Goal: Task Accomplishment & Management: Use online tool/utility

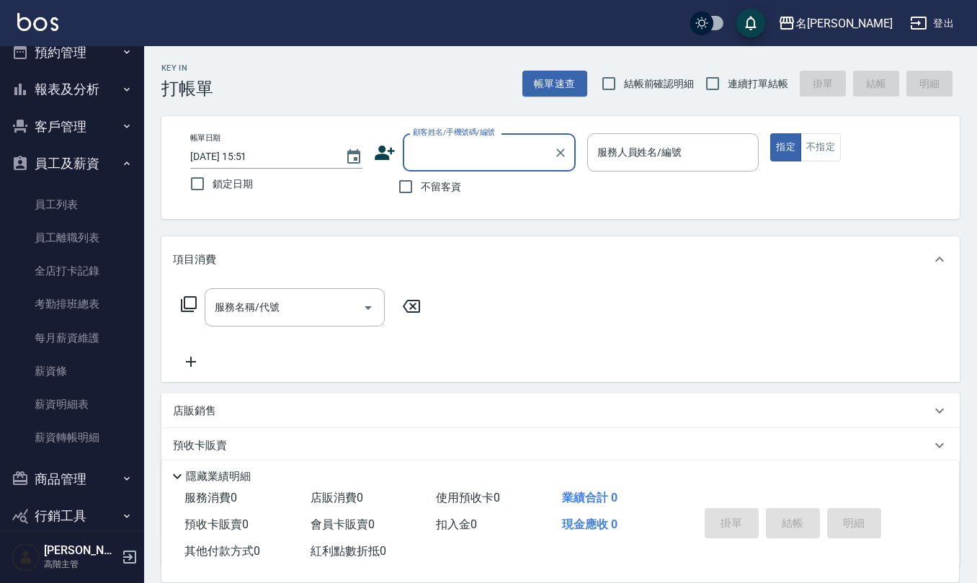
scroll to position [525, 0]
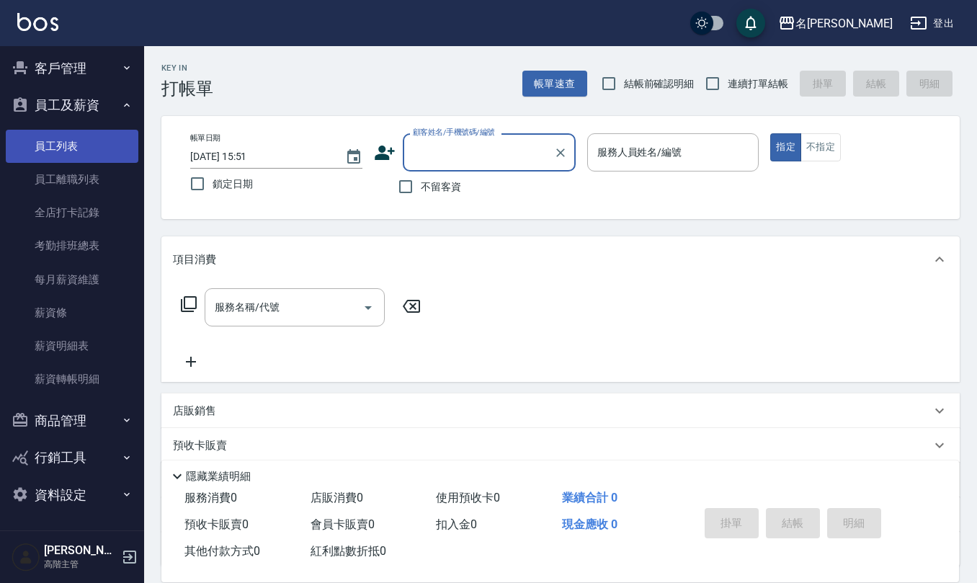
click at [76, 141] on link "員工列表" at bounding box center [72, 146] width 133 height 33
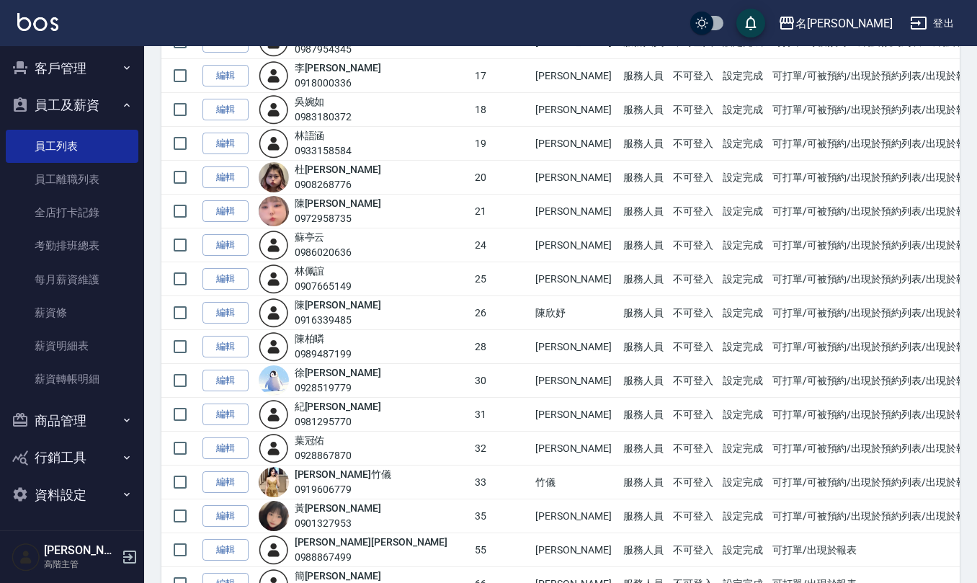
scroll to position [969, 0]
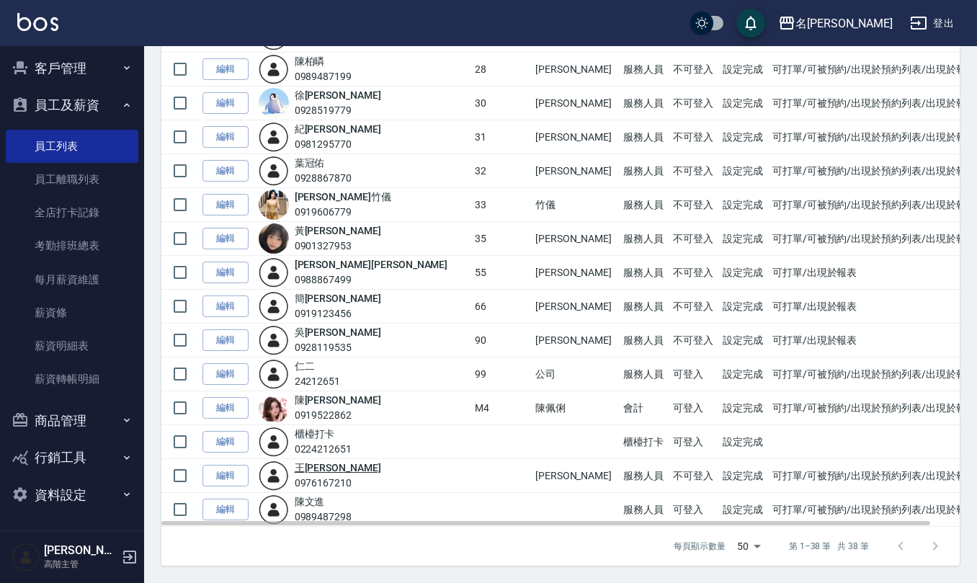
click at [331, 467] on link "[PERSON_NAME]" at bounding box center [338, 468] width 86 height 12
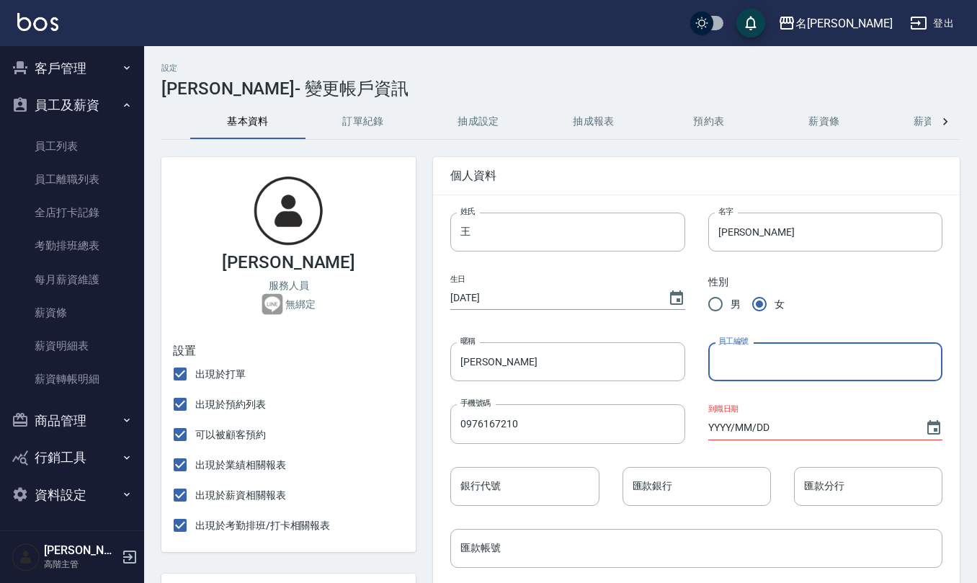
click at [758, 372] on input "員工編號" at bounding box center [825, 361] width 234 height 39
type input "23"
click at [709, 425] on input "YYYY/MM/DD" at bounding box center [809, 428] width 202 height 24
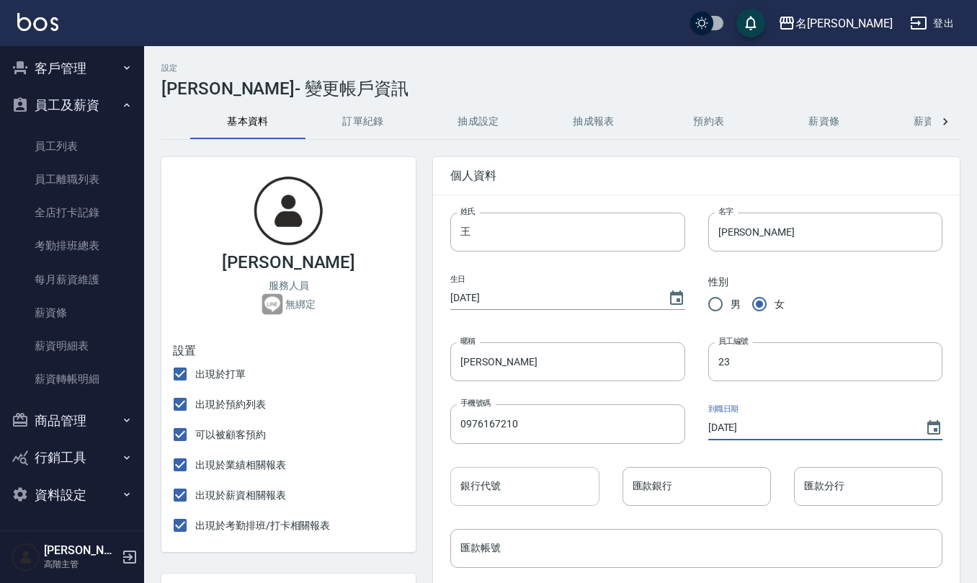
type input "[DATE]"
click at [542, 482] on input "銀行代號" at bounding box center [524, 486] width 148 height 39
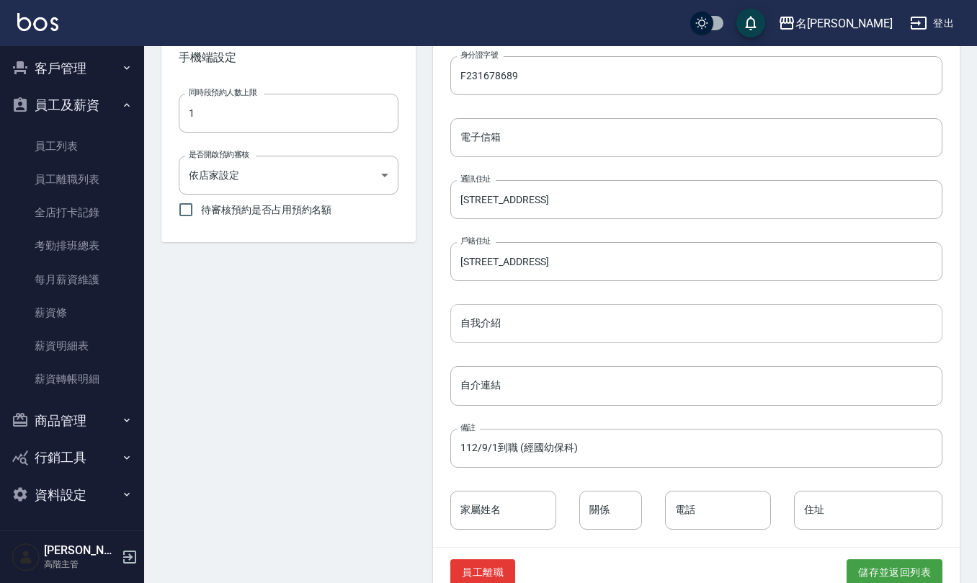
scroll to position [565, 0]
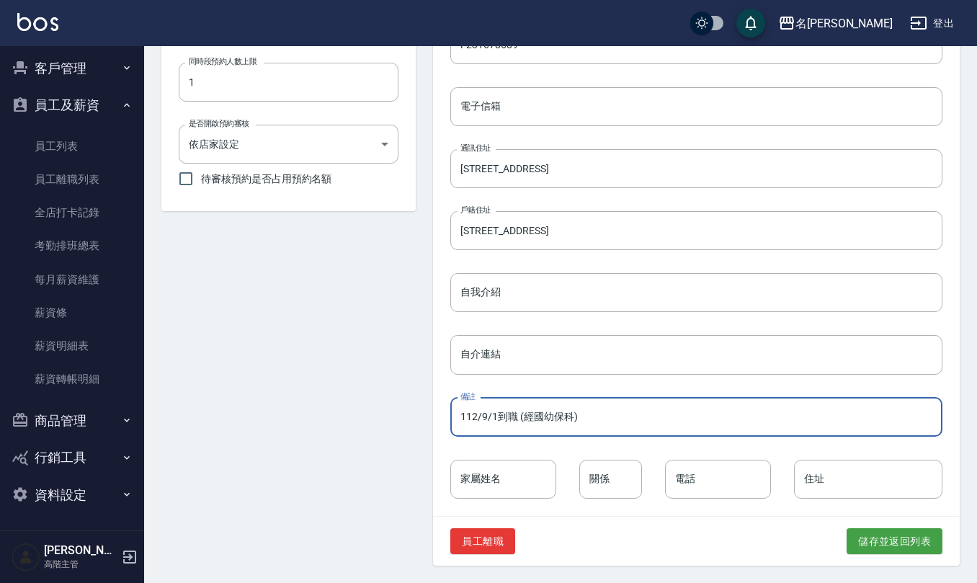
drag, startPoint x: 585, startPoint y: 411, endPoint x: 418, endPoint y: 384, distance: 168.5
click at [411, 402] on div "[PERSON_NAME] 服務人員 無綁定 設置 出現於打單 出現於預約列表 可以被顧客預約 出現於業績相關報表 出現於薪資相關報表 出現於考勤排班/打卡…" at bounding box center [551, 69] width 815 height 991
click at [517, 416] on input "112/9/1到職 (經國幼保科)" at bounding box center [696, 417] width 492 height 39
drag, startPoint x: 611, startPoint y: 416, endPoint x: 197, endPoint y: 381, distance: 416.3
click at [207, 379] on div "[PERSON_NAME] 服務人員 無綁定 設置 出現於打單 出現於預約列表 可以被顧客預約 出現於業績相關報表 出現於薪資相關報表 出現於考勤排班/打卡…" at bounding box center [551, 69] width 815 height 991
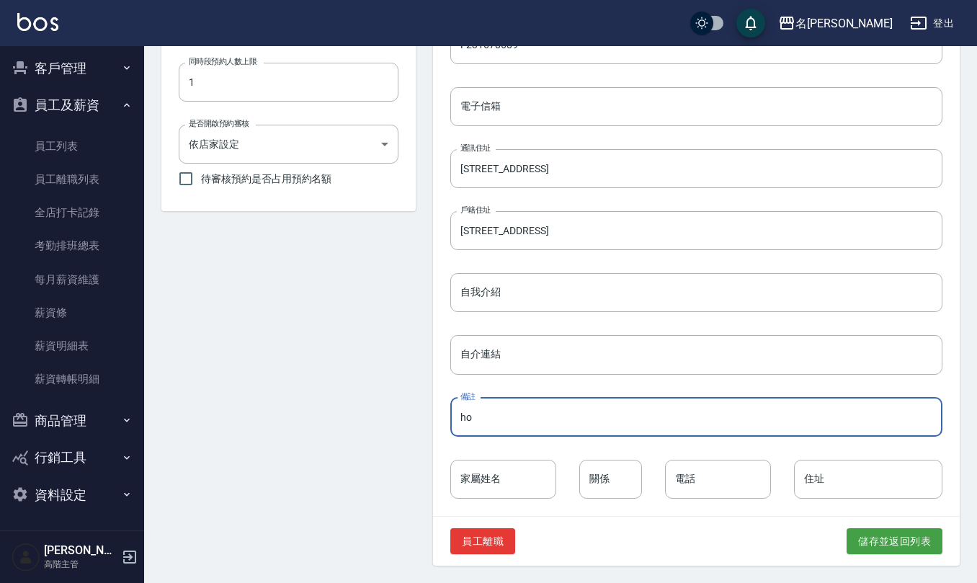
type input "h"
type input "德育(高二)美容流型設計肄業"
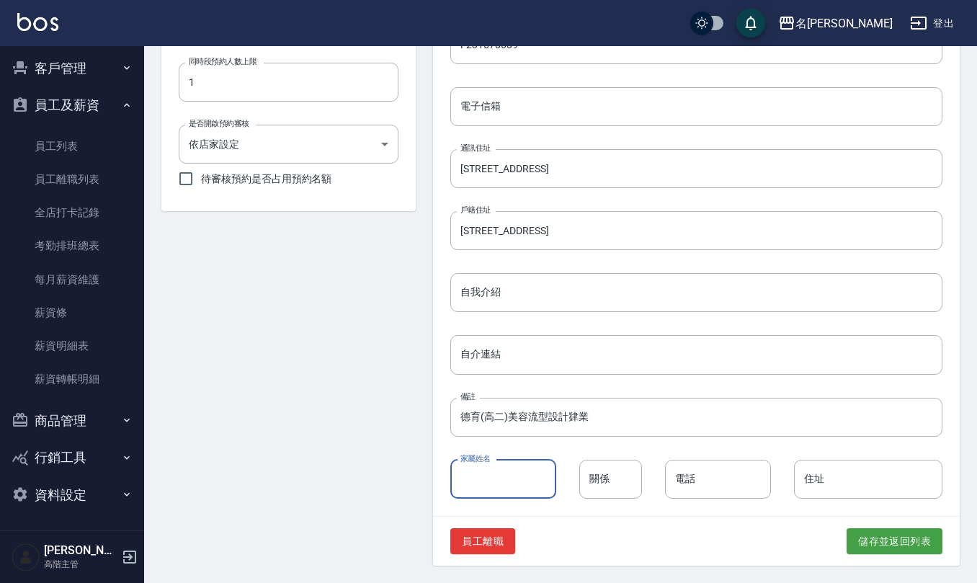
click at [526, 485] on input "家屬姓名" at bounding box center [503, 478] width 106 height 39
type input "[PERSON_NAME]"
click at [634, 475] on input "關係" at bounding box center [610, 478] width 63 height 39
type input "媽"
click at [697, 475] on input "電話" at bounding box center [718, 478] width 106 height 39
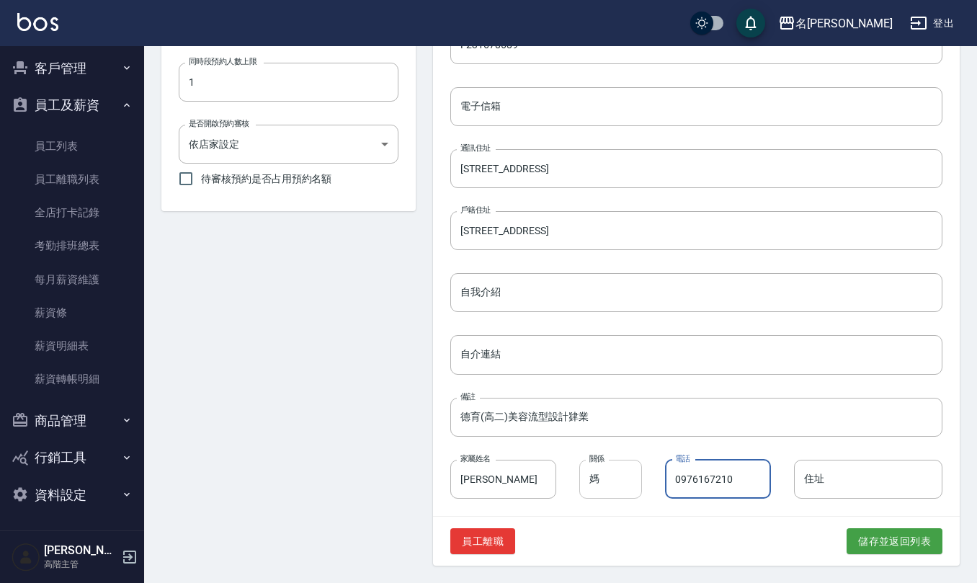
drag, startPoint x: 753, startPoint y: 472, endPoint x: 598, endPoint y: 465, distance: 155.0
click at [602, 473] on div "姓氏 王 姓氏 名字 [PERSON_NAME] 名字 生日 [DEMOGRAPHIC_DATA] 性別 男 女 暱稱 [PERSON_NAME] 暱稱 員工…" at bounding box center [684, 61] width 515 height 874
type input "0922339873"
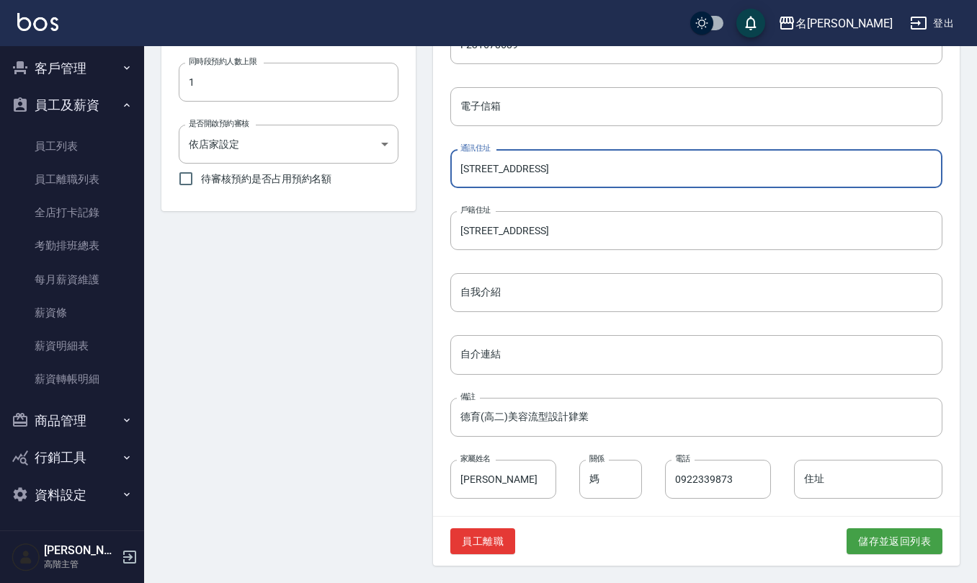
drag, startPoint x: 609, startPoint y: 165, endPoint x: 474, endPoint y: 148, distance: 135.8
click at [430, 171] on div "個人資料 姓氏 王 姓氏 名字 [PERSON_NAME] 名字 生日 [DEMOGRAPHIC_DATA] 性別 男 女 暱稱 [PERSON_NAME] …" at bounding box center [688, 69] width 544 height 991
click at [848, 478] on input "住址" at bounding box center [868, 478] width 148 height 39
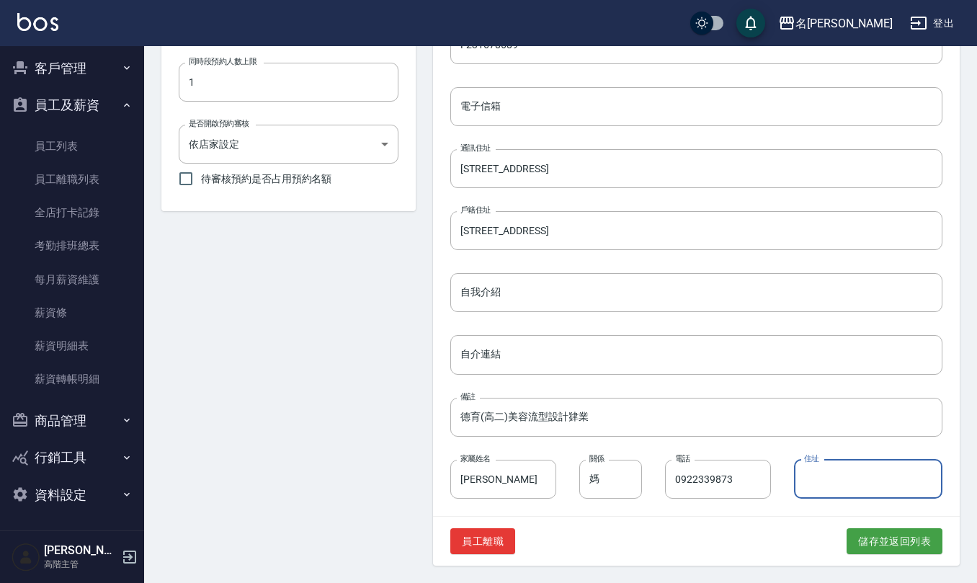
paste input "[STREET_ADDRESS]"
type input "[STREET_ADDRESS]"
click at [891, 551] on button "儲存並返回列表" at bounding box center [894, 541] width 96 height 27
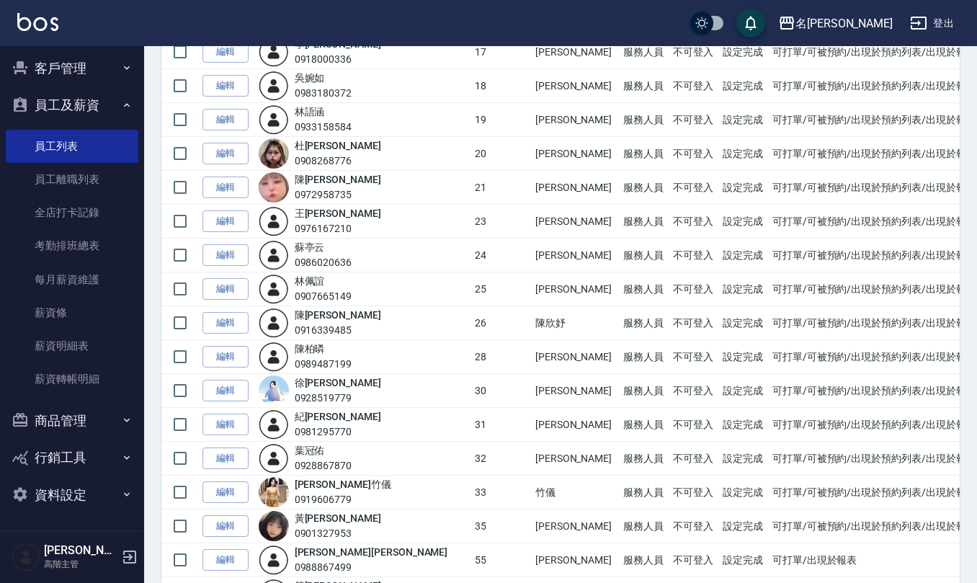
scroll to position [681, 0]
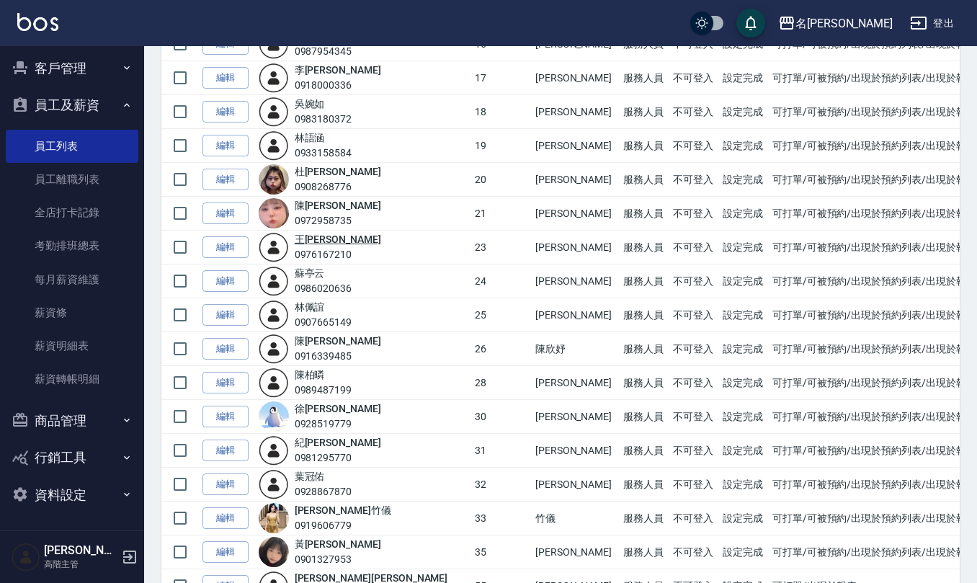
click at [328, 245] on link "[PERSON_NAME]" at bounding box center [338, 239] width 86 height 12
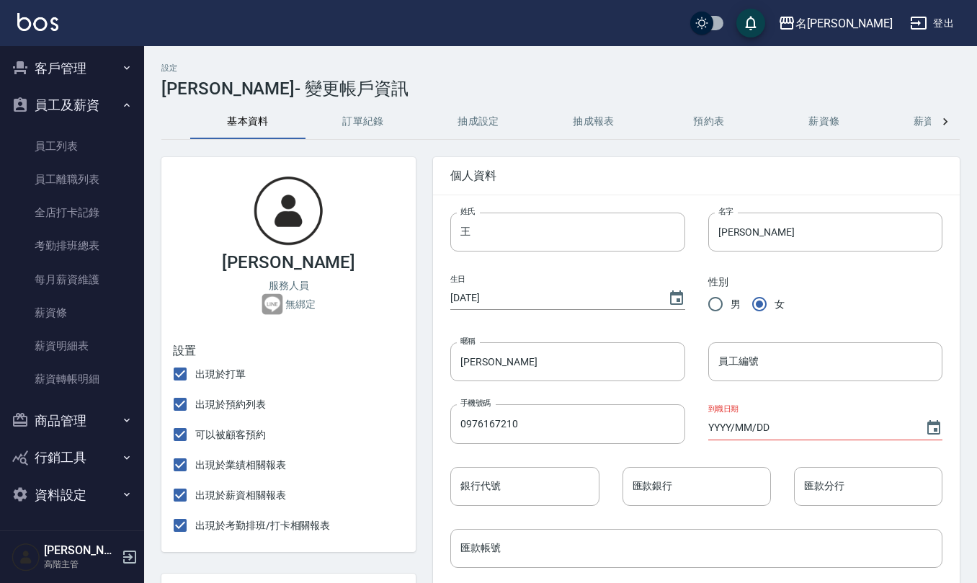
type input "23"
type input "[DATE]"
type input "德育(高二)美容流型設計肄業"
type input "[PERSON_NAME]"
type input "媽"
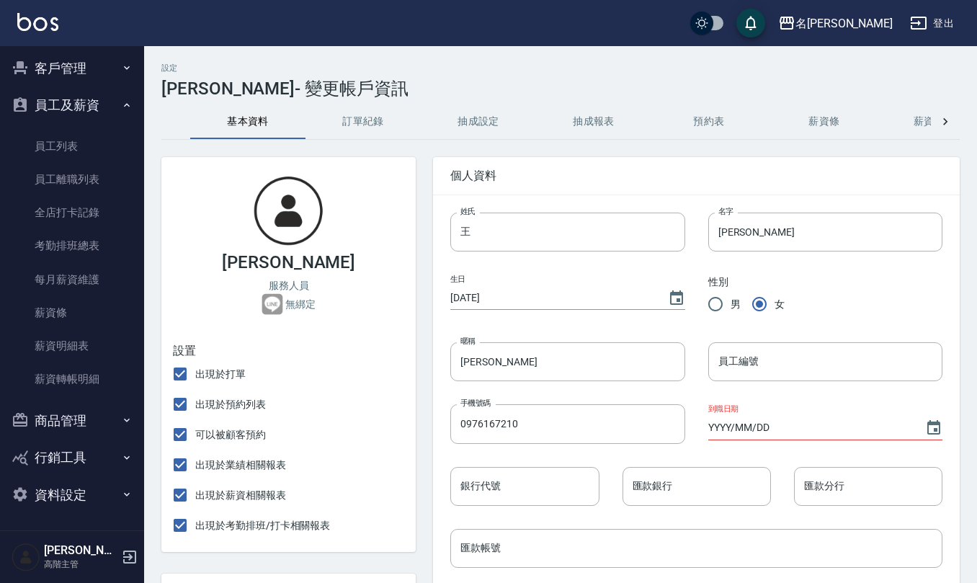
type input "0922339873"
type input "[STREET_ADDRESS]"
click at [951, 122] on icon at bounding box center [945, 122] width 14 height 14
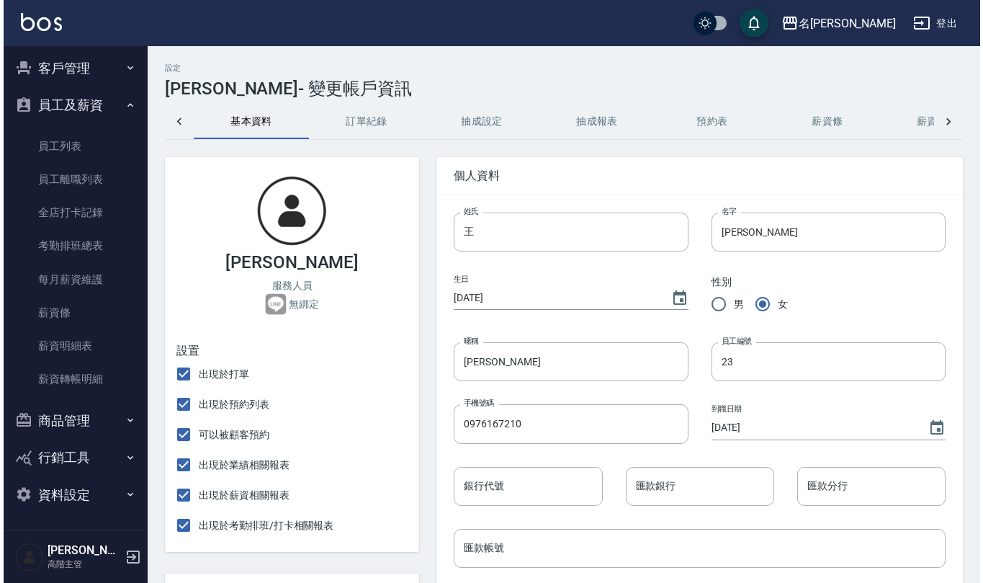
scroll to position [0, 297]
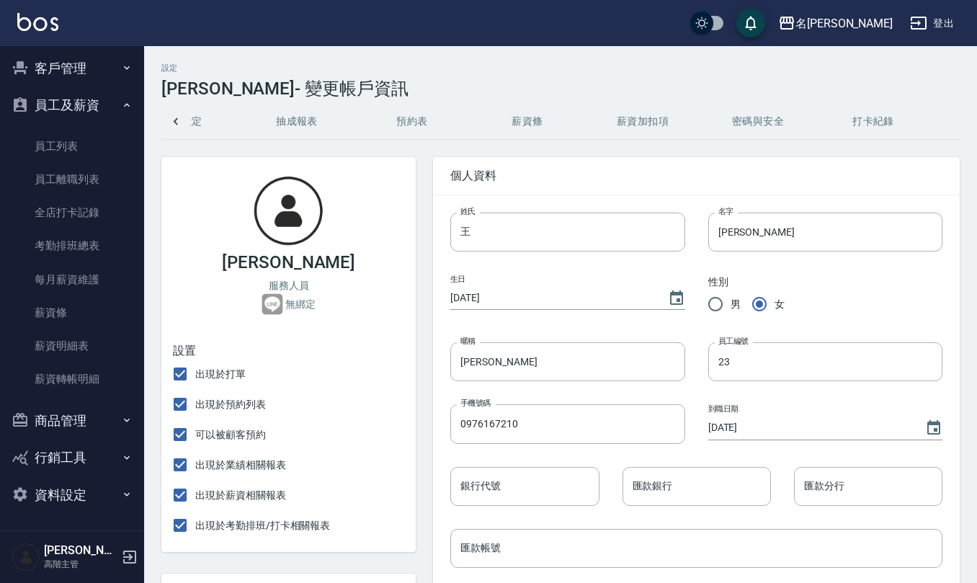
click at [753, 122] on button "密碼與安全" at bounding box center [757, 121] width 115 height 35
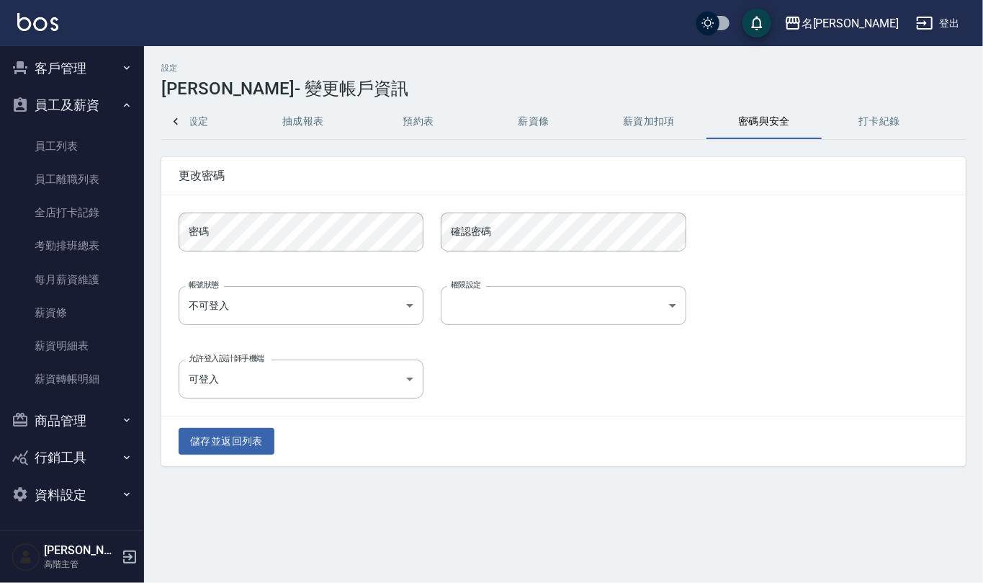
scroll to position [0, 290]
click at [647, 133] on button "薪資加扣項" at bounding box center [649, 121] width 115 height 35
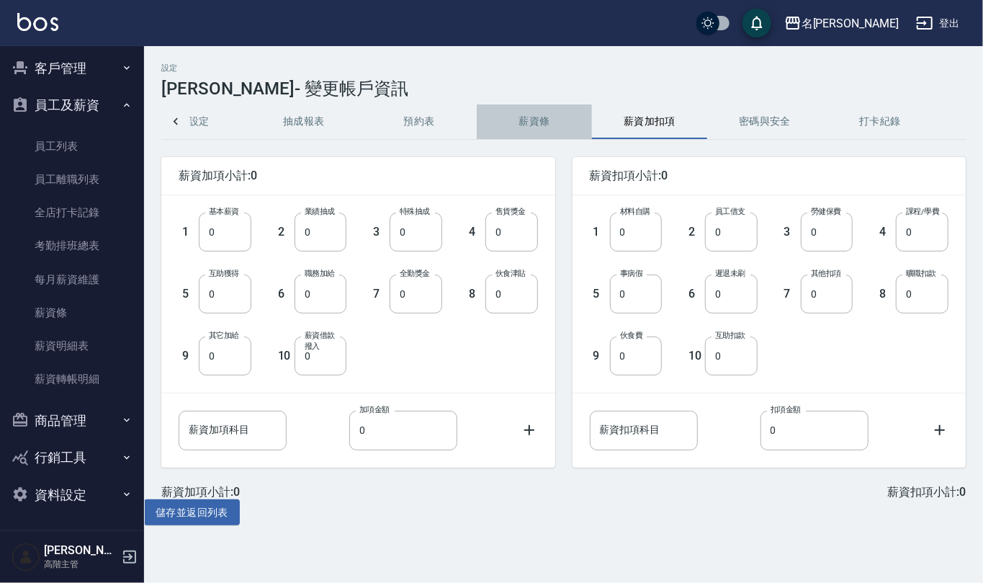
click at [554, 125] on button "薪資條" at bounding box center [534, 121] width 115 height 35
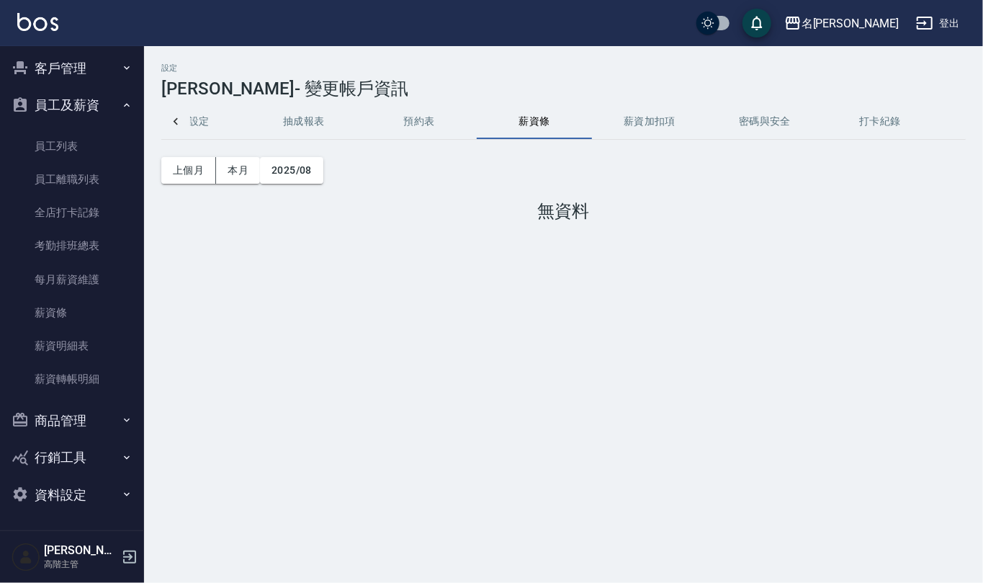
click at [409, 127] on button "預約表" at bounding box center [419, 121] width 115 height 35
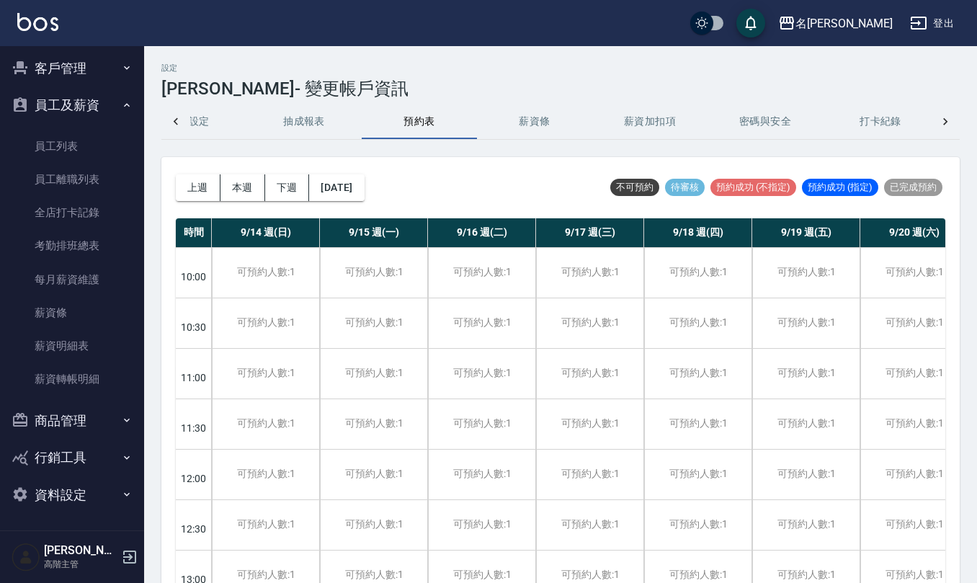
click at [326, 122] on button "抽成報表" at bounding box center [303, 121] width 115 height 35
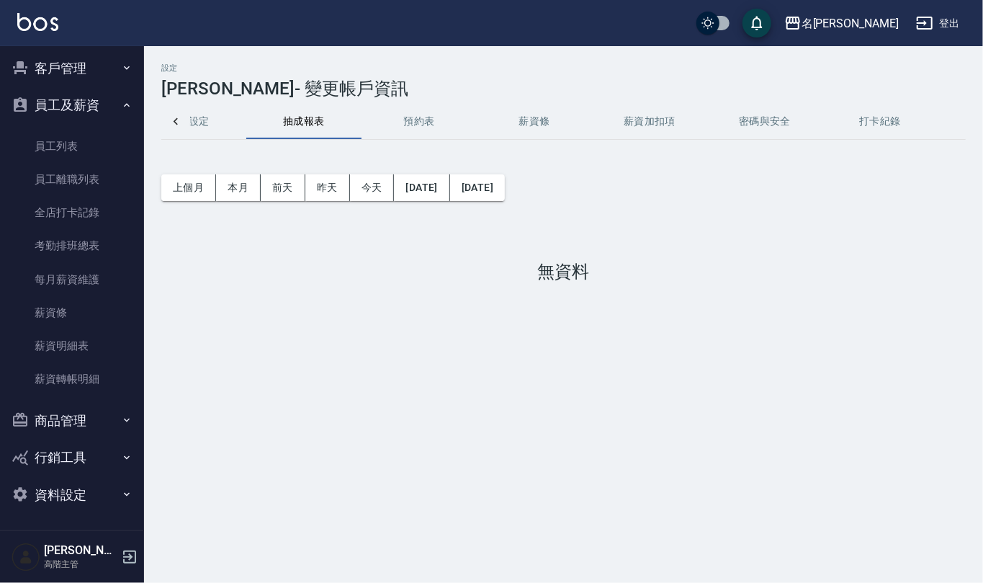
click at [170, 118] on icon at bounding box center [176, 122] width 14 height 14
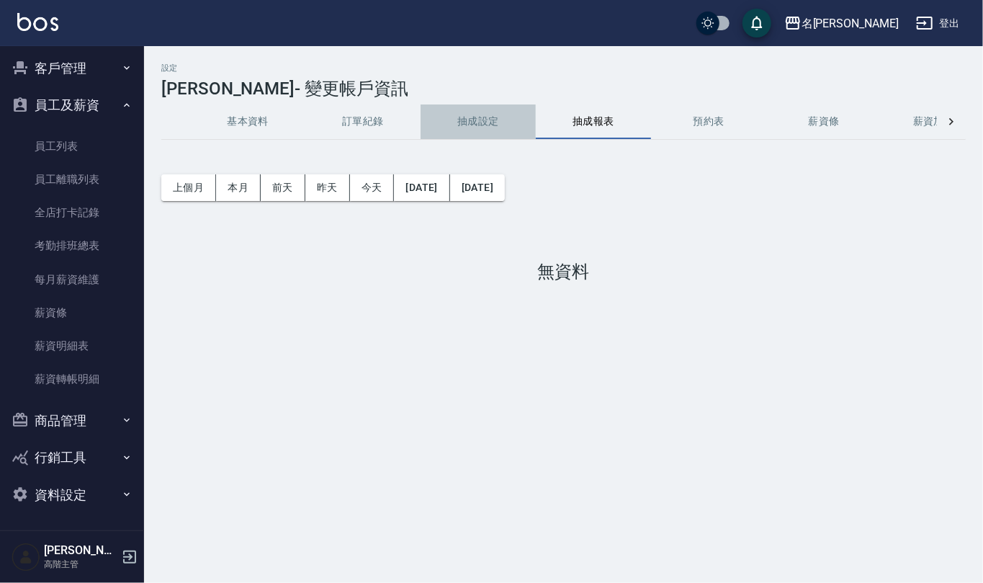
click at [485, 113] on button "抽成設定" at bounding box center [478, 121] width 115 height 35
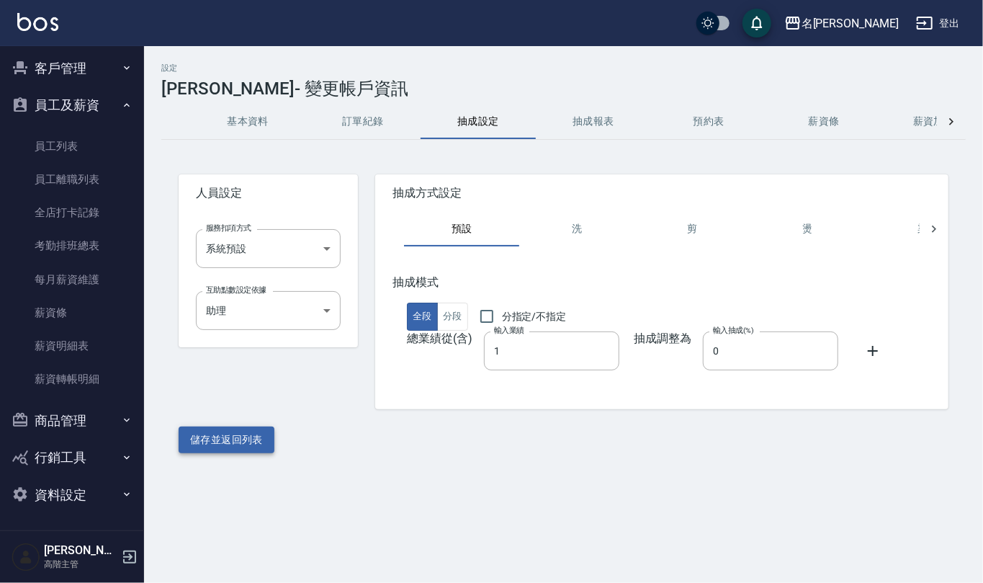
click at [239, 444] on button "儲存並返回列表" at bounding box center [227, 439] width 96 height 27
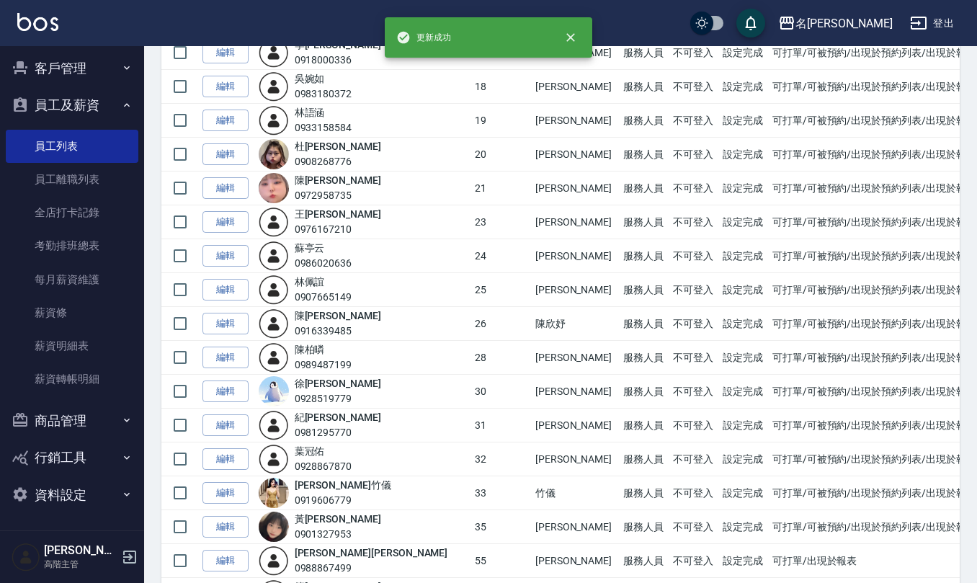
scroll to position [969, 0]
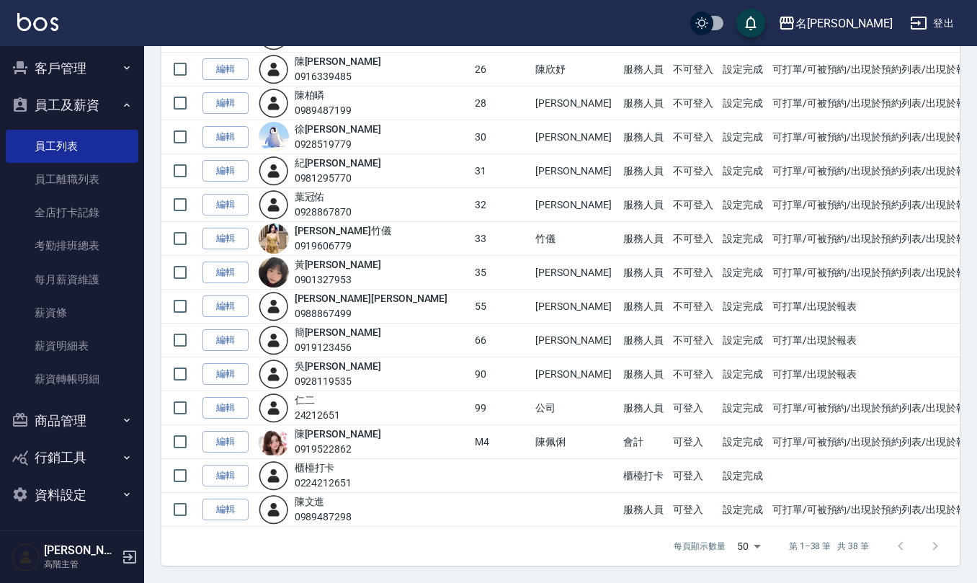
click at [321, 504] on link "[PERSON_NAME]" at bounding box center [310, 502] width 30 height 12
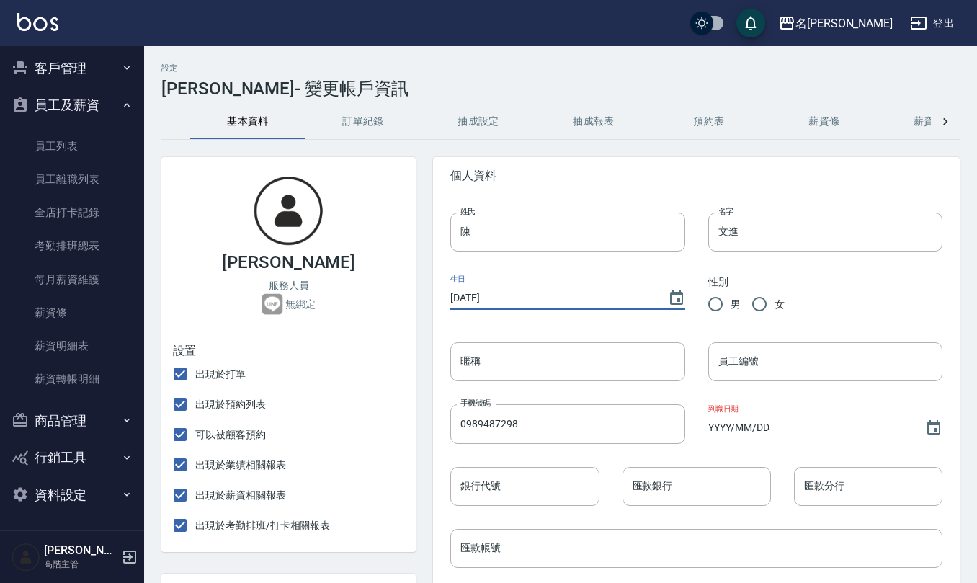
click at [454, 302] on input "[DATE]" at bounding box center [551, 298] width 202 height 24
type input "[DATE]"
click at [716, 301] on input "男" at bounding box center [715, 304] width 30 height 30
radio input "true"
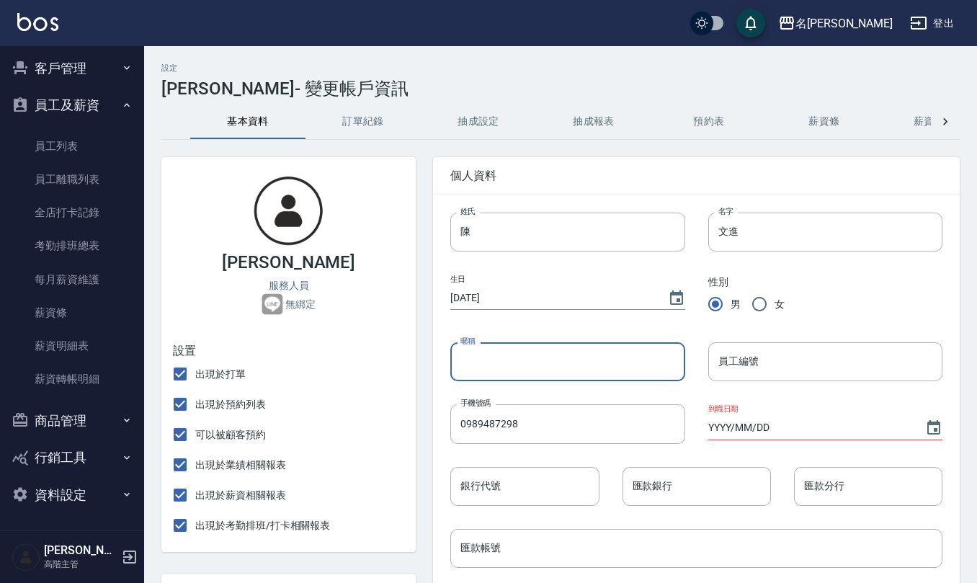
click at [593, 366] on input "暱稱" at bounding box center [567, 361] width 234 height 39
type input "[PERSON_NAME]"
click at [743, 366] on input "員工編號" at bounding box center [825, 361] width 234 height 39
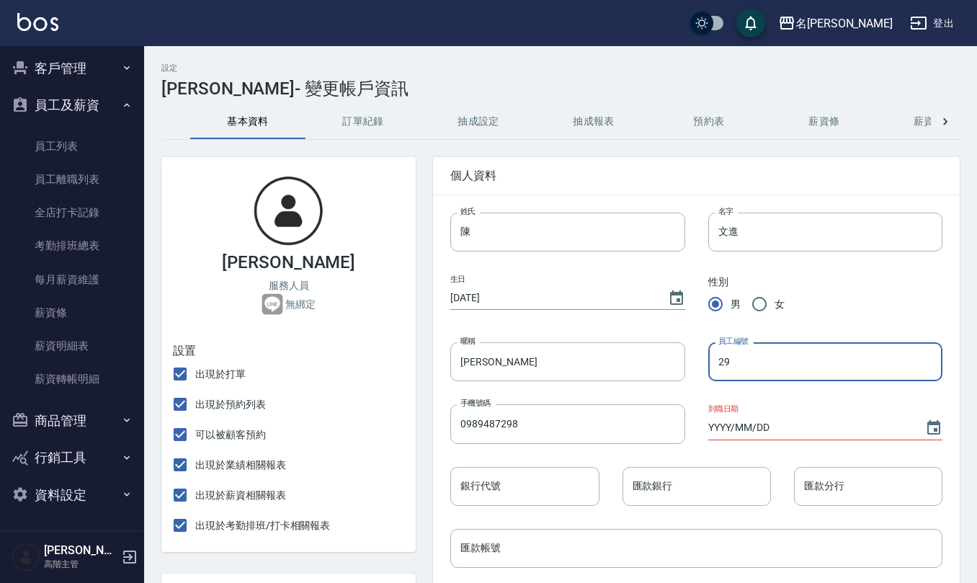
type input "29"
click at [708, 433] on input "YYYY/MM/DD" at bounding box center [809, 428] width 202 height 24
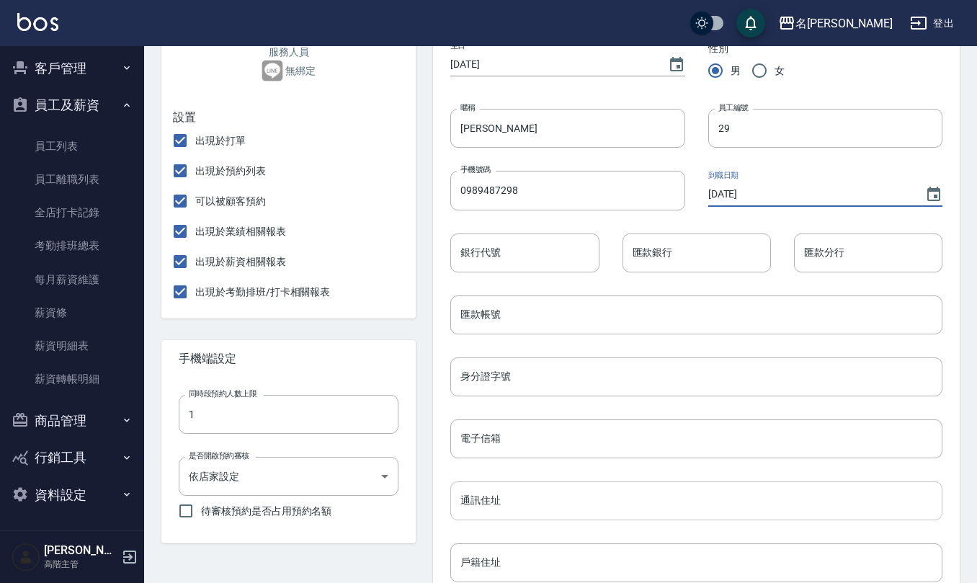
scroll to position [288, 0]
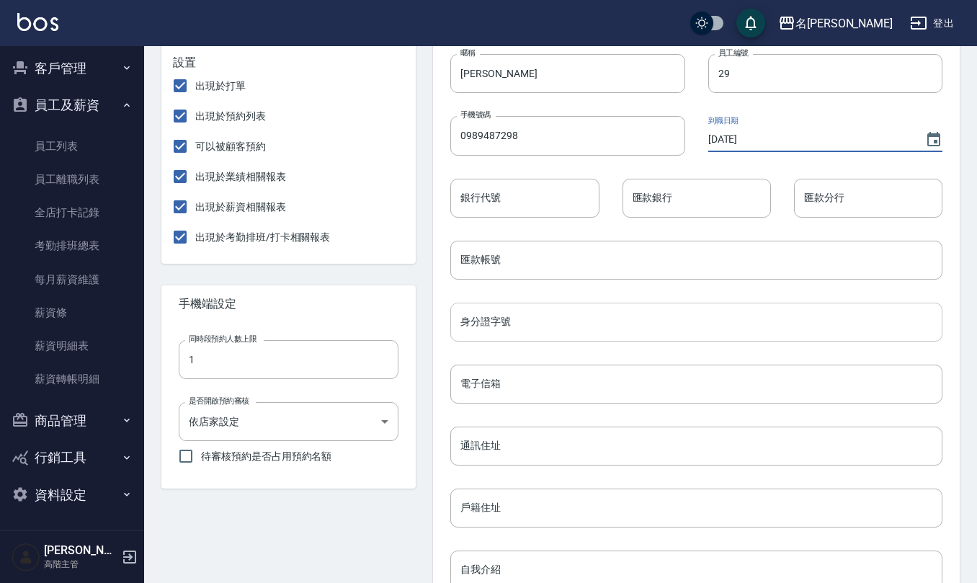
type input "[DATE]"
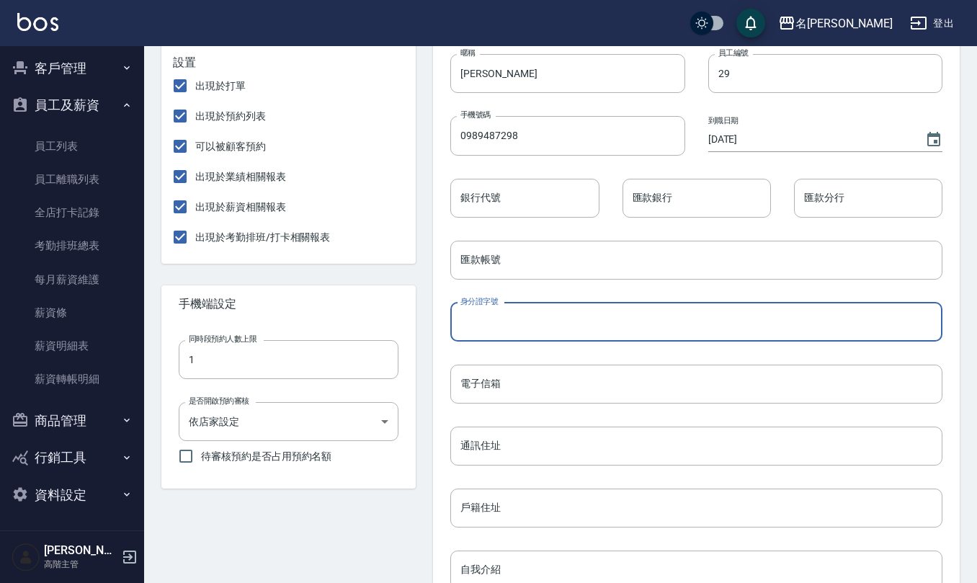
click at [548, 320] on input "身分證字號" at bounding box center [696, 321] width 492 height 39
type input "h"
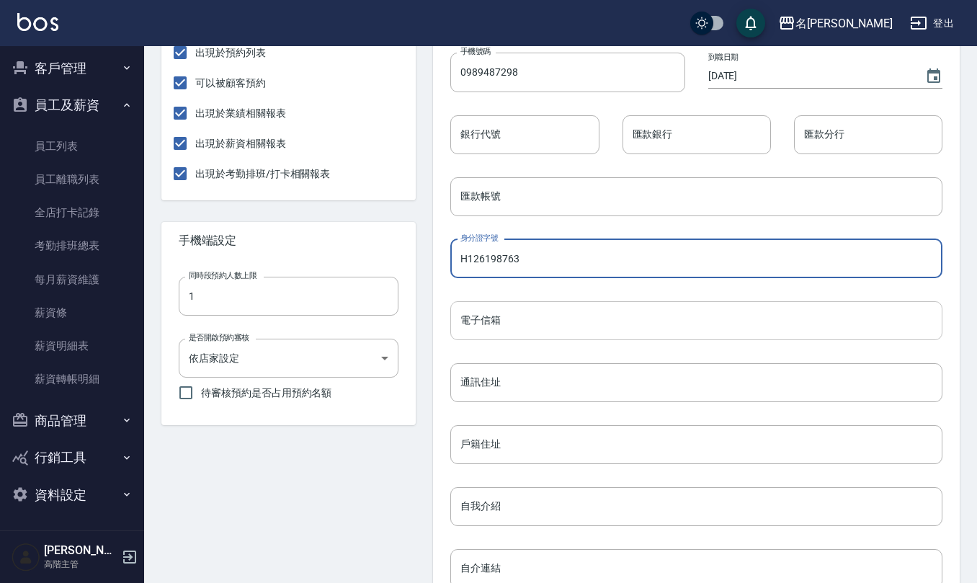
scroll to position [480, 0]
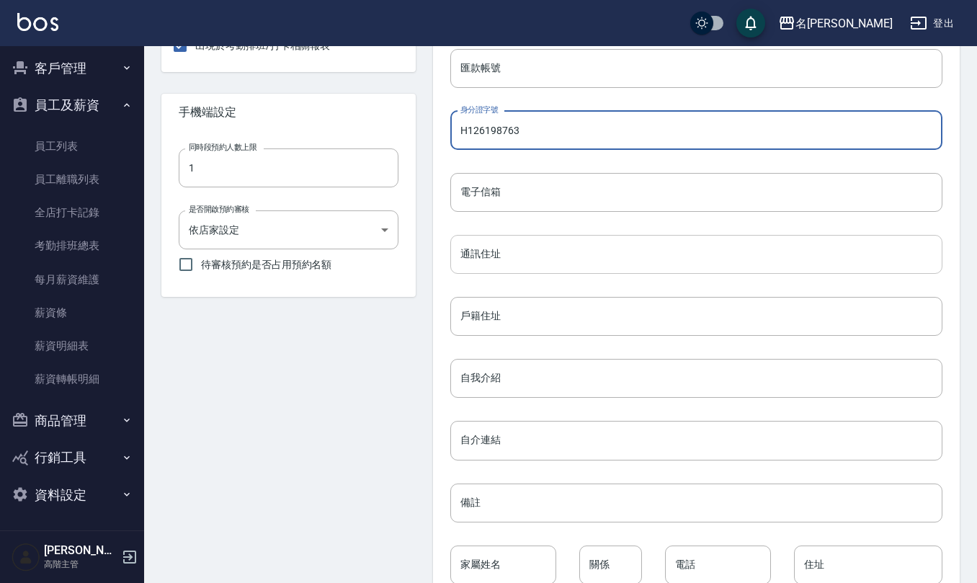
type input "H126198763"
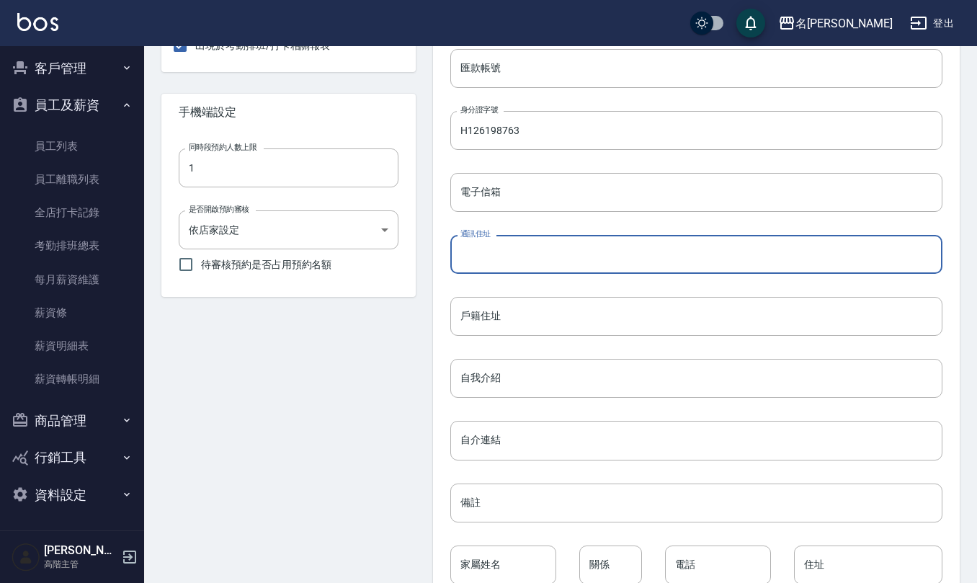
click at [514, 259] on input "通訊住址" at bounding box center [696, 254] width 492 height 39
drag, startPoint x: 559, startPoint y: 255, endPoint x: 287, endPoint y: 251, distance: 272.3
click at [295, 252] on div "[PERSON_NAME] 服務人員 無綁定 設置 出現於打單 出現於預約列表 可以被顧客預約 出現於業績相關報表 出現於薪資相關報表 出現於考勤排班/打卡…" at bounding box center [551, 155] width 815 height 991
type input "[STREET_ADDRESS]"
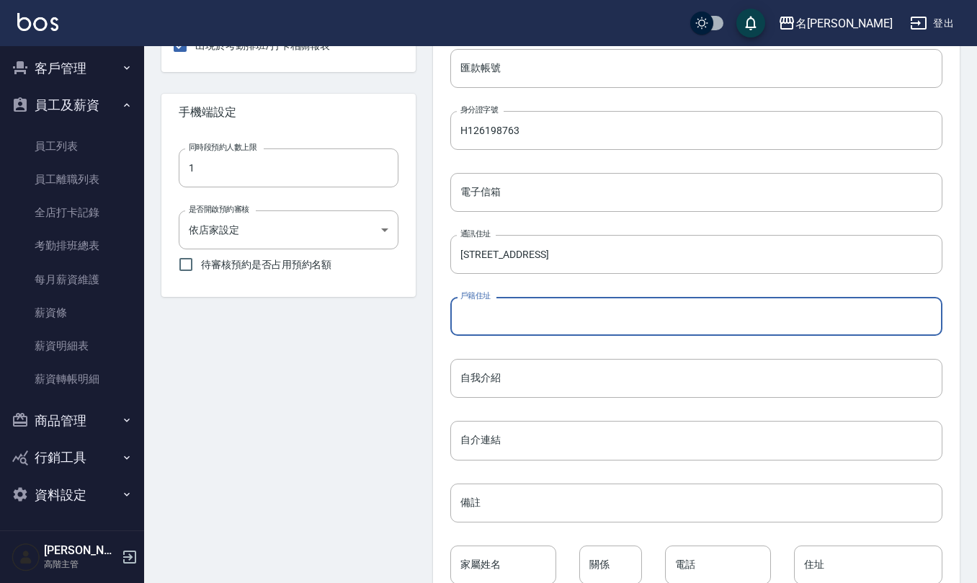
click at [542, 320] on input "戶籍住址" at bounding box center [696, 316] width 492 height 39
paste input "[STREET_ADDRESS]"
type input "[STREET_ADDRESS]"
click at [539, 501] on input "備註" at bounding box center [696, 502] width 492 height 39
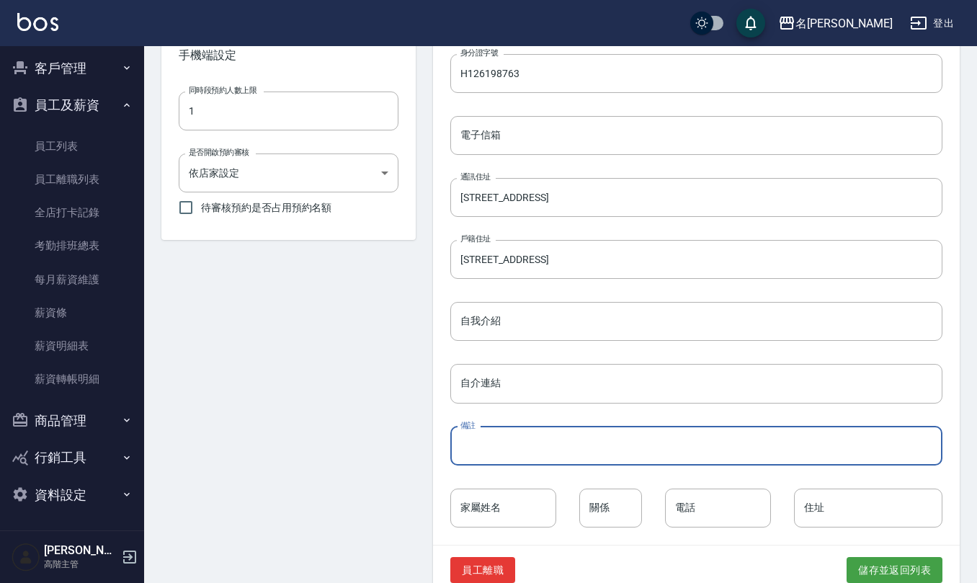
scroll to position [565, 0]
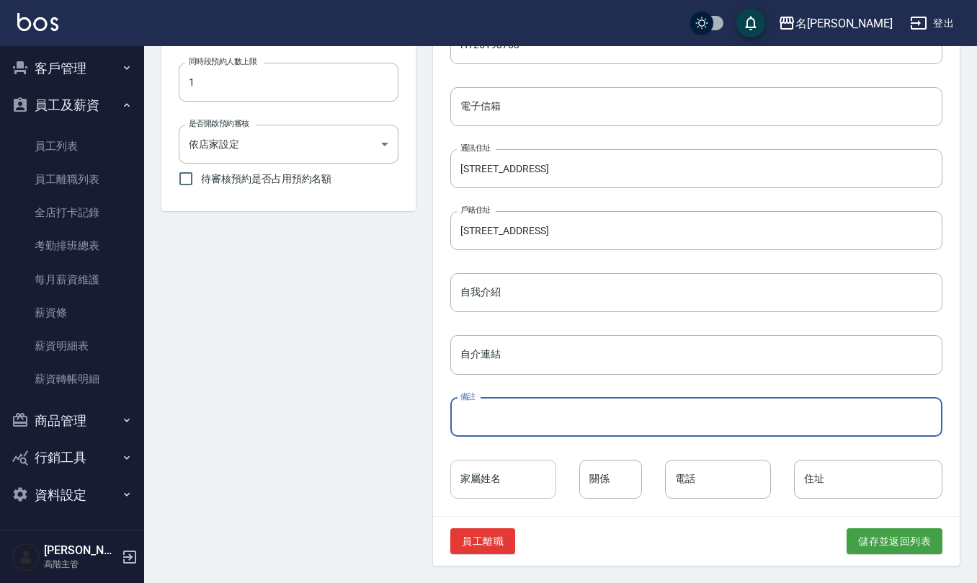
click at [521, 473] on input "家屬姓名" at bounding box center [503, 478] width 106 height 39
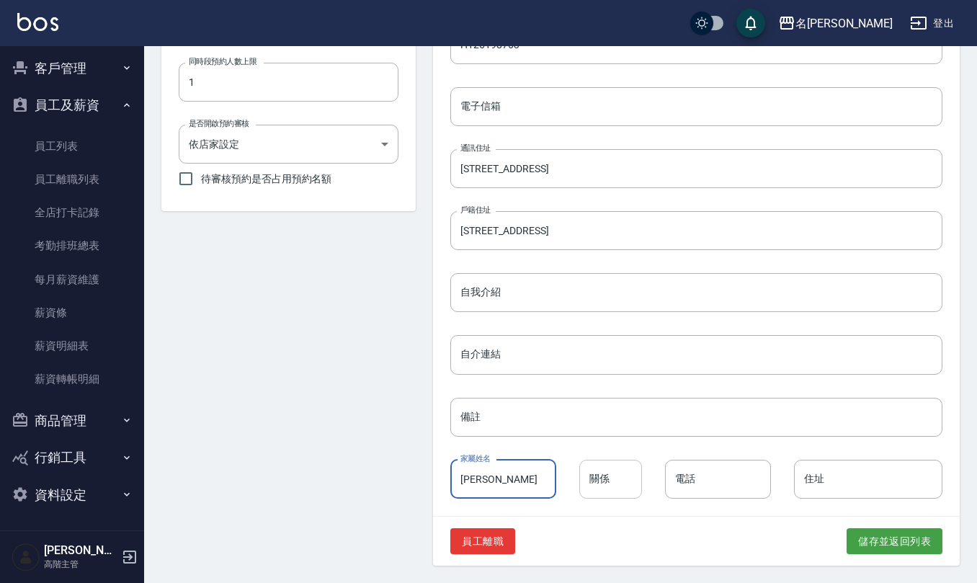
type input "[PERSON_NAME]"
click at [619, 478] on input "關係" at bounding box center [610, 478] width 63 height 39
type input "阿嬤"
click at [701, 471] on input "電話" at bounding box center [718, 478] width 106 height 39
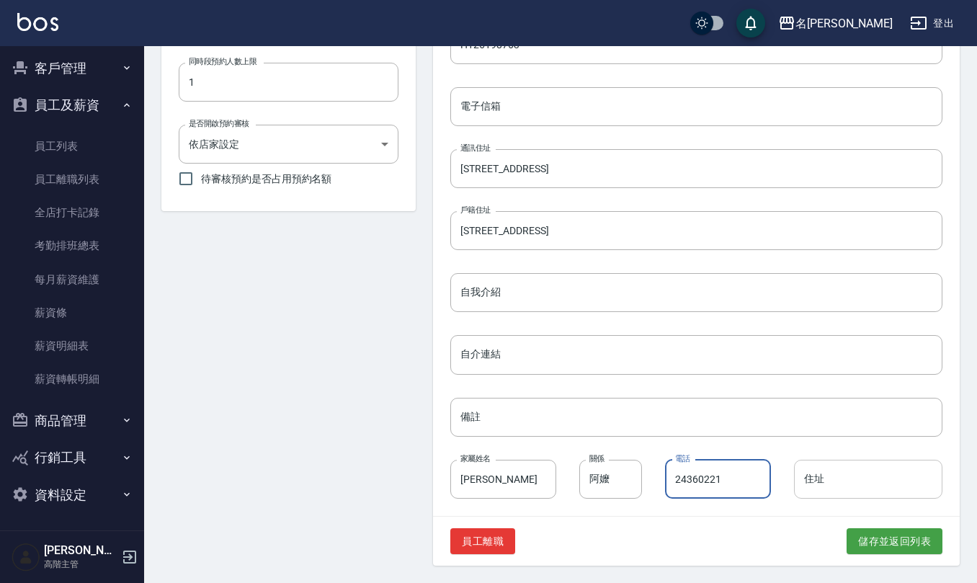
type input "24360221"
click at [824, 481] on input "住址" at bounding box center [868, 478] width 148 height 39
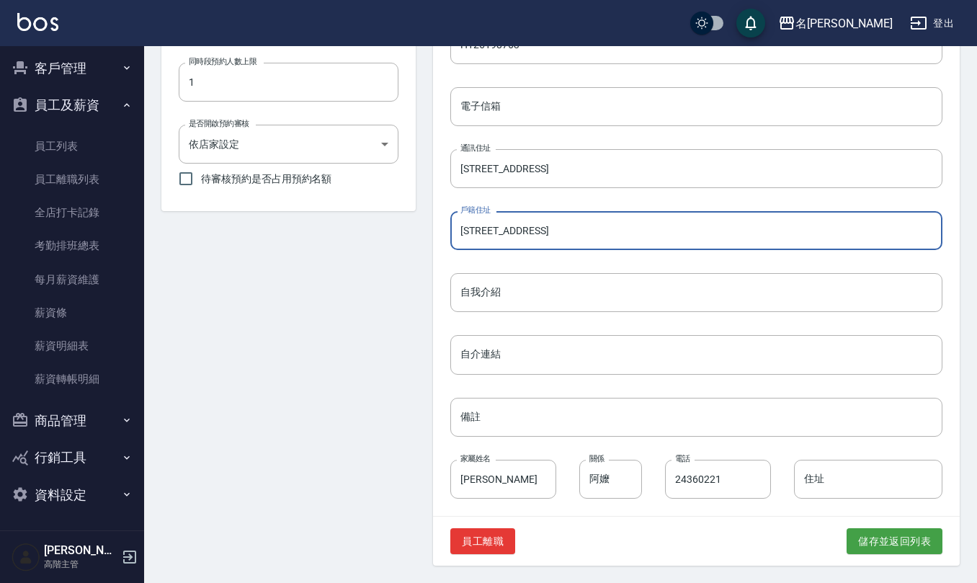
drag, startPoint x: 615, startPoint y: 223, endPoint x: 290, endPoint y: 223, distance: 325.5
click at [297, 223] on div "[PERSON_NAME] 服務人員 無綁定 設置 出現於打單 出現於預約列表 可以被顧客預約 出現於業績相關報表 出現於薪資相關報表 出現於考勤排班/打卡…" at bounding box center [551, 69] width 815 height 991
click at [831, 479] on input "住址" at bounding box center [868, 478] width 148 height 39
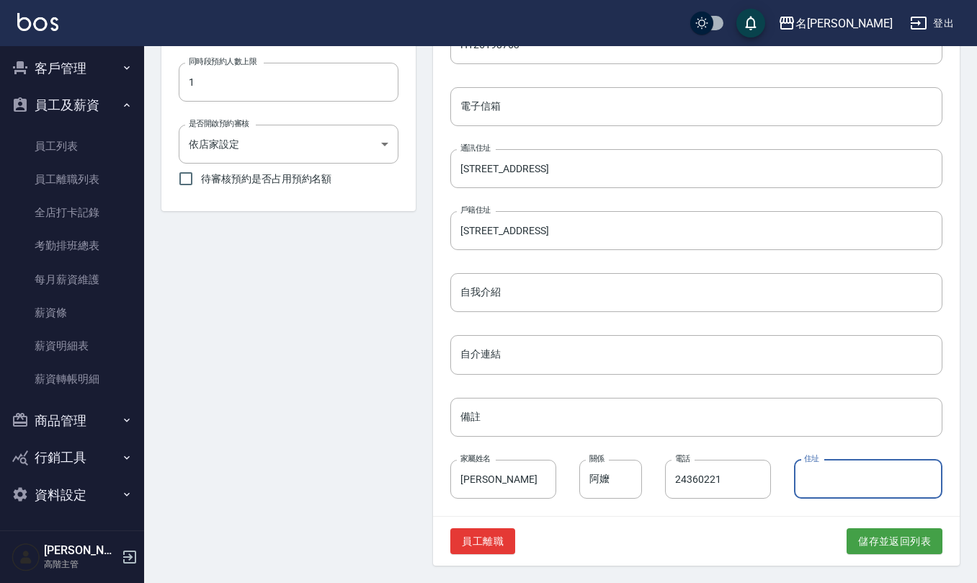
paste input "[STREET_ADDRESS]"
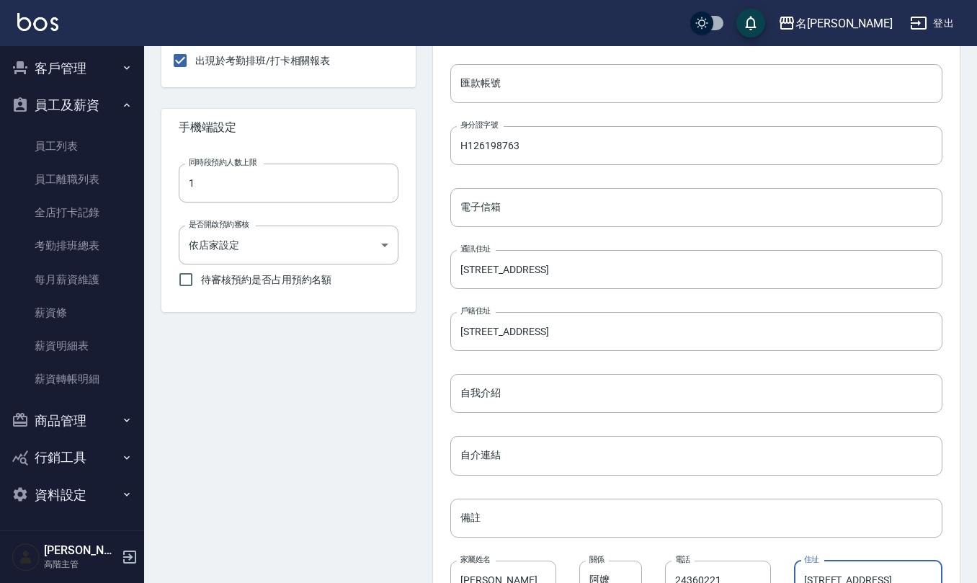
scroll to position [565, 0]
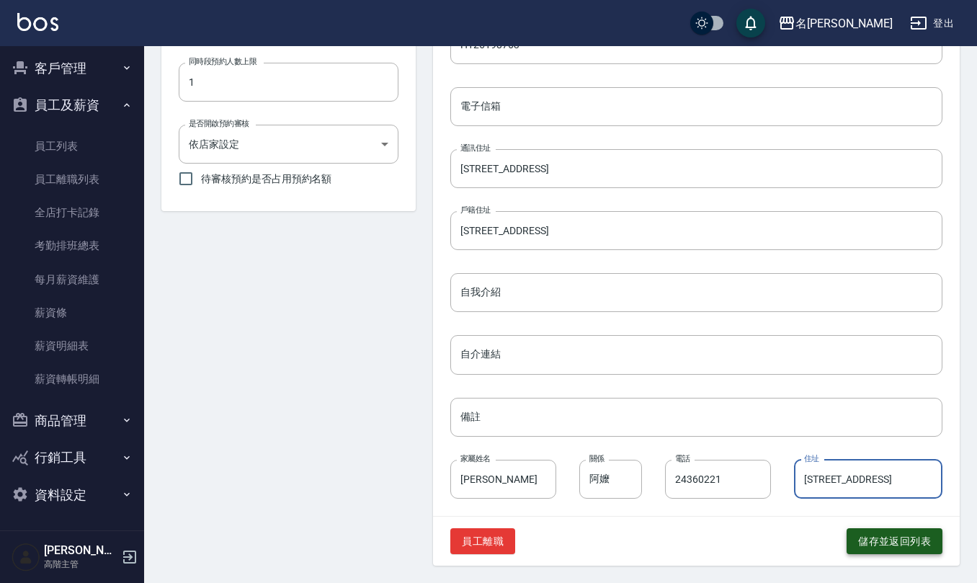
type input "[STREET_ADDRESS]"
click at [899, 542] on button "儲存並返回列表" at bounding box center [894, 541] width 96 height 27
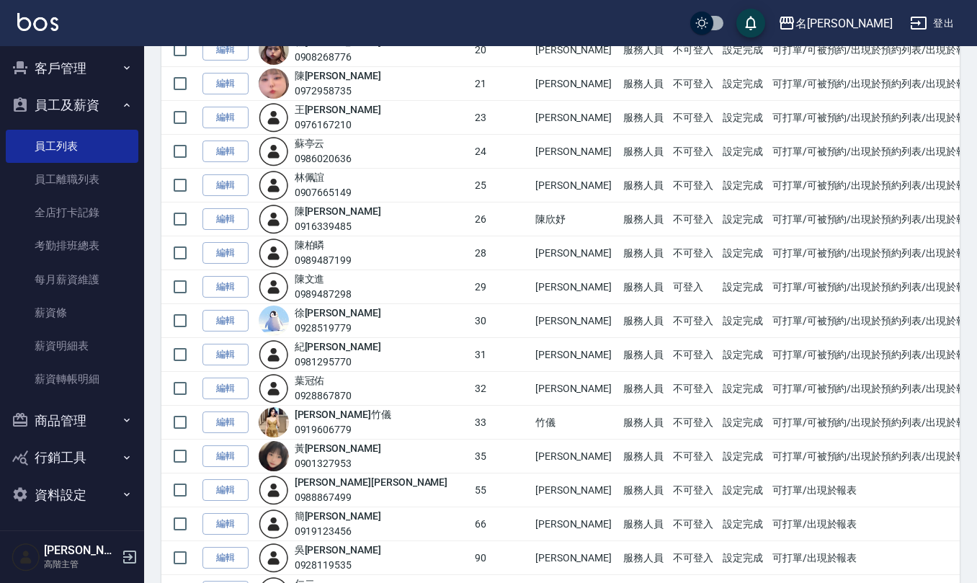
scroll to position [778, 0]
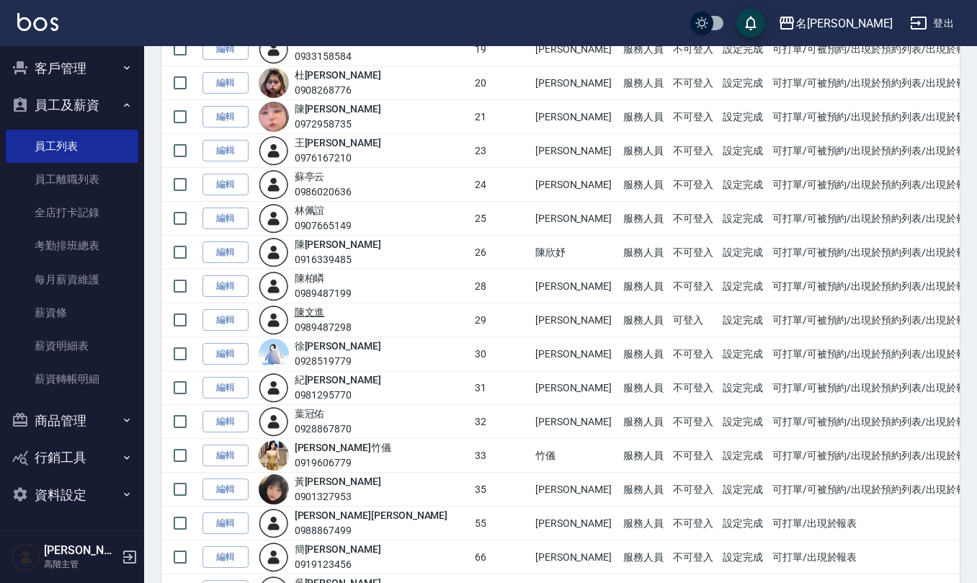
click at [325, 318] on link "[PERSON_NAME]" at bounding box center [310, 312] width 30 height 12
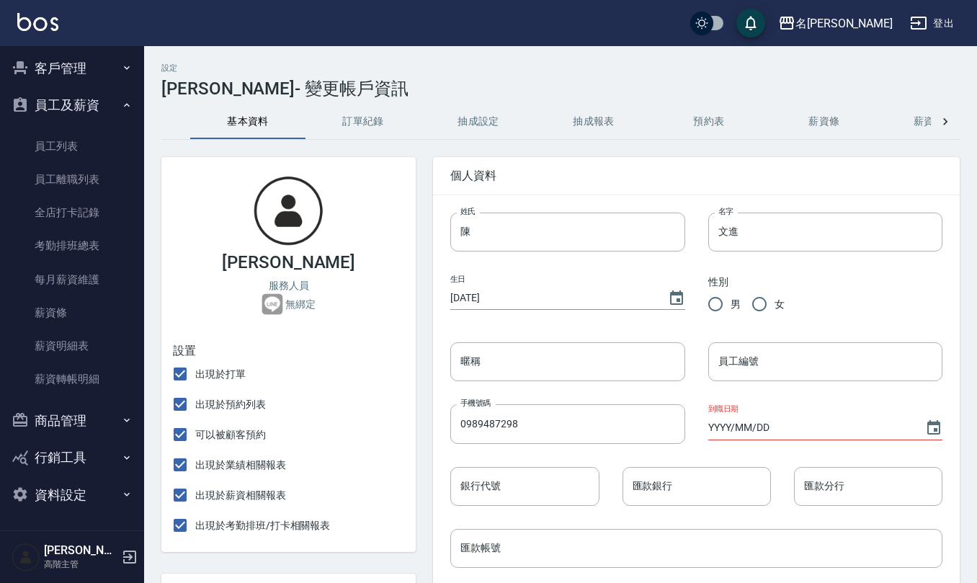
type input "[DATE]"
radio input "true"
type input "[PERSON_NAME]"
type input "29"
type input "[DATE]"
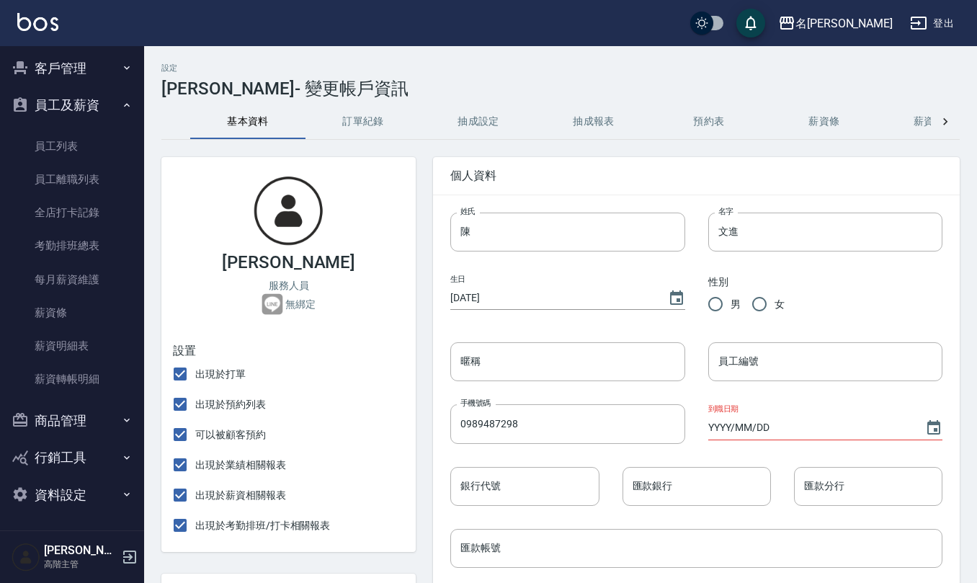
type input "H126198763"
type input "[STREET_ADDRESS]"
type input "[PERSON_NAME]"
type input "阿嬤"
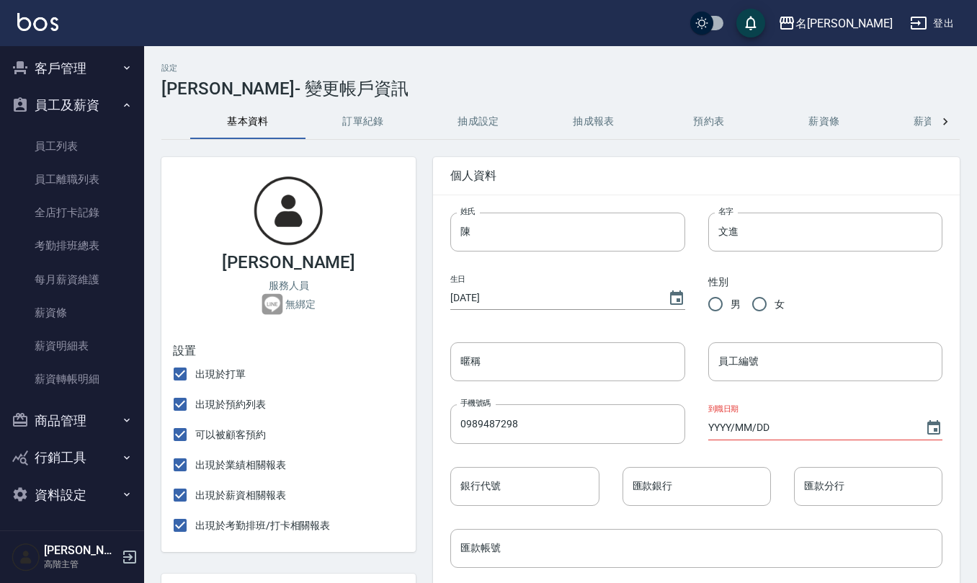
type input "24360221"
type input "[STREET_ADDRESS]"
click at [951, 122] on icon at bounding box center [945, 122] width 14 height 14
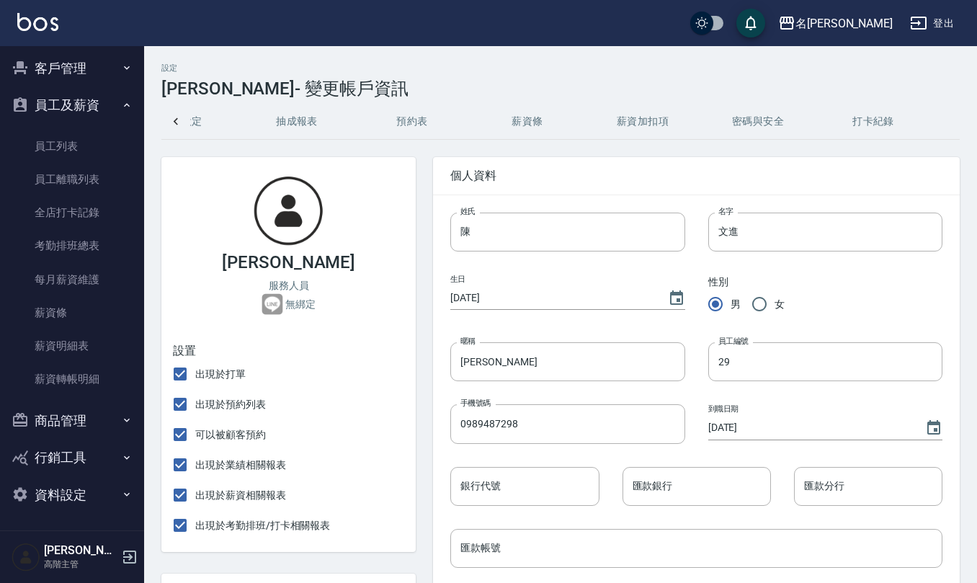
click at [775, 125] on button "密碼與安全" at bounding box center [757, 121] width 115 height 35
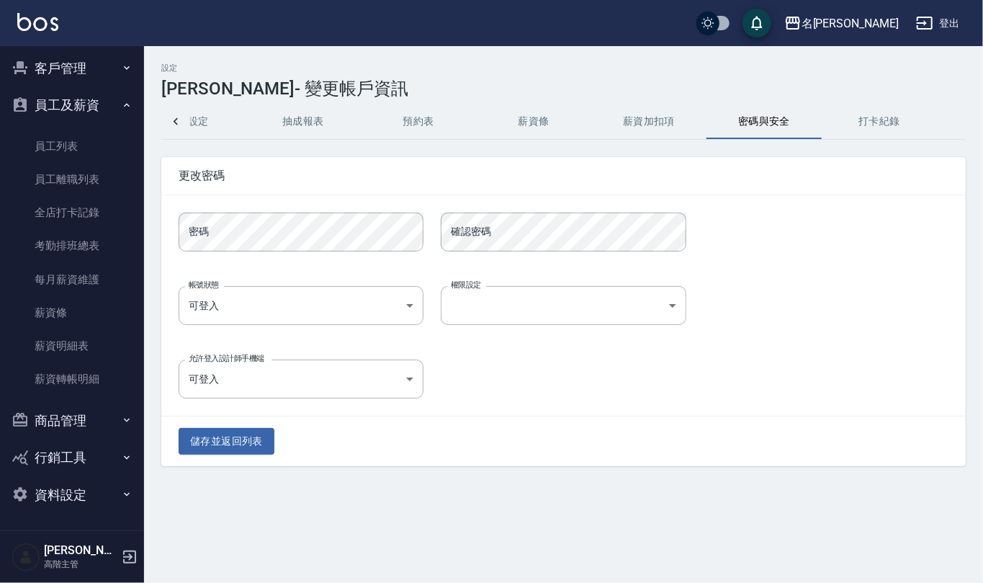
scroll to position [0, 290]
click at [411, 297] on body "名留仁二 登出 櫃檯作業 打帳單 帳單列表 掛單列表 座位開單 營業儀表板 現金收支登錄 高階收支登錄 材料自購登錄 每日結帳 排班表 現場電腦打卡 掃碼打卡…" at bounding box center [491, 291] width 983 height 583
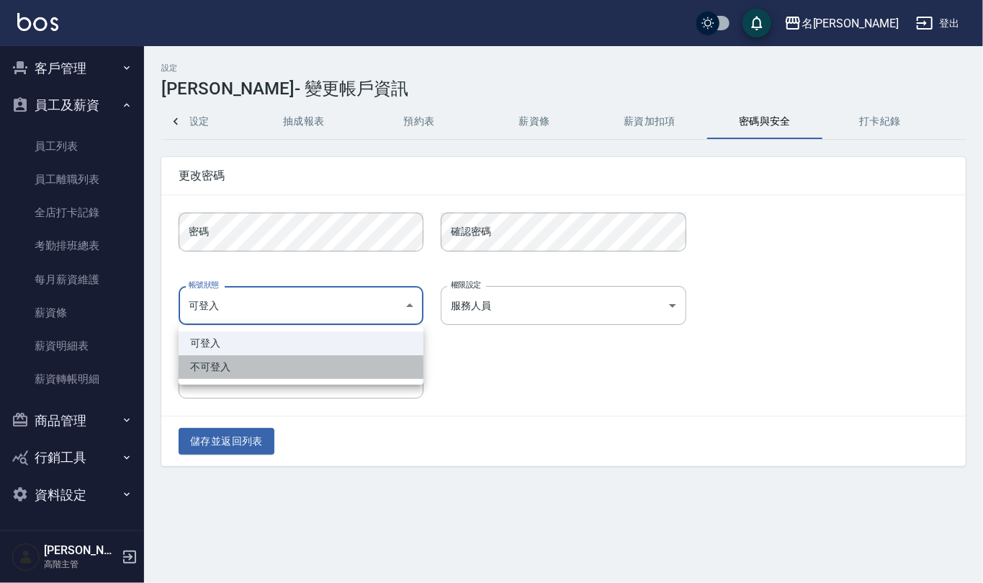
click at [389, 369] on li "不可登入" at bounding box center [301, 367] width 245 height 24
type input "banned"
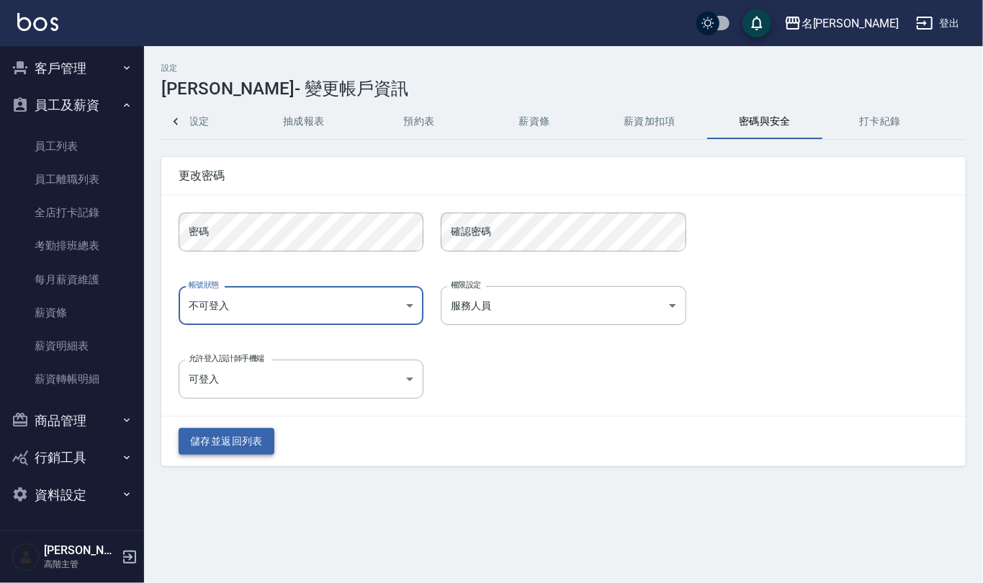
click at [211, 441] on button "儲存並返回列表" at bounding box center [227, 441] width 96 height 27
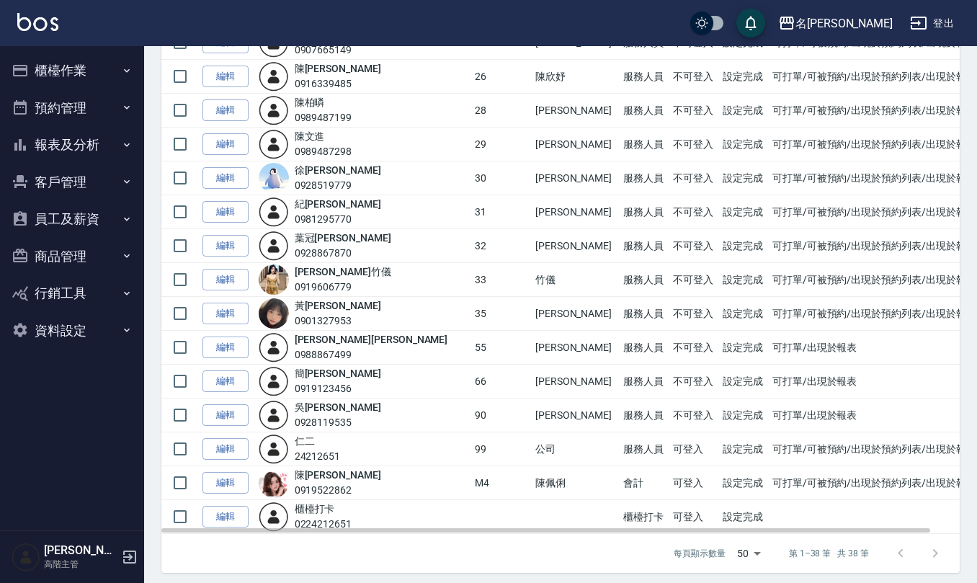
scroll to position [969, 0]
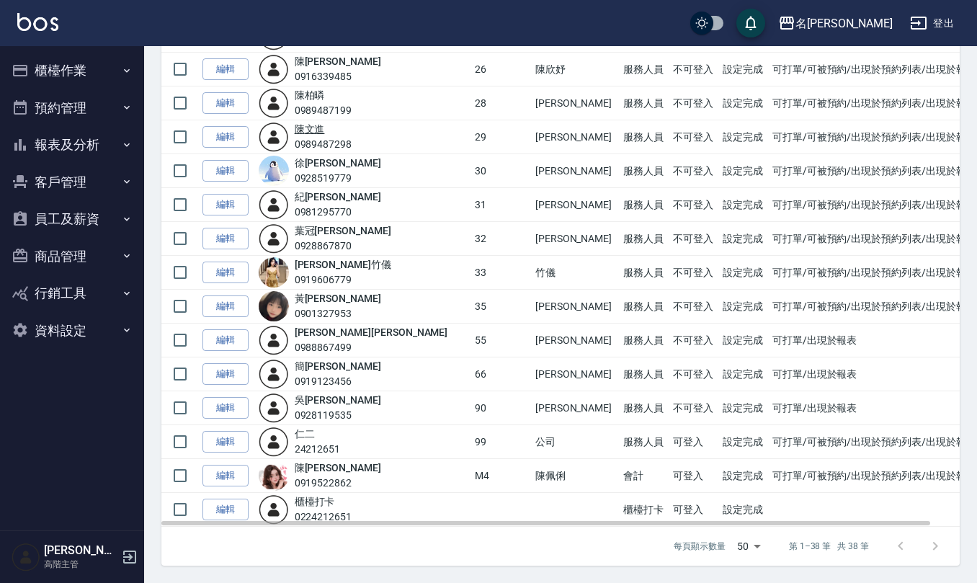
click at [325, 130] on link "[PERSON_NAME]" at bounding box center [310, 129] width 30 height 12
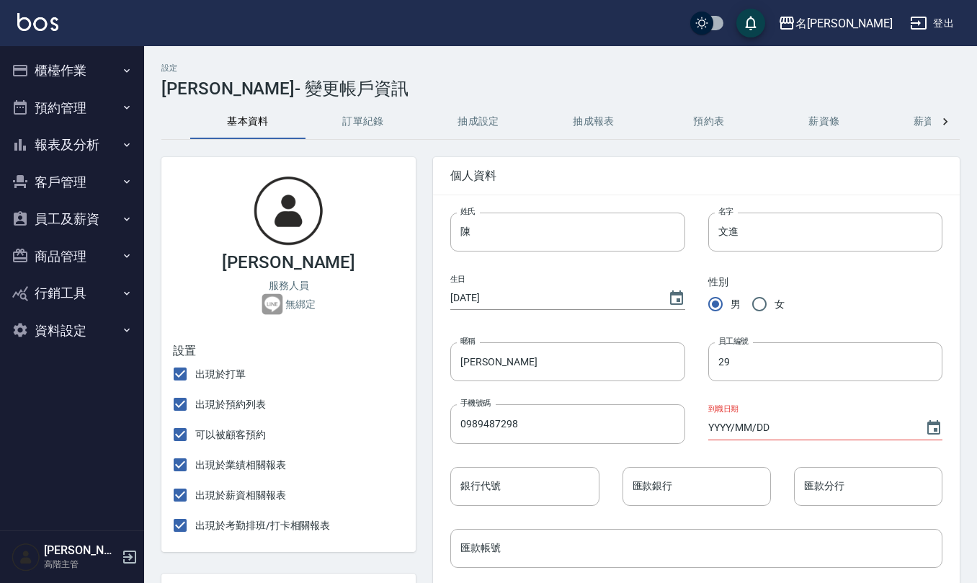
click at [487, 121] on button "抽成設定" at bounding box center [478, 121] width 115 height 35
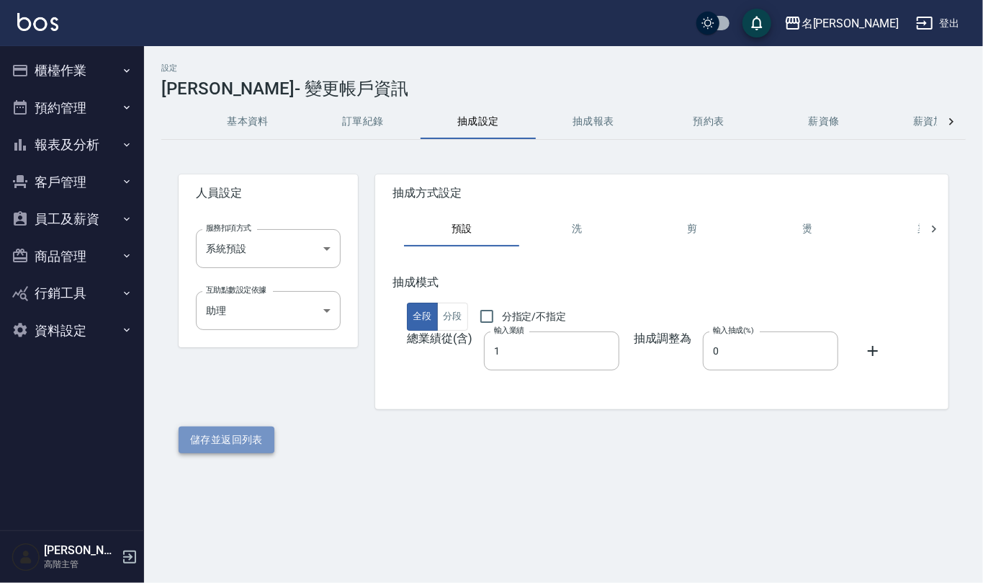
click at [242, 431] on button "儲存並返回列表" at bounding box center [227, 439] width 96 height 27
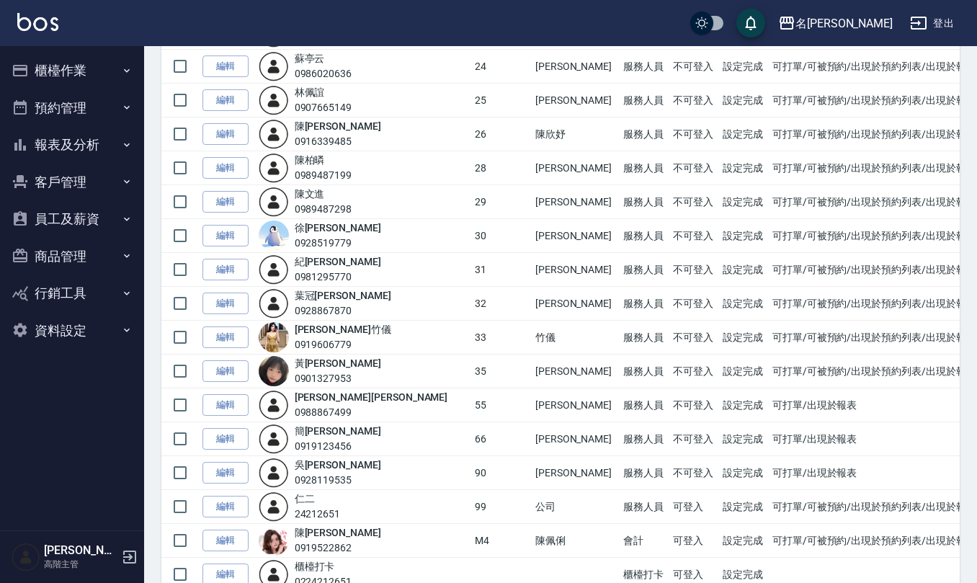
scroll to position [864, 0]
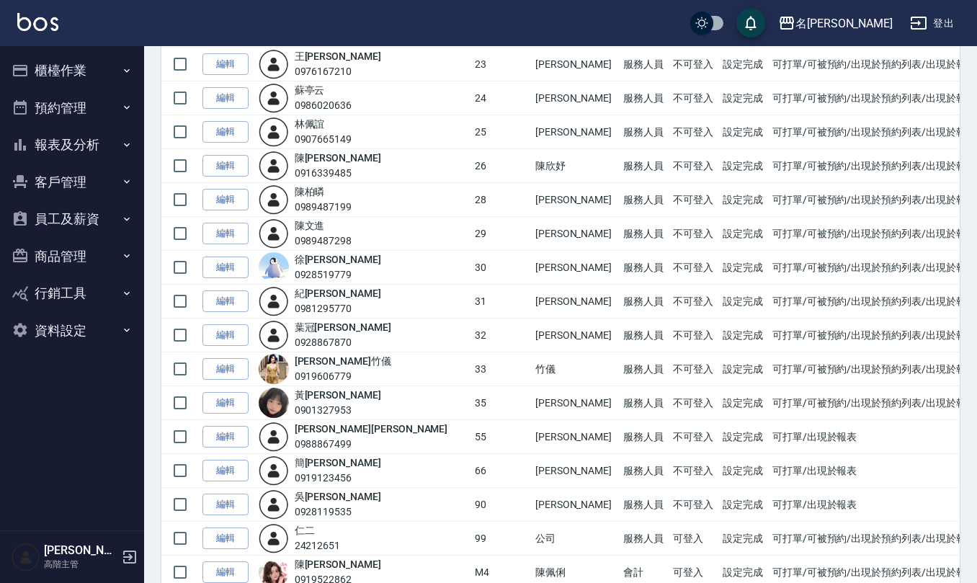
click at [324, 239] on div "陳 文進 0989487298" at bounding box center [324, 233] width 58 height 30
click at [324, 231] on link "[PERSON_NAME]" at bounding box center [310, 226] width 30 height 12
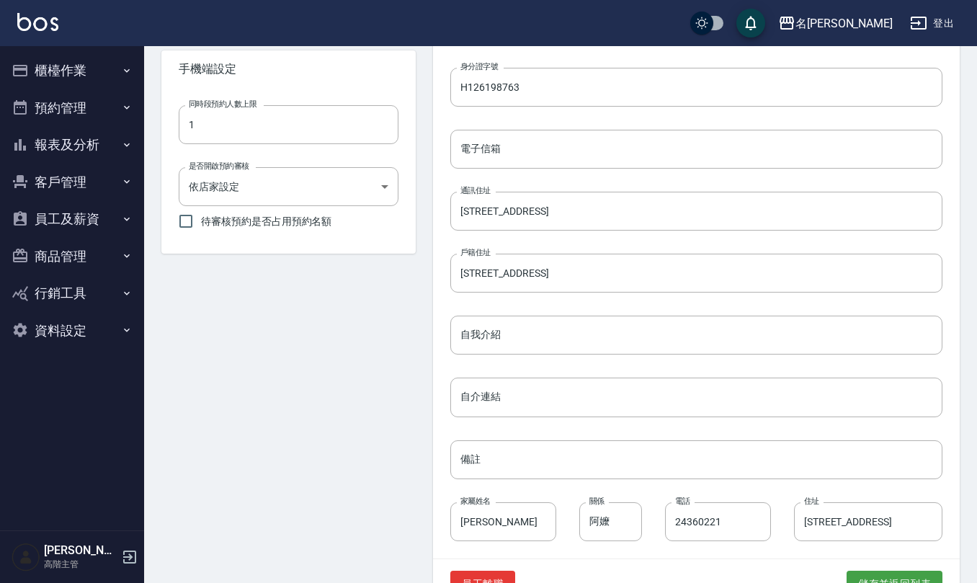
scroll to position [565, 0]
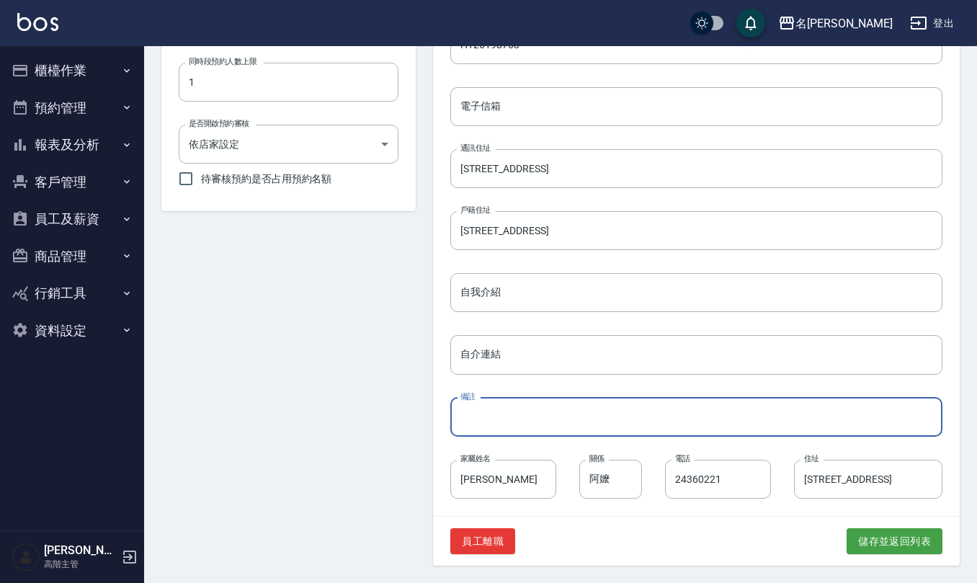
click at [539, 427] on input "備註" at bounding box center [696, 417] width 492 height 39
type input "志仁高中三年級(餐飲科)就讀中"
click at [908, 547] on button "儲存並返回列表" at bounding box center [894, 541] width 96 height 27
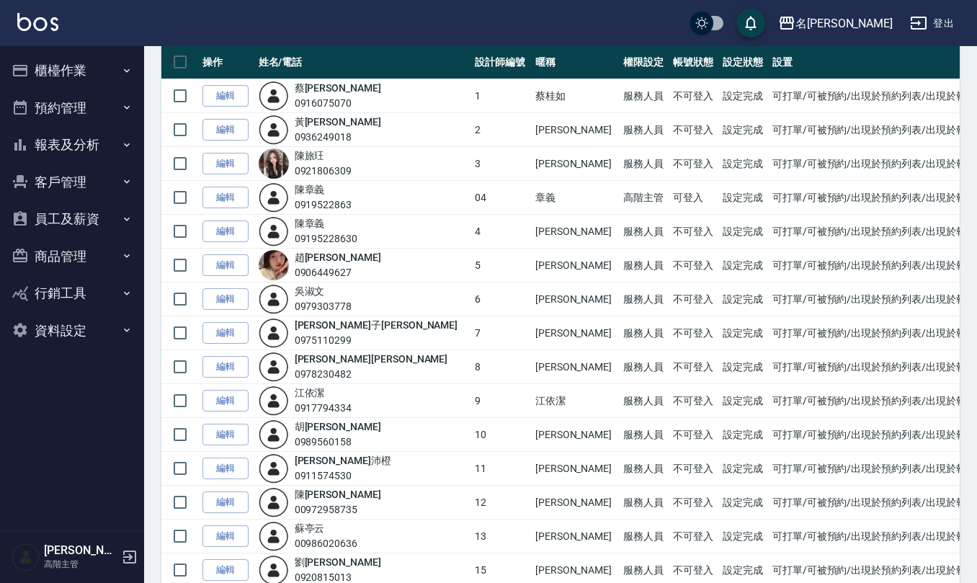
scroll to position [96, 0]
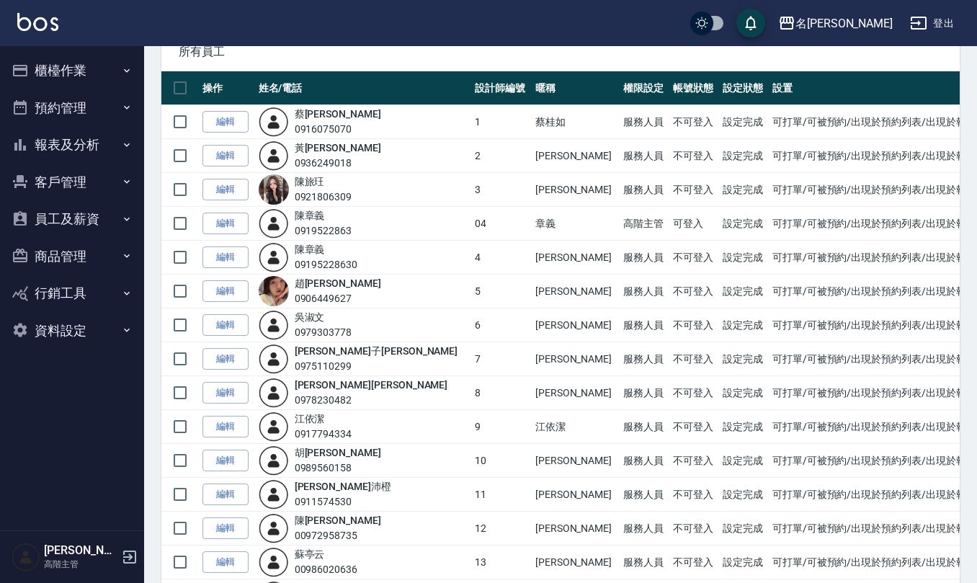
click at [942, 18] on button "登出" at bounding box center [931, 23] width 55 height 27
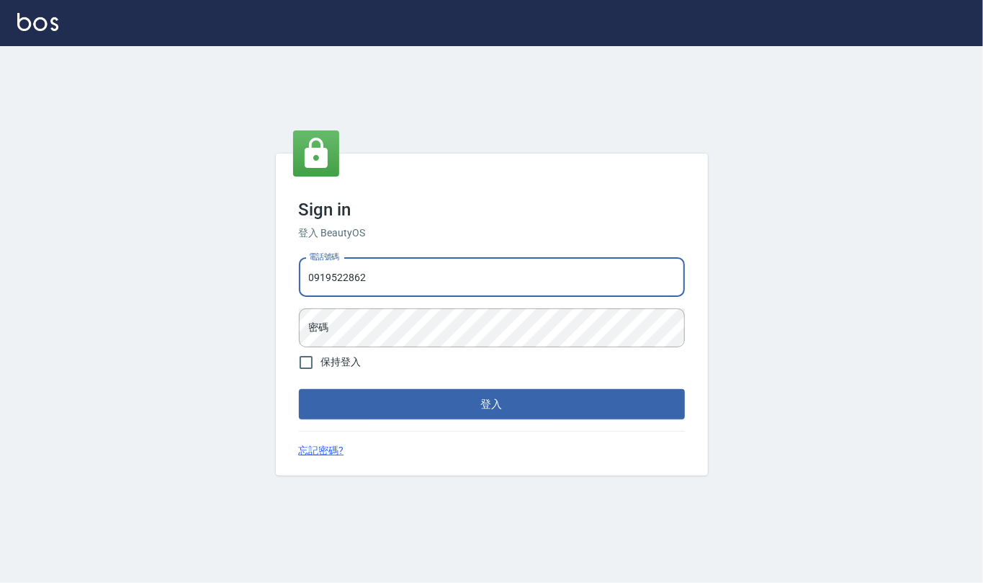
type input "0919522862"
click at [299, 389] on button "登入" at bounding box center [492, 404] width 386 height 30
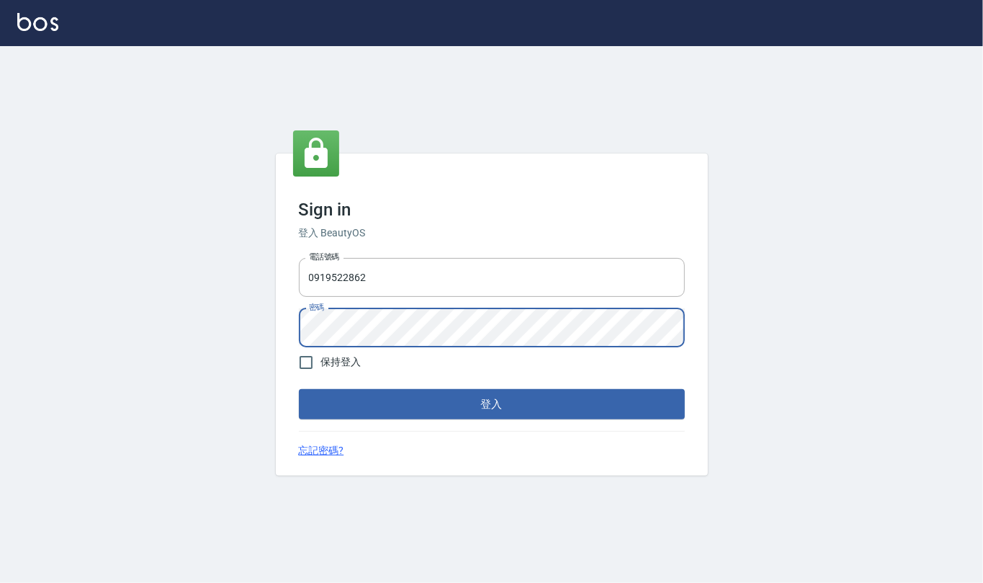
click at [299, 389] on button "登入" at bounding box center [492, 404] width 386 height 30
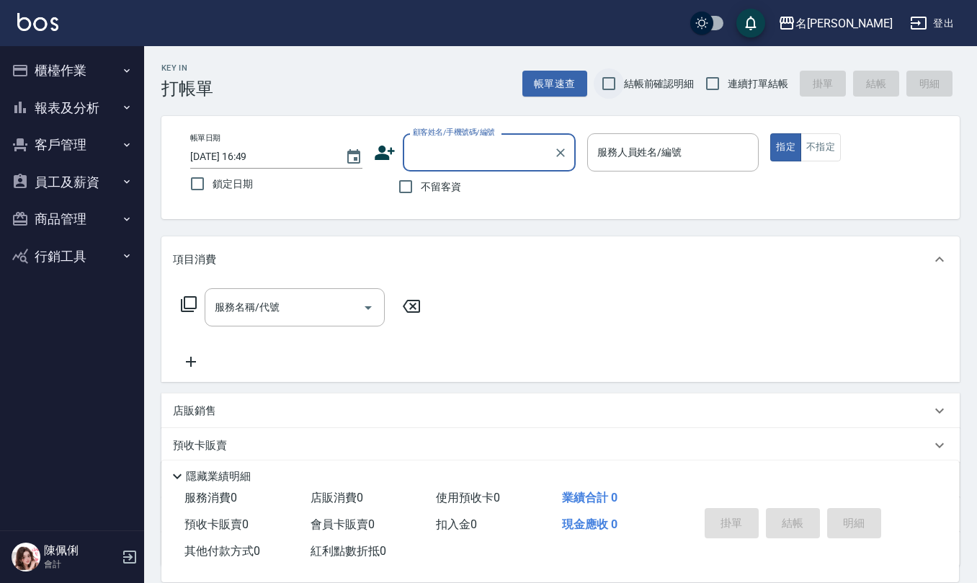
click at [606, 91] on input "結帳前確認明細" at bounding box center [608, 83] width 30 height 30
checkbox input "true"
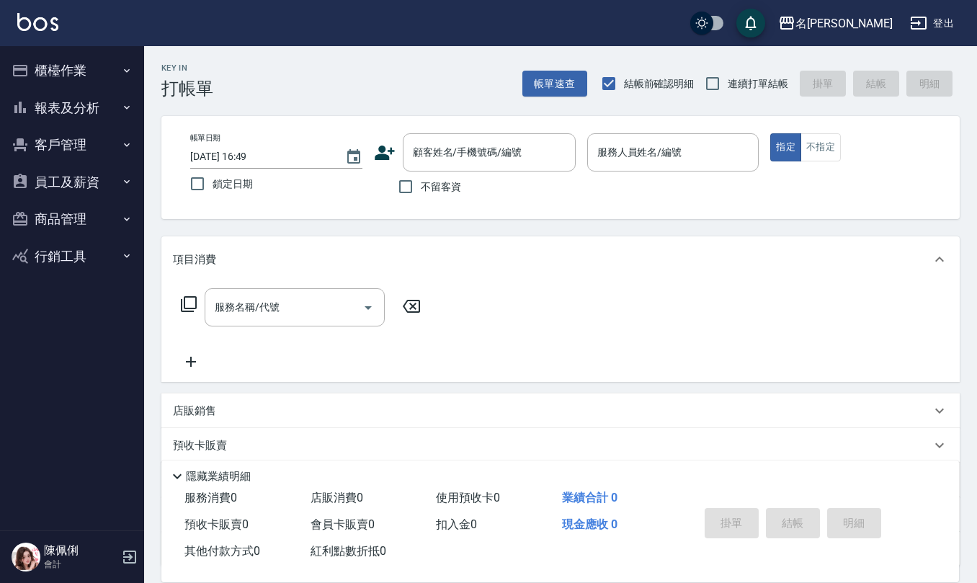
click at [704, 84] on input "連續打單結帳" at bounding box center [712, 83] width 30 height 30
checkbox input "true"
click at [399, 186] on input "不留客資" at bounding box center [405, 186] width 30 height 30
checkbox input "true"
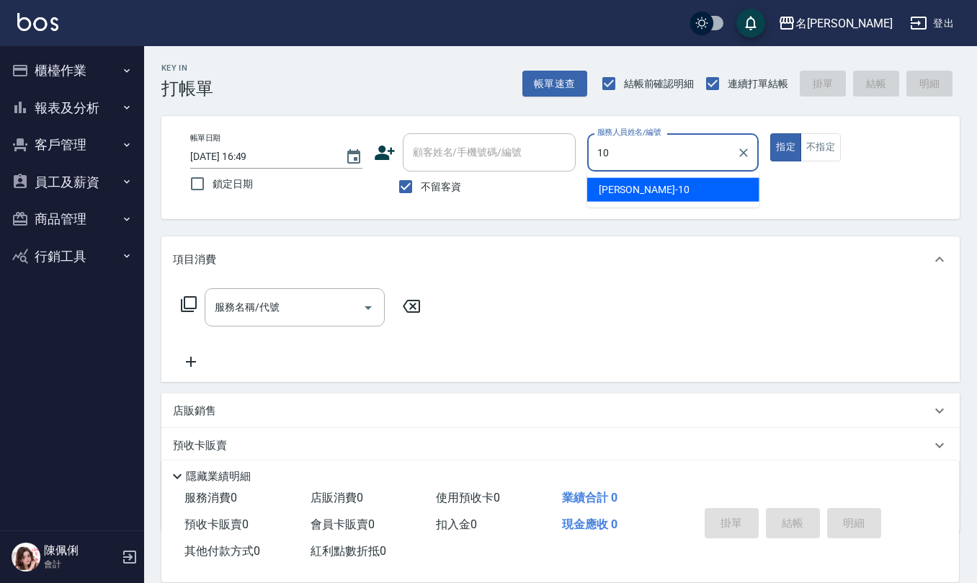
type input "胡淑雲-10"
type button "true"
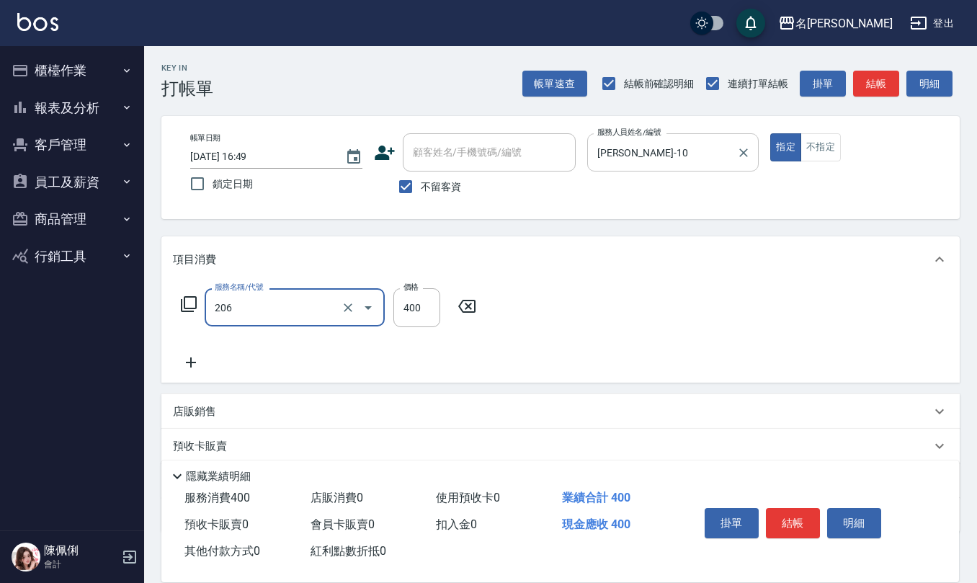
type input "健康洗(206)"
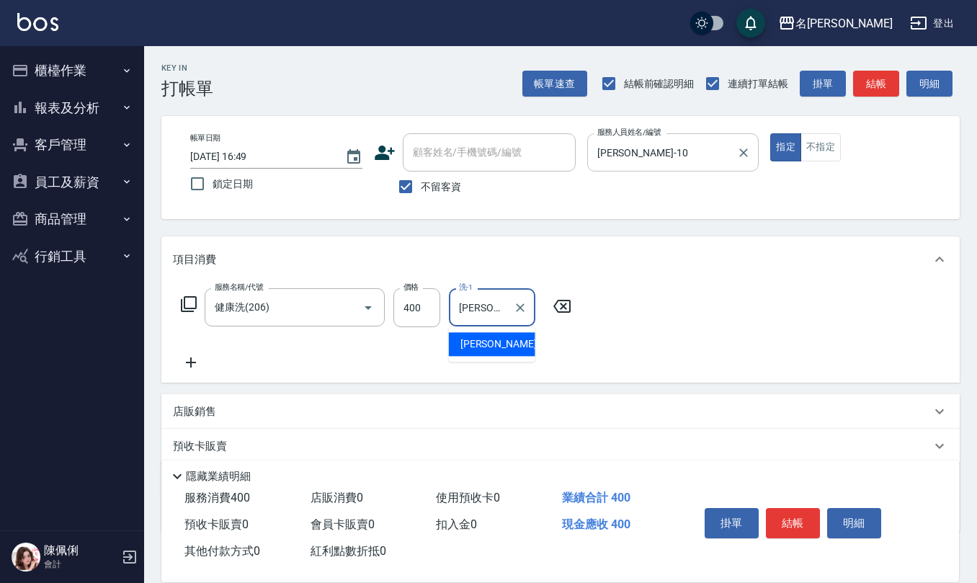
type input "趙妍妮-5"
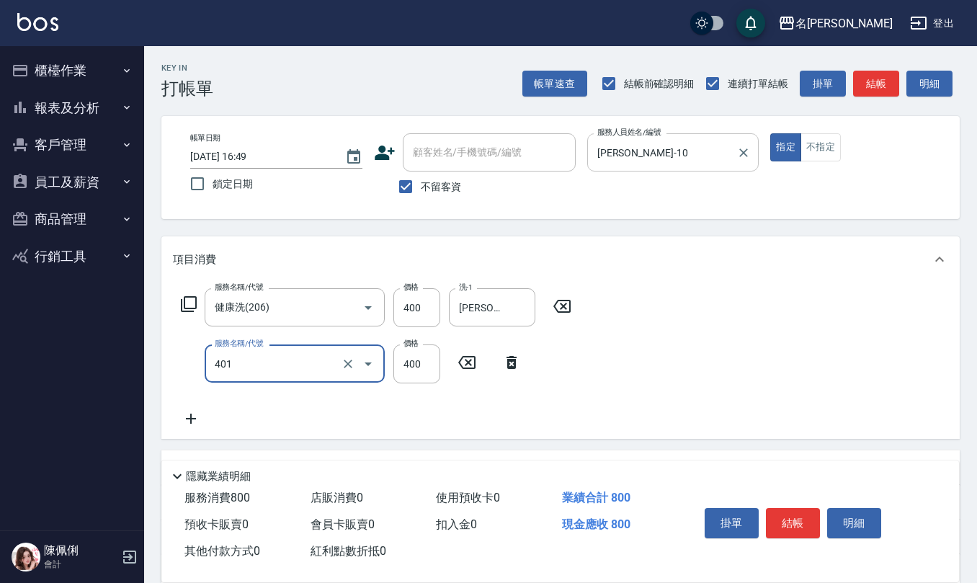
type input "剪髮(401)"
type input "405"
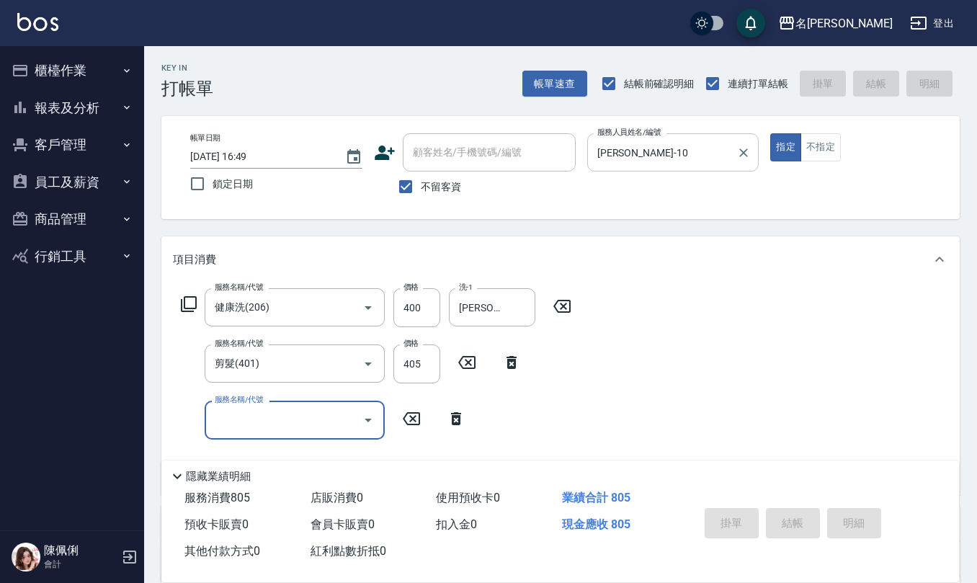
type input "2025/09/18 16:54"
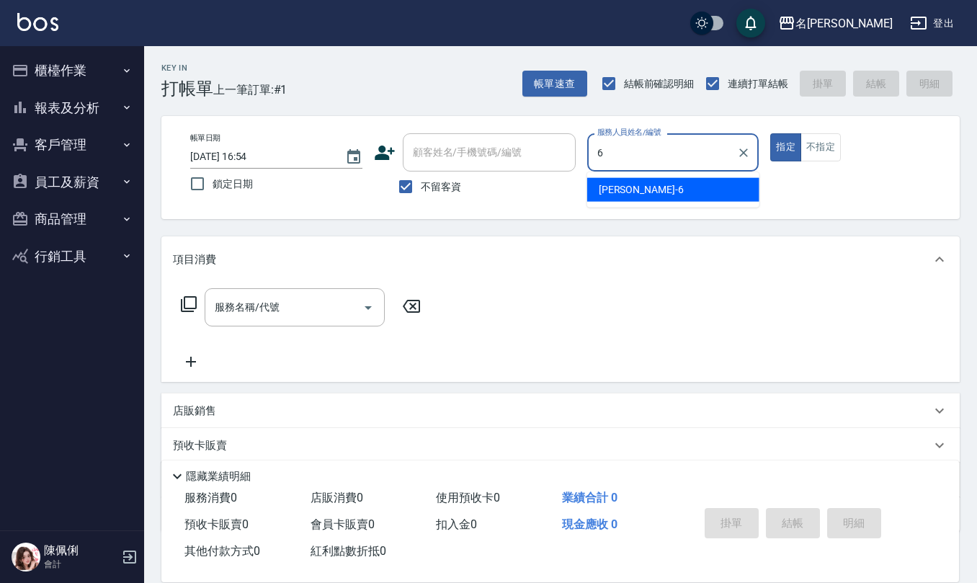
type input "吳淑文-6"
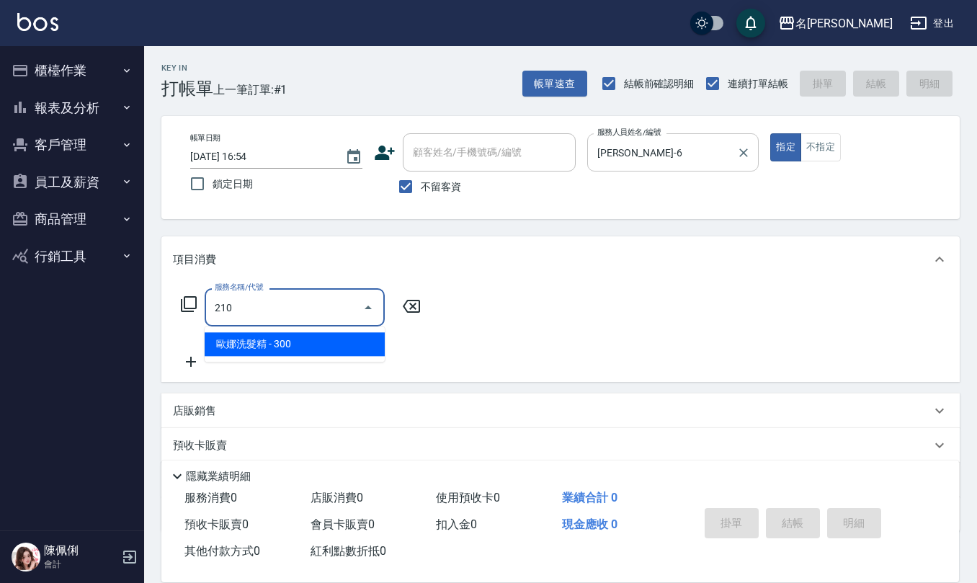
type input "歐娜洗髮精(210)"
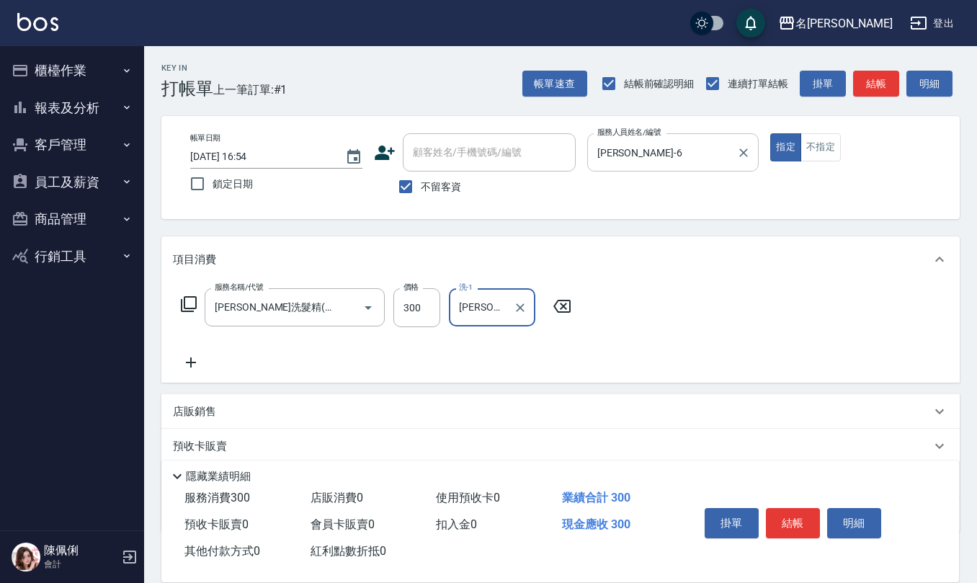
type input "詹沛橙-11"
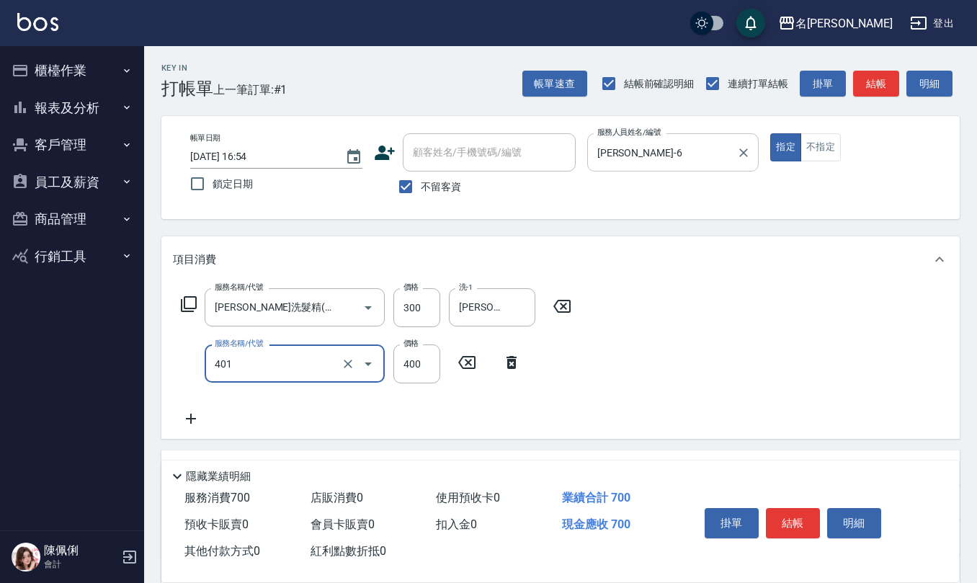
type input "剪髮(401)"
type input "350"
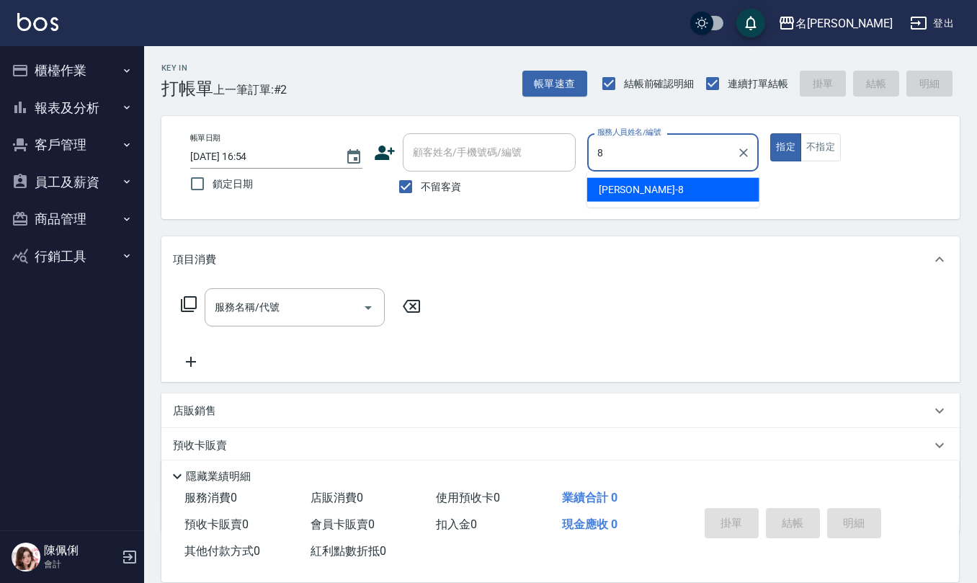
type input "楊馨嵐-8"
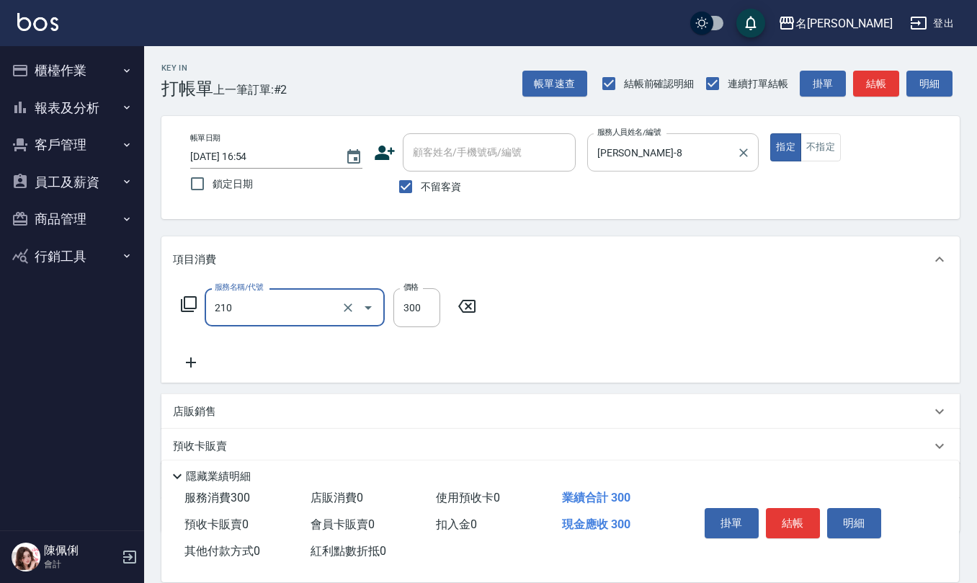
type input "歐娜洗髮精(210)"
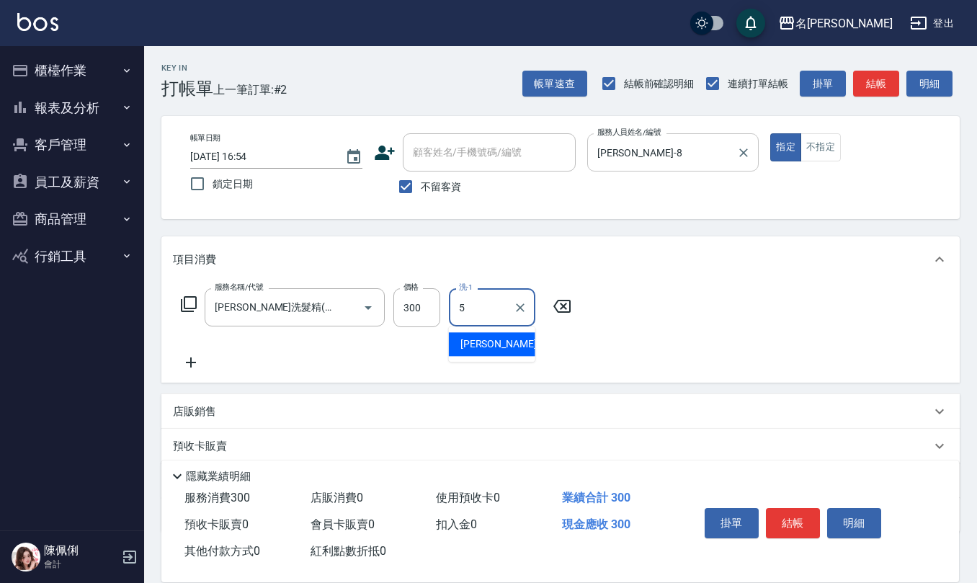
type input "趙妍妮-5"
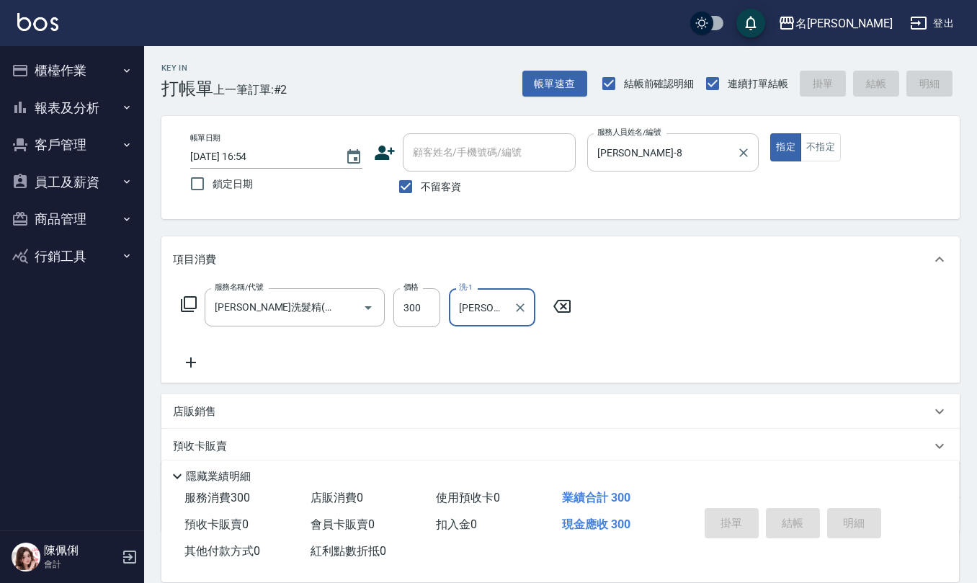
type input "2025/09/18 16:55"
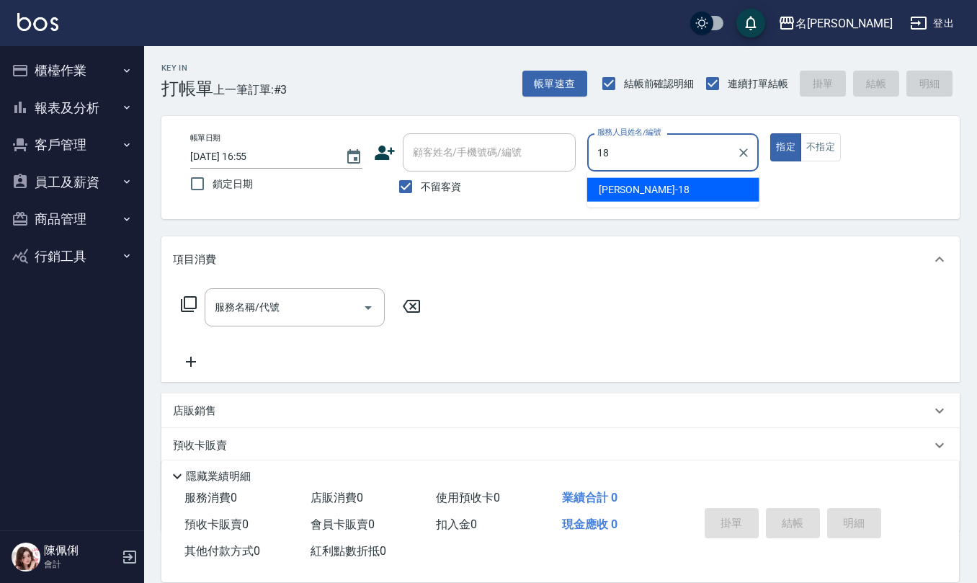
type input "吳婉如-18"
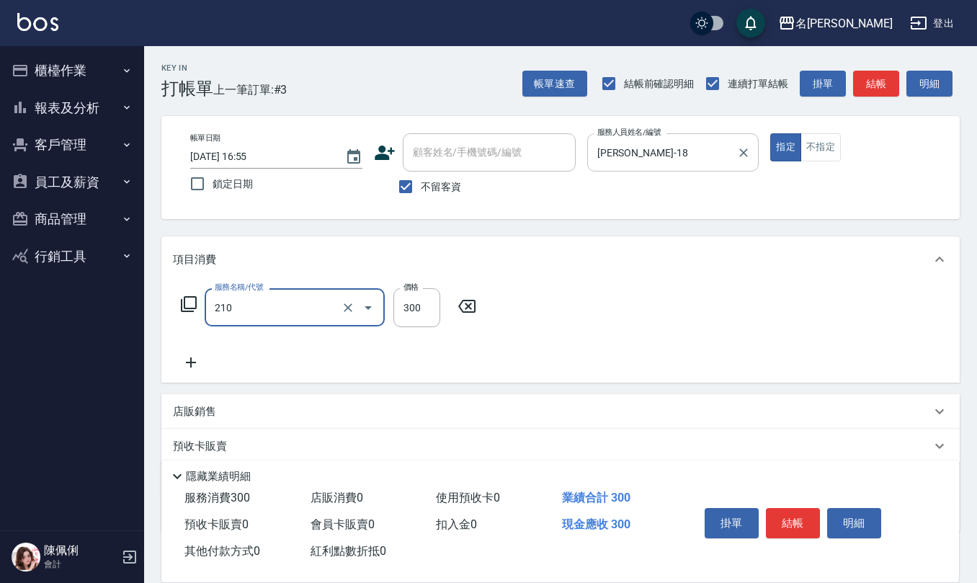
type input "歐娜洗髮精(210)"
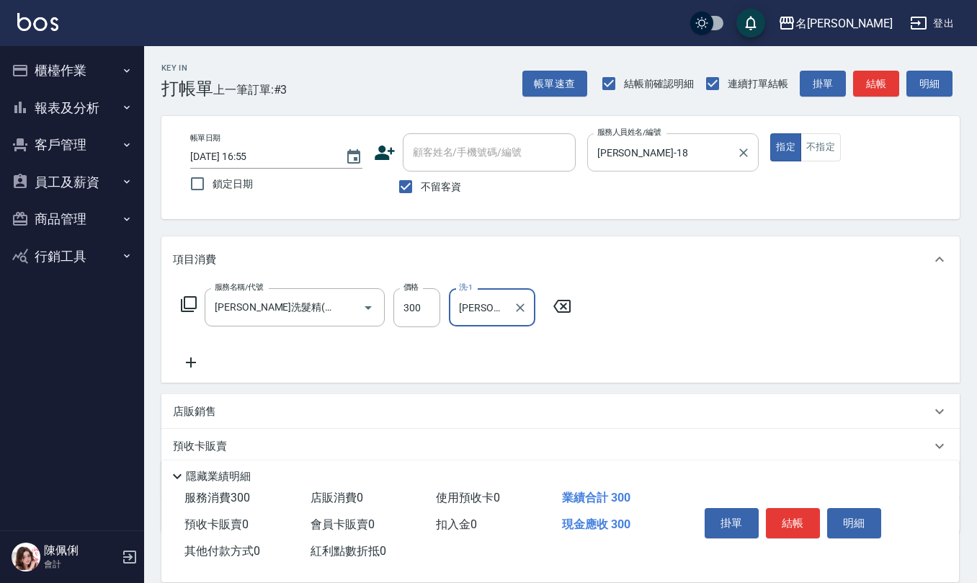
type input "陳柏暽-28"
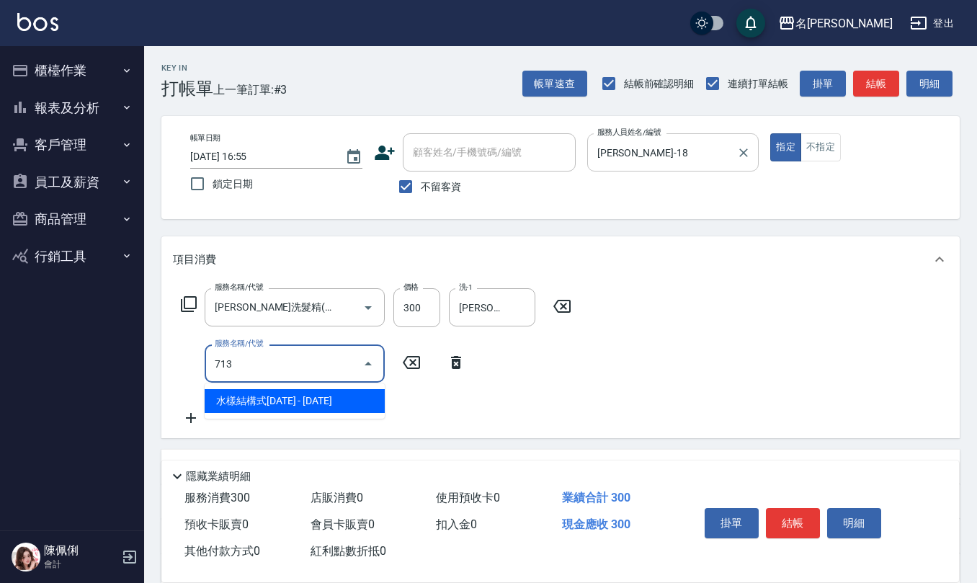
type input "水樣結構式1200(713)"
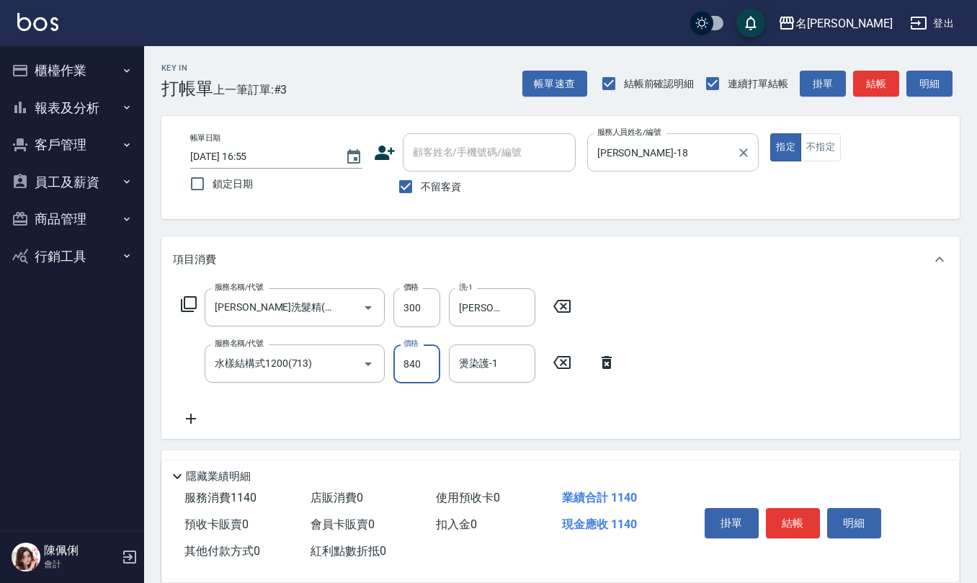
type input "840"
type input "陳柏暽-28"
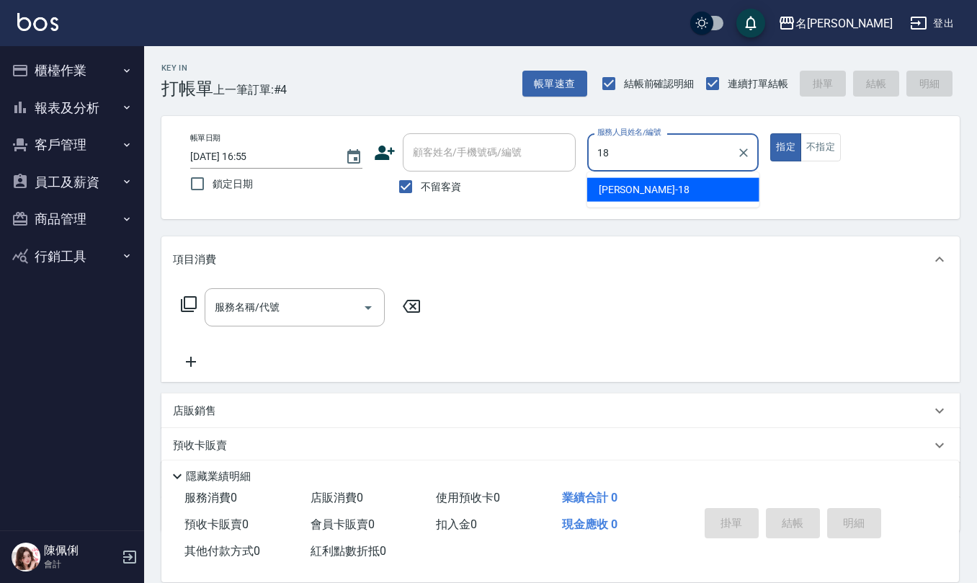
type input "吳婉如-18"
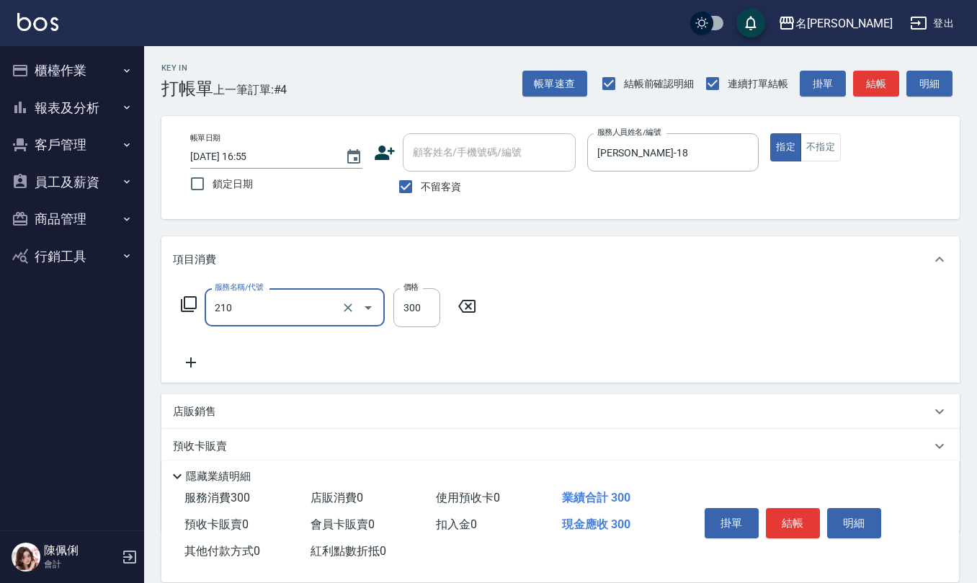
type input "歐娜洗髮精(210)"
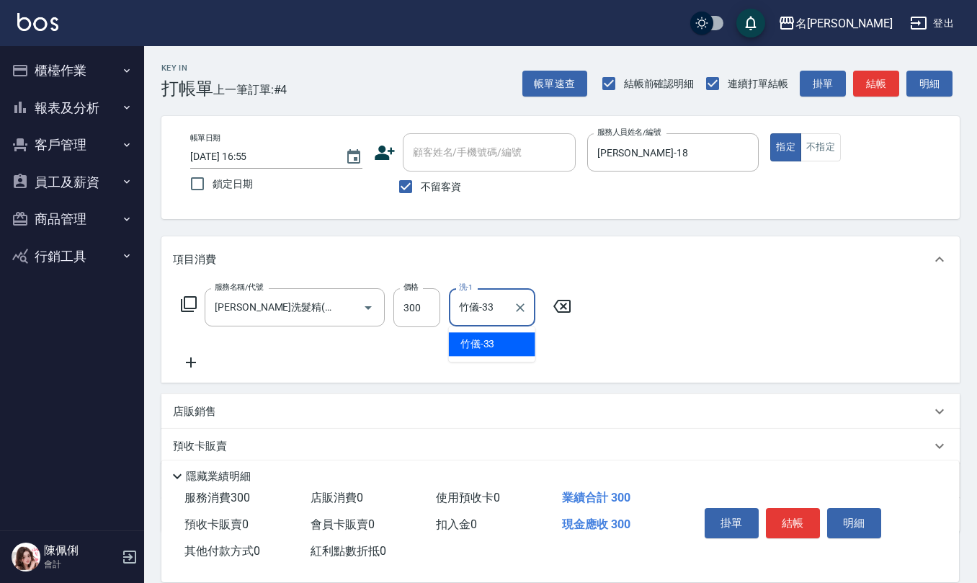
type input "竹儀-33"
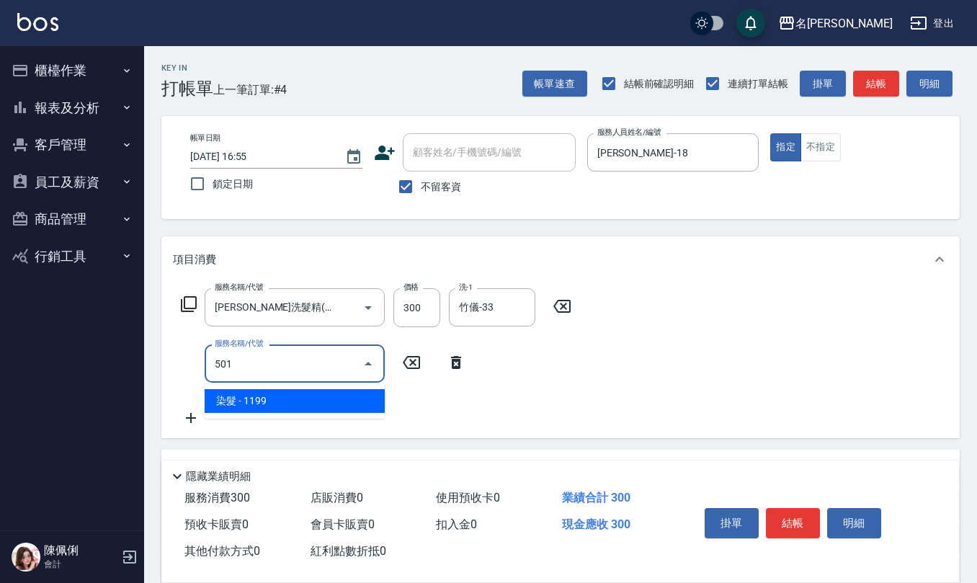
type input "染髮(501)"
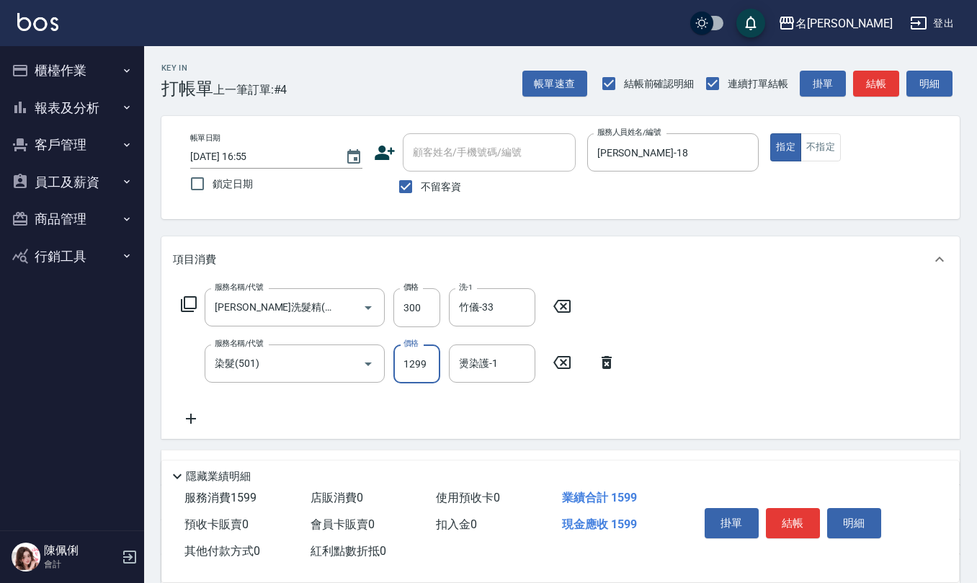
type input "1299"
type input "竹儀-33"
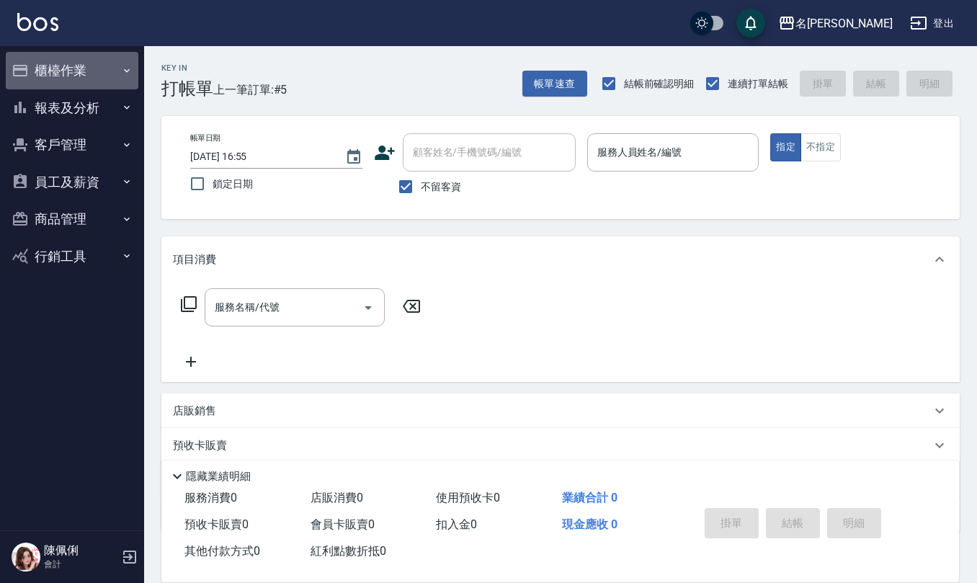
click at [104, 79] on button "櫃檯作業" at bounding box center [72, 70] width 133 height 37
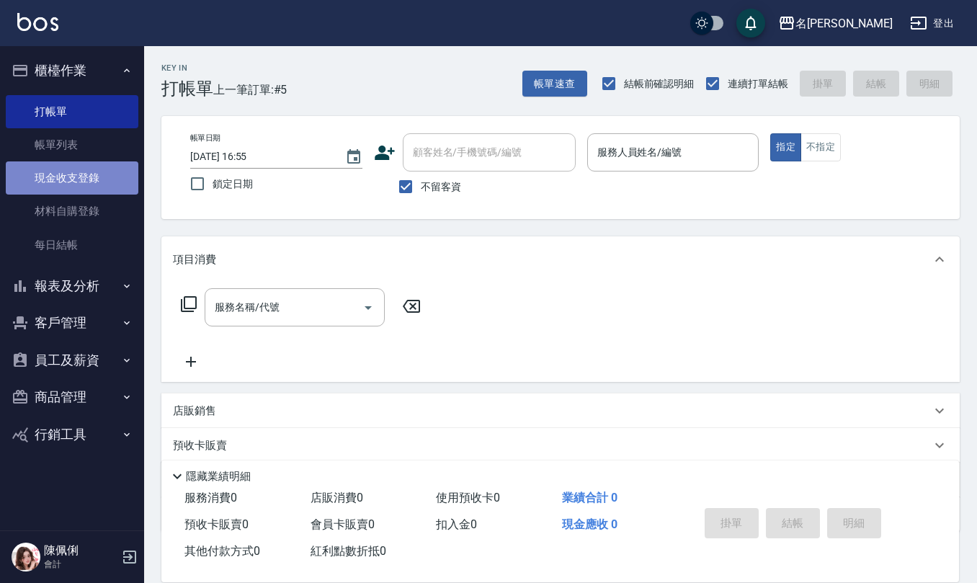
click at [101, 173] on link "現金收支登錄" at bounding box center [72, 177] width 133 height 33
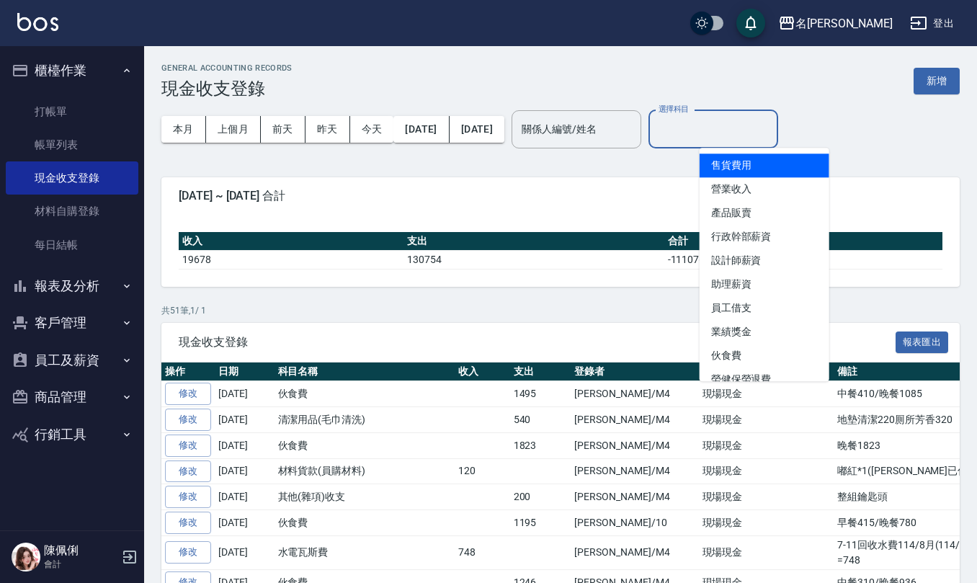
click at [752, 140] on input "選擇科目" at bounding box center [713, 129] width 117 height 25
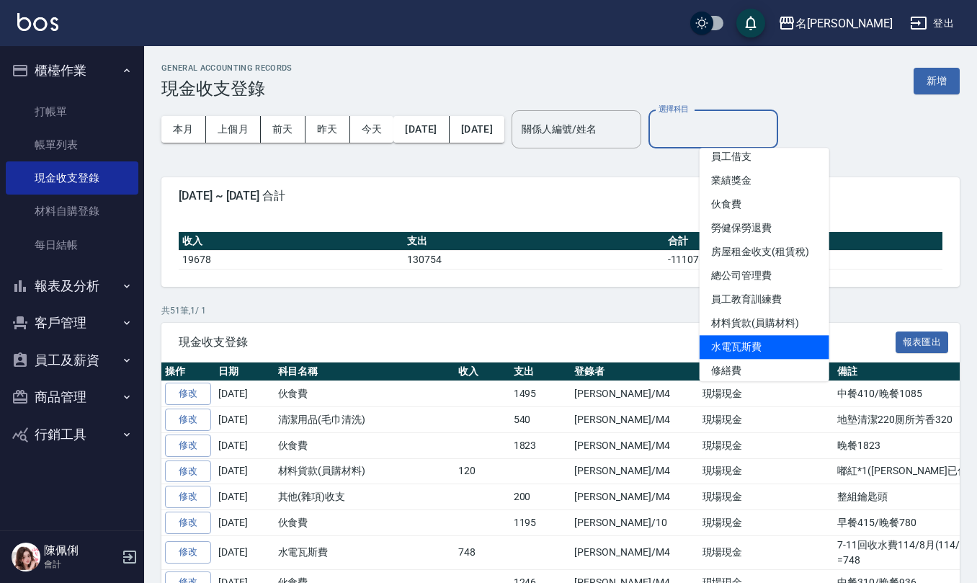
scroll to position [120, 0]
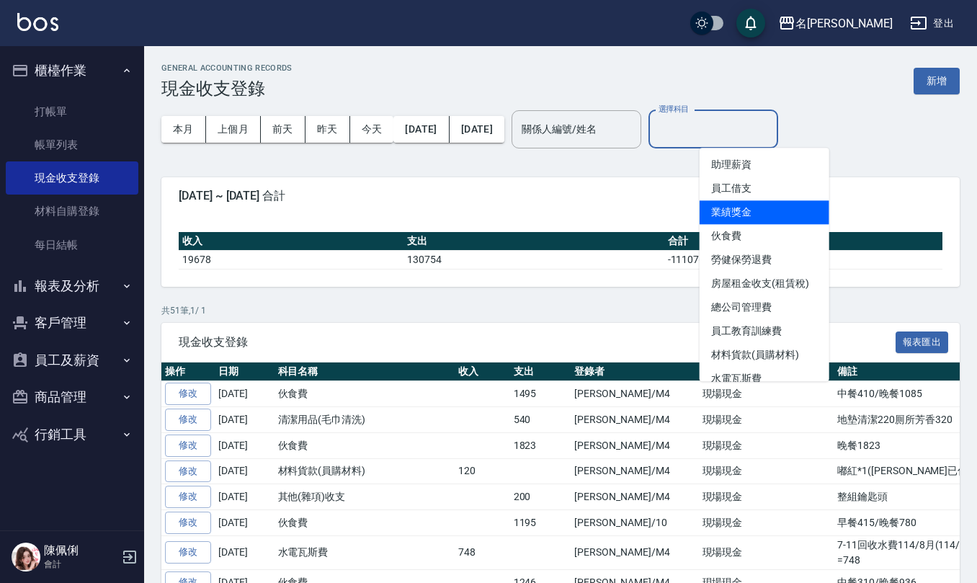
click at [747, 217] on li "業績獎金" at bounding box center [764, 212] width 130 height 24
type input "業績獎金"
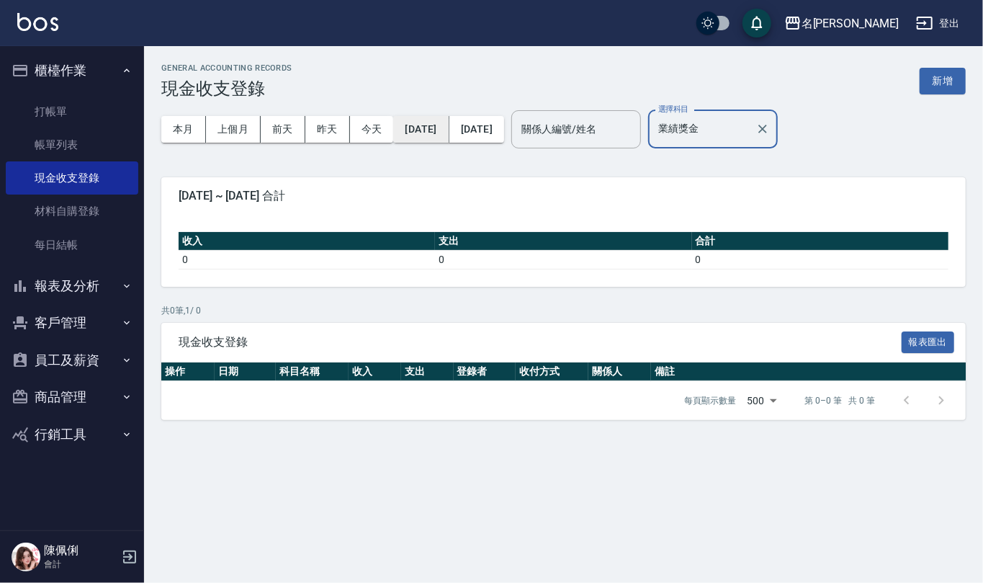
click at [442, 120] on button "[DATE]" at bounding box center [420, 129] width 55 height 27
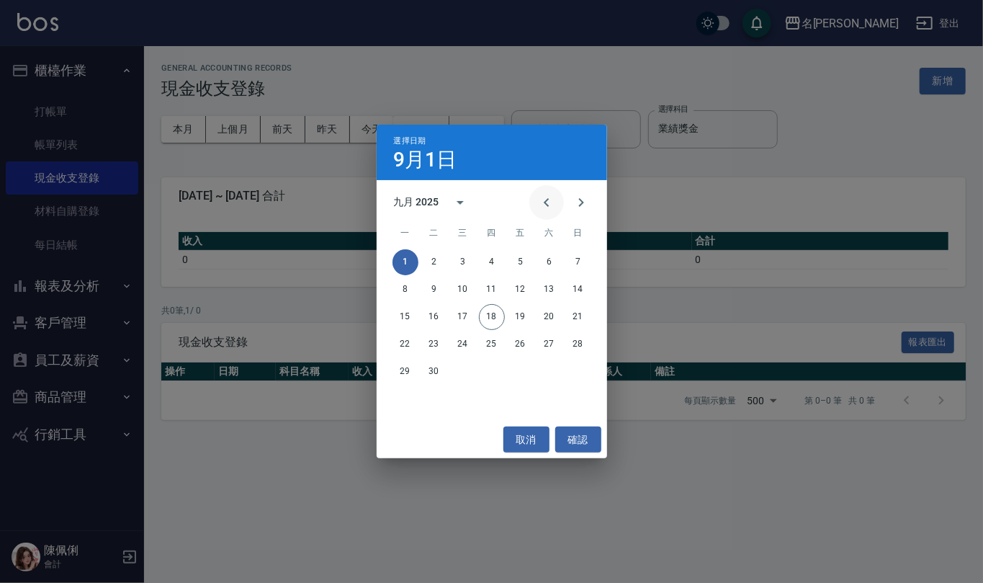
click at [539, 196] on icon "Previous month" at bounding box center [546, 202] width 17 height 17
click at [432, 264] on button "1" at bounding box center [434, 262] width 26 height 26
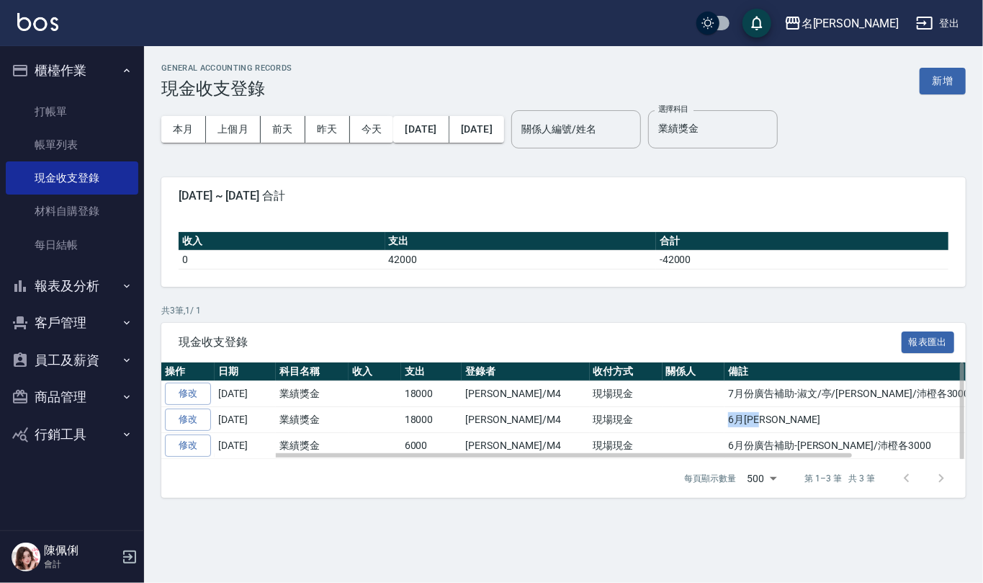
drag, startPoint x: 738, startPoint y: 426, endPoint x: 673, endPoint y: 426, distance: 65.5
click at [673, 426] on tr "修改 2025-07-19 業績獎金 18000 陳佩俐/M4 現場現金 6月林語涵" at bounding box center [629, 420] width 936 height 26
copy tr "6月林語涵"
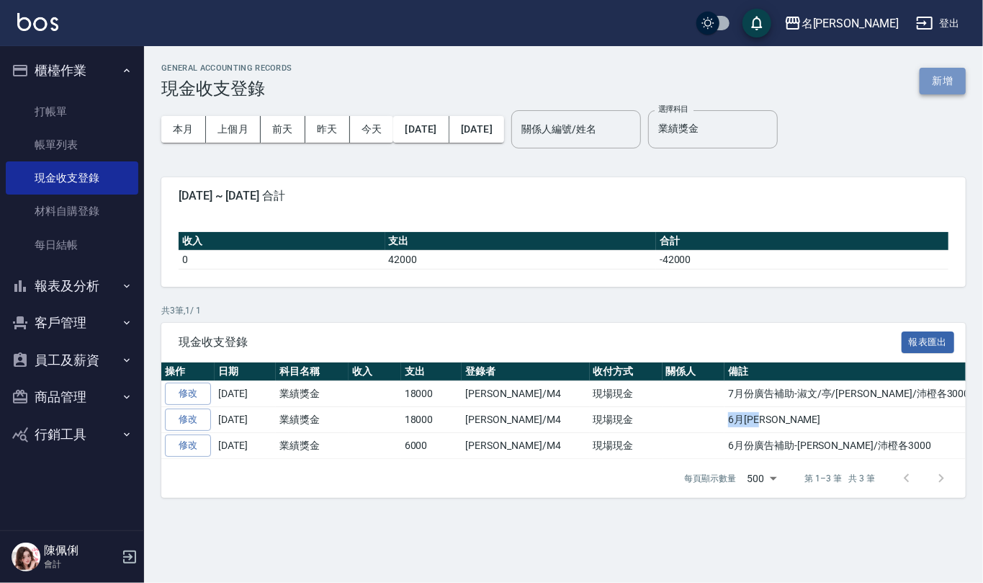
click at [943, 78] on button "新增" at bounding box center [943, 81] width 46 height 27
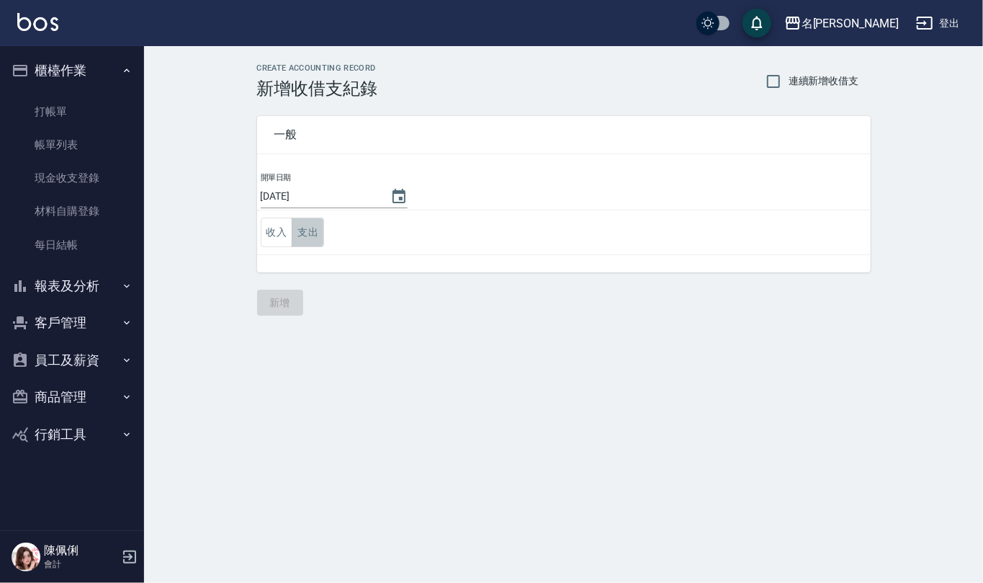
click at [307, 234] on button "支出" at bounding box center [308, 233] width 32 height 30
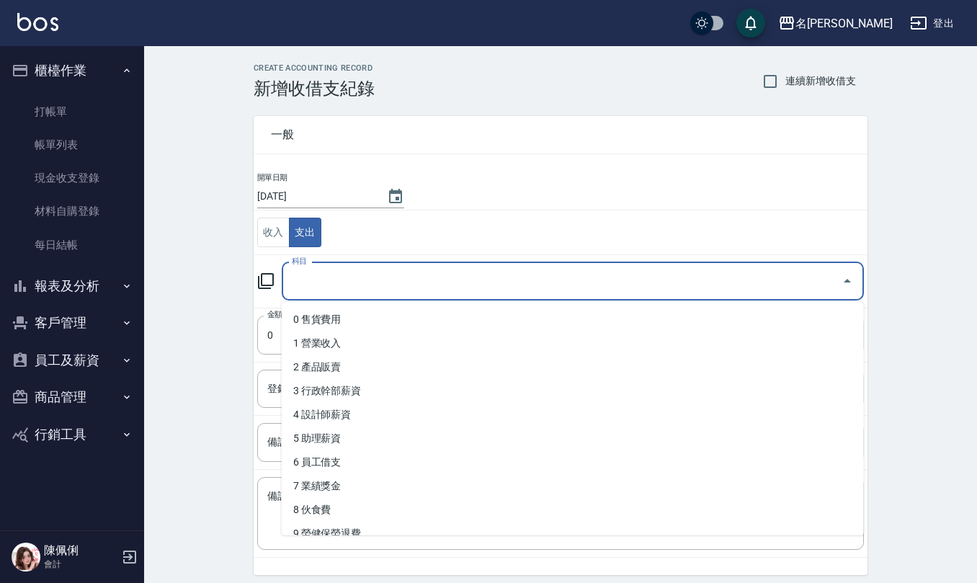
click at [326, 289] on input "科目" at bounding box center [561, 281] width 547 height 25
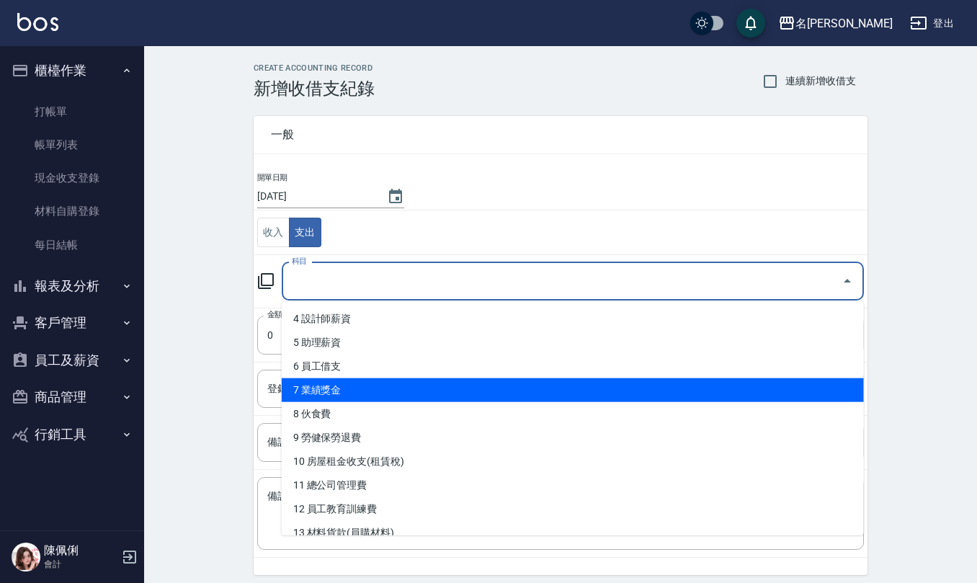
click at [351, 392] on li "7 業績獎金" at bounding box center [573, 390] width 582 height 24
type input "7 業績獎金"
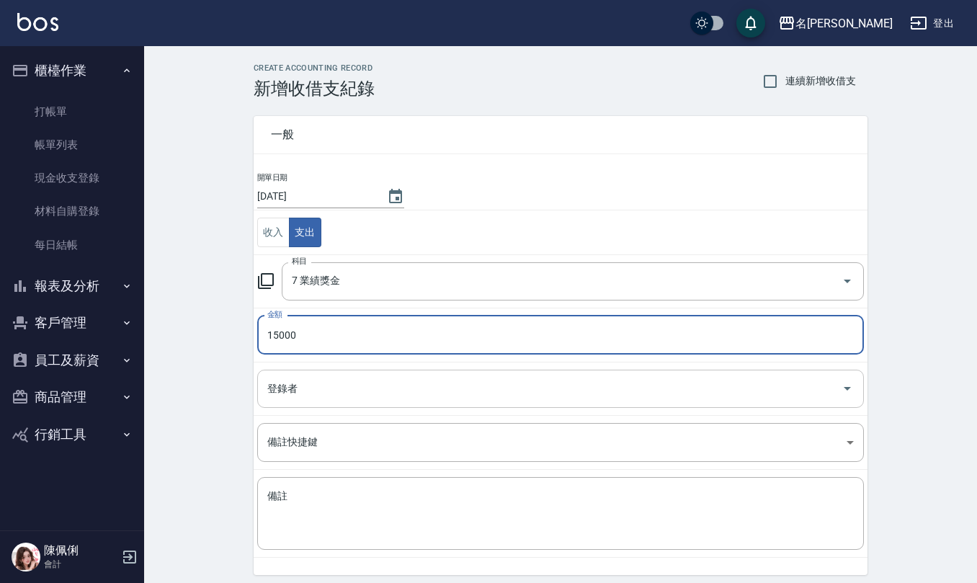
type input "15000"
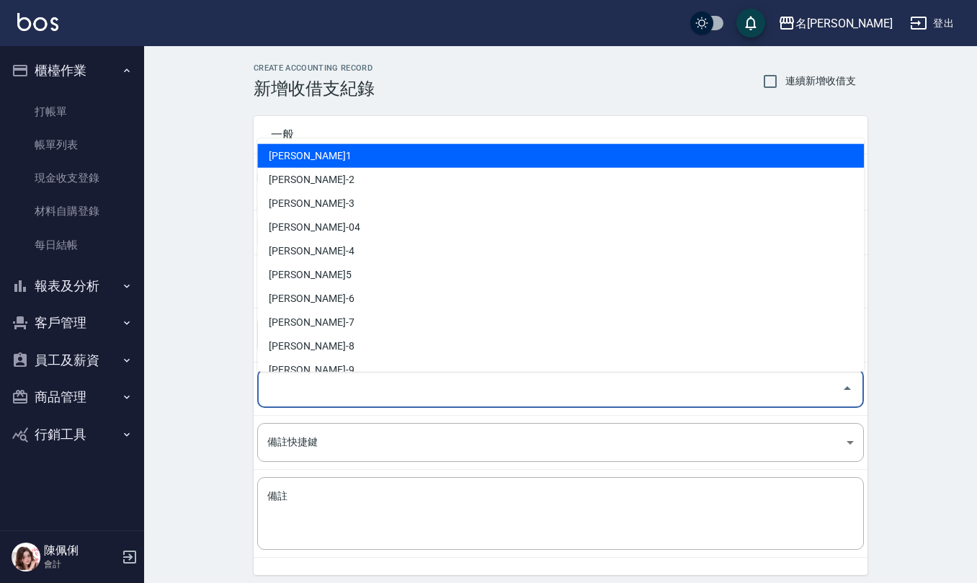
click at [340, 390] on input "登錄者" at bounding box center [550, 388] width 572 height 25
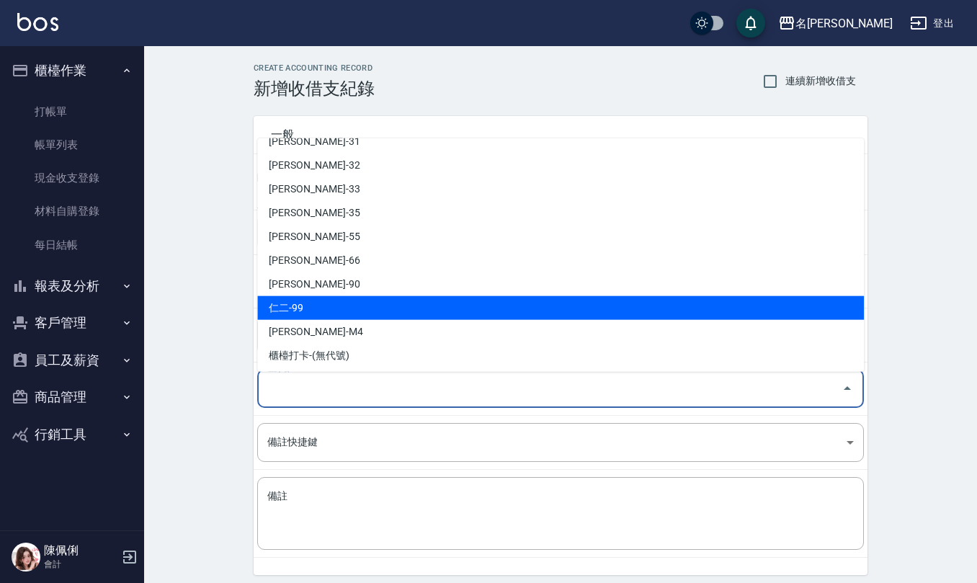
scroll to position [681, 0]
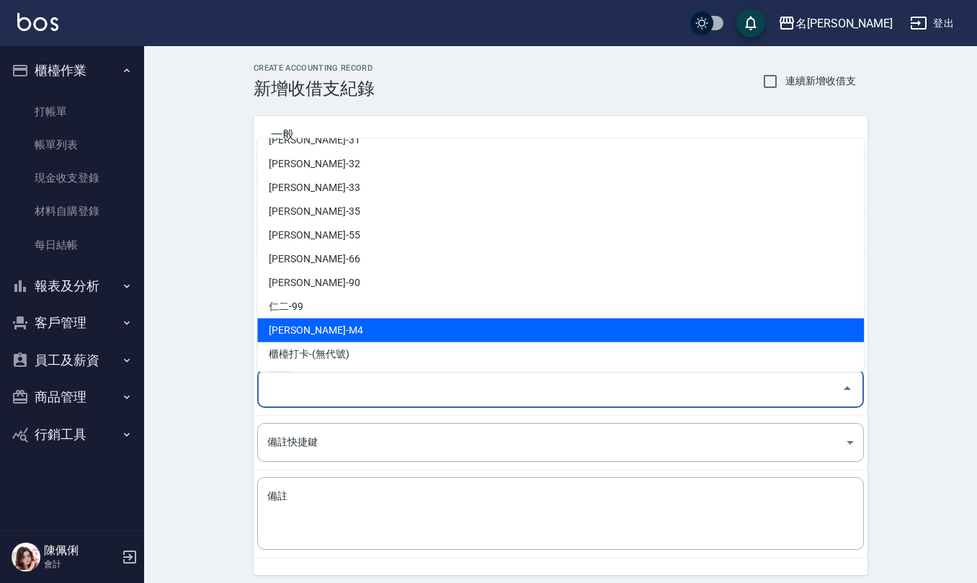
click at [352, 329] on li "陳佩俐-M4" at bounding box center [560, 330] width 606 height 24
type input "陳佩俐-M4"
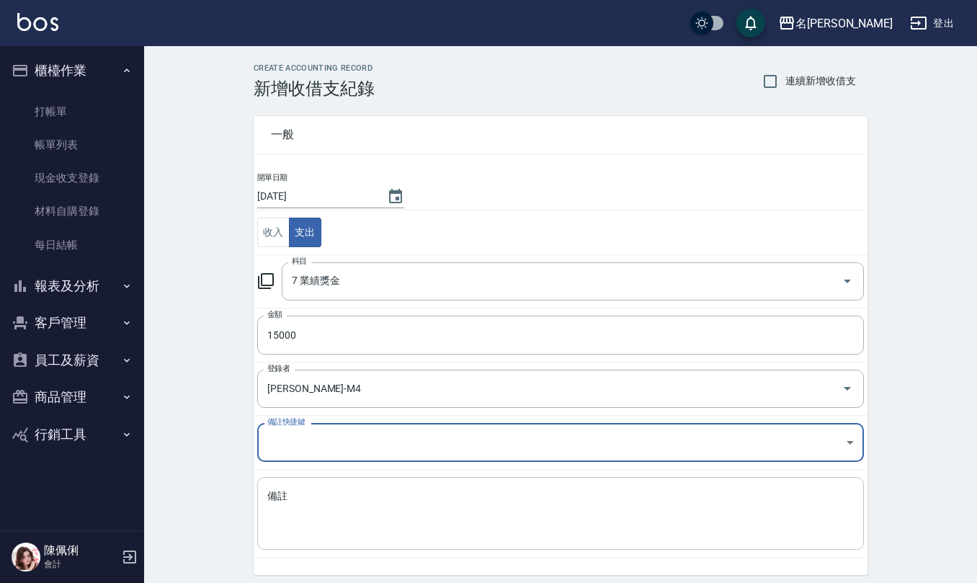
click at [375, 523] on textarea "備註" at bounding box center [560, 513] width 586 height 49
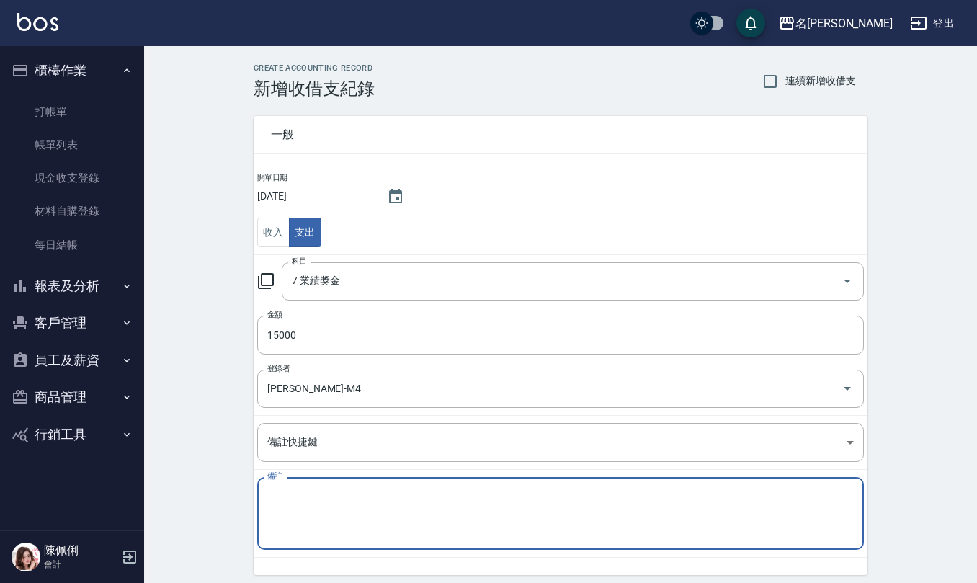
paste textarea "6月林語涵"
click at [289, 496] on textarea "6月林語涵" at bounding box center [560, 513] width 586 height 49
drag, startPoint x: 323, startPoint y: 493, endPoint x: 243, endPoint y: 478, distance: 81.9
click at [148, 485] on div "CREATE ACCOUNTING RECORD 新增收借支紀錄 連續新增收借支 一般 開單日期 2025/09/18 收入 支出 科目 7 業績獎金 科目 …" at bounding box center [560, 341] width 833 height 590
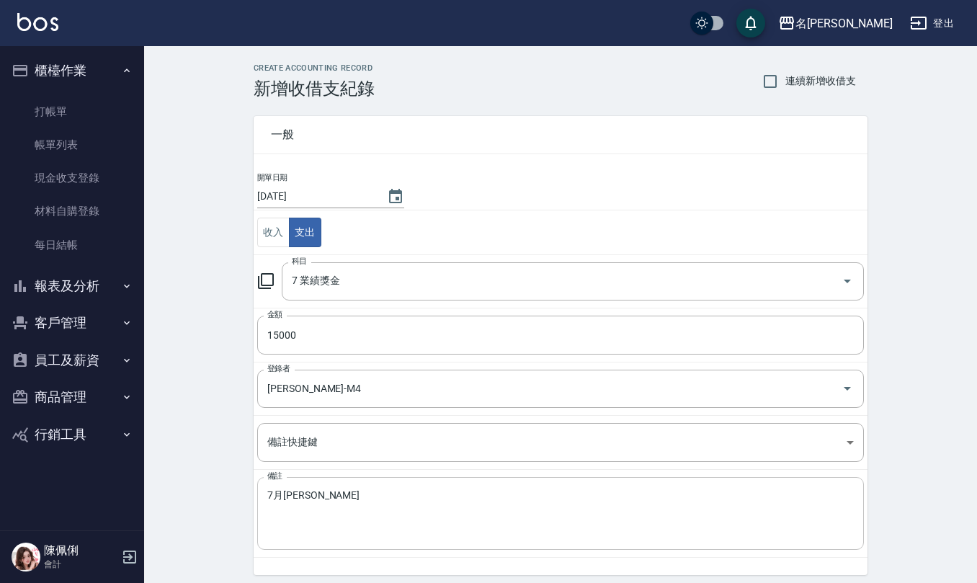
click at [264, 488] on div "7月林語涵 x 備註" at bounding box center [560, 513] width 606 height 73
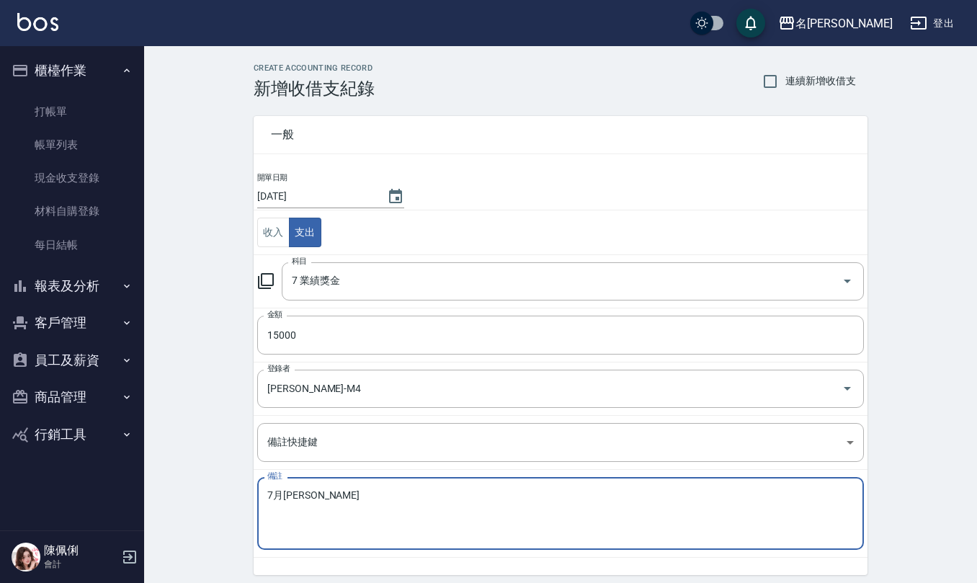
click at [267, 499] on textarea "7月林語涵" at bounding box center [560, 513] width 586 height 49
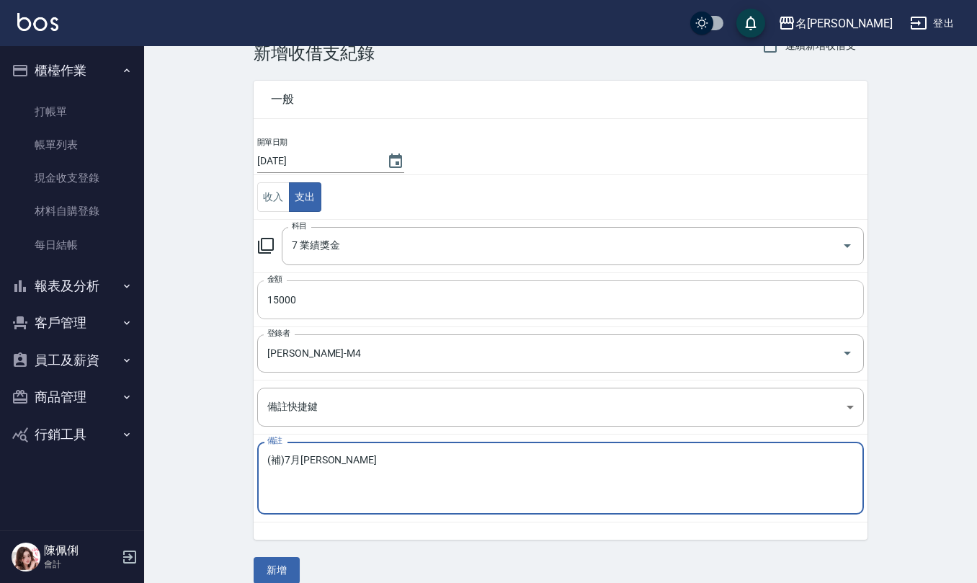
scroll to position [55, 0]
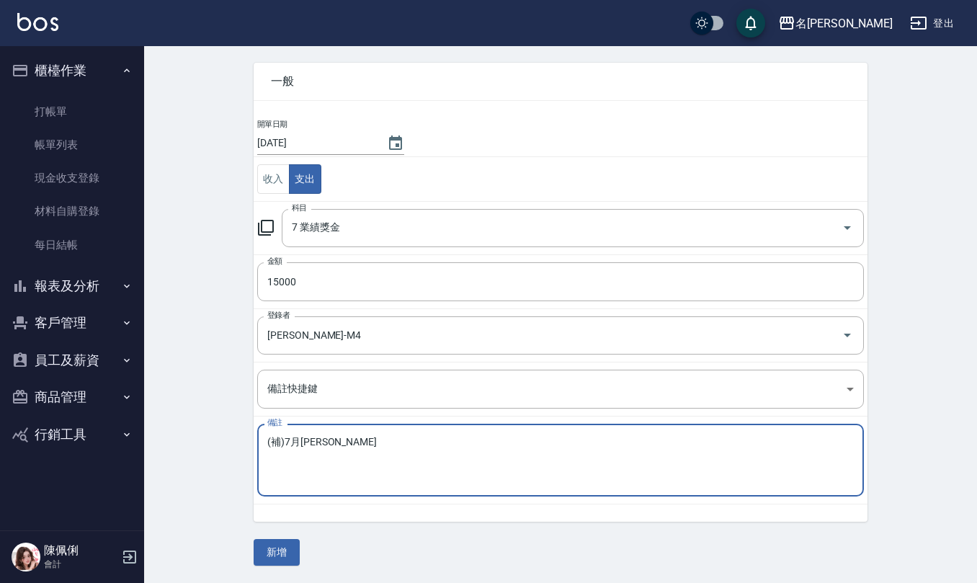
type textarea "(補)7月林語涵"
click at [284, 553] on button "新增" at bounding box center [277, 552] width 46 height 27
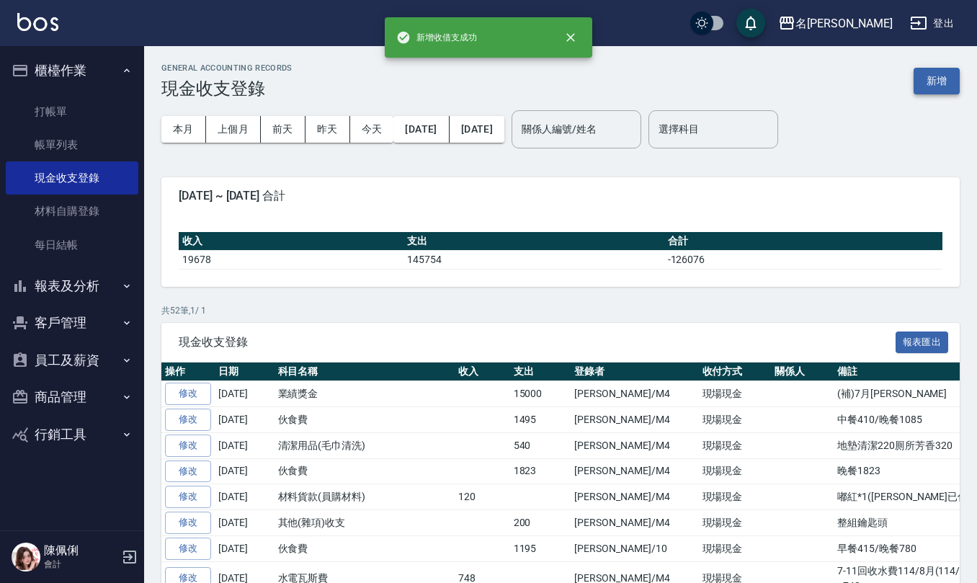
click at [938, 81] on button "新增" at bounding box center [936, 81] width 46 height 27
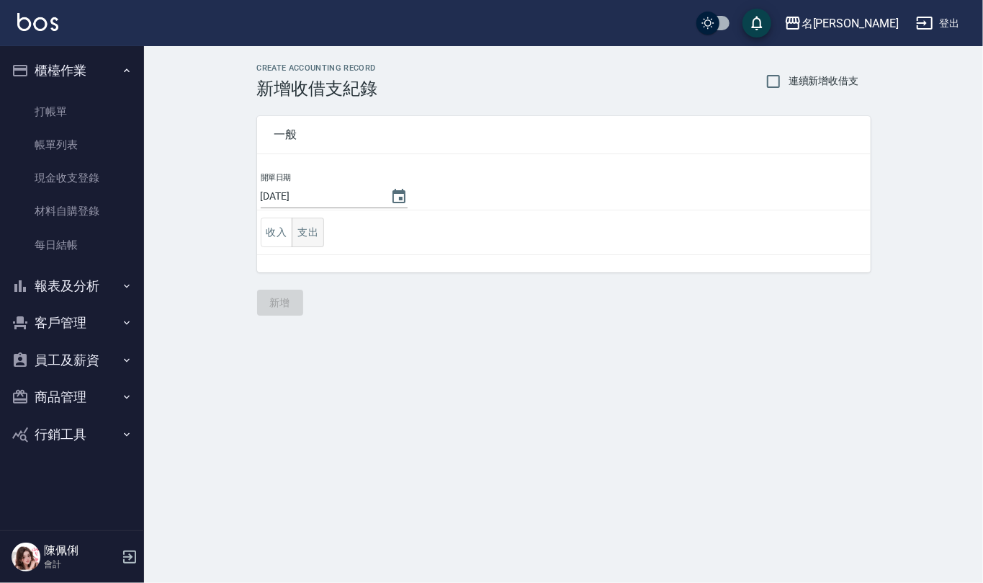
drag, startPoint x: 303, startPoint y: 225, endPoint x: 310, endPoint y: 233, distance: 10.2
click at [304, 228] on button "支出" at bounding box center [308, 233] width 32 height 30
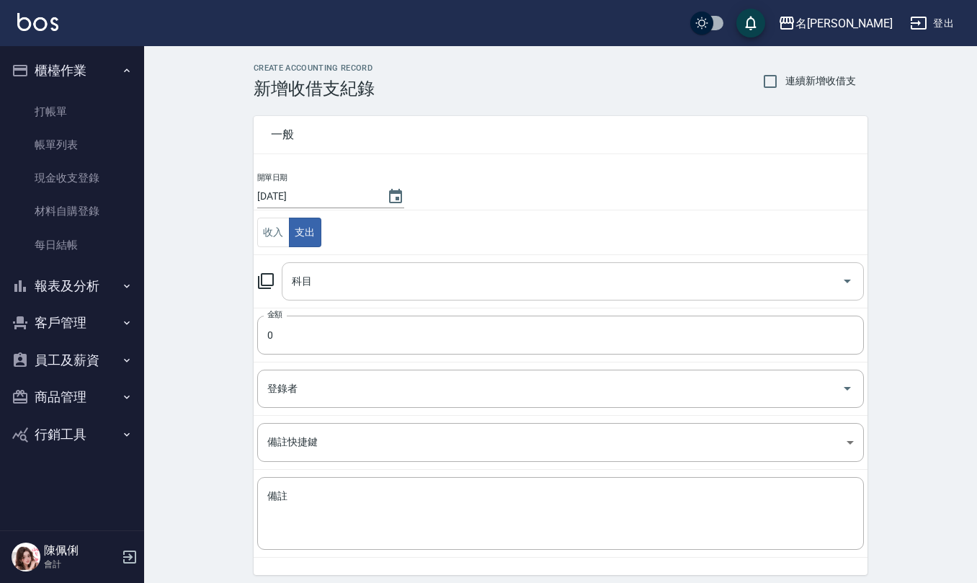
click at [334, 281] on input "科目" at bounding box center [561, 281] width 547 height 25
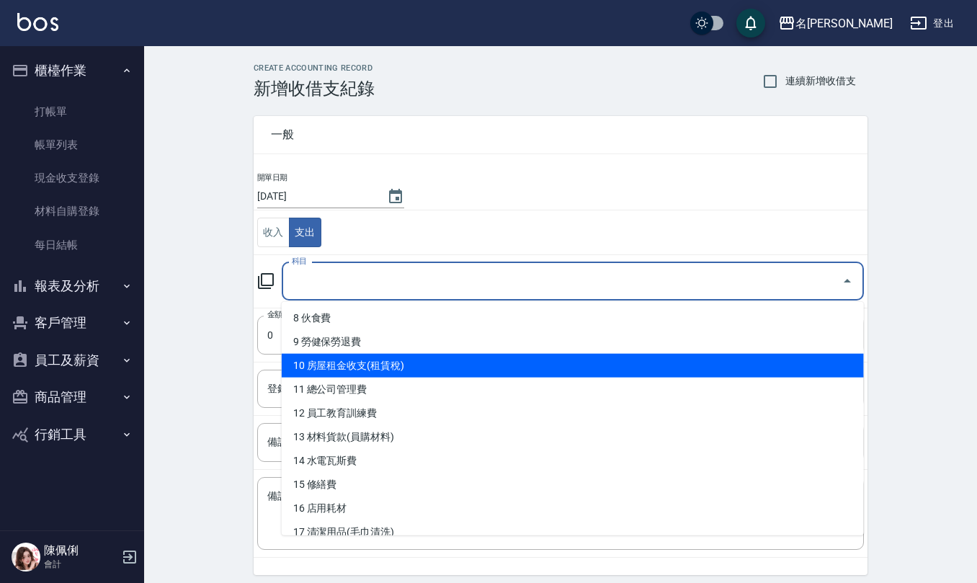
scroll to position [96, 0]
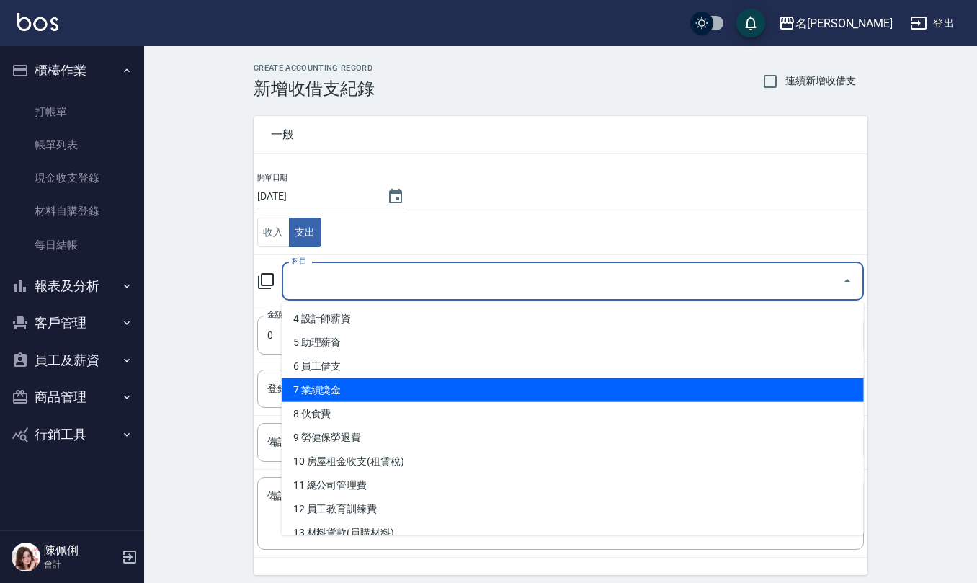
click at [355, 393] on li "7 業績獎金" at bounding box center [573, 390] width 582 height 24
type input "7 業績獎金"
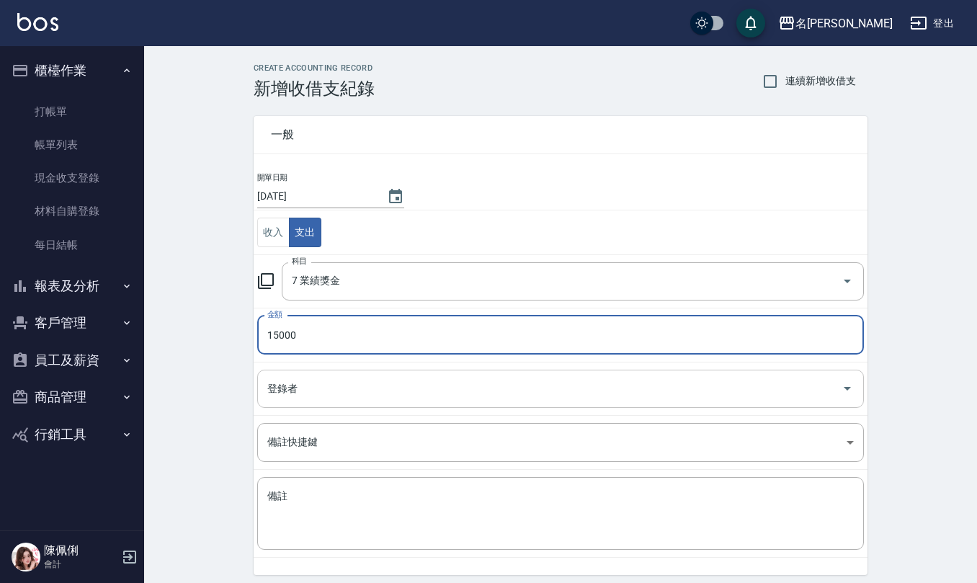
type input "15000"
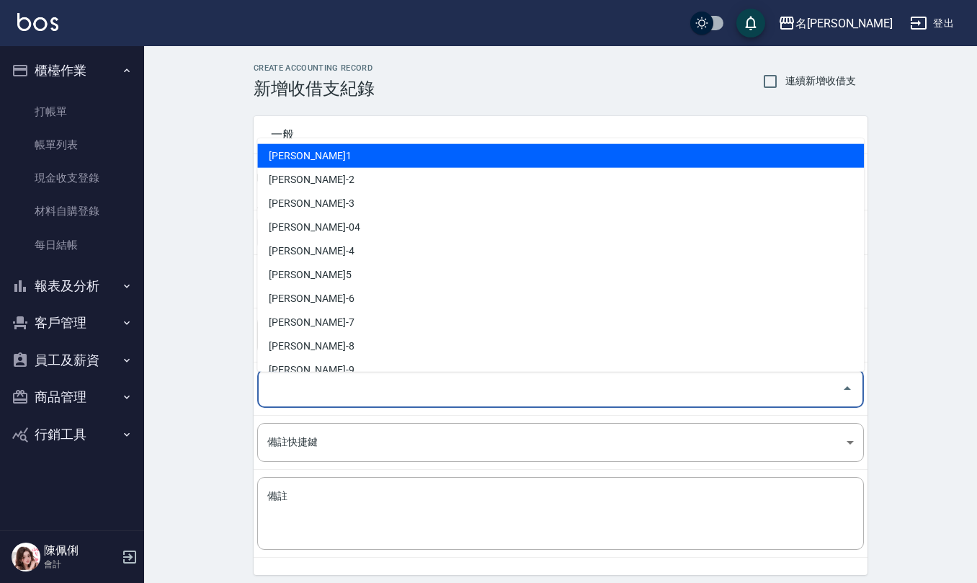
click at [303, 389] on input "登錄者" at bounding box center [550, 388] width 572 height 25
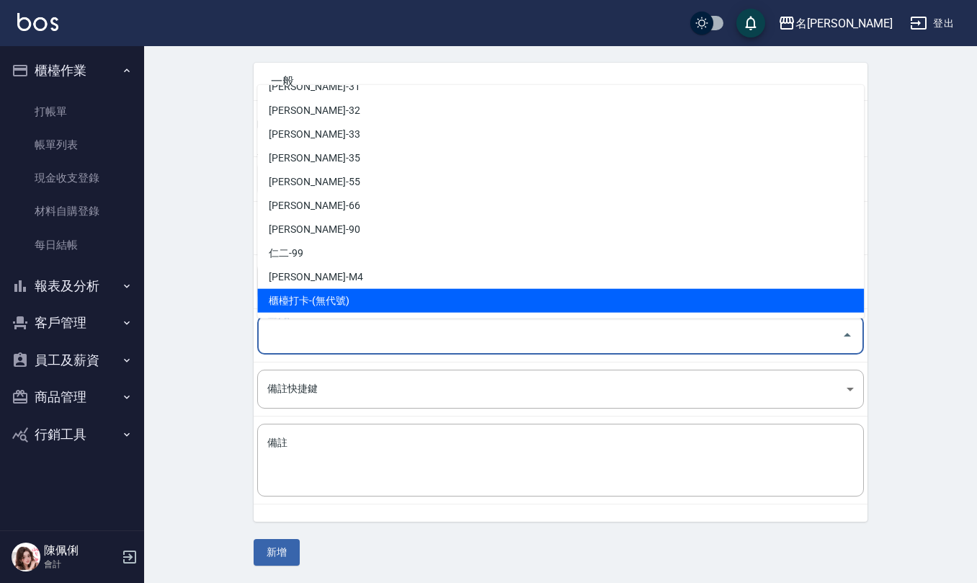
scroll to position [55, 0]
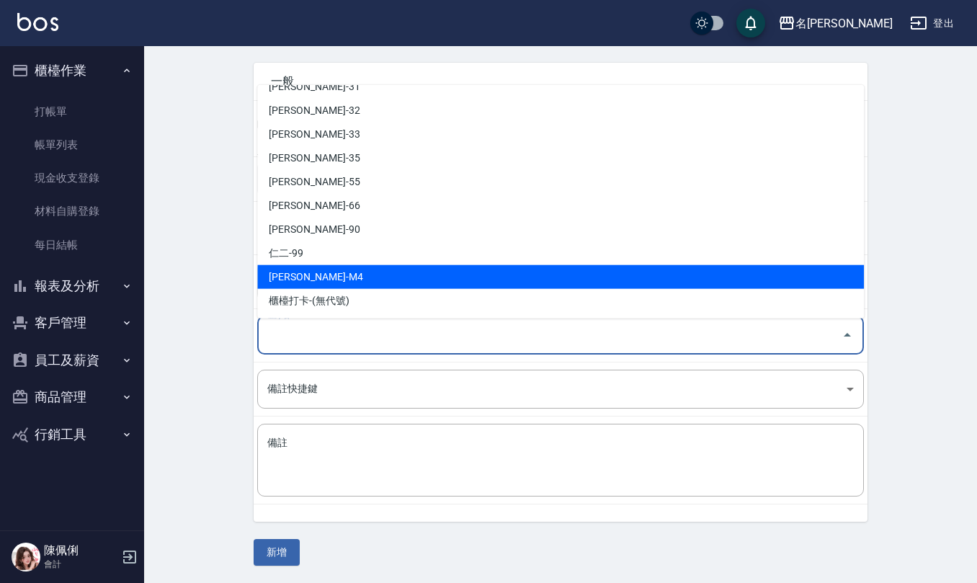
click at [364, 278] on li "陳佩俐-M4" at bounding box center [560, 277] width 606 height 24
type input "陳佩俐-M4"
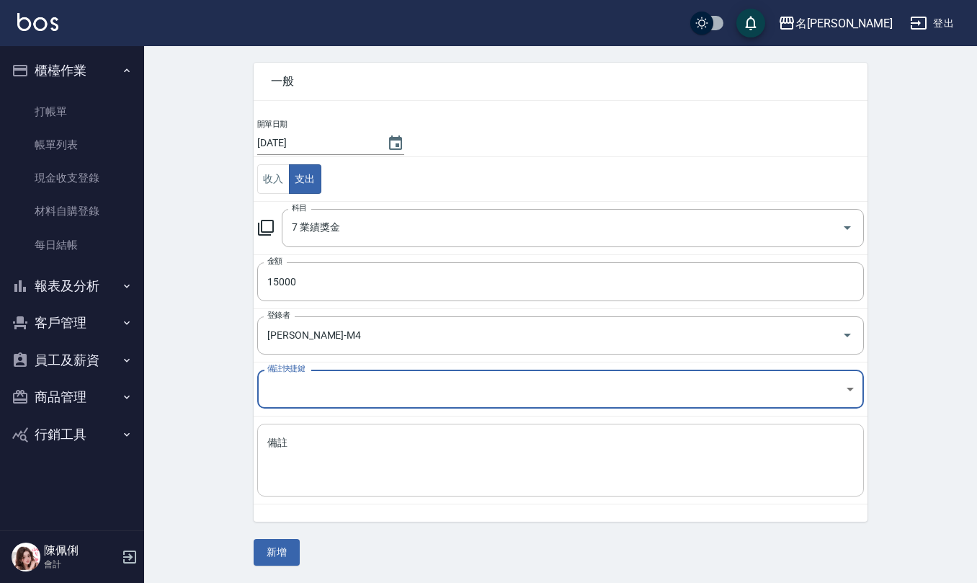
click at [356, 450] on textarea "備註" at bounding box center [560, 460] width 586 height 49
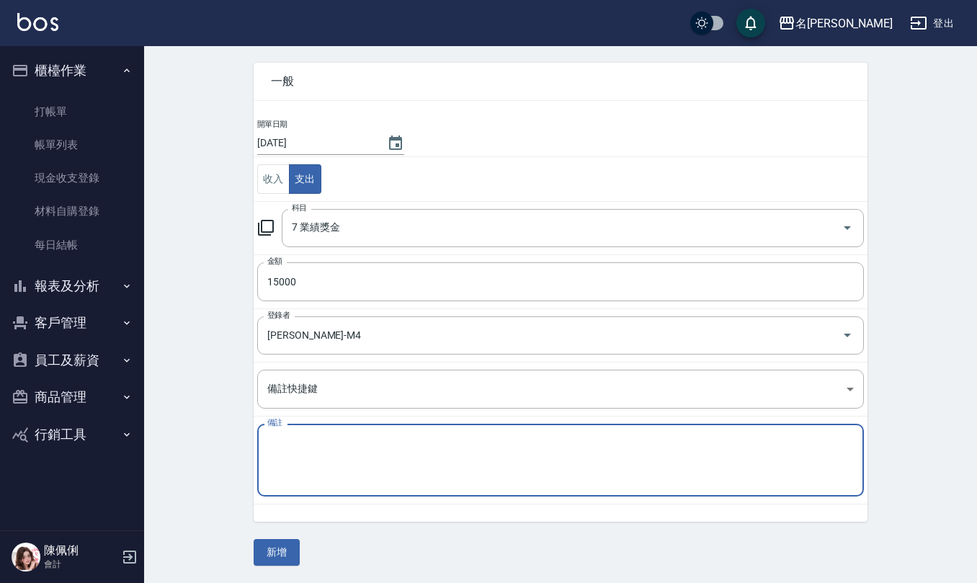
paste textarea "7月林語涵"
click at [274, 452] on textarea "7月林語涵" at bounding box center [560, 460] width 586 height 49
type textarea "8月林語涵"
click at [281, 549] on button "新增" at bounding box center [277, 552] width 46 height 27
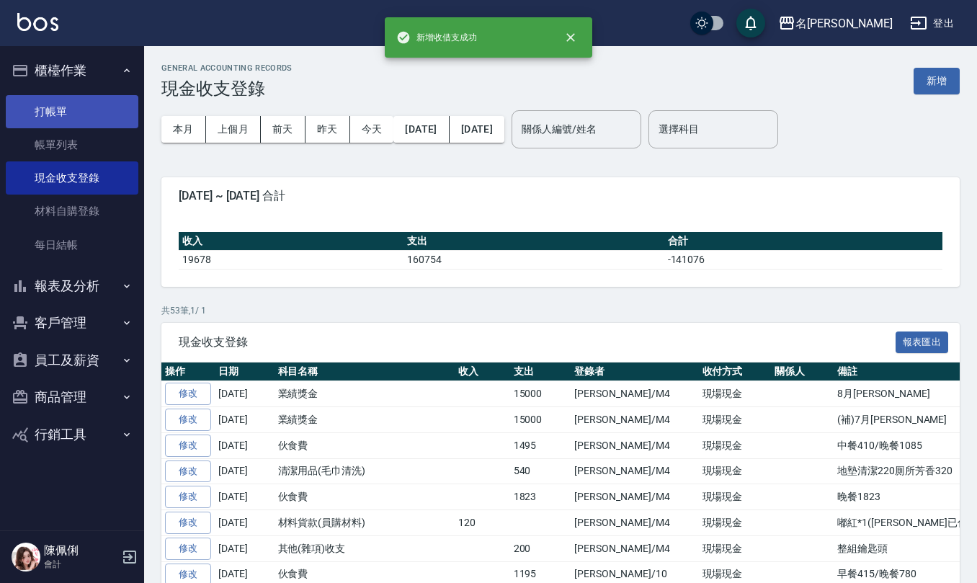
click at [58, 104] on link "打帳單" at bounding box center [72, 111] width 133 height 33
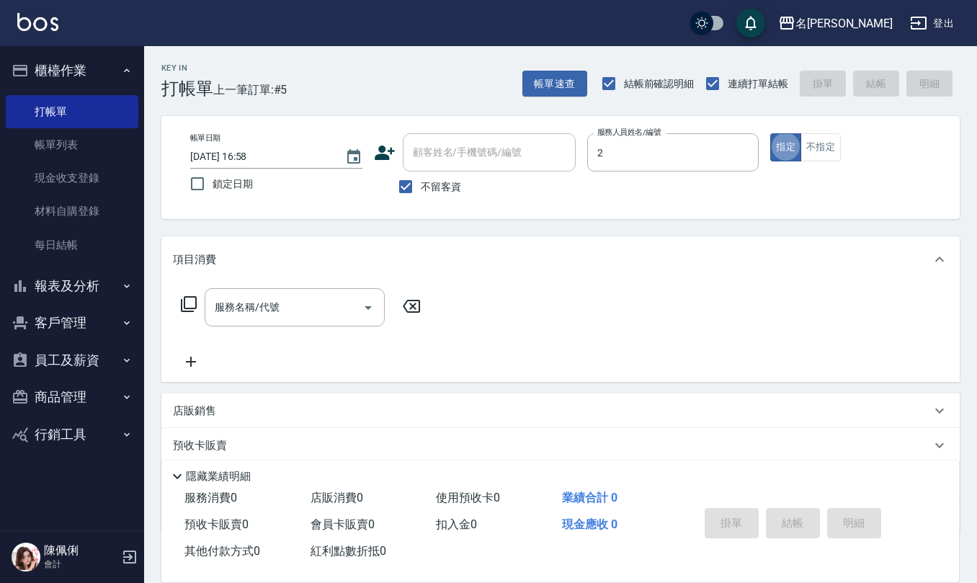
type input "黃慧敏-2"
type button "true"
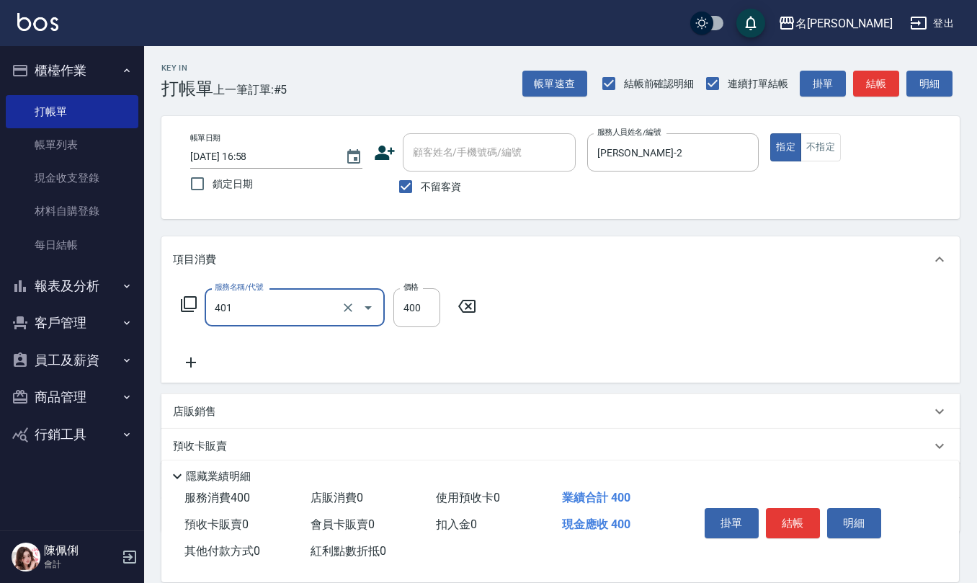
type input "剪髮(401)"
type input "320"
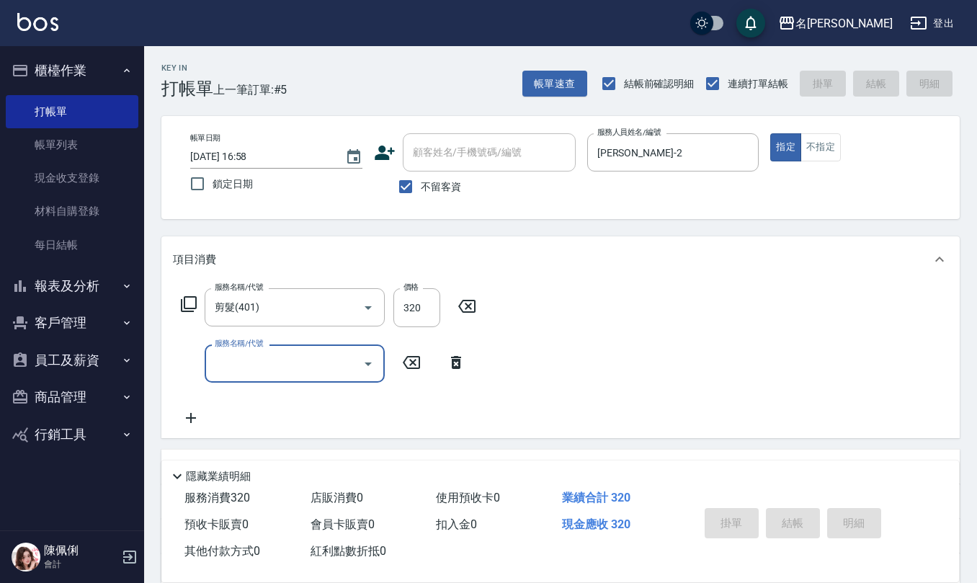
type input "2025/09/18 16:59"
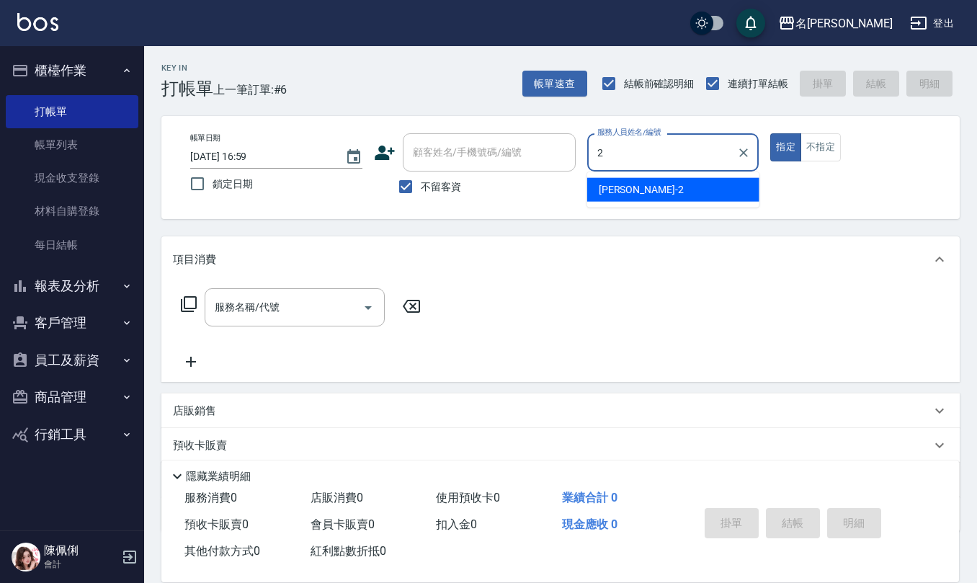
type input "黃慧敏-2"
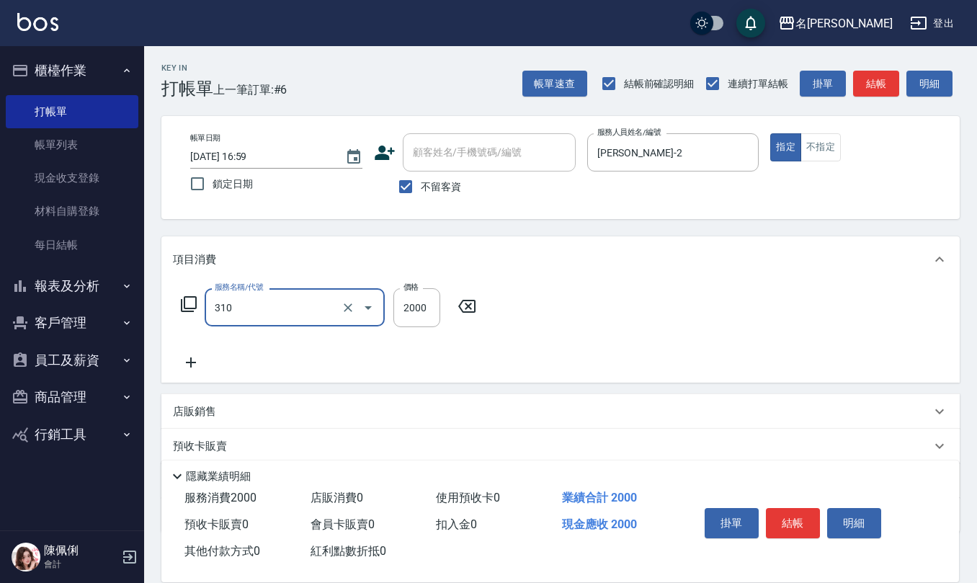
type input "MK果酸燙2000(310)"
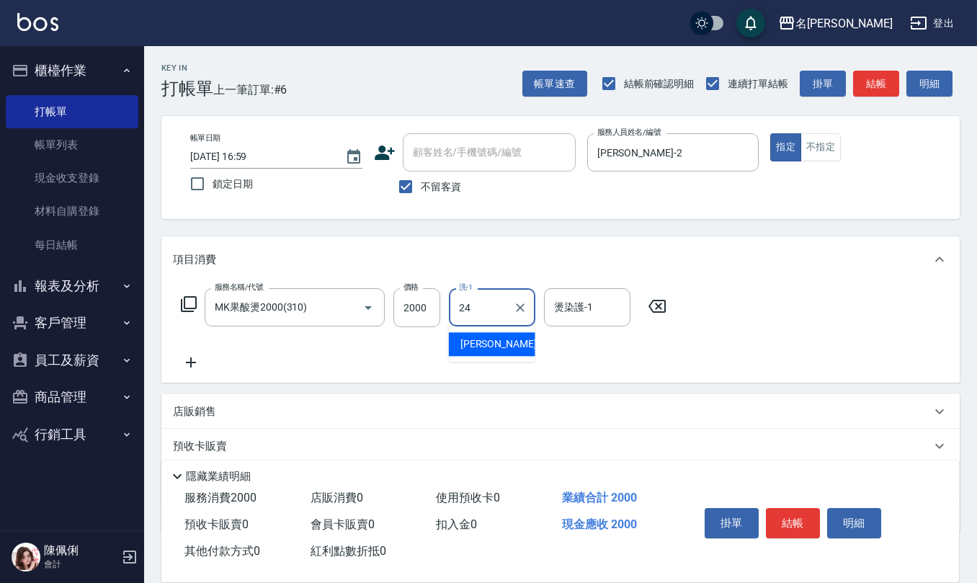
type input "蘇亭云-24"
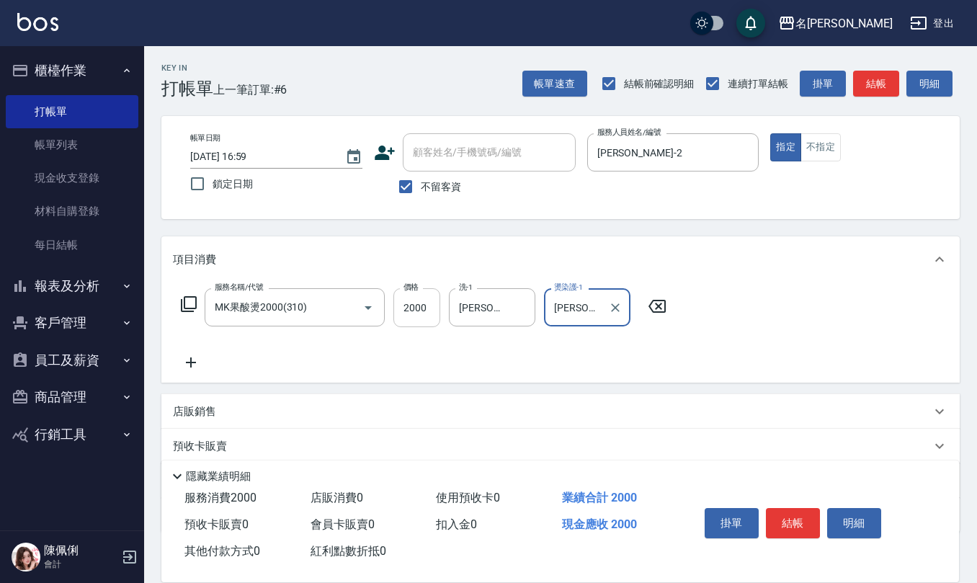
type input "蘇亭云-24"
click at [432, 300] on input "2000" at bounding box center [416, 307] width 47 height 39
type input "1700"
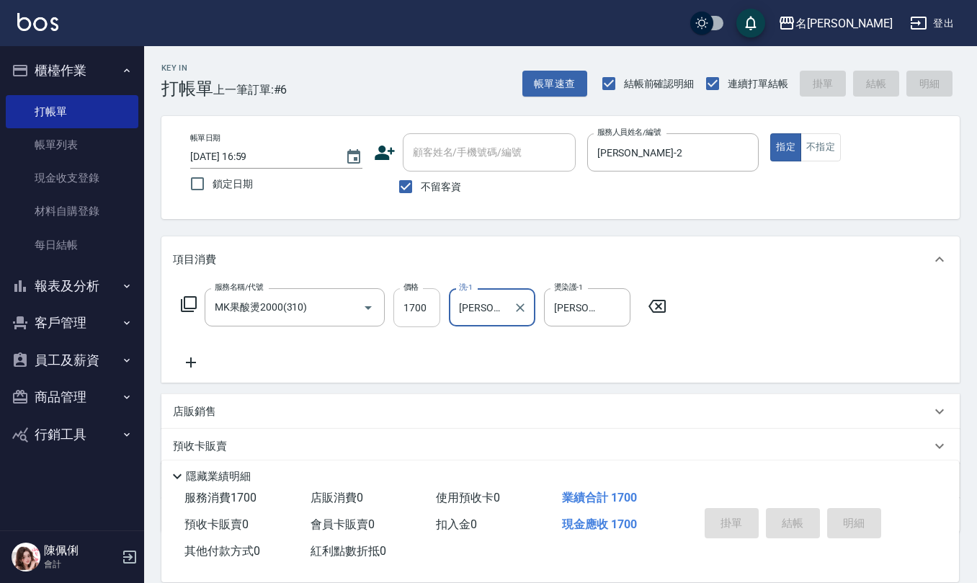
type input "2025/09/18 17:00"
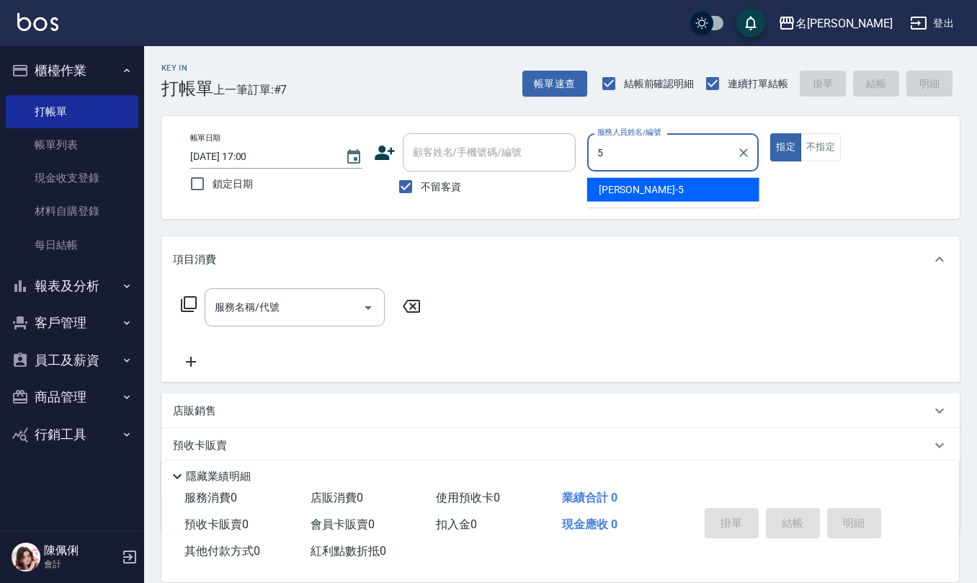
type input "趙妍妮-5"
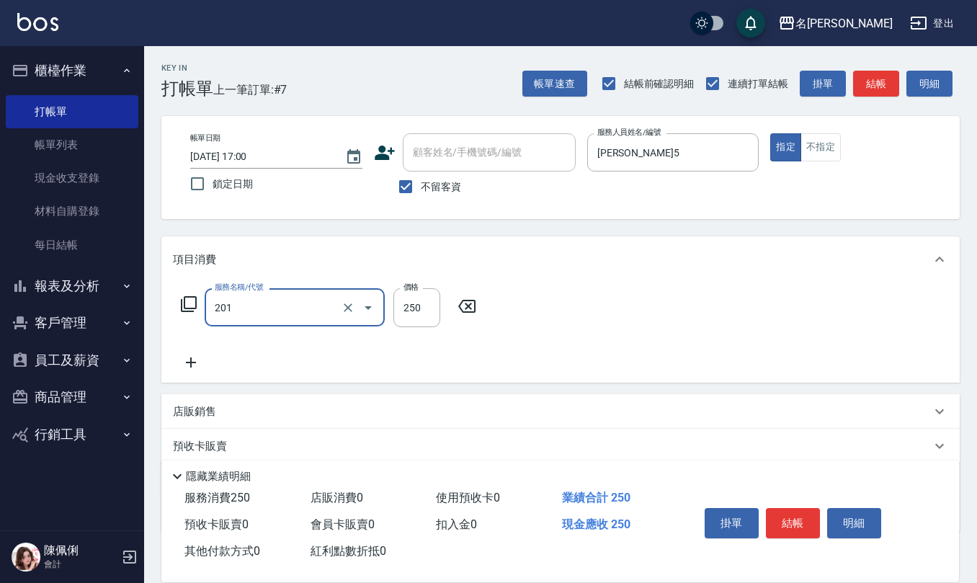
type input "洗髮(201)"
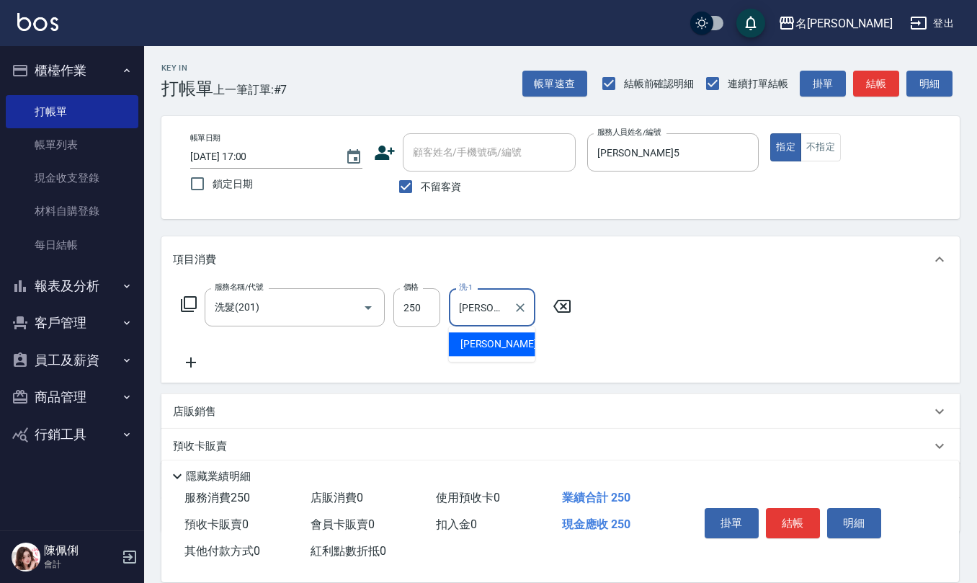
type input "趙妍妮-5"
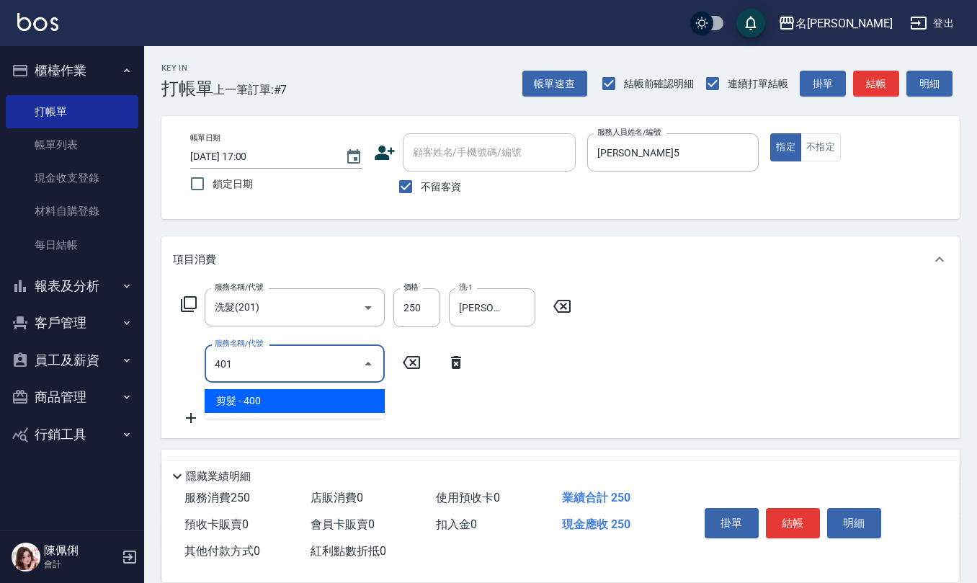
type input "剪髮(401)"
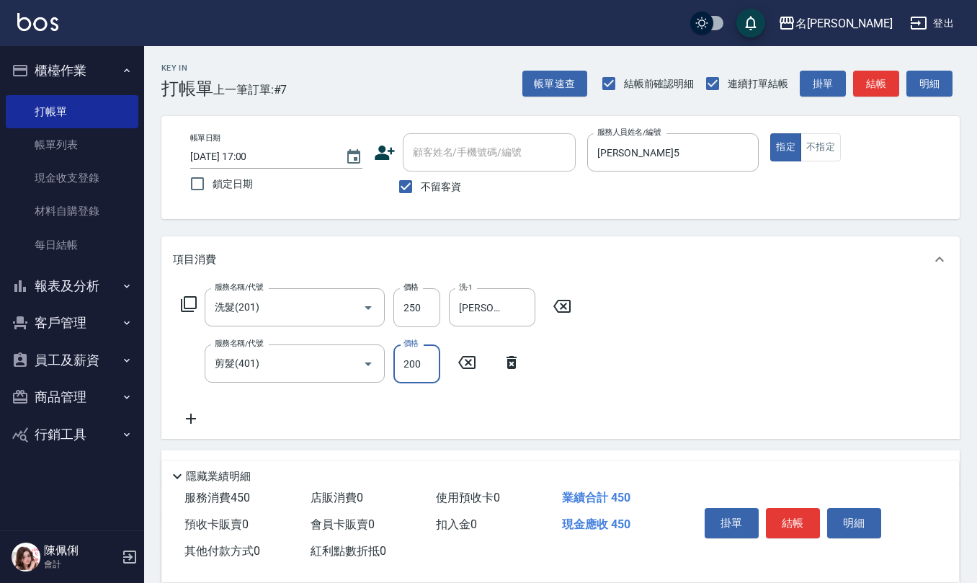
type input "200"
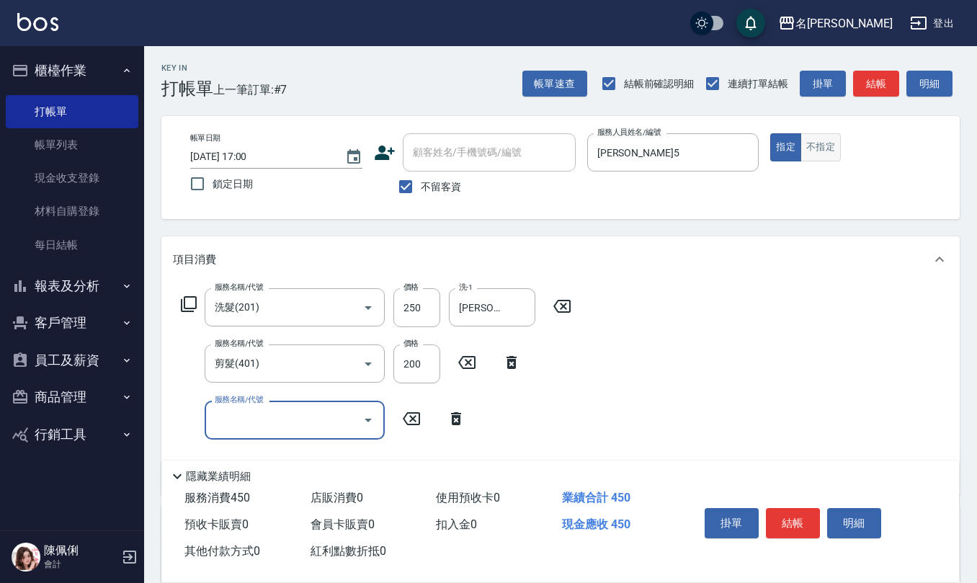
click at [818, 138] on button "不指定" at bounding box center [820, 147] width 40 height 28
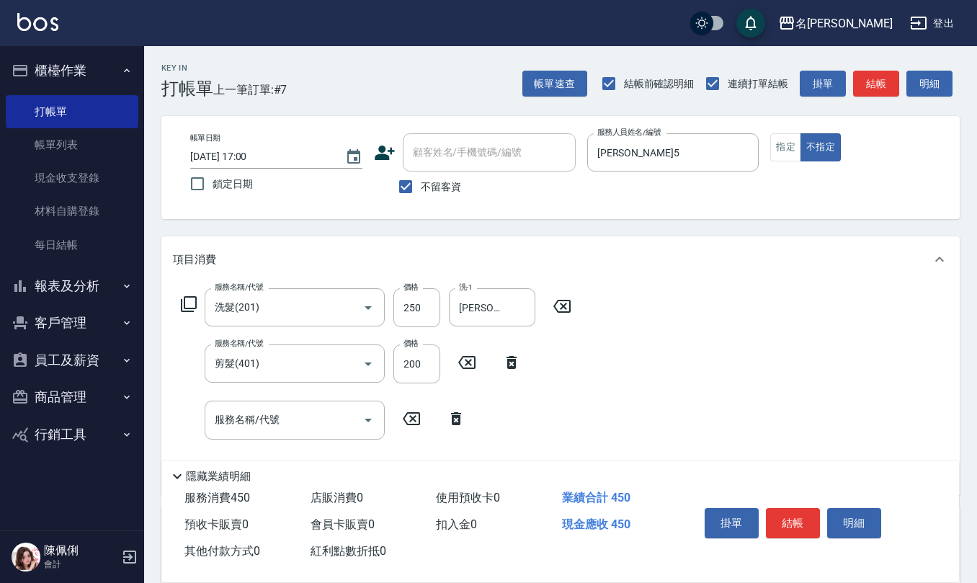
type button "false"
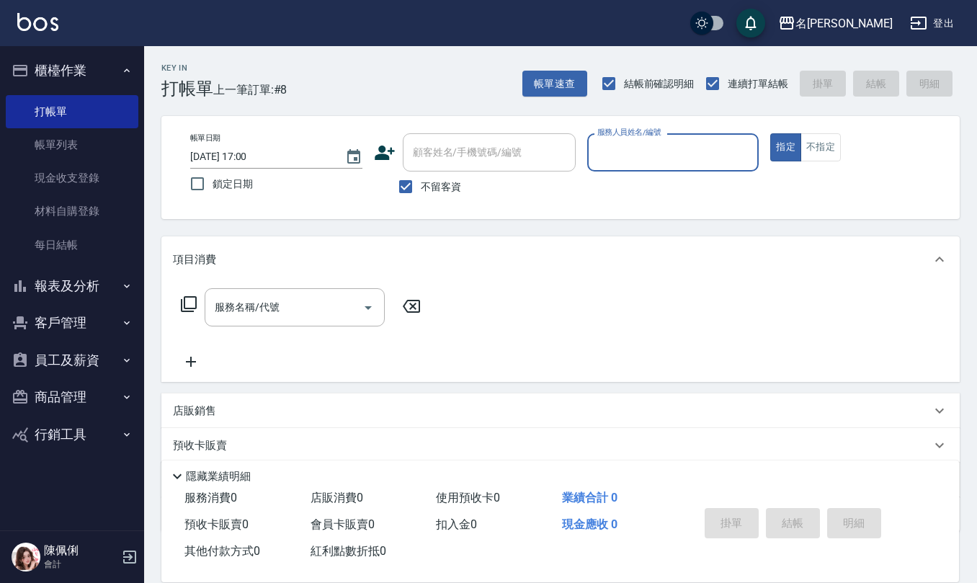
click at [770, 133] on button "指定" at bounding box center [785, 147] width 31 height 28
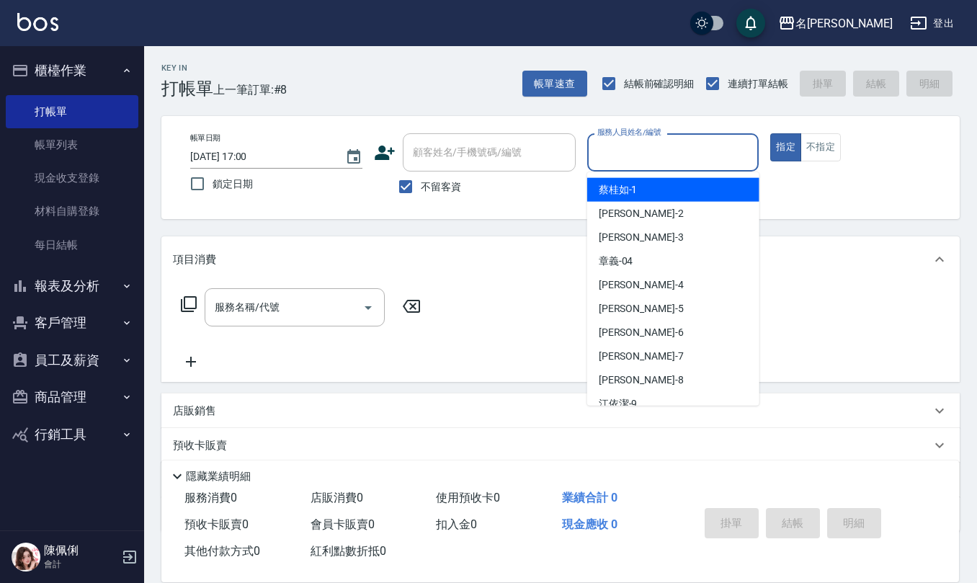
click at [629, 164] on input "服務人員姓名/編號" at bounding box center [672, 152] width 159 height 25
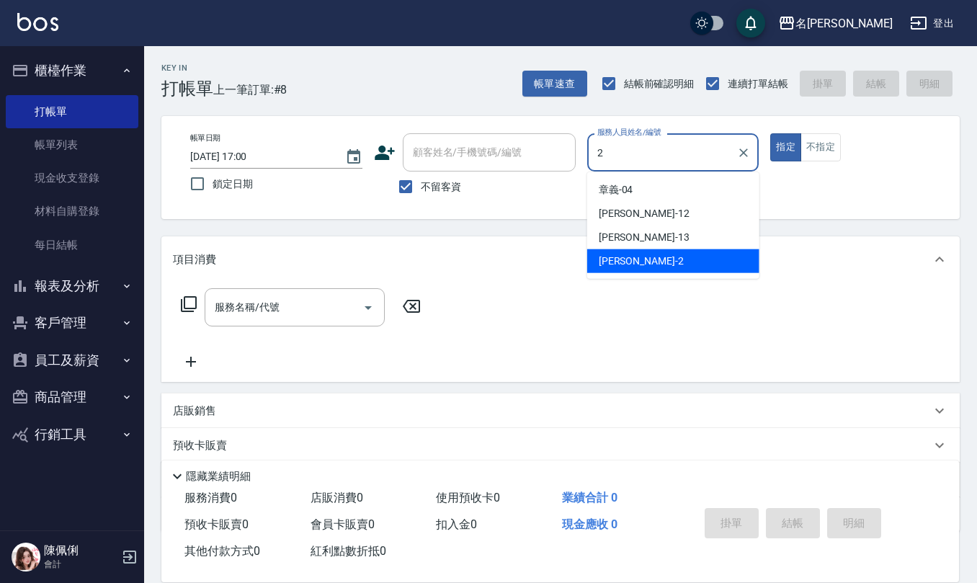
type input "黃慧敏-2"
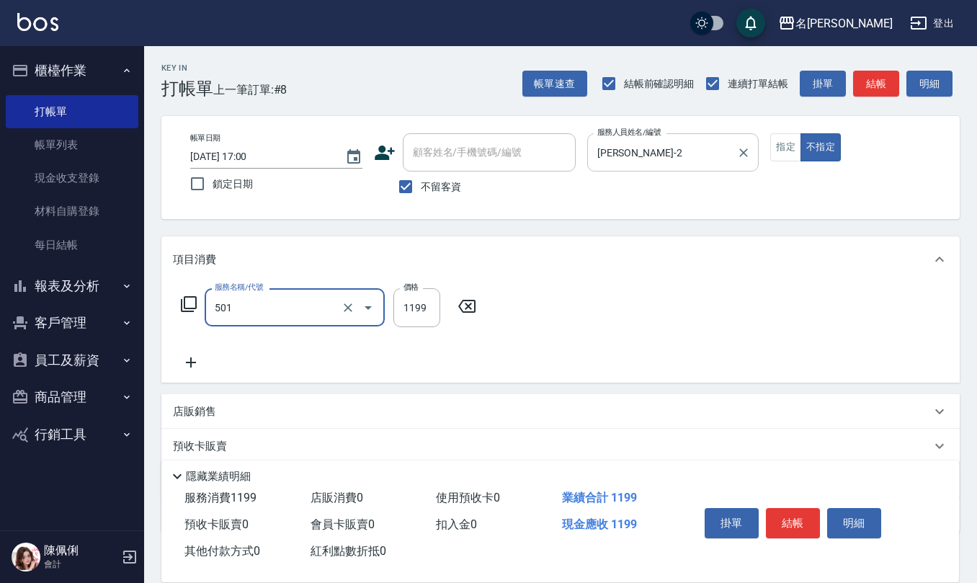
type input "染髮(501)"
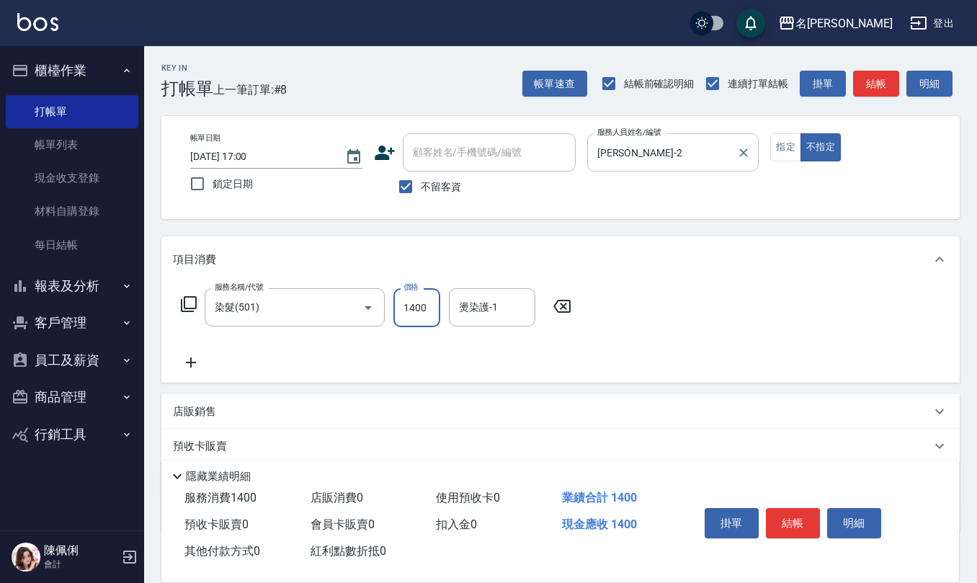
type input "1400"
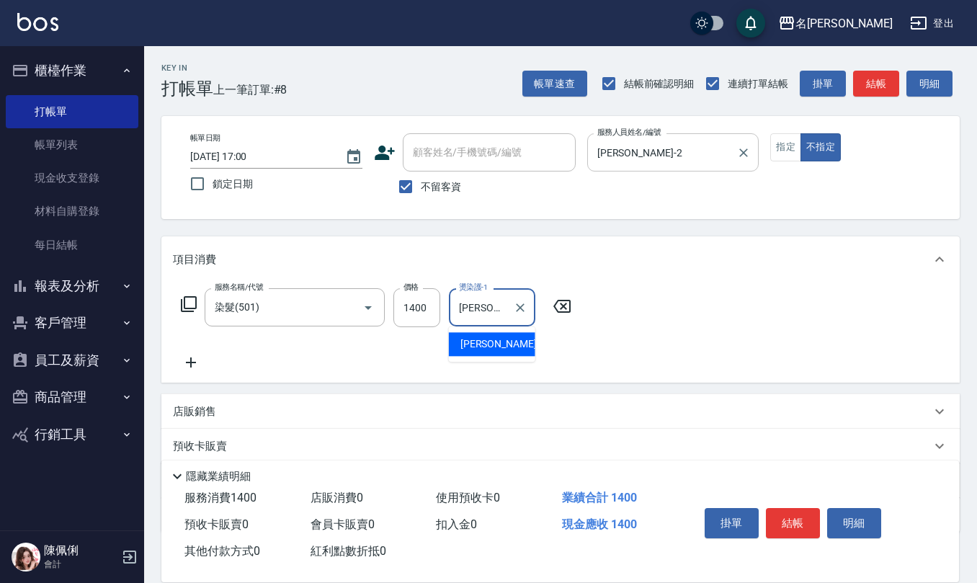
type input "葉冠佑-32"
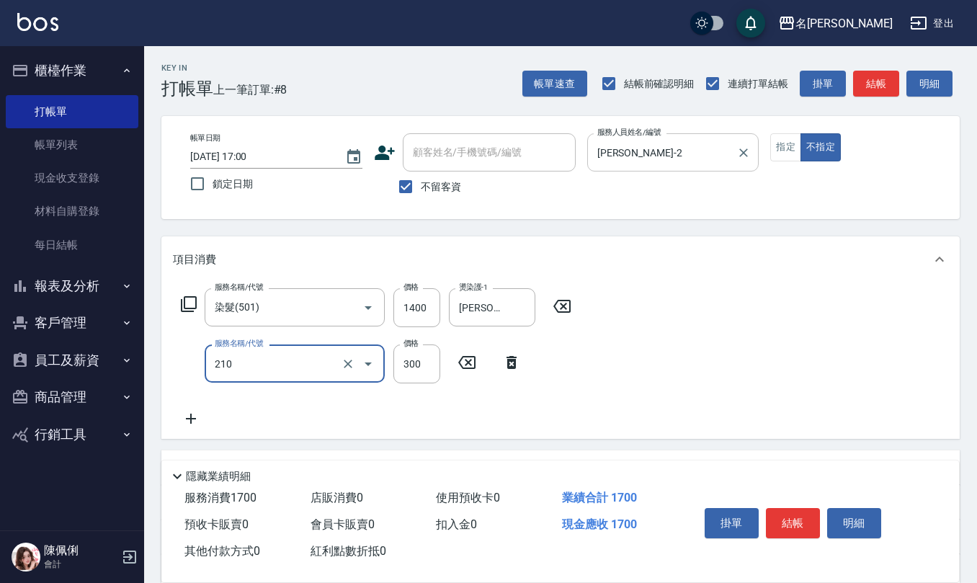
type input "歐娜洗髮精(210)"
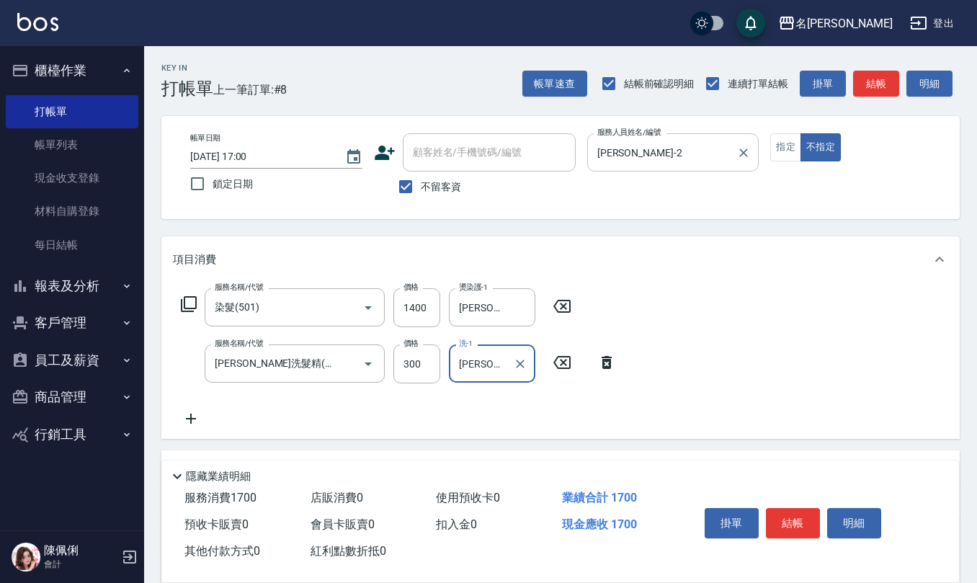
type input "葉冠佑-32"
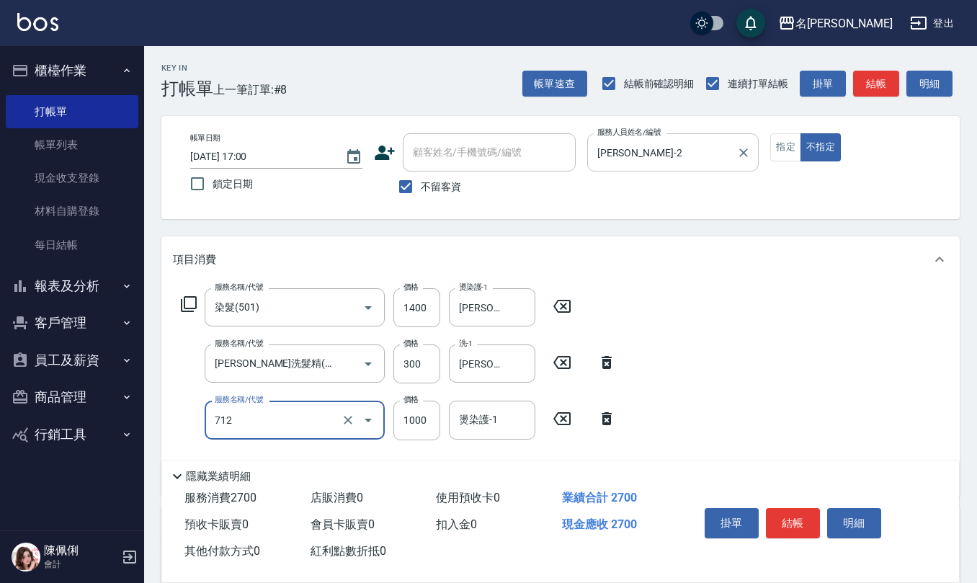
type input "伊蘭洋甘菊1000(712)"
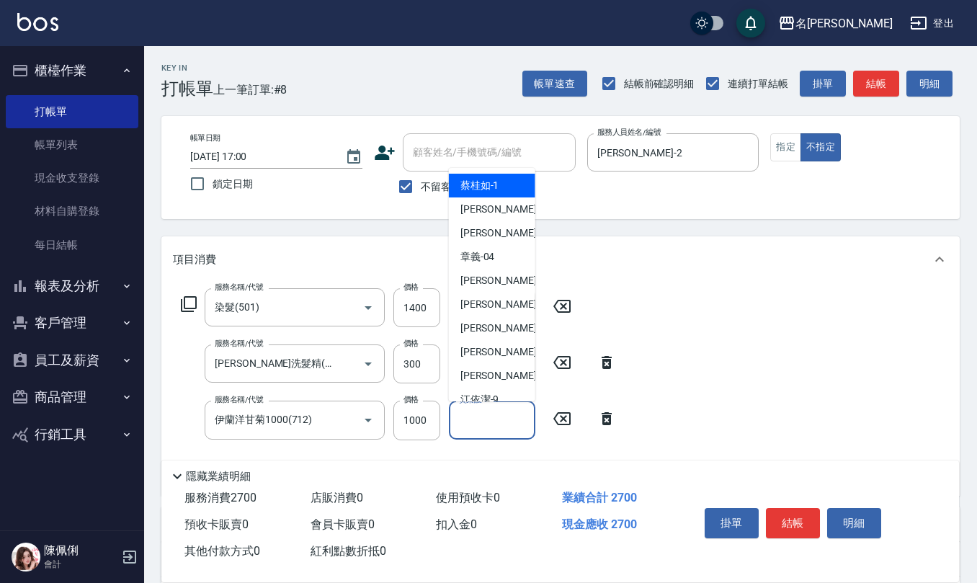
click at [503, 424] on input "燙染護-1" at bounding box center [491, 419] width 73 height 25
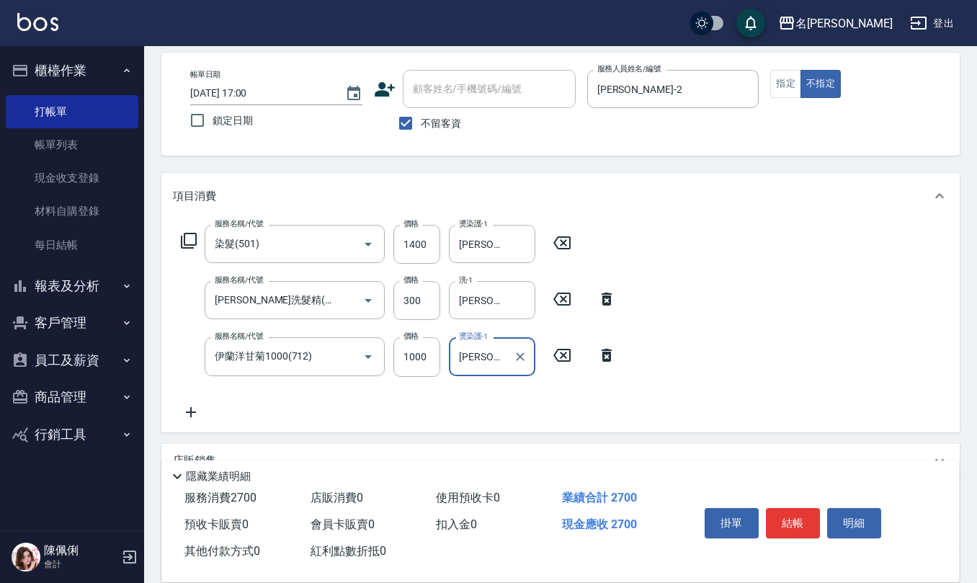
scroll to position [96, 0]
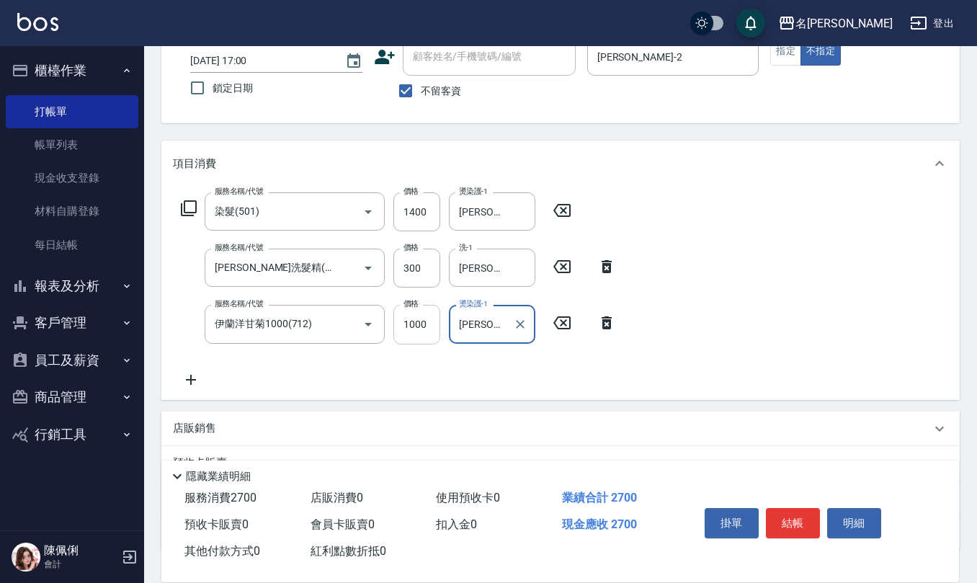
type input "葉冠佑-32"
click at [421, 326] on input "1000" at bounding box center [416, 324] width 47 height 39
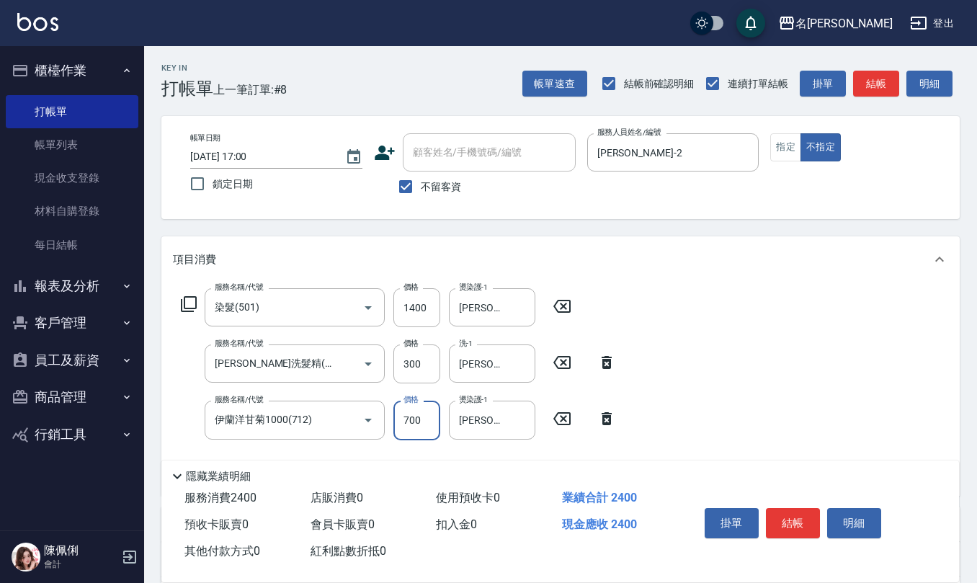
type input "700"
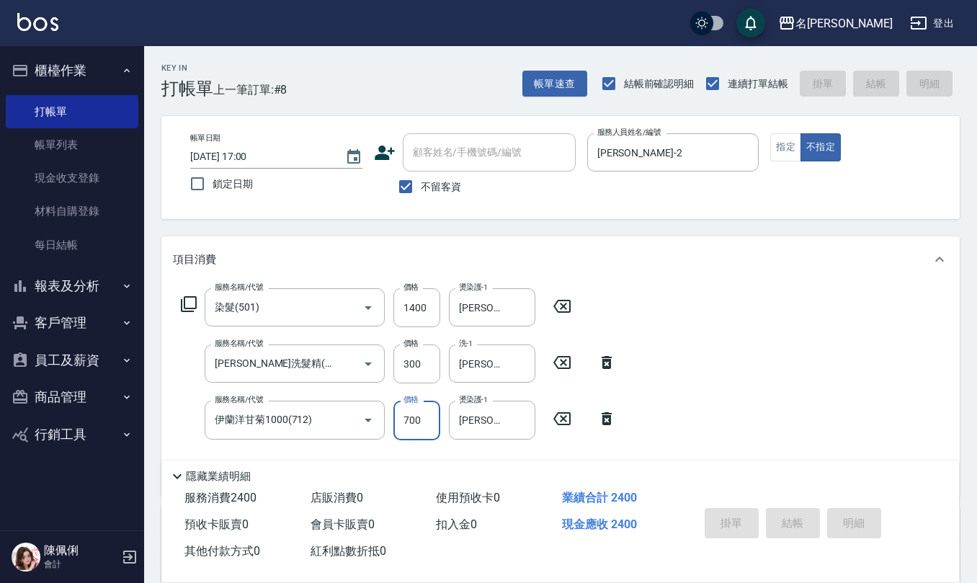
type input "2025/09/18 17:31"
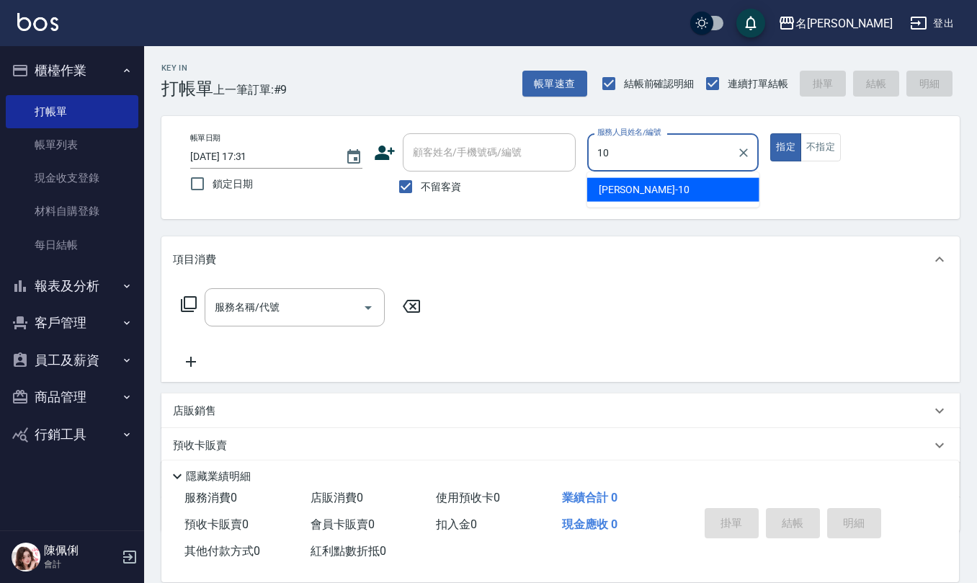
type input "胡淑雲-10"
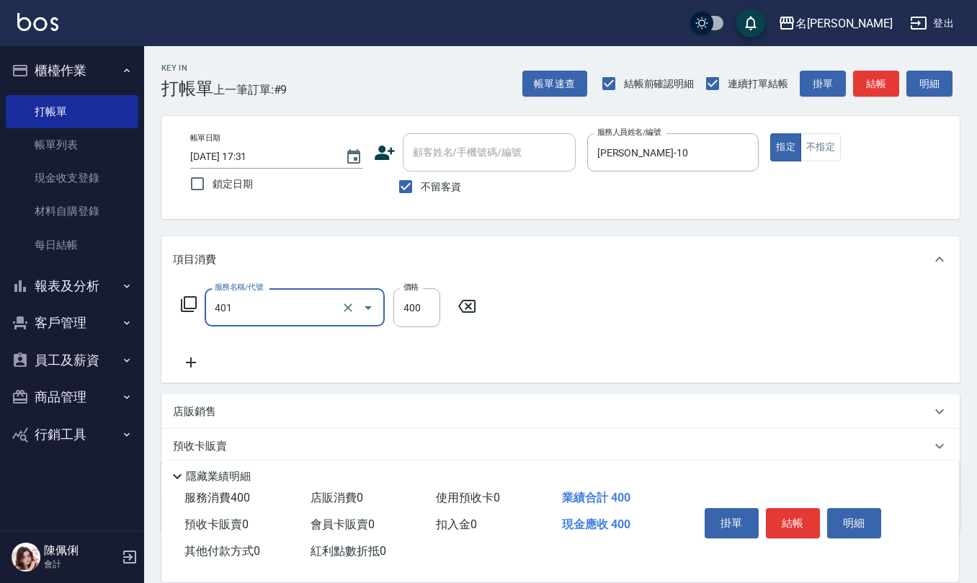
type input "剪髮(401)"
type input "200"
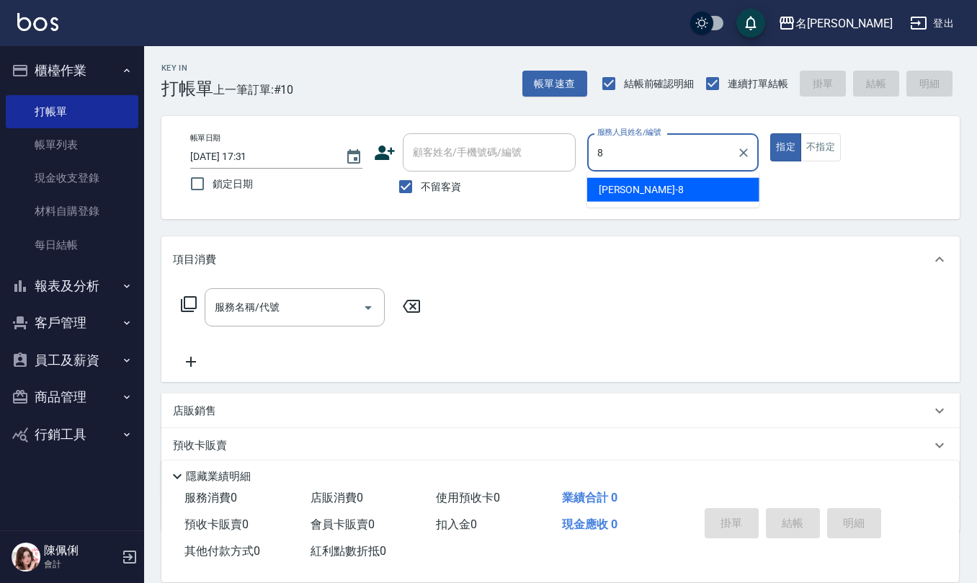
type input "楊馨嵐-8"
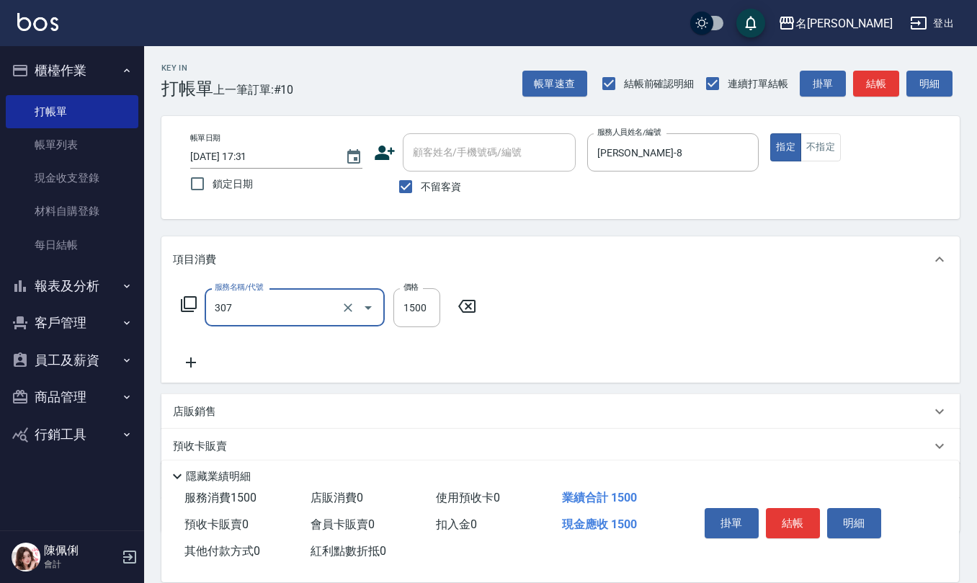
type input "EF麥拉寧燙髮1500(307)"
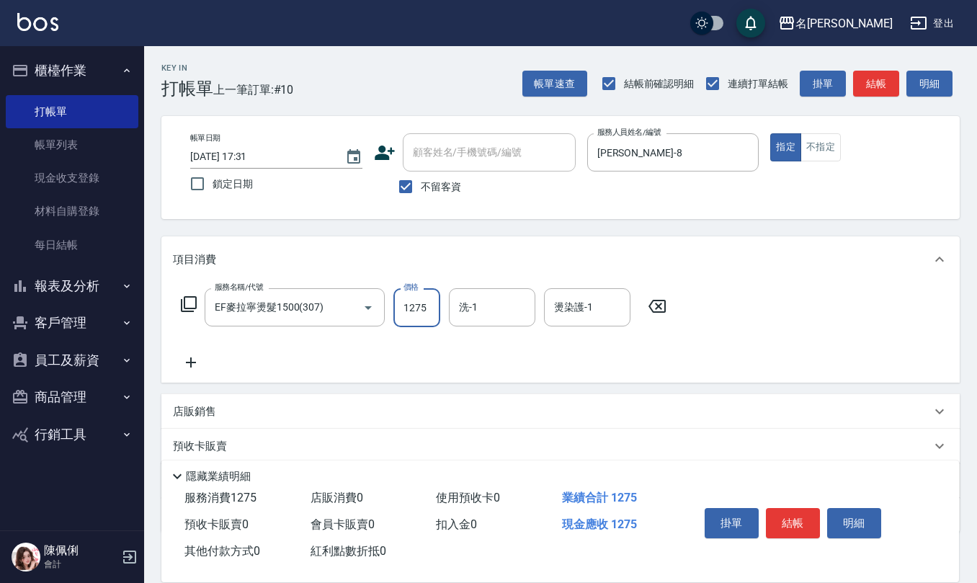
type input "1275"
type input "竹儀-33"
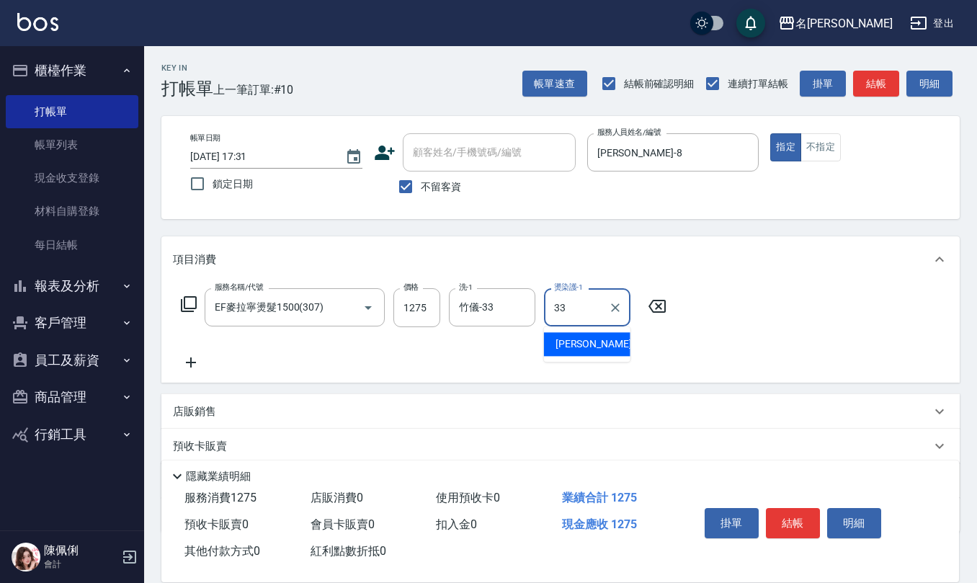
type input "竹儀-33"
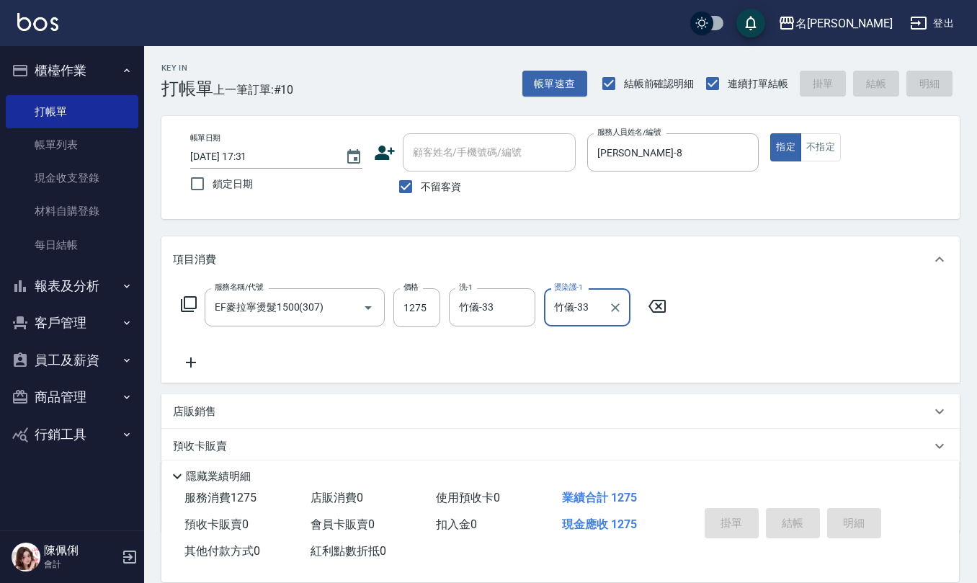
type input "2025/09/18 17:32"
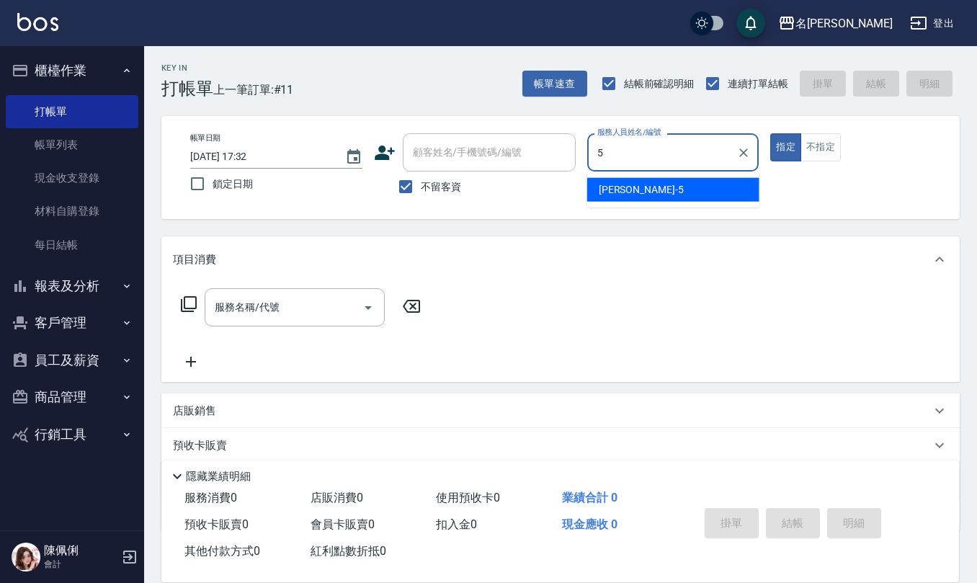
type input "趙妍妮-5"
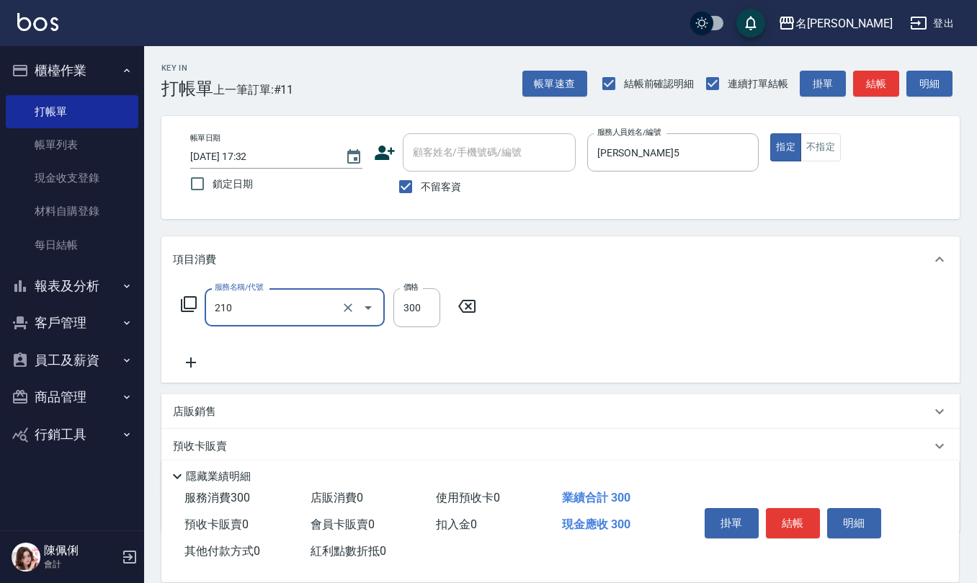
type input "歐娜洗髮精(210)"
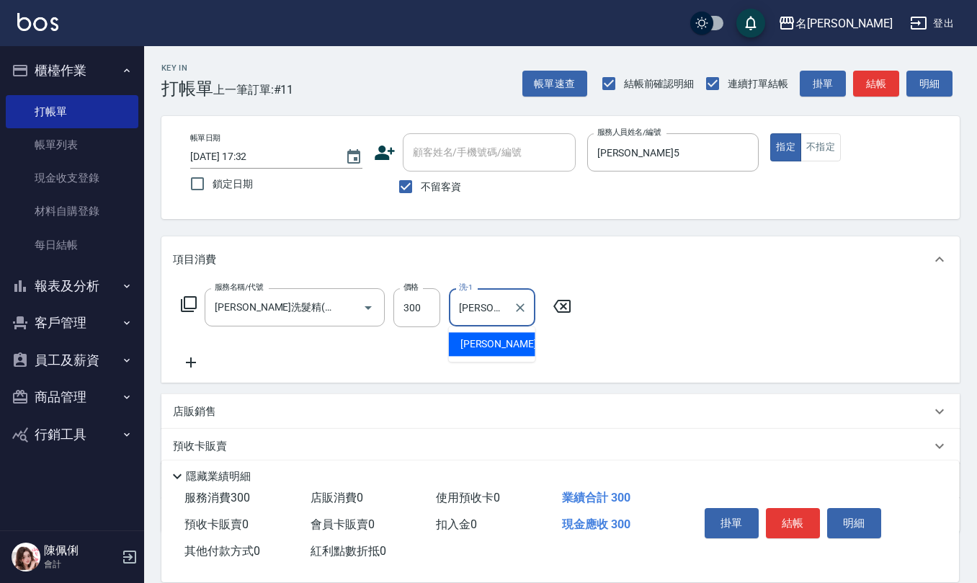
type input "趙妍妮-5"
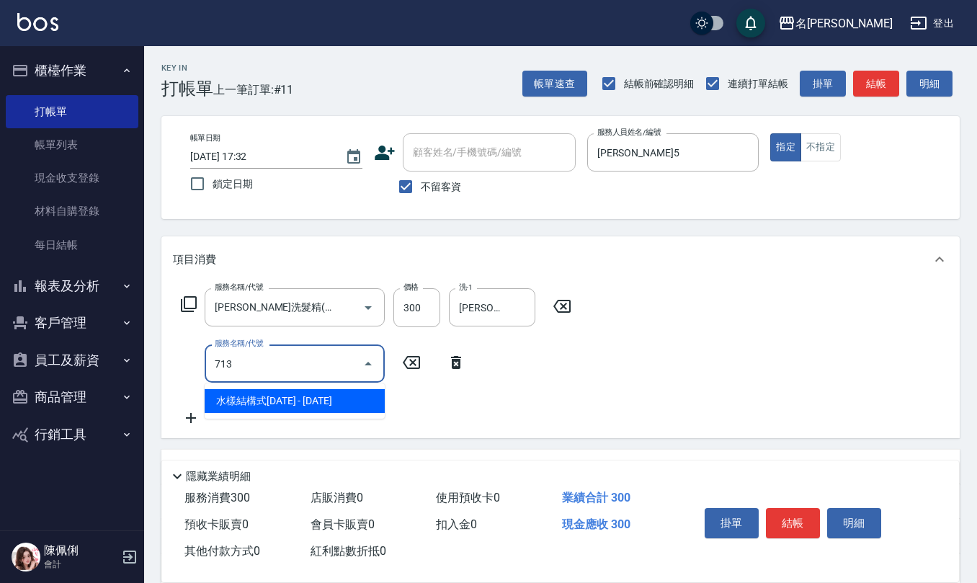
type input "水樣結構式1200(713)"
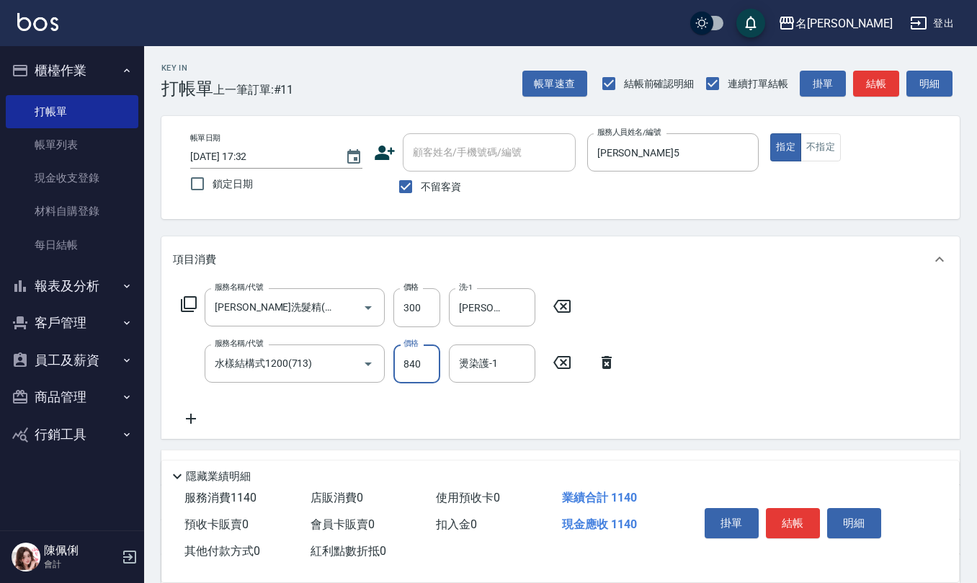
type input "840"
type input "趙妍妮-5"
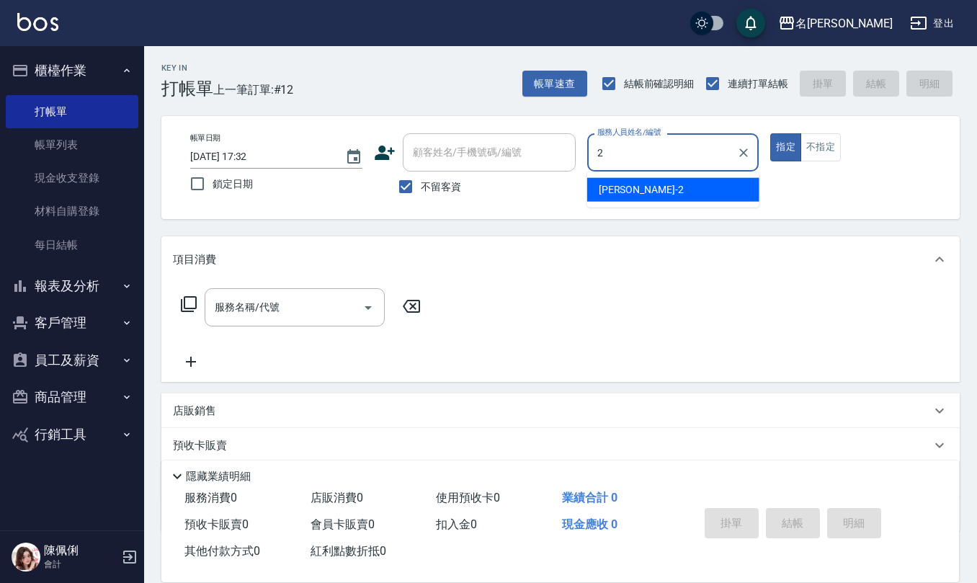
type input "黃慧敏-2"
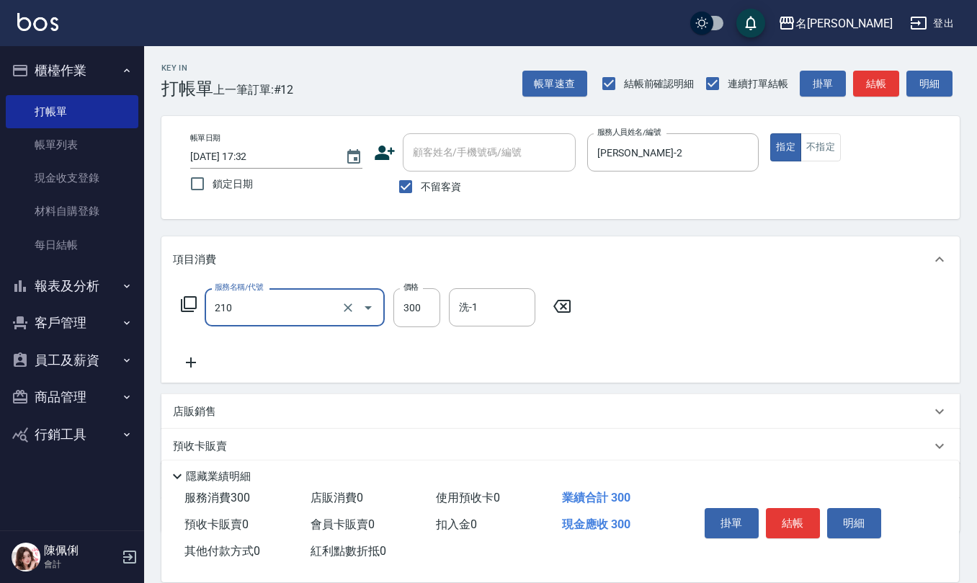
type input "歐娜洗髮精(210)"
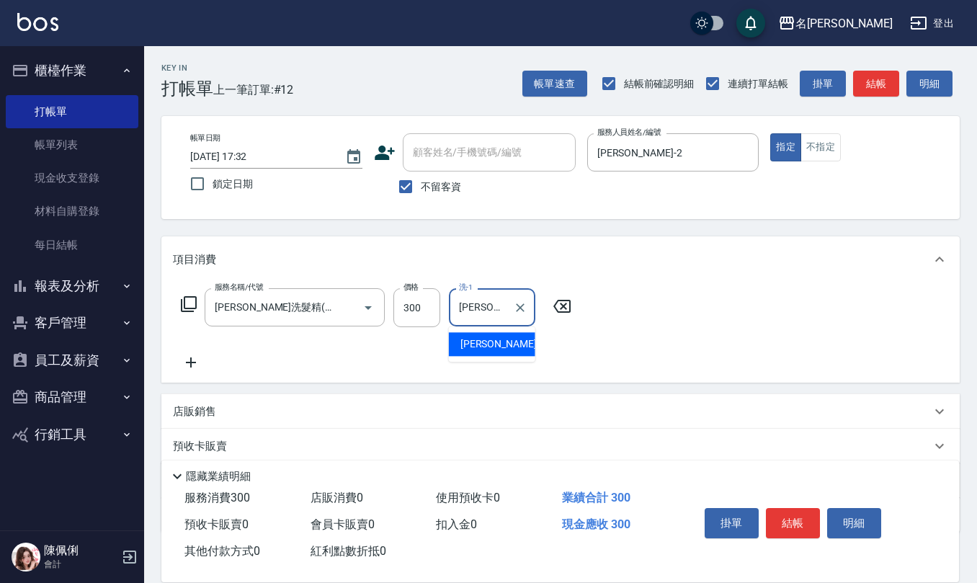
type input "詹沛橙-11"
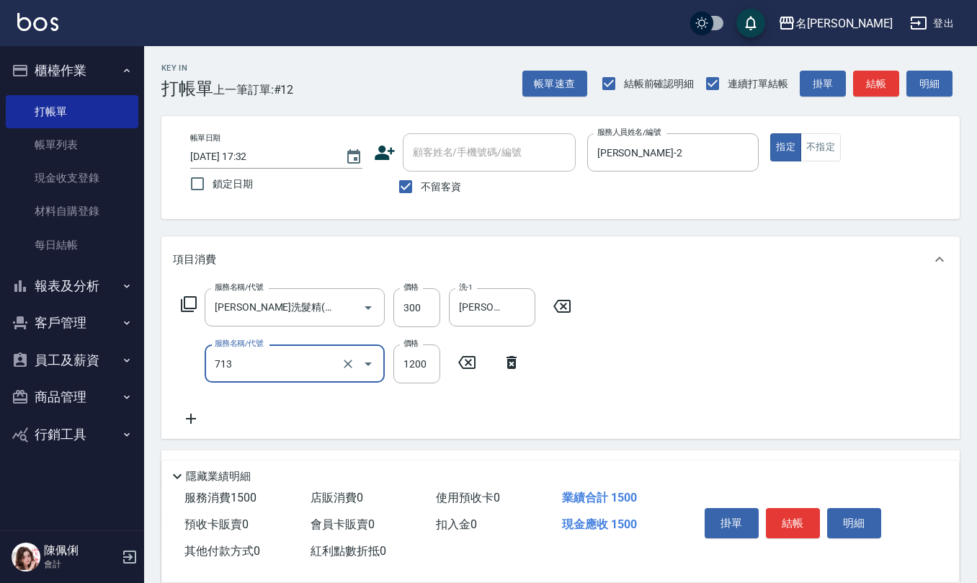
type input "水樣結構式1200(713)"
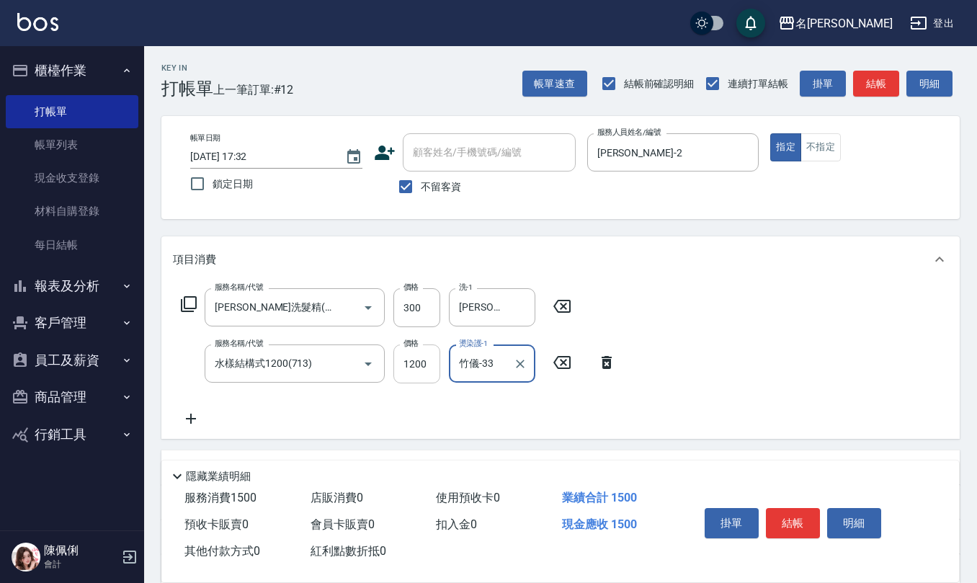
type input "竹儀-33"
click at [433, 359] on input "1200" at bounding box center [416, 363] width 47 height 39
type input "840"
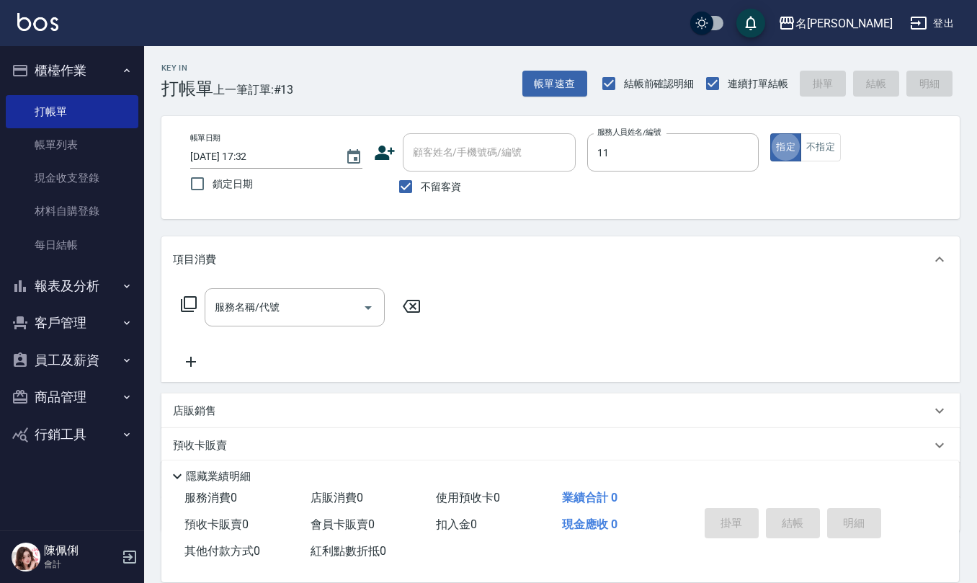
type input "詹沛橙-11"
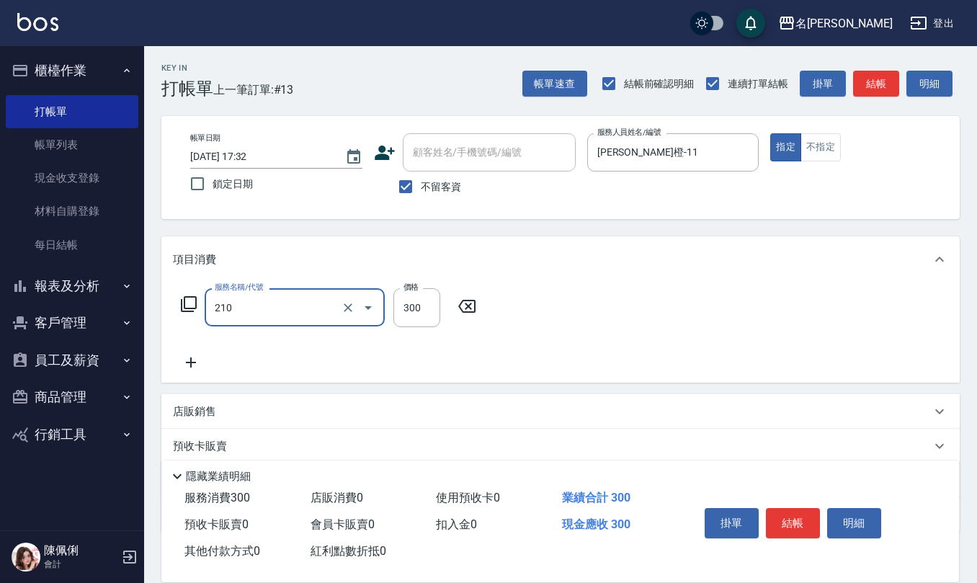
type input "歐娜洗髮精(210)"
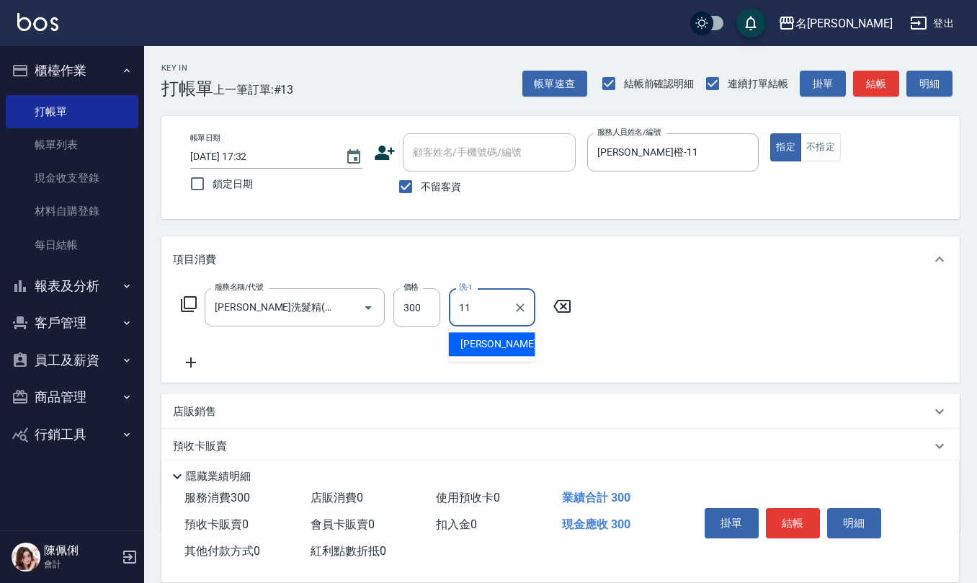
type input "詹沛橙-11"
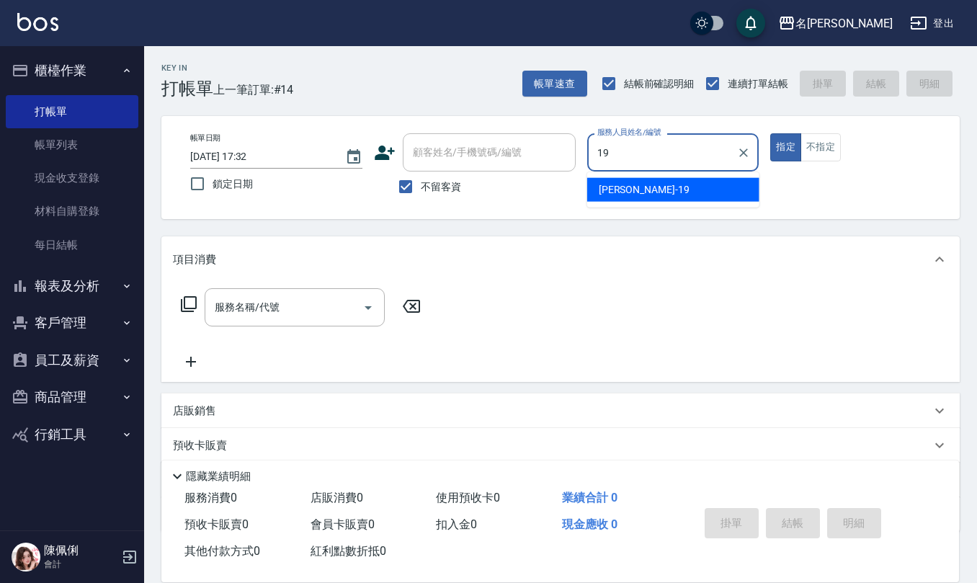
type input "林語涵-19"
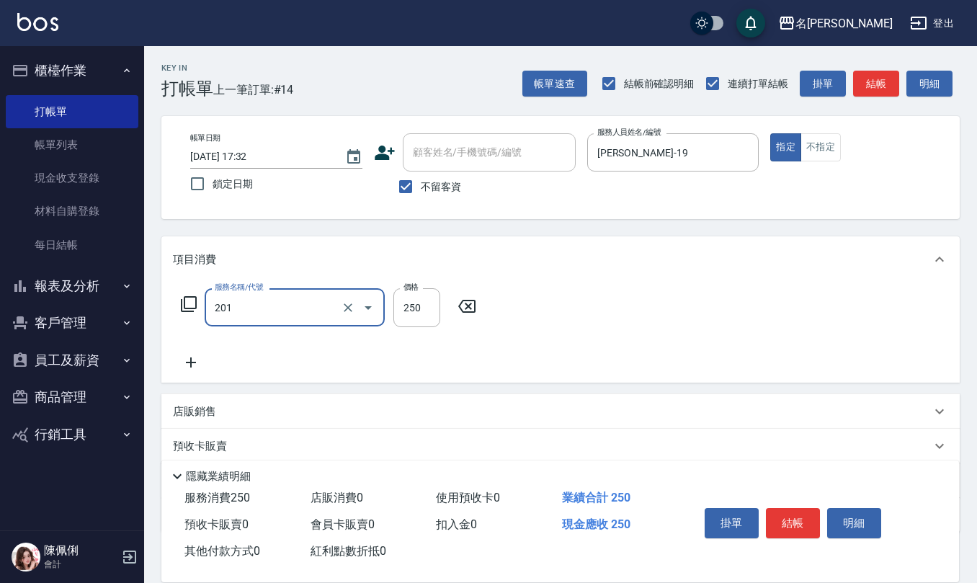
type input "洗髮(201)"
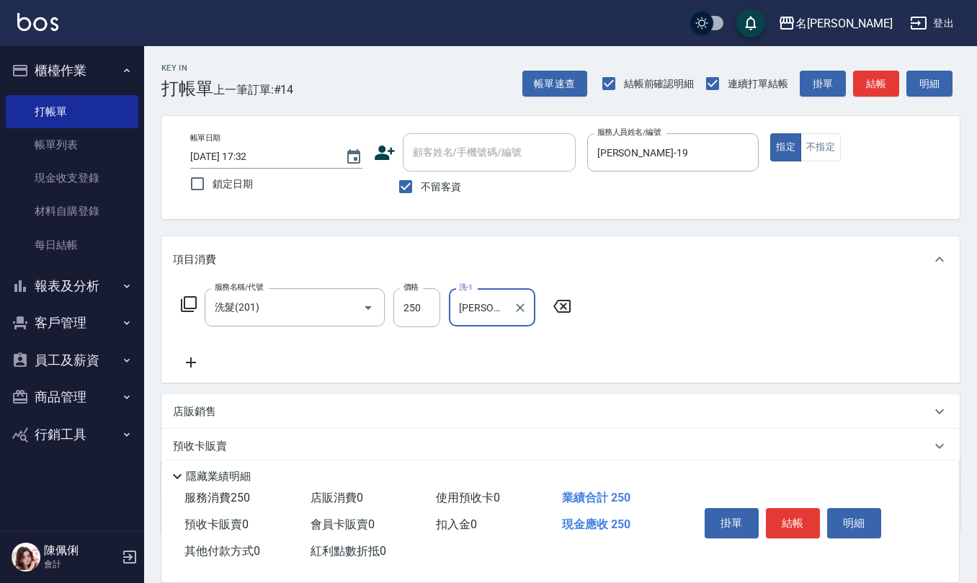
type input "陳欣妤-26"
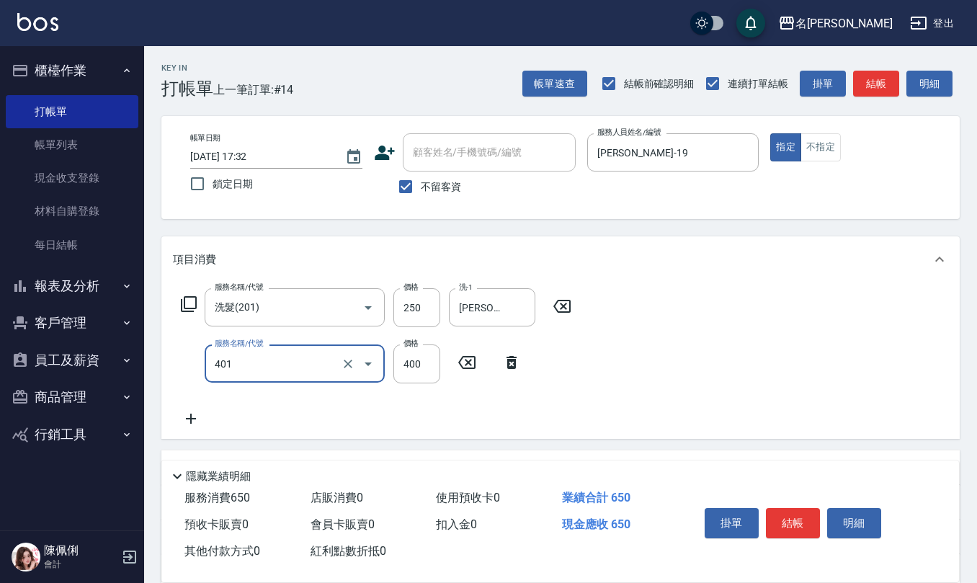
type input "剪髮(401)"
type input "500"
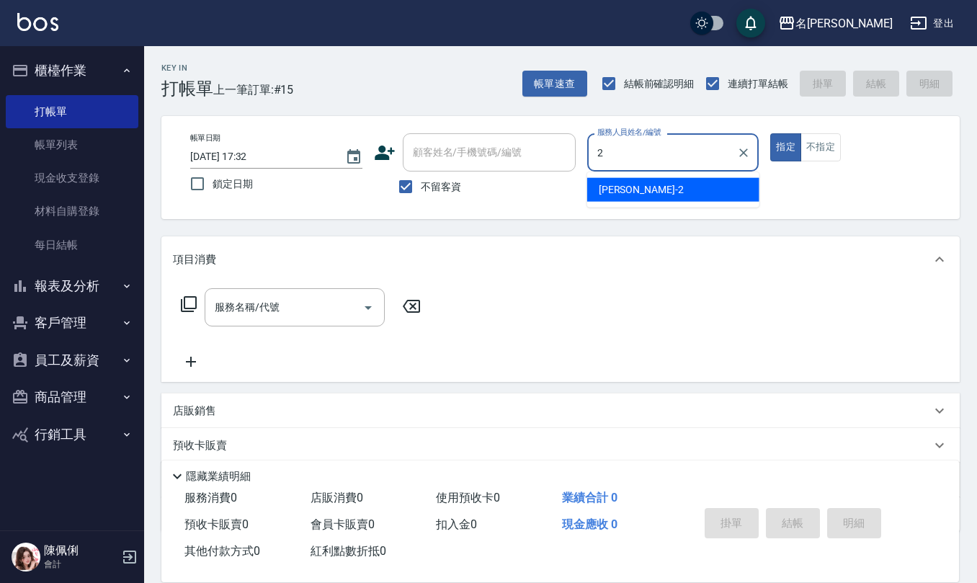
type input "黃慧敏-2"
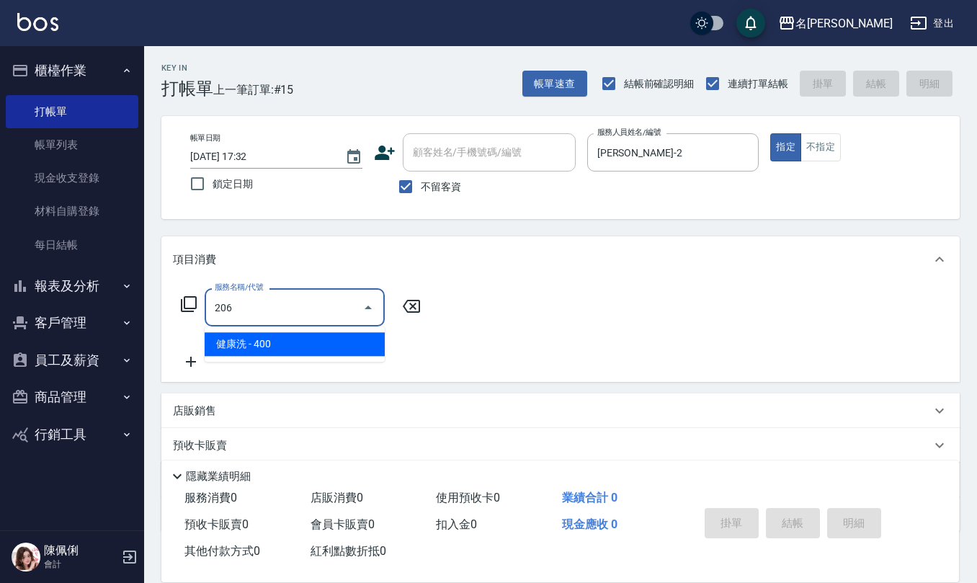
type input "健康洗(206)"
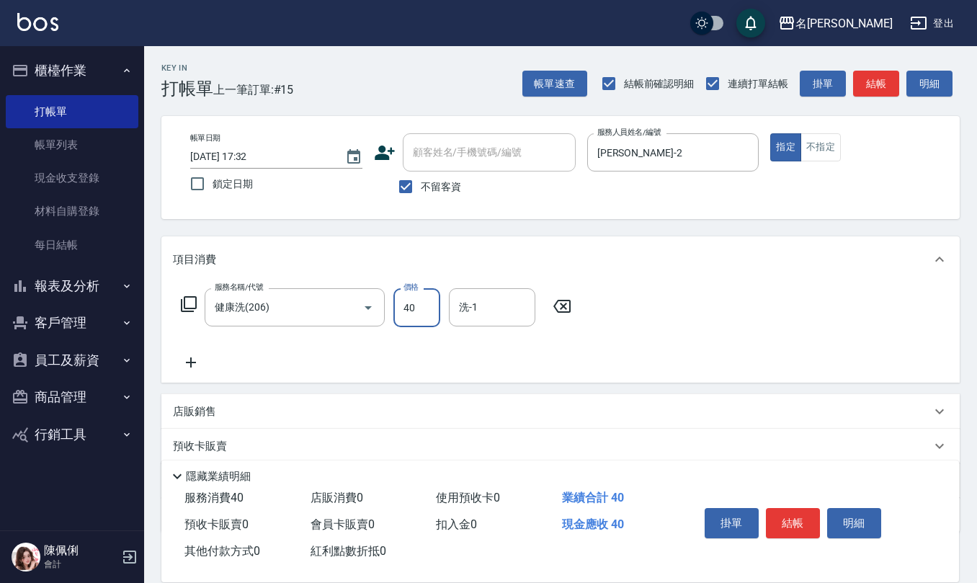
type input "400"
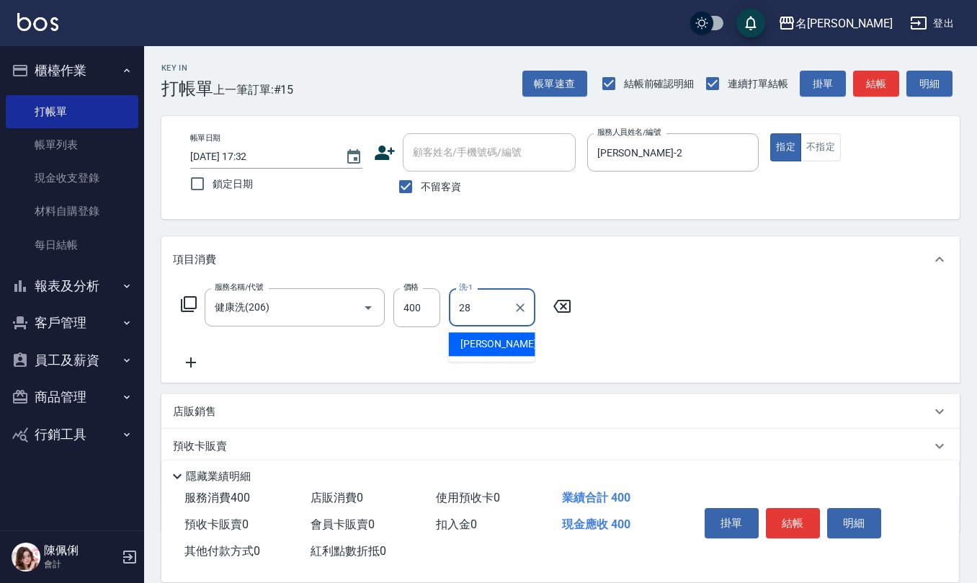
type input "陳柏暽-28"
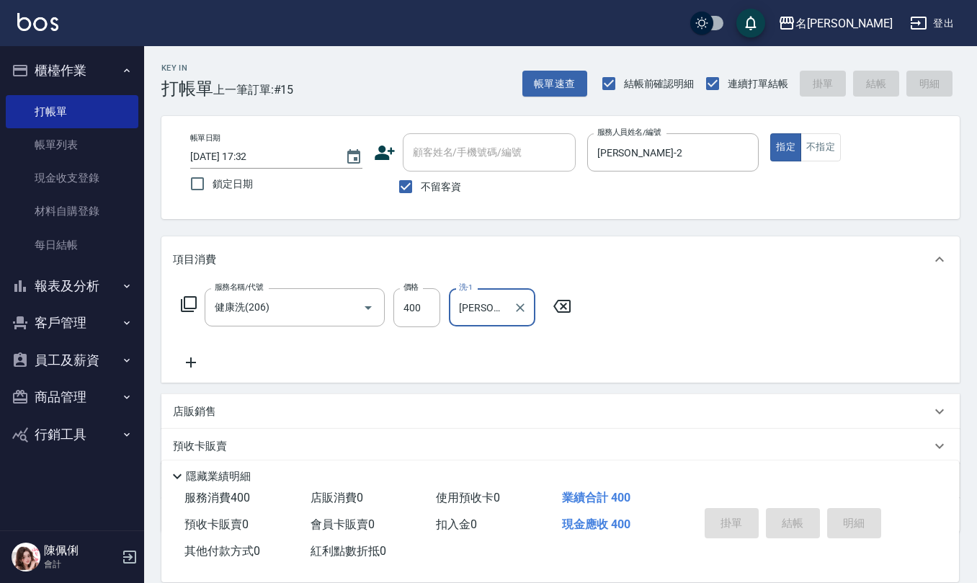
type input "2025/09/18 17:33"
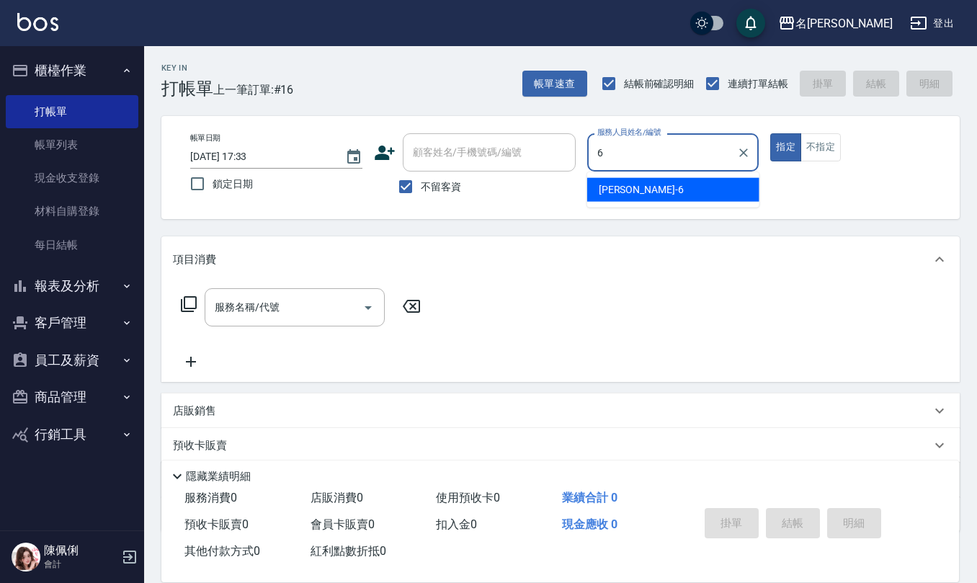
type input "吳淑文-6"
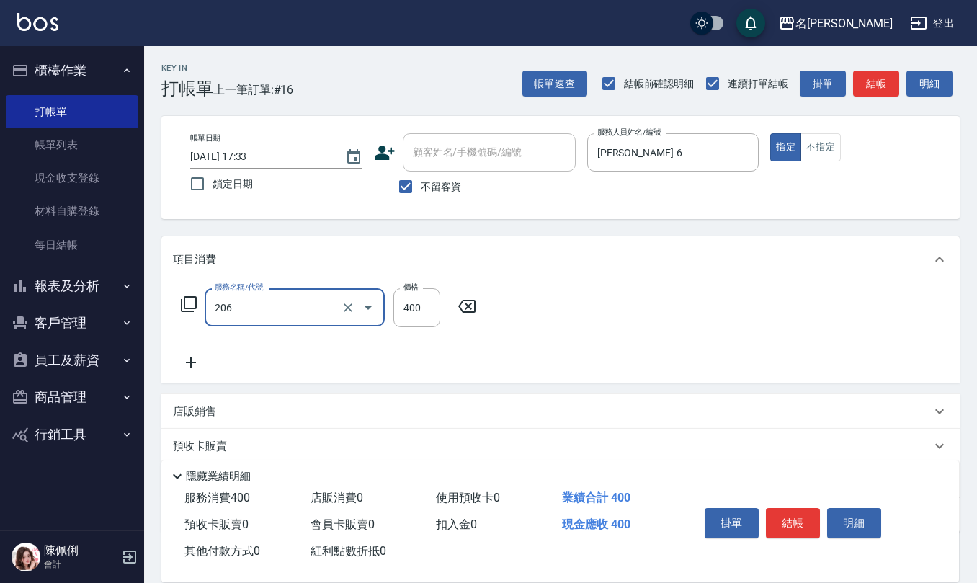
type input "健康洗(206)"
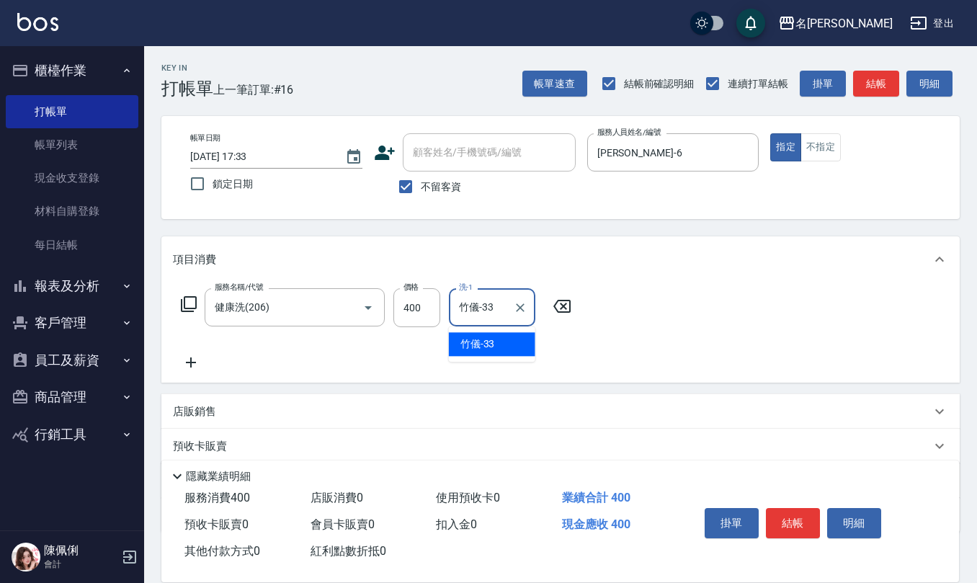
type input "竹儀-33"
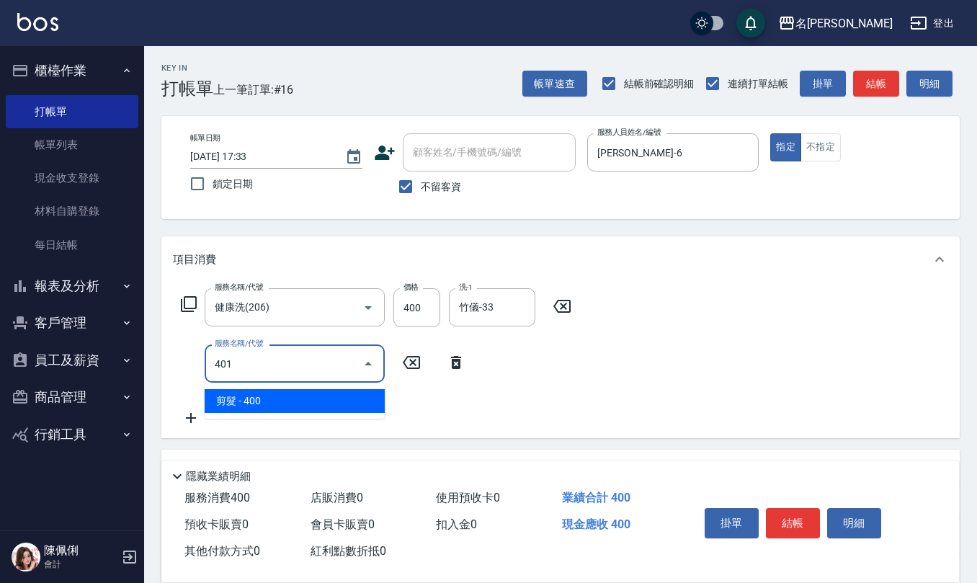
type input "剪髮(401)"
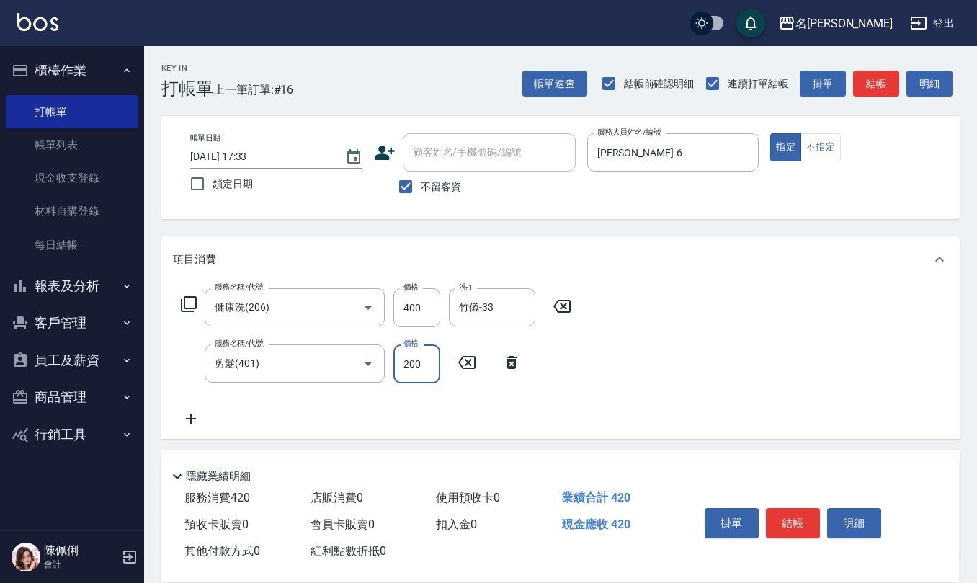
type input "200"
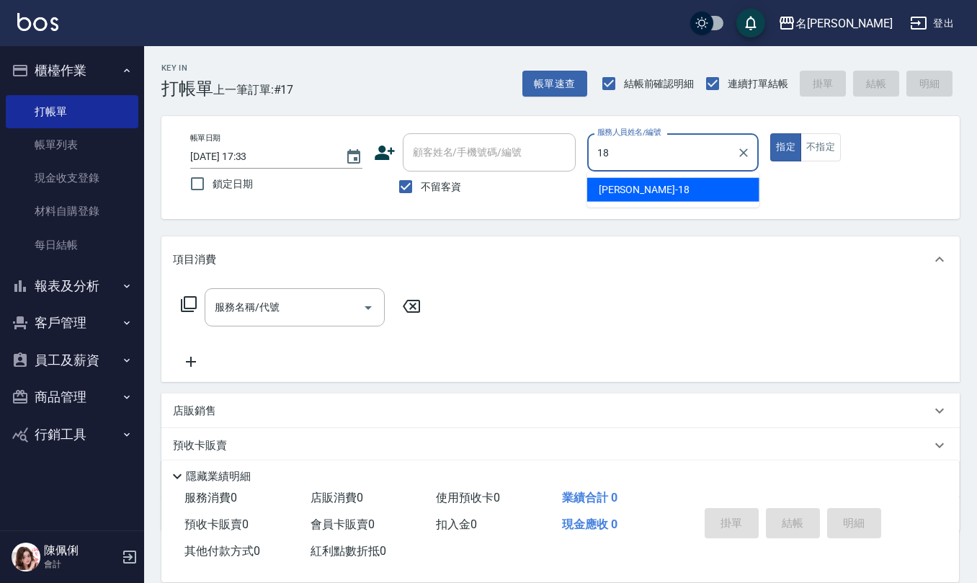
type input "吳婉如-18"
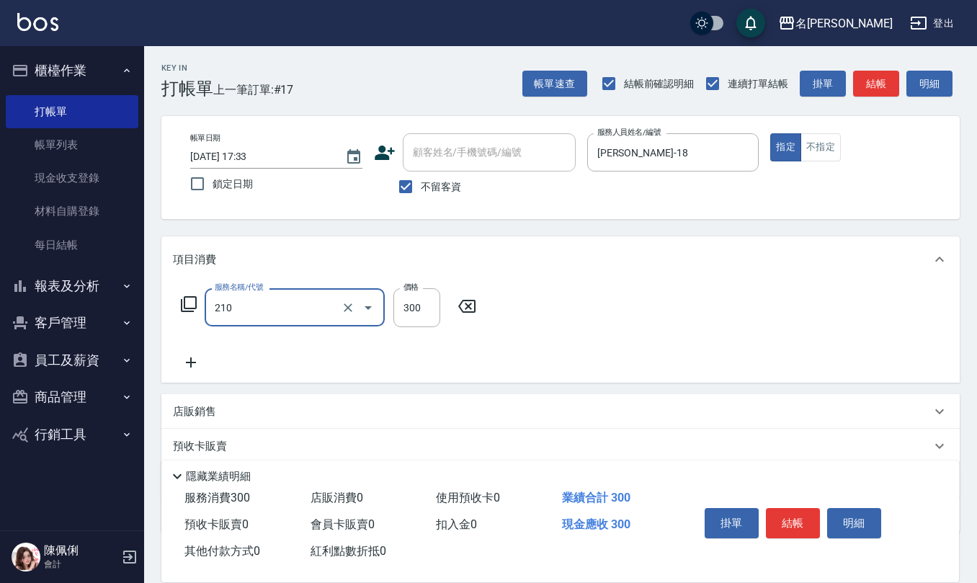
type input "歐娜洗髮精(210)"
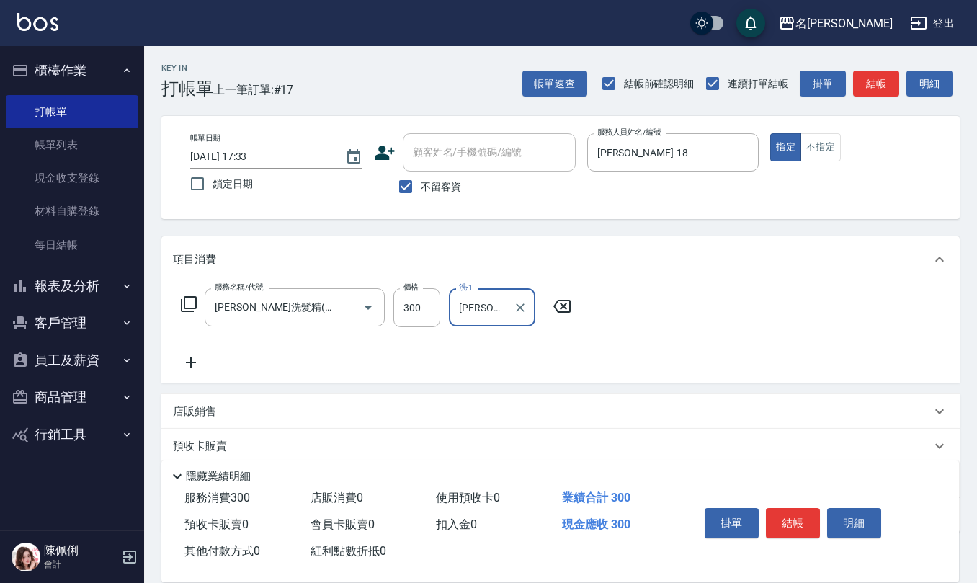
type input "陳柏暽-28"
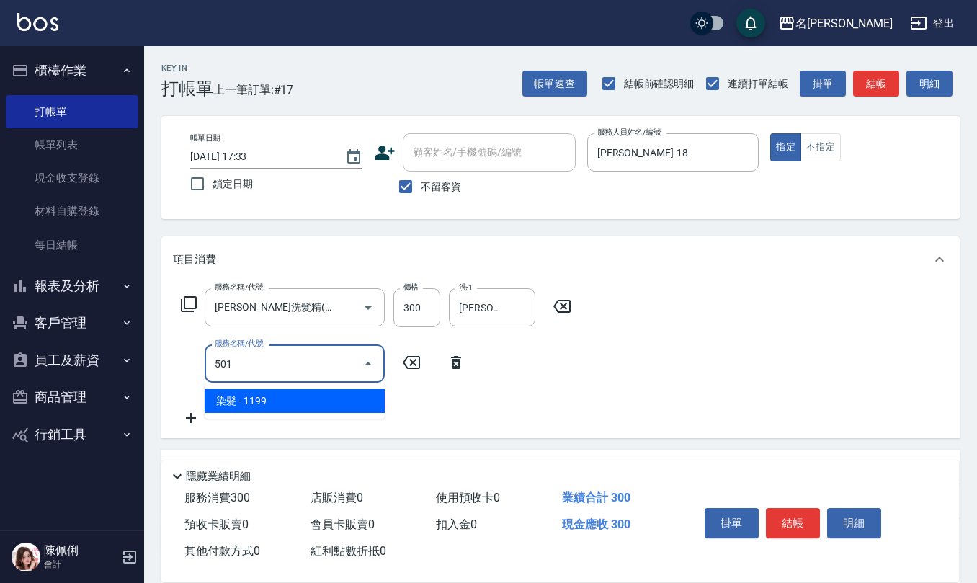
type input "染髮(501)"
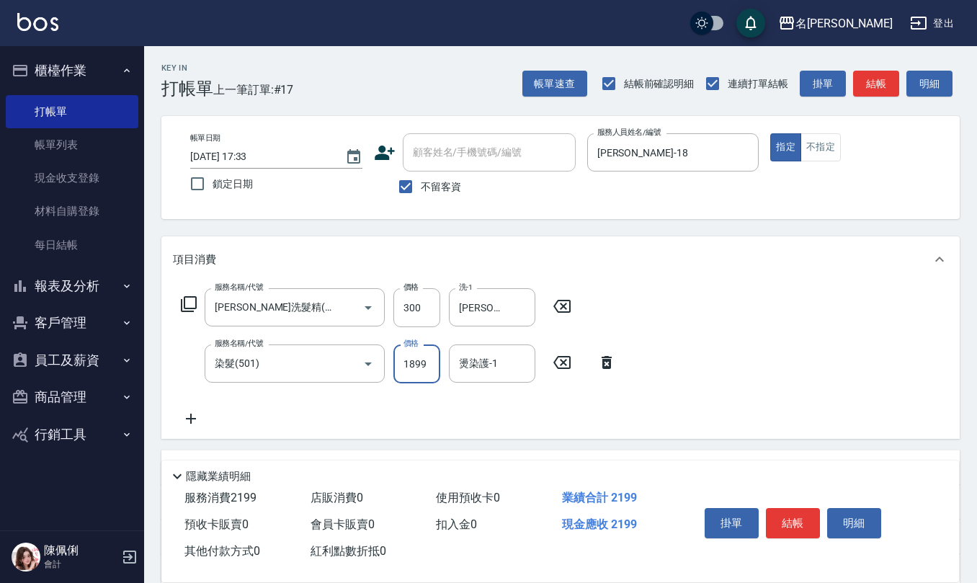
type input "1899"
type input "陳柏暽-28"
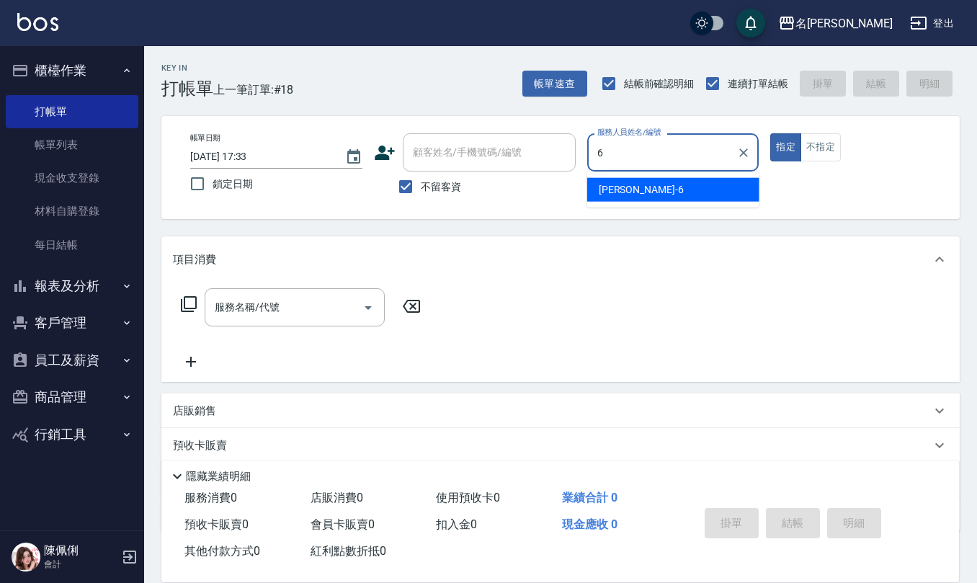
type input "吳淑文-6"
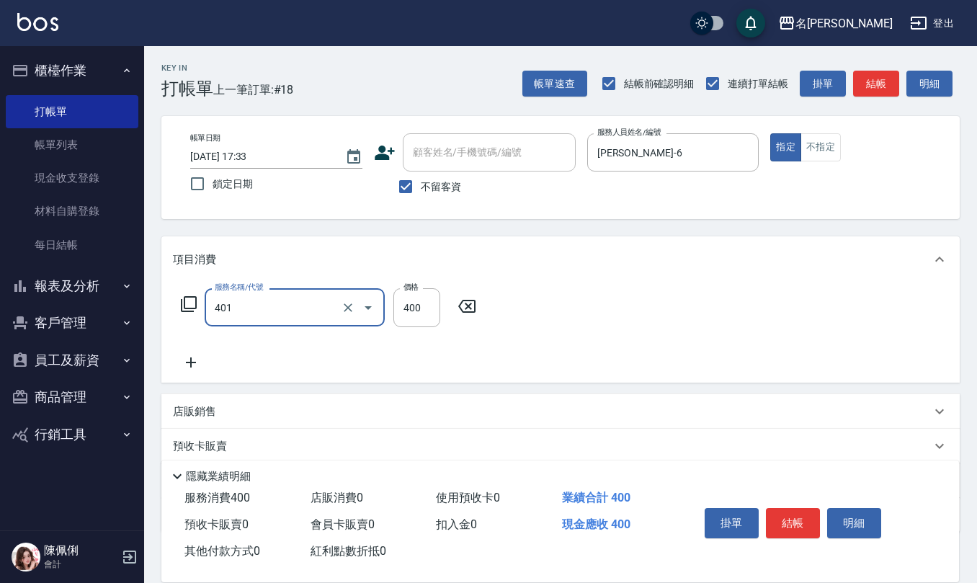
type input "剪髮(401)"
type input "350"
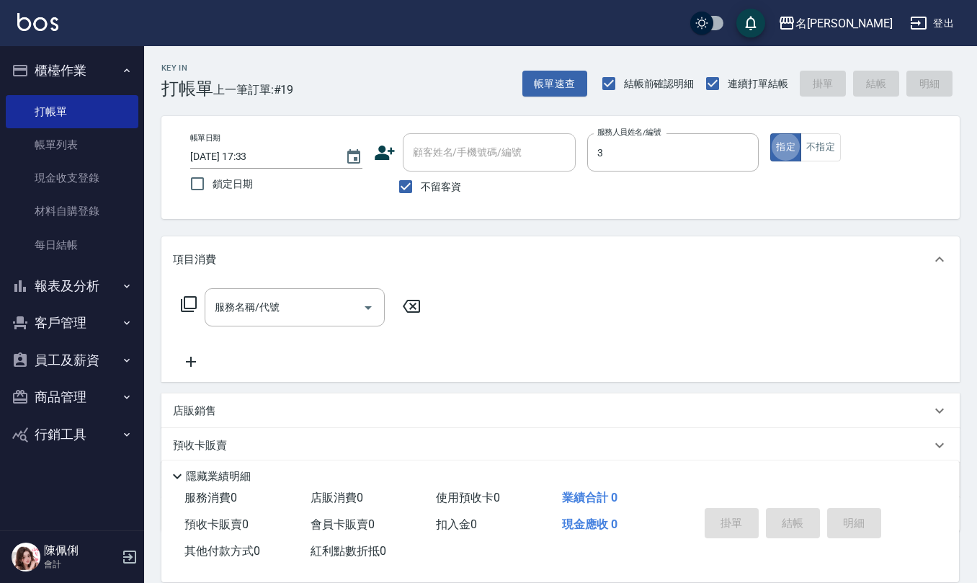
type input "陳旅玨-3"
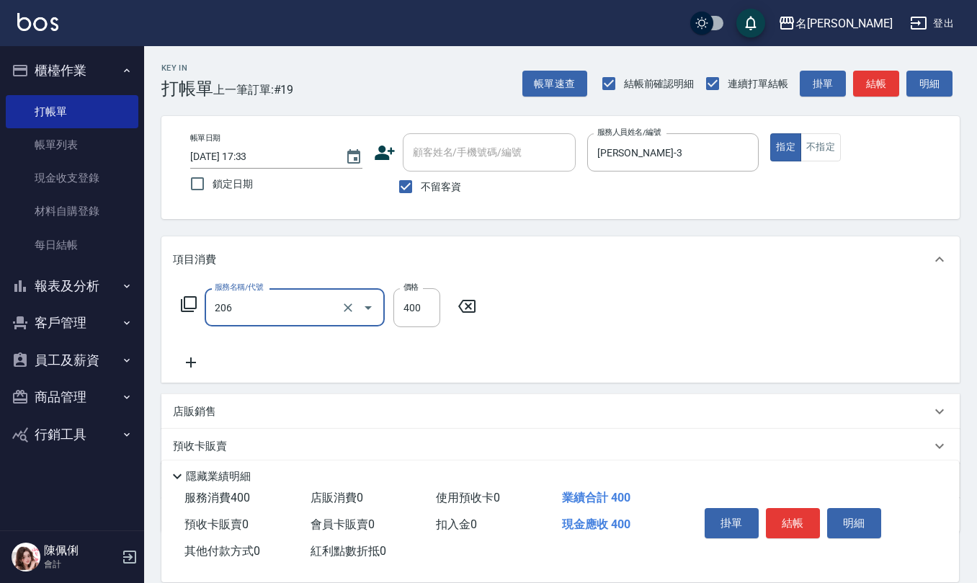
type input "健康洗(206)"
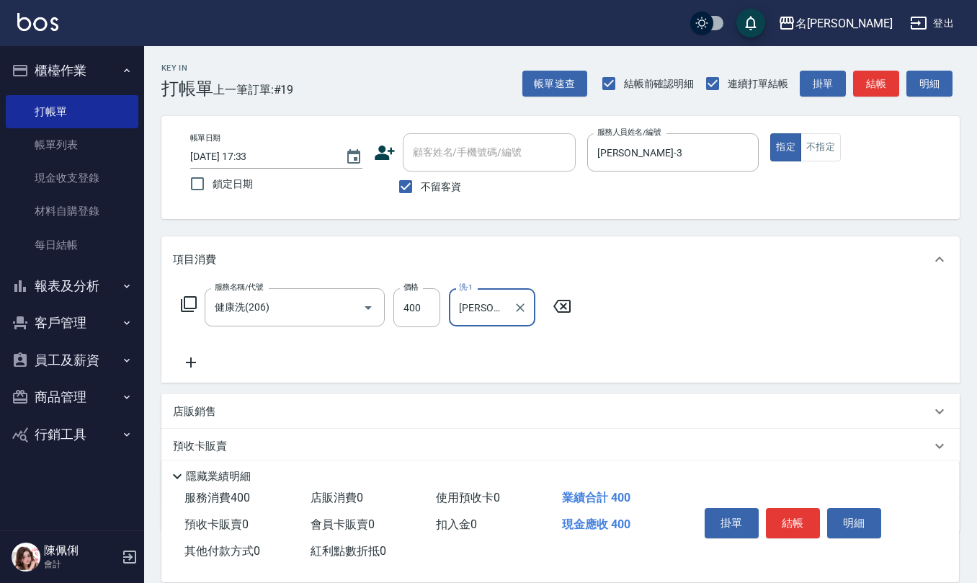
type input "陳旅玨-3"
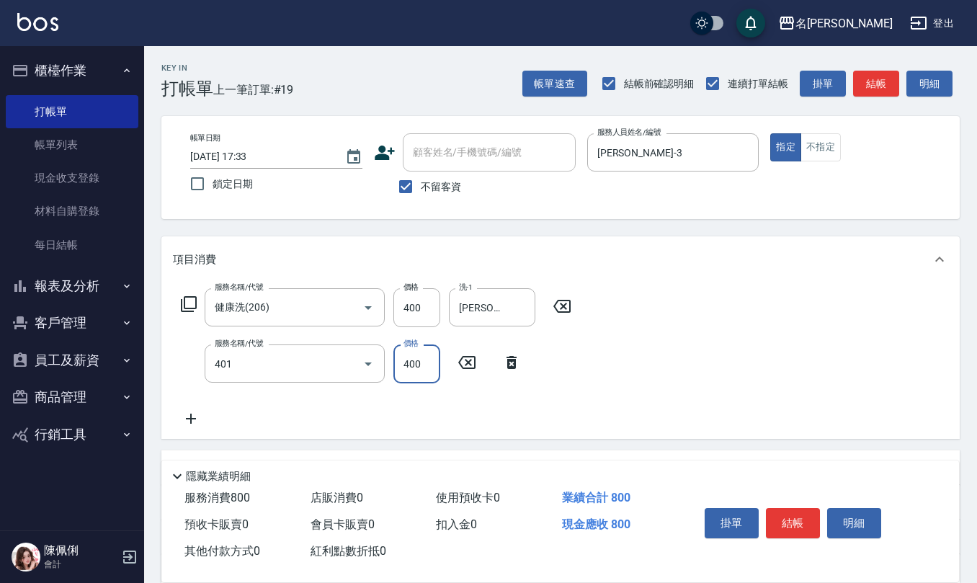
type input "剪髮(401)"
type input "200"
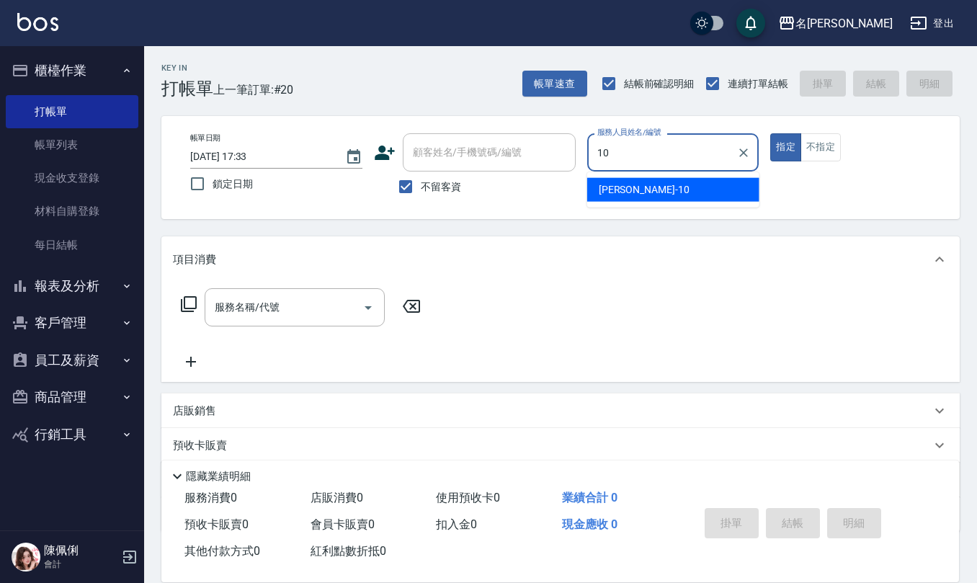
type input "胡淑雲-10"
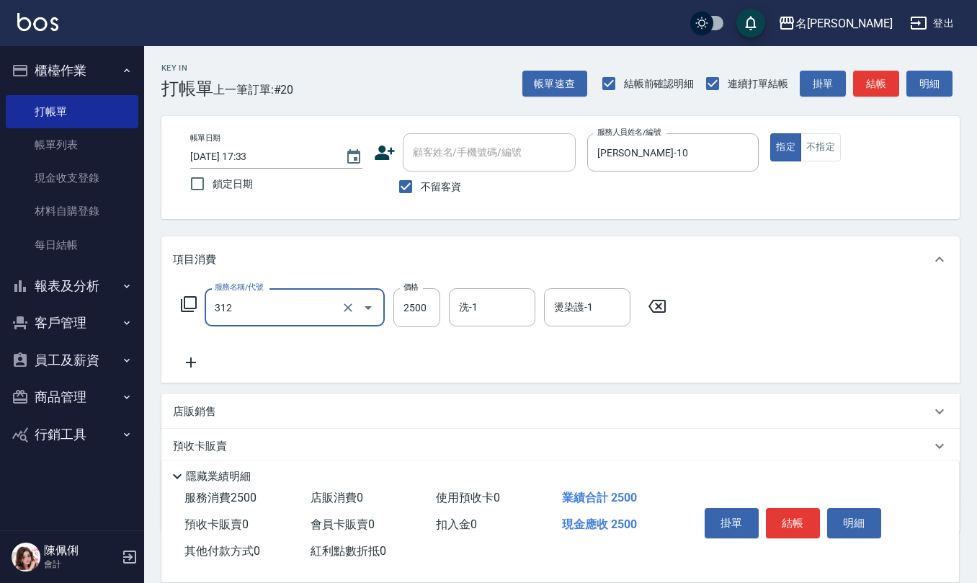
type input "有氧水離子燙2500(312)"
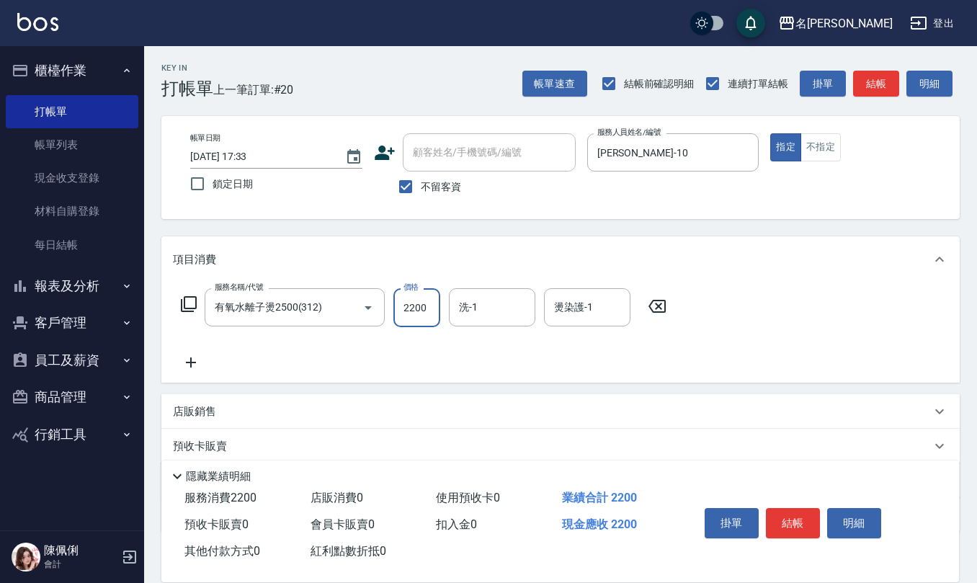
type input "2200"
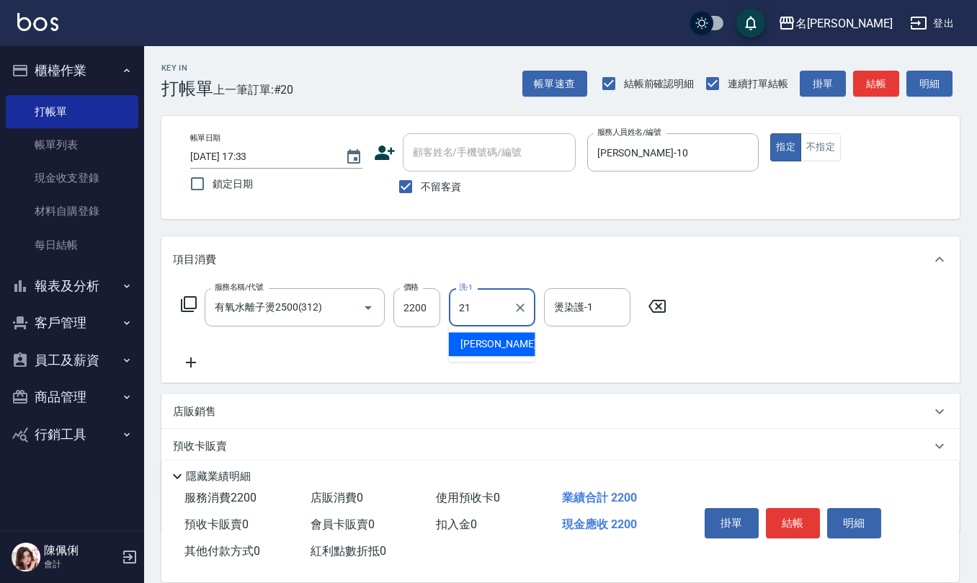
type input "陳珮君-21"
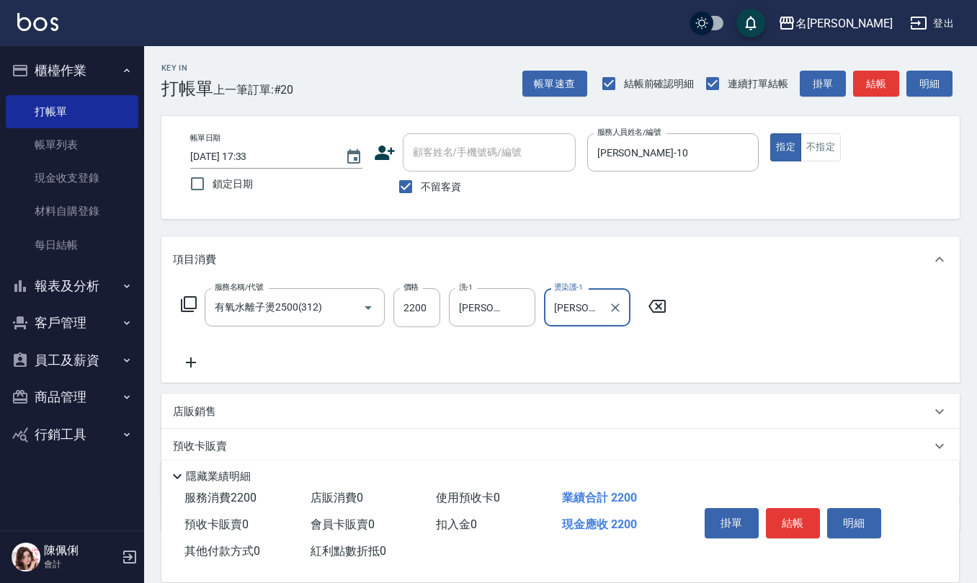
type input "陳珮君-21"
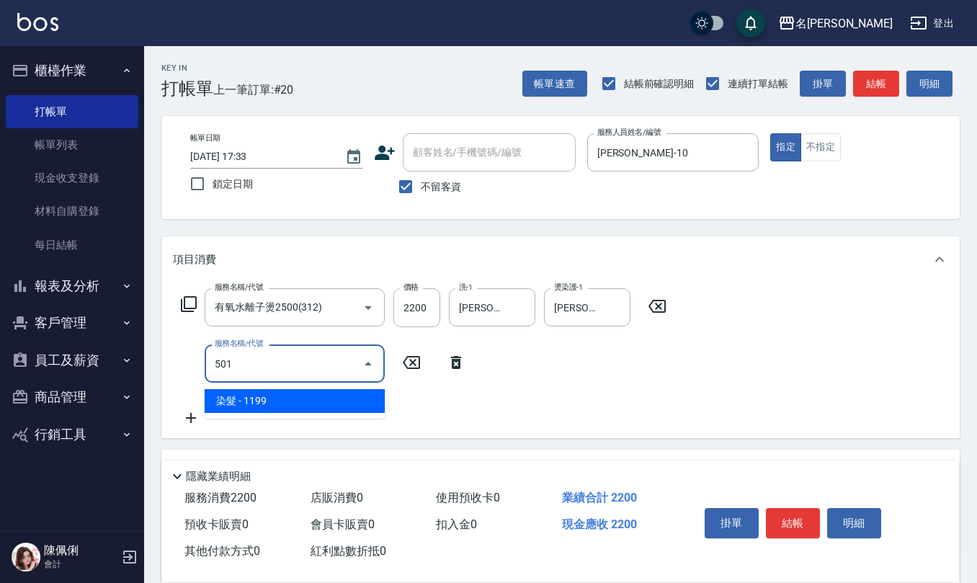
type input "染髮(501)"
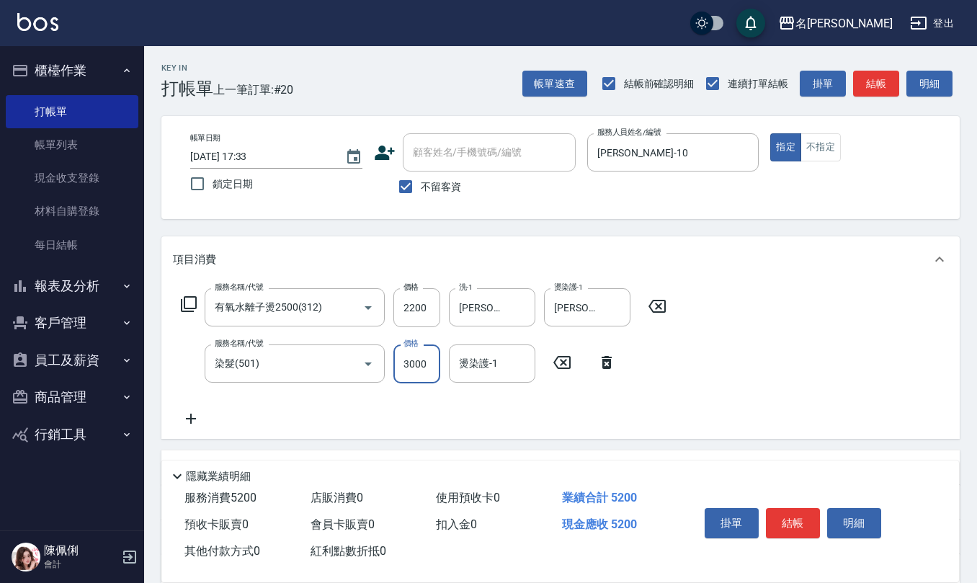
type input "3000"
type input "陳珮君-21"
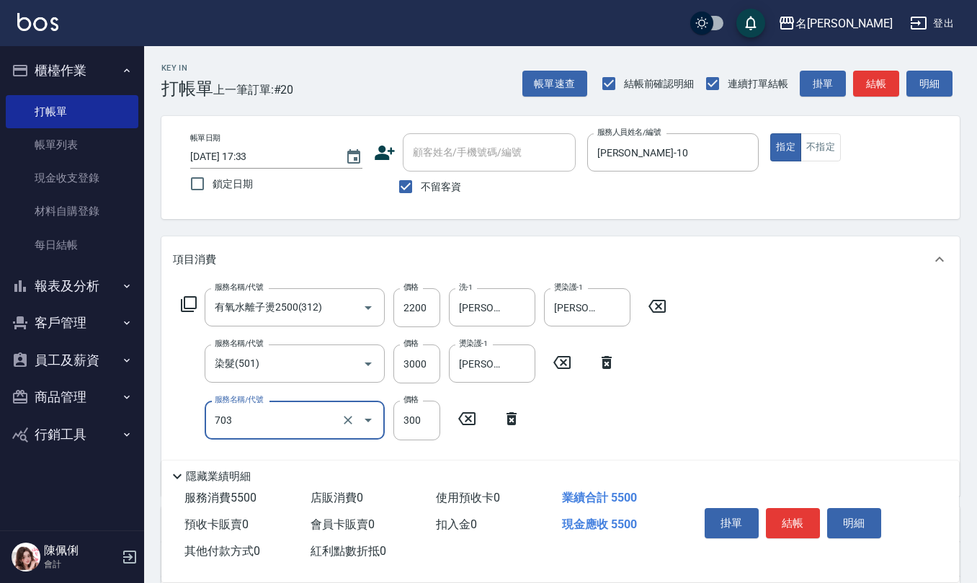
type input "(1236)設計師(703)"
type input "300"
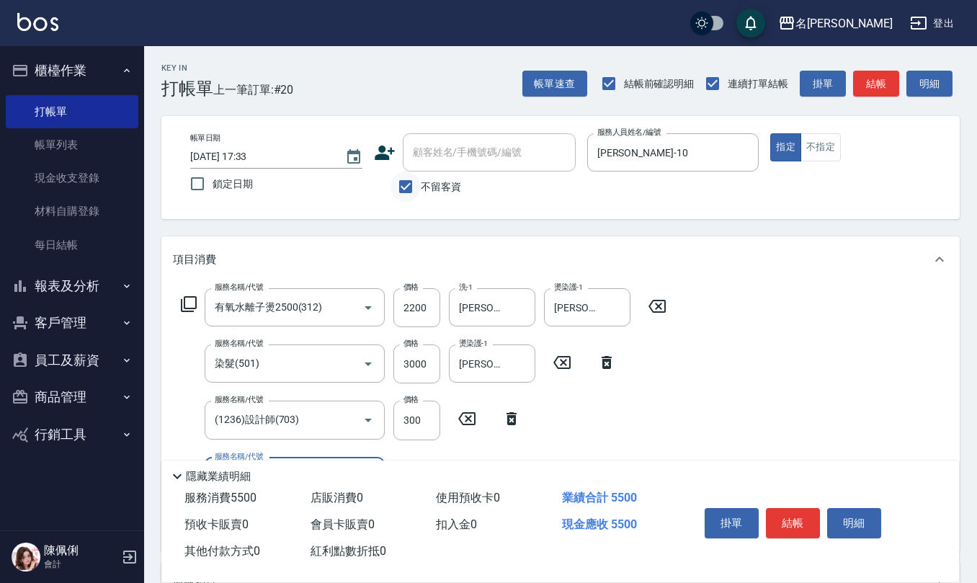
click at [404, 185] on input "不留客資" at bounding box center [405, 186] width 30 height 30
checkbox input "false"
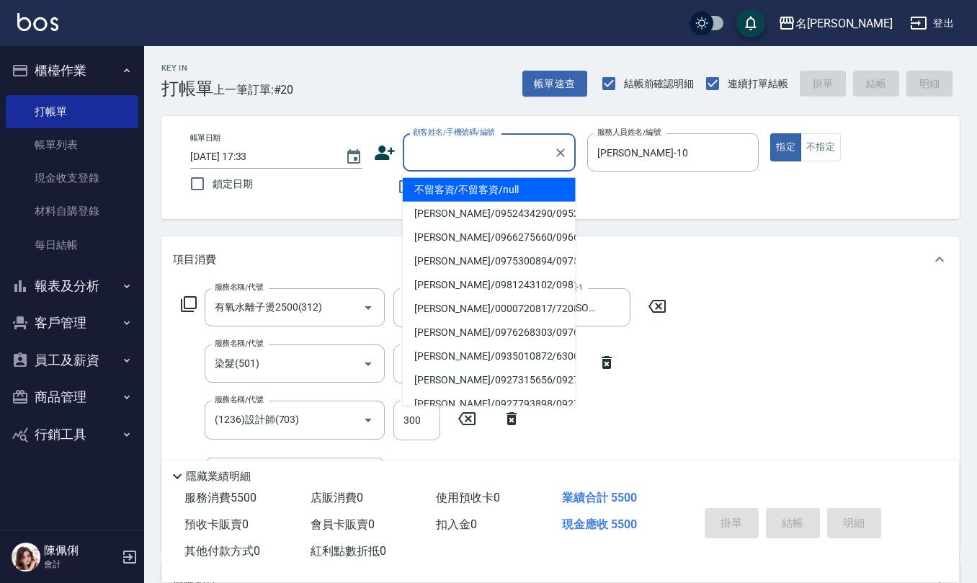
click at [454, 153] on input "顧客姓名/手機號碼/編號" at bounding box center [478, 152] width 138 height 25
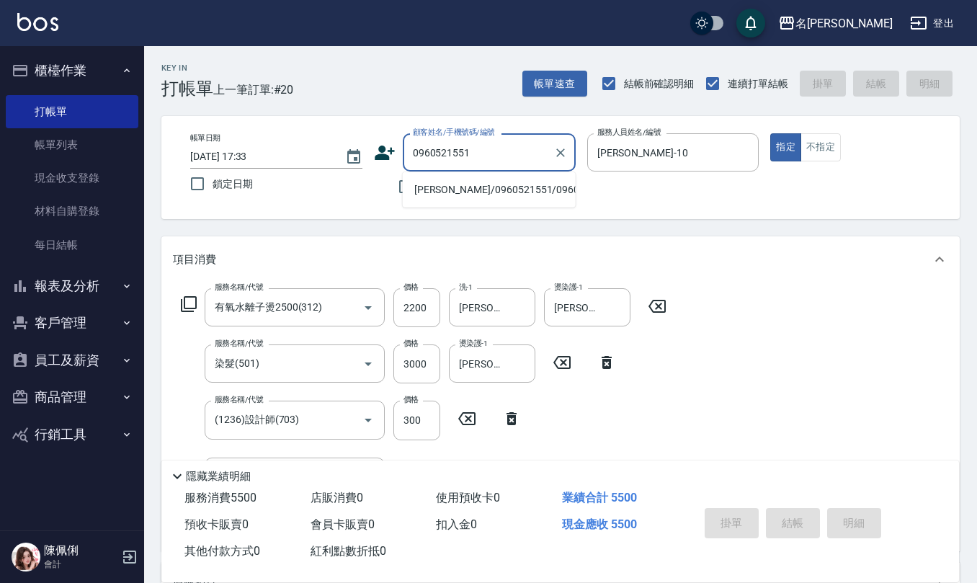
click at [471, 194] on li "楊妡玥/0960521551/0960521551" at bounding box center [489, 190] width 173 height 24
type input "楊妡玥/0960521551/0960521551"
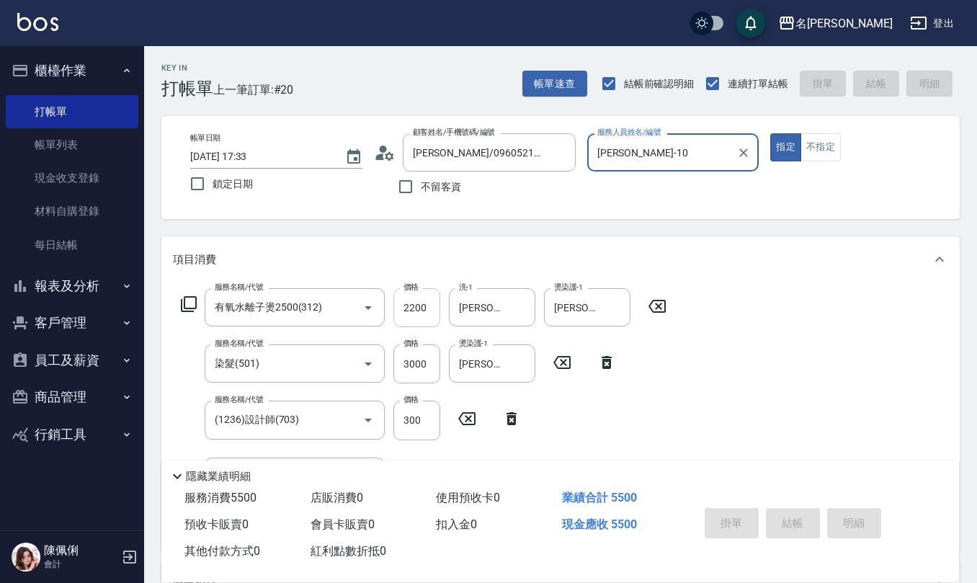
type input "2025/09/18 17:34"
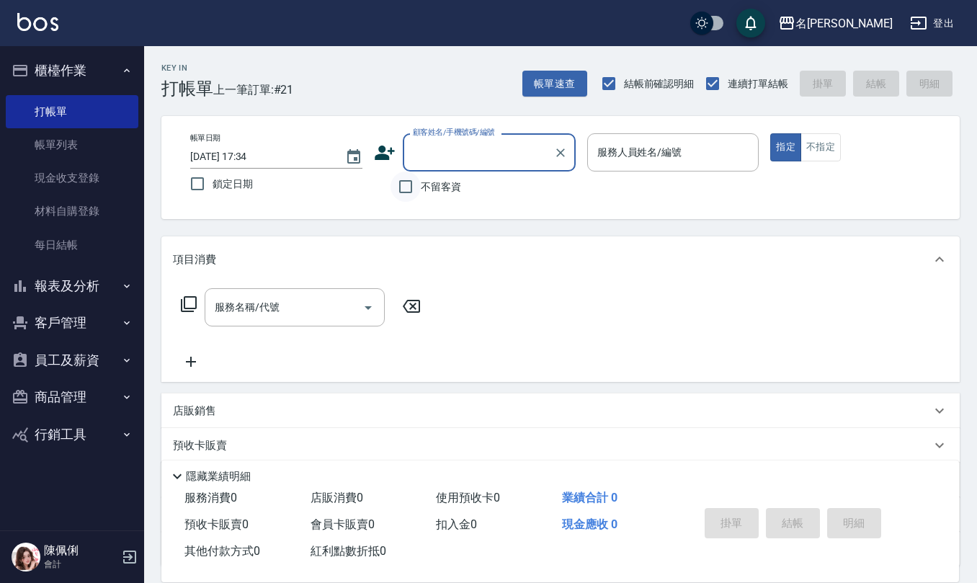
click at [406, 189] on input "不留客資" at bounding box center [405, 186] width 30 height 30
checkbox input "true"
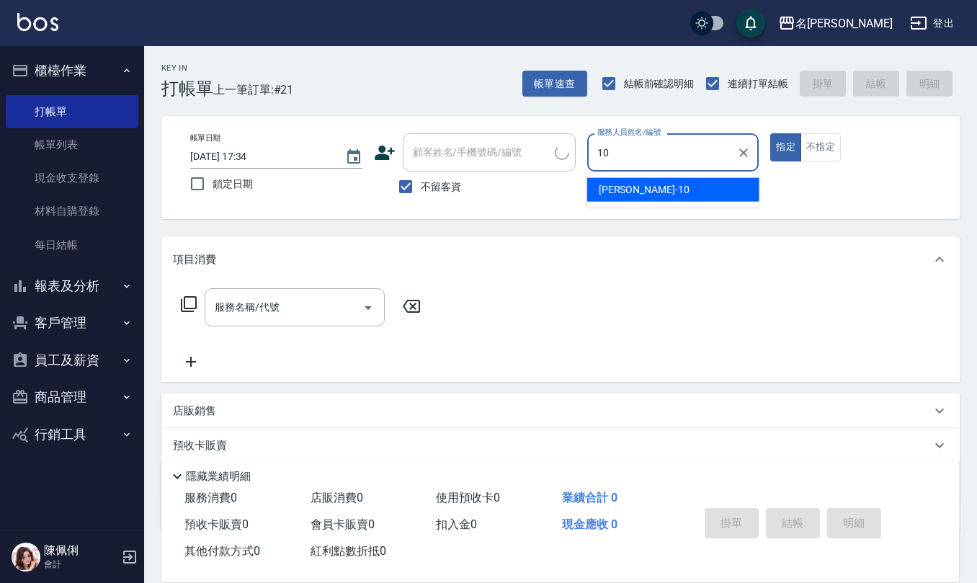
type input "胡淑雲-10"
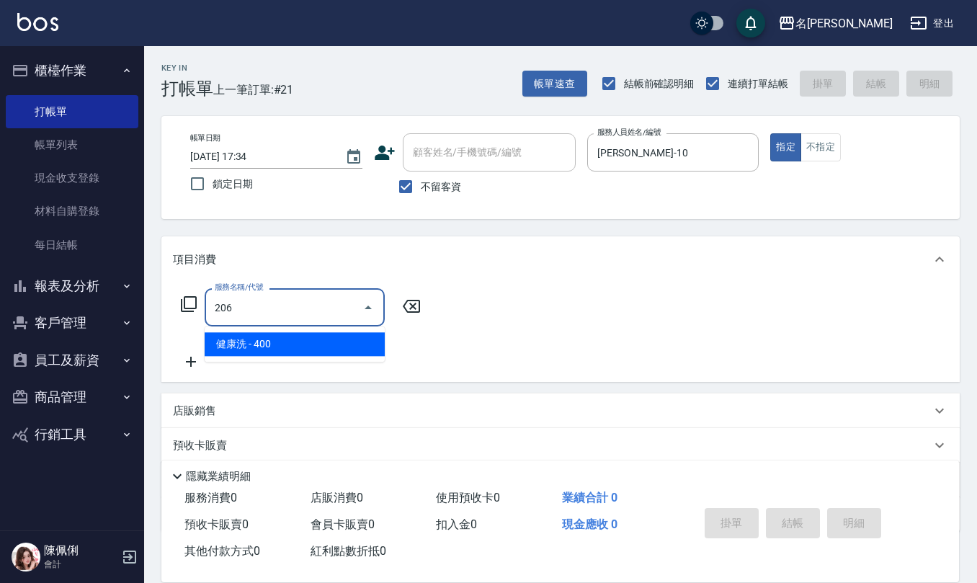
type input "健康洗(206)"
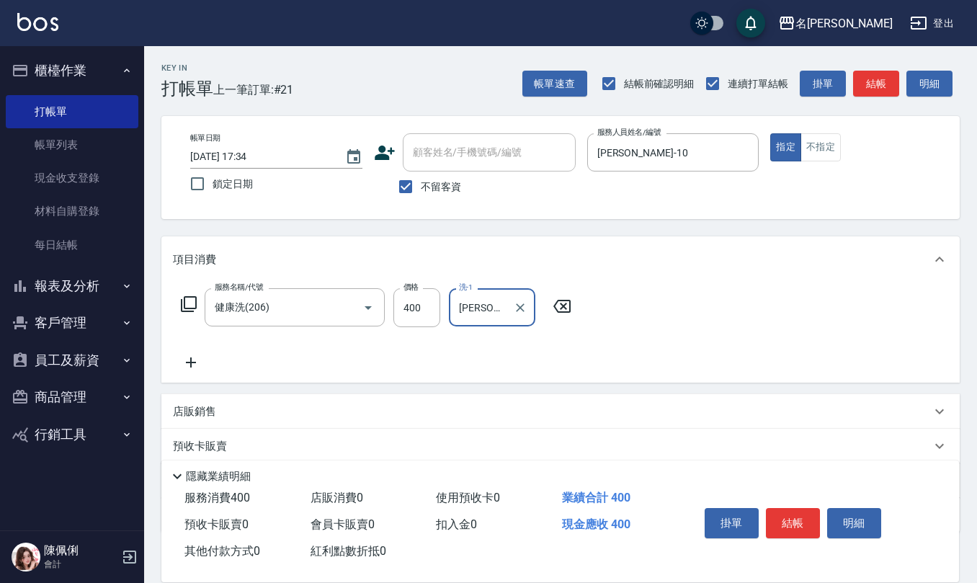
type input "葉冠佑-32"
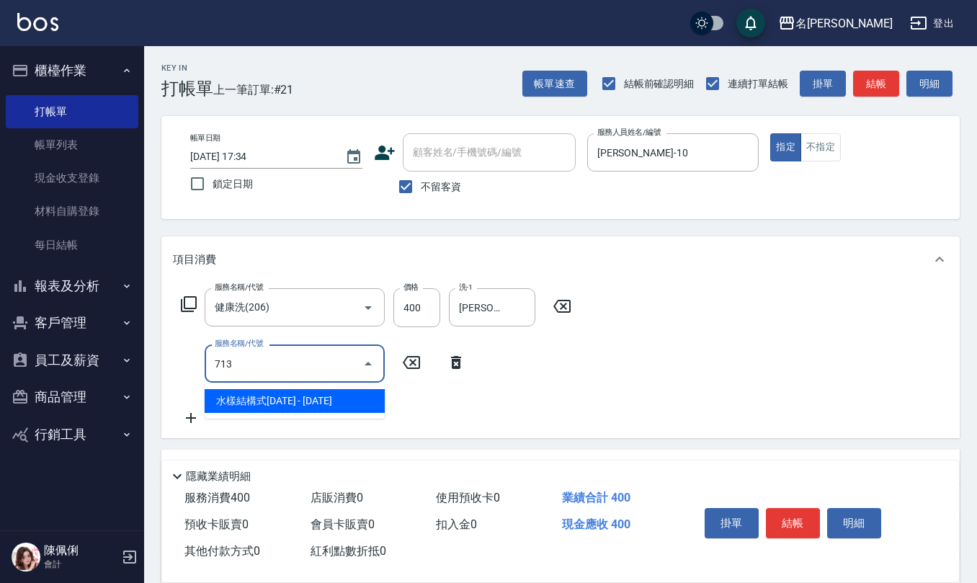
type input "水樣結構式1200(713)"
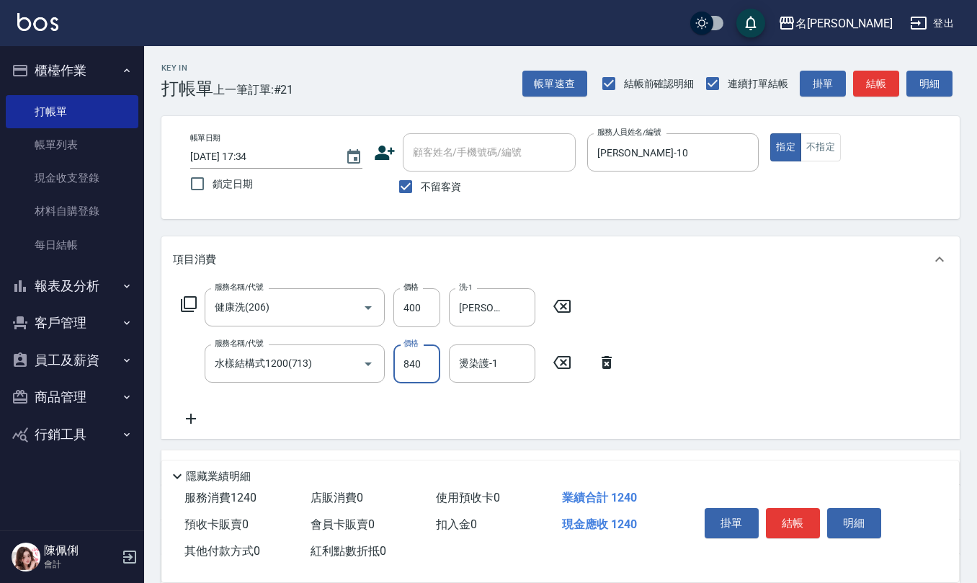
type input "840"
type input "葉冠佑-32"
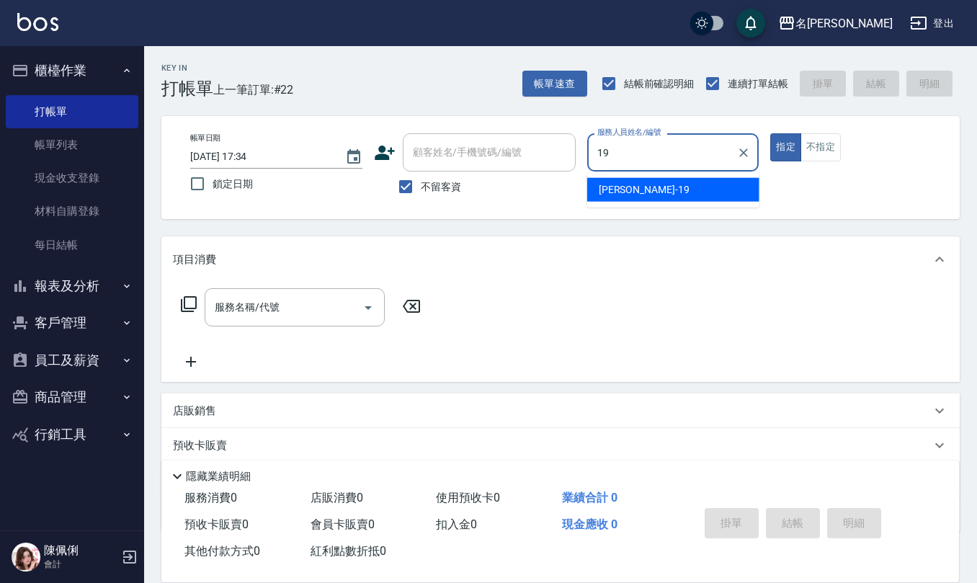
type input "林語涵-19"
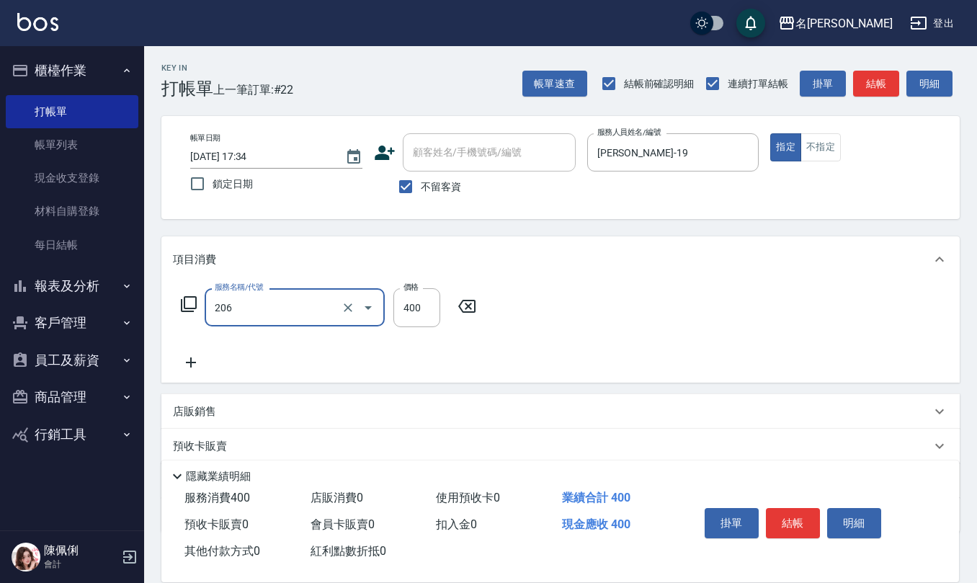
type input "健康洗(206)"
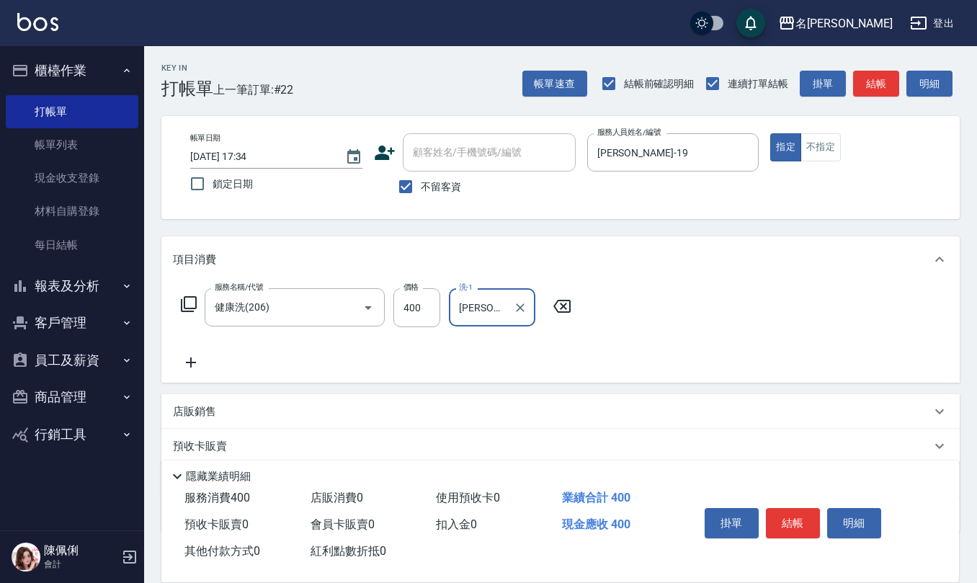
type input "陳柏暽-28"
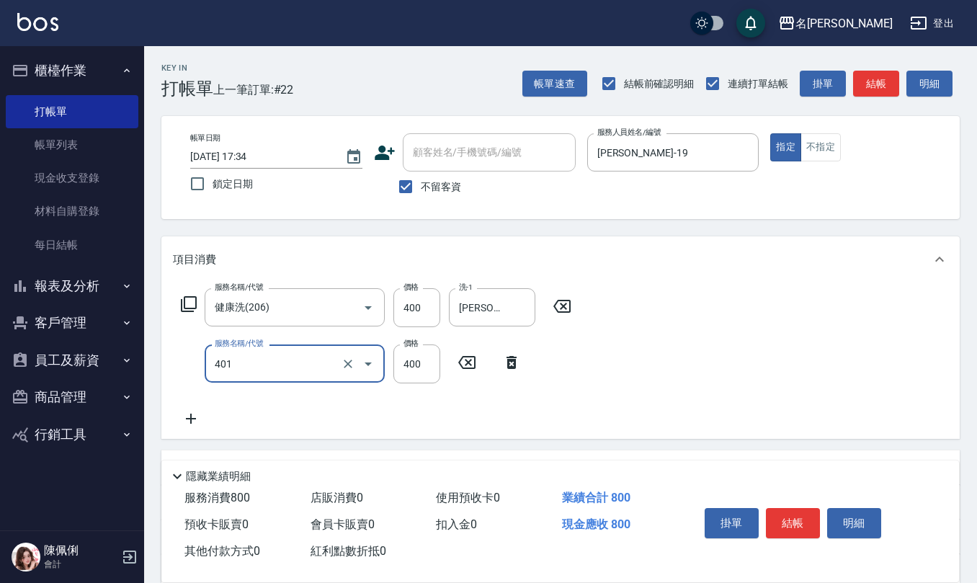
type input "剪髮(401)"
type input "500"
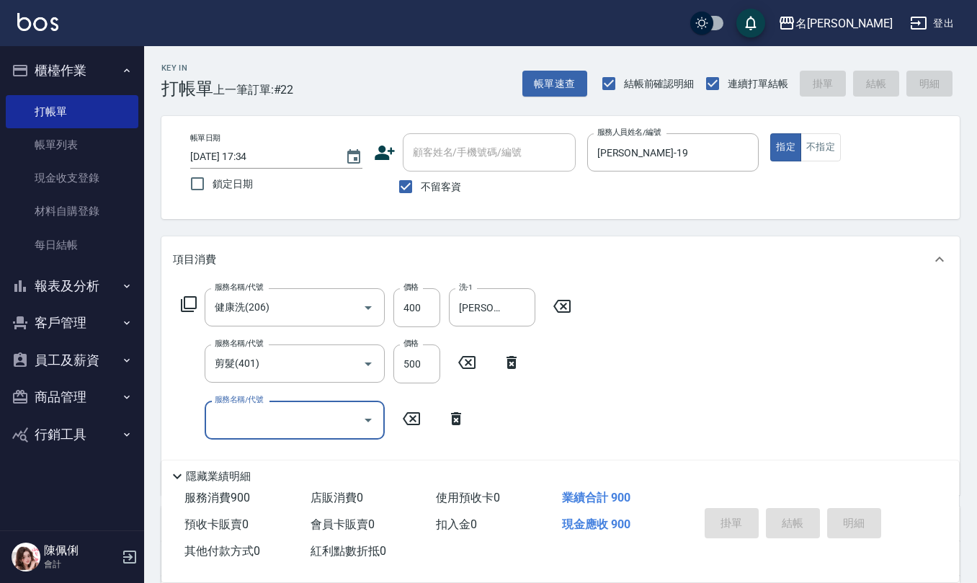
type input "2025/09/18 17:35"
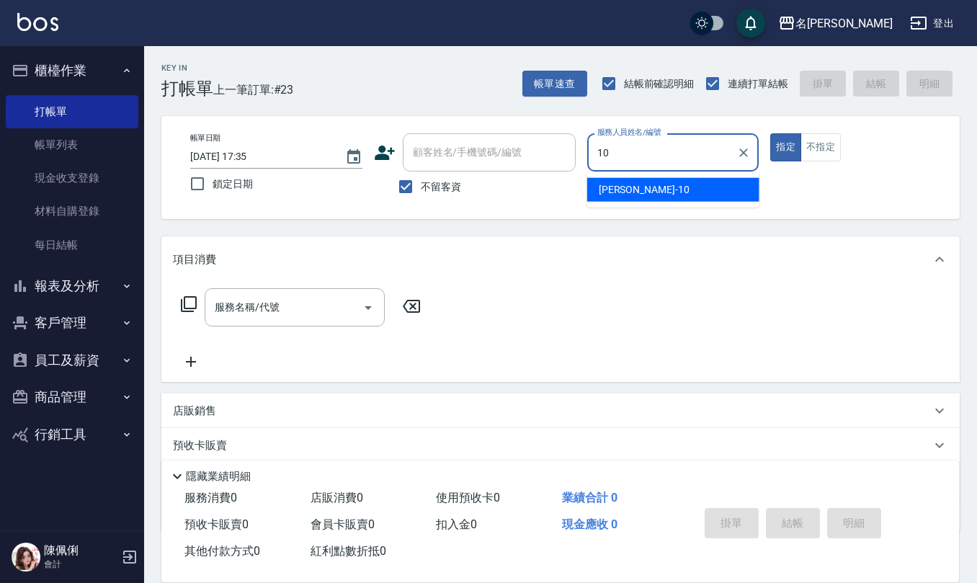
type input "胡淑雲-10"
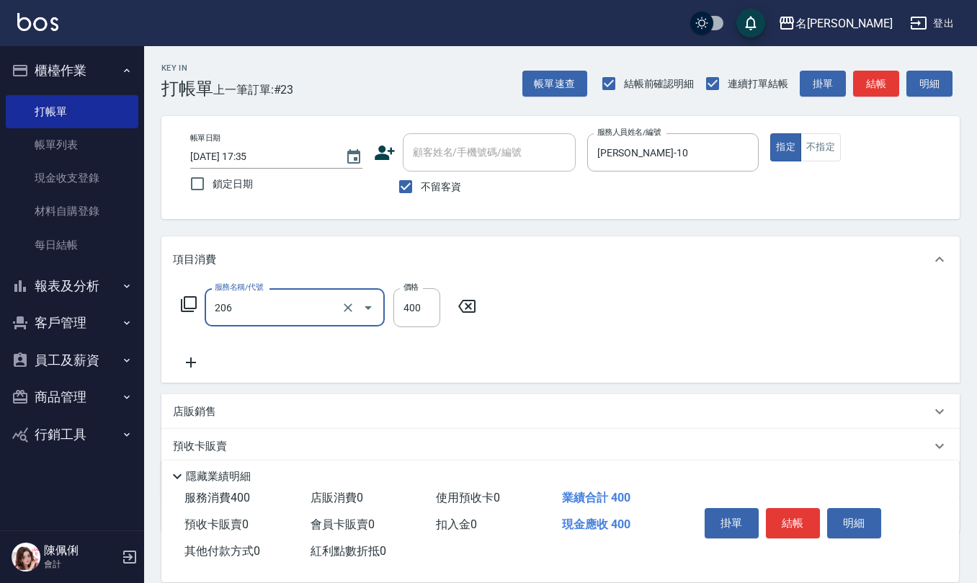
type input "健康洗(206)"
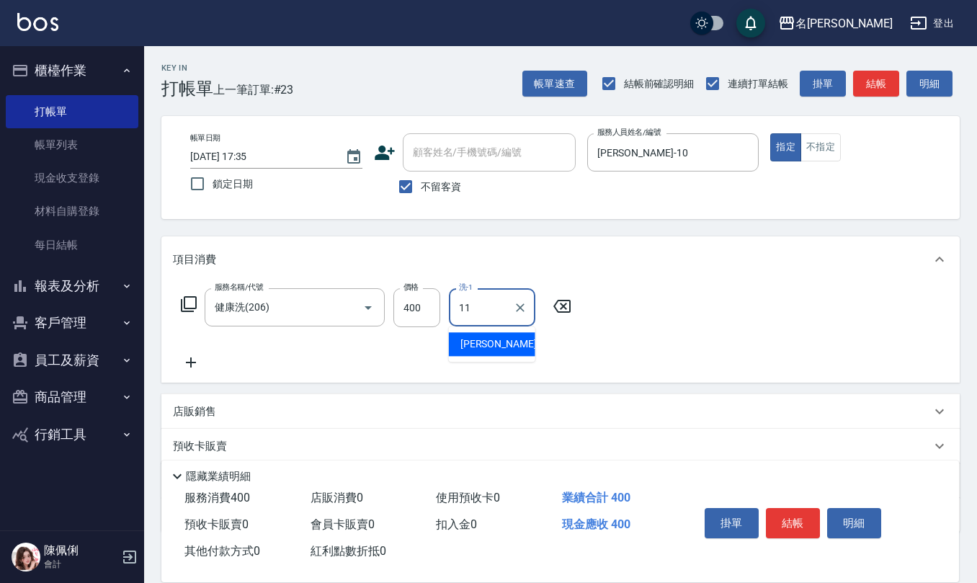
type input "詹沛橙-11"
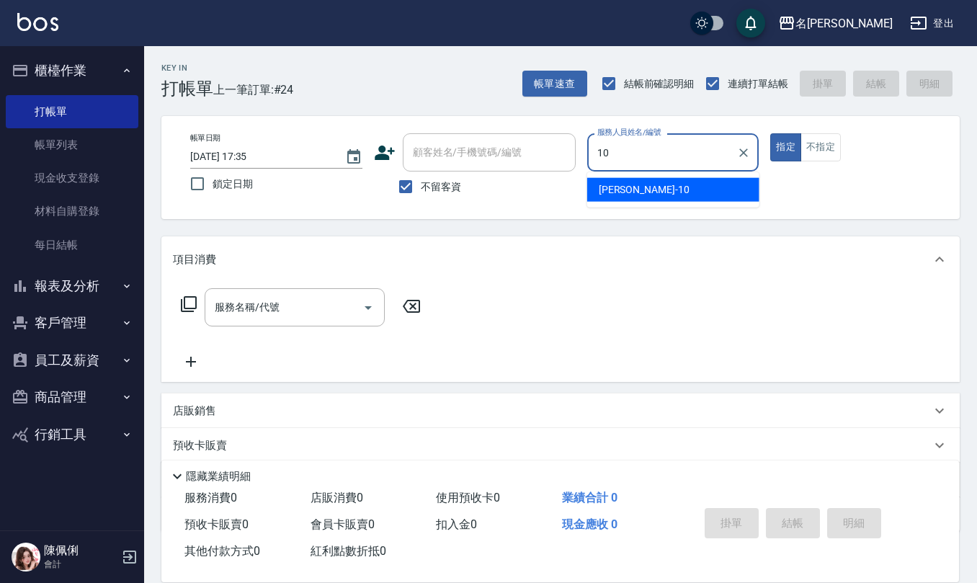
type input "胡淑雲-10"
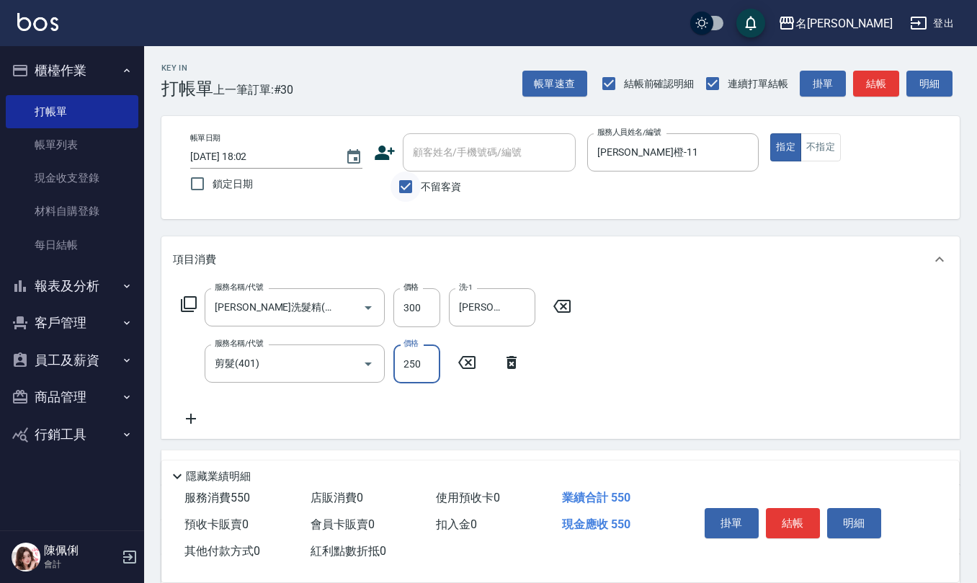
click at [395, 185] on input "不留客資" at bounding box center [405, 186] width 30 height 30
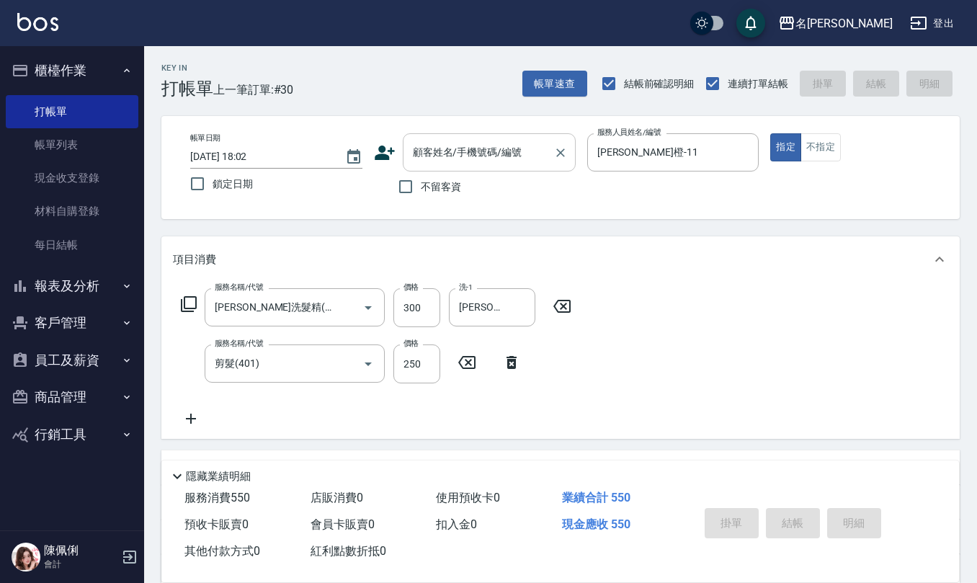
click at [439, 156] on input "顧客姓名/手機號碼/編號" at bounding box center [478, 152] width 138 height 25
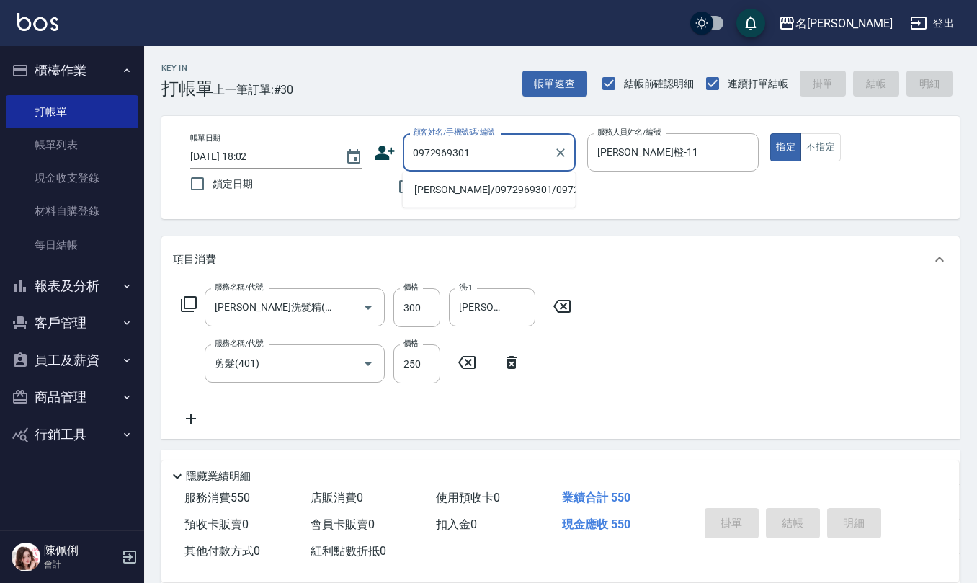
drag, startPoint x: 479, startPoint y: 147, endPoint x: 277, endPoint y: 153, distance: 201.7
click at [286, 153] on div "帳單日期 2025/09/18 18:02 鎖定日期 顧客姓名/手機號碼/編號 0972969301 顧客姓名/手機號碼/編號 不留客資 服務人員姓名/編號 …" at bounding box center [560, 167] width 763 height 68
click at [436, 196] on li "陳斯涵/0972969301/0972969301" at bounding box center [489, 190] width 173 height 24
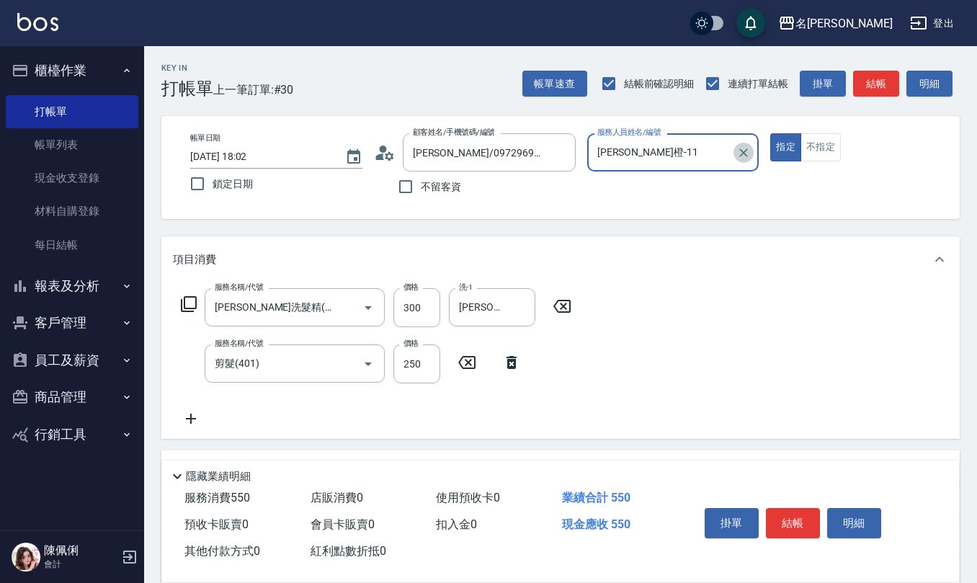
drag, startPoint x: 739, startPoint y: 153, endPoint x: 727, endPoint y: 154, distance: 12.3
click at [739, 153] on icon "Clear" at bounding box center [743, 152] width 14 height 14
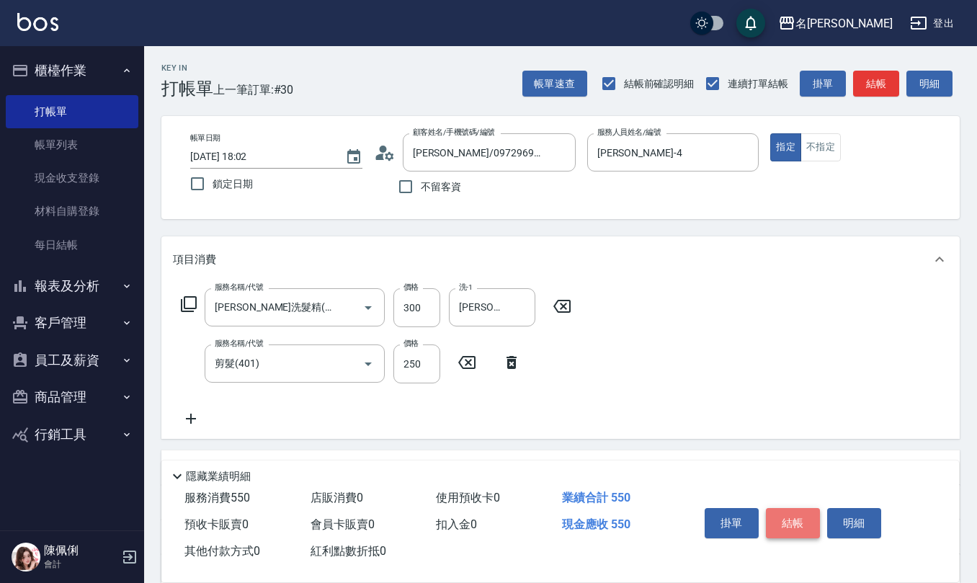
click at [797, 519] on button "結帳" at bounding box center [793, 523] width 54 height 30
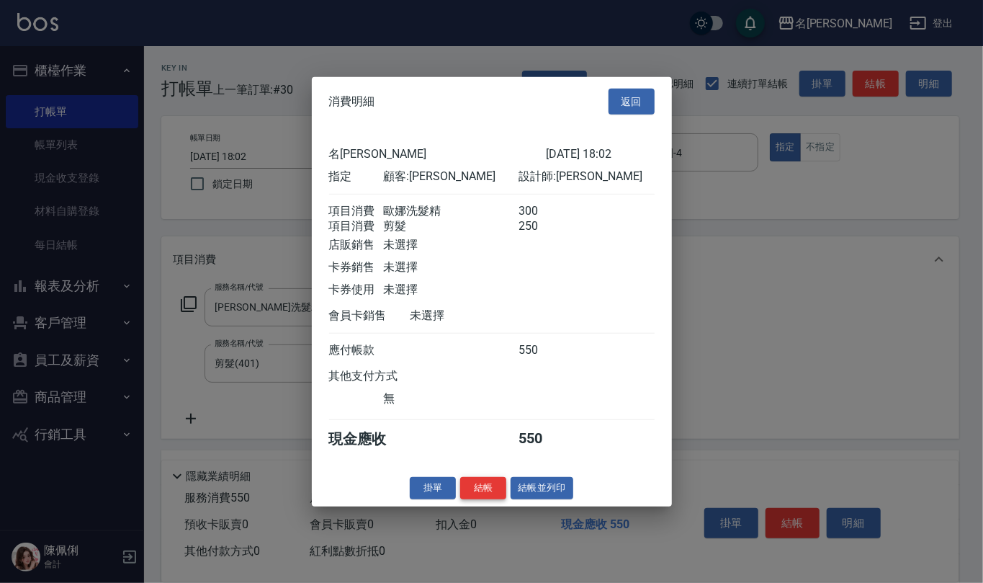
click at [471, 494] on button "結帳" at bounding box center [483, 488] width 46 height 22
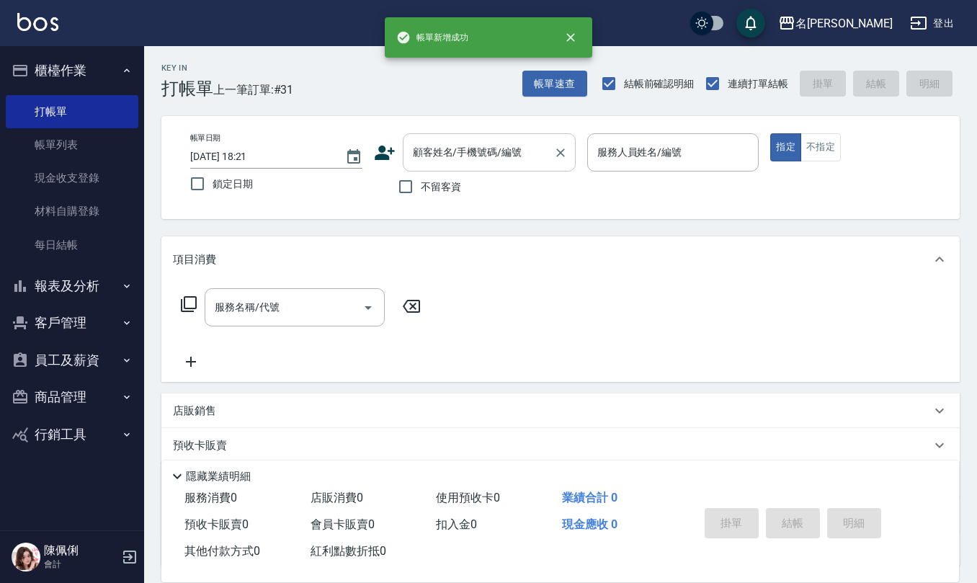
click at [511, 153] on input "顧客姓名/手機號碼/編號" at bounding box center [478, 152] width 138 height 25
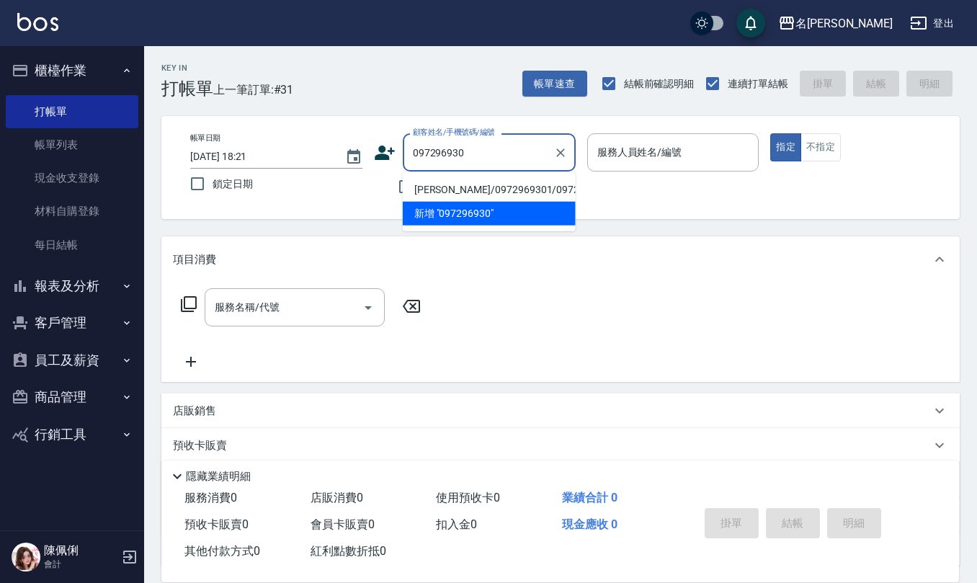
click at [456, 196] on li "陳斯涵/0972969301/0972969301" at bounding box center [489, 190] width 173 height 24
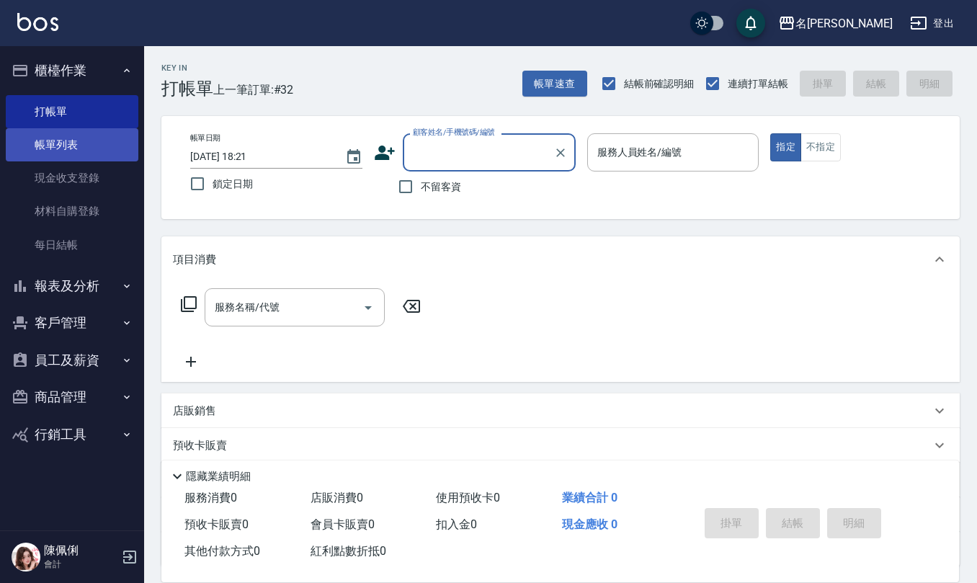
click at [94, 148] on link "帳單列表" at bounding box center [72, 144] width 133 height 33
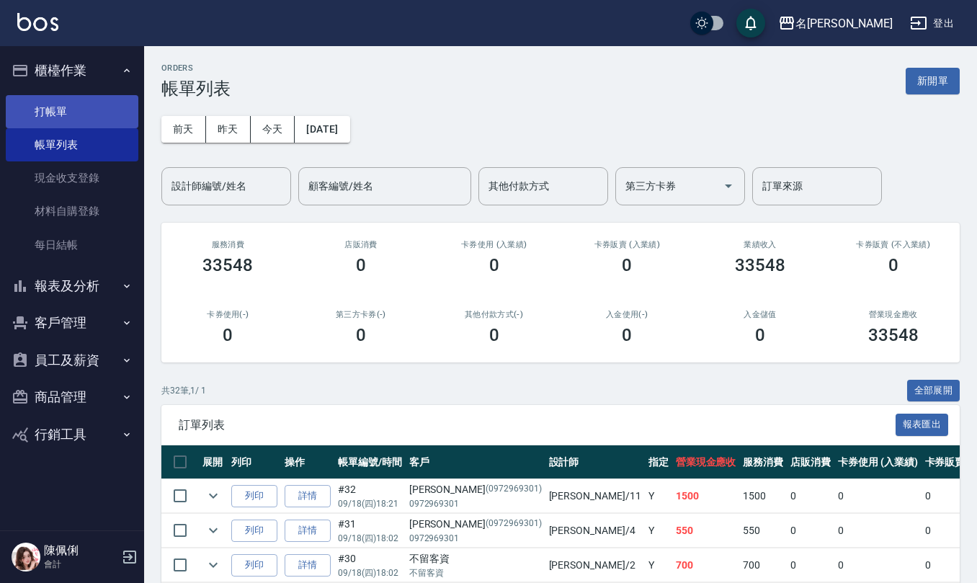
click at [73, 114] on link "打帳單" at bounding box center [72, 111] width 133 height 33
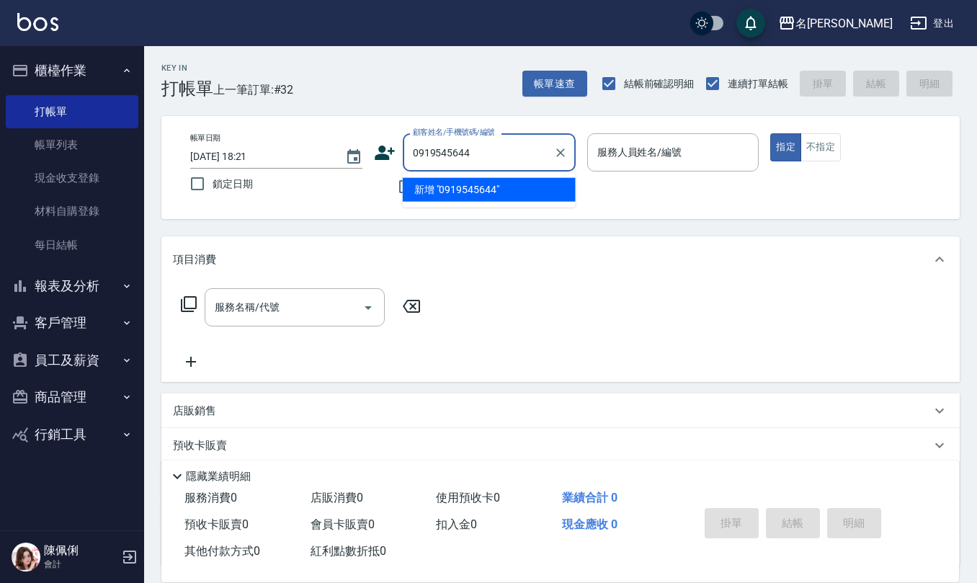
drag, startPoint x: 429, startPoint y: 156, endPoint x: 208, endPoint y: 160, distance: 221.1
click at [238, 157] on div "帳單日期 2025/09/18 18:21 鎖定日期 顧客姓名/手機號碼/編號 0919545644 顧客姓名/手機號碼/編號 不留客資 服務人員姓名/編號 …" at bounding box center [560, 167] width 763 height 68
click at [383, 157] on icon at bounding box center [385, 152] width 20 height 14
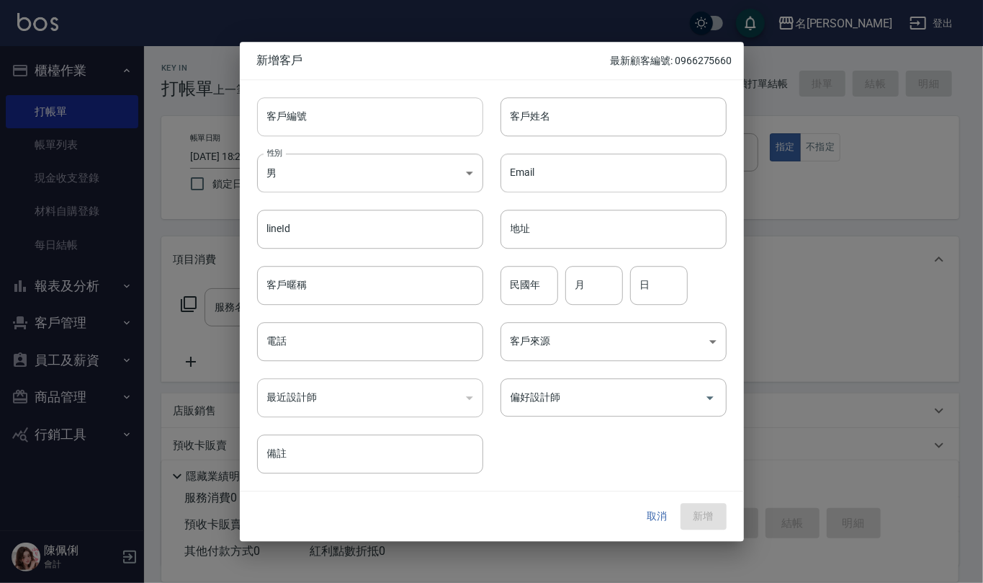
click at [421, 134] on input "客戶編號" at bounding box center [370, 116] width 226 height 39
paste input "0919545644"
drag, startPoint x: 372, startPoint y: 344, endPoint x: 369, endPoint y: 334, distance: 9.6
click at [370, 344] on input "電話" at bounding box center [370, 341] width 226 height 39
paste input "0919545644"
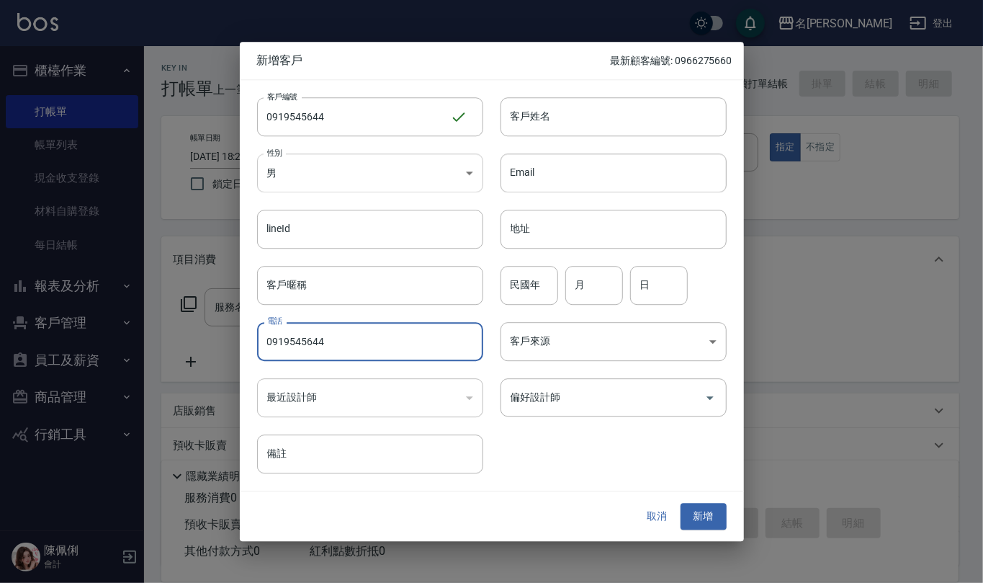
click at [429, 188] on body "名留仁二 登出 櫃檯作業 打帳單 帳單列表 現金收支登錄 材料自購登錄 每日結帳 報表及分析 報表目錄 店家區間累計表 店家日報表 互助日報表 互助月報表 互…" at bounding box center [491, 350] width 983 height 701
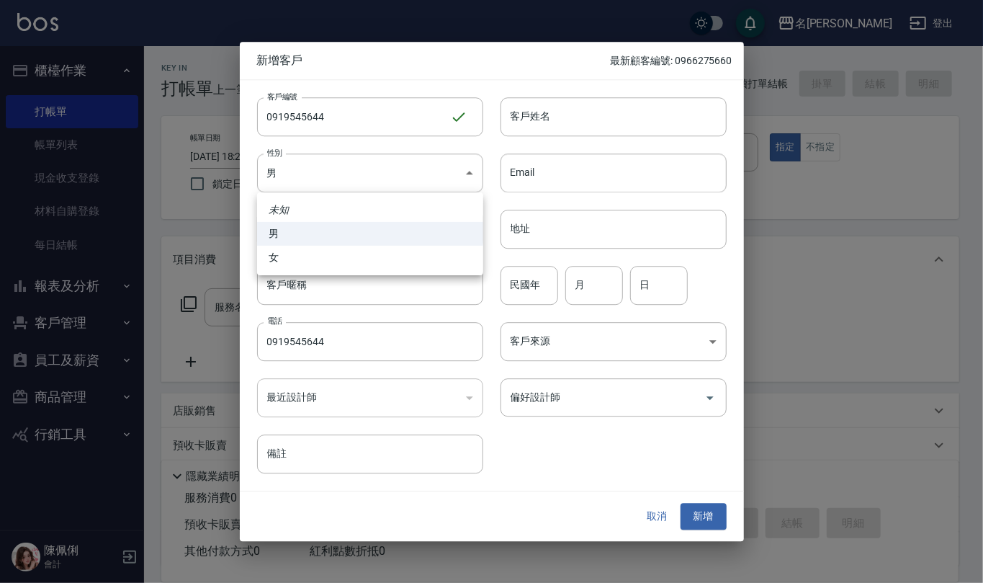
click at [422, 257] on li "女" at bounding box center [370, 258] width 226 height 24
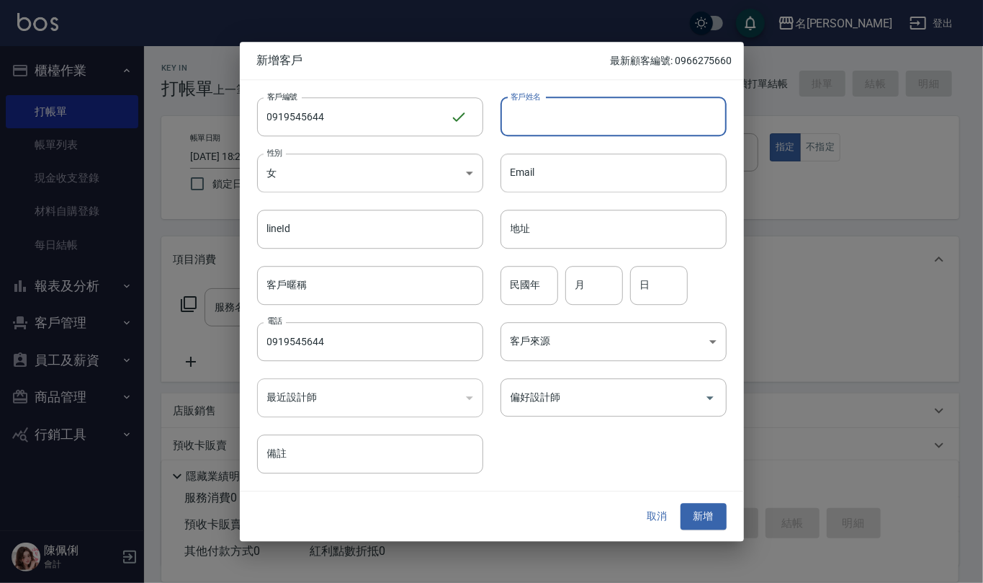
click at [557, 130] on input "客戶姓名" at bounding box center [614, 116] width 226 height 39
click at [547, 291] on input "民國年" at bounding box center [530, 285] width 58 height 39
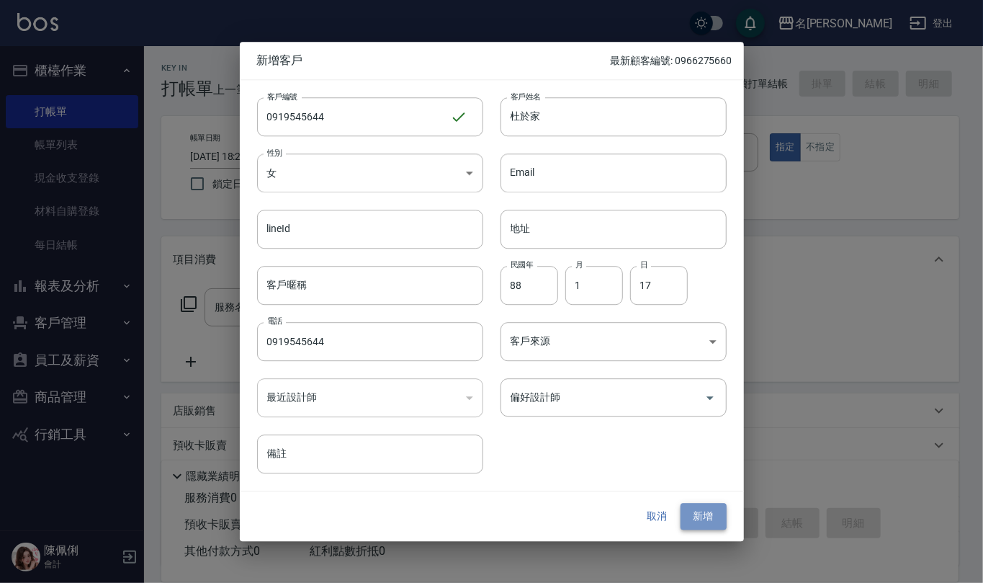
click at [714, 521] on button "新增" at bounding box center [704, 516] width 46 height 27
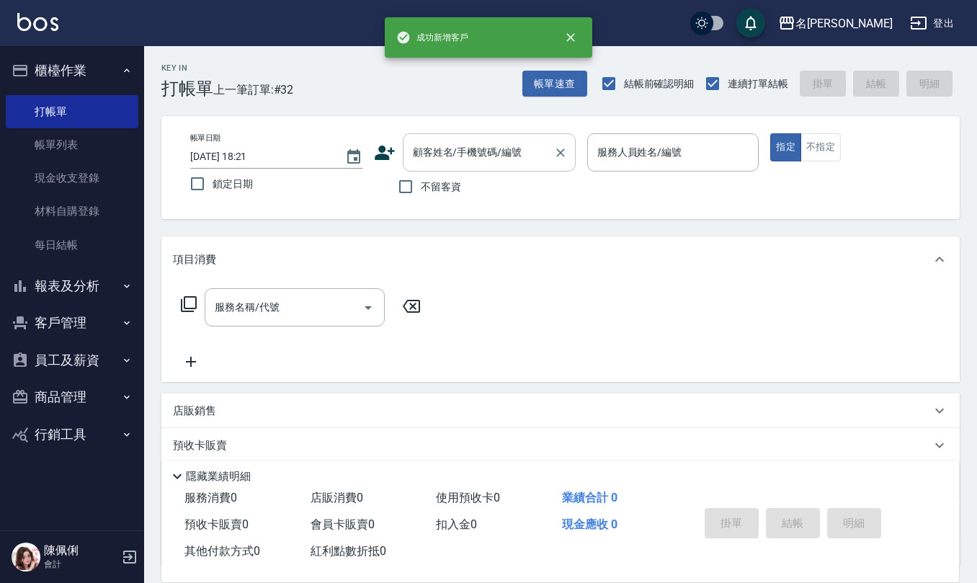
click at [465, 160] on input "顧客姓名/手機號碼/編號" at bounding box center [478, 152] width 138 height 25
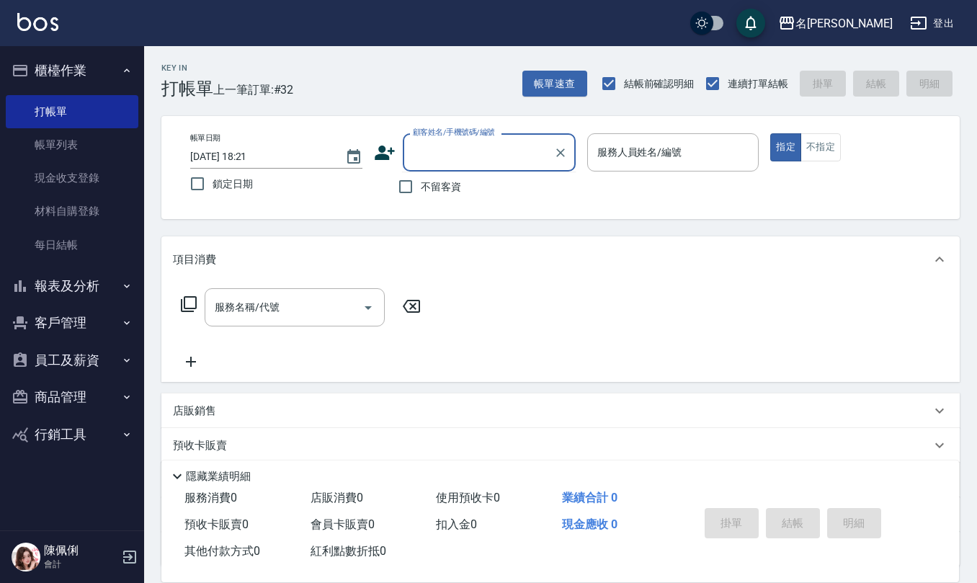
paste input "0919545644"
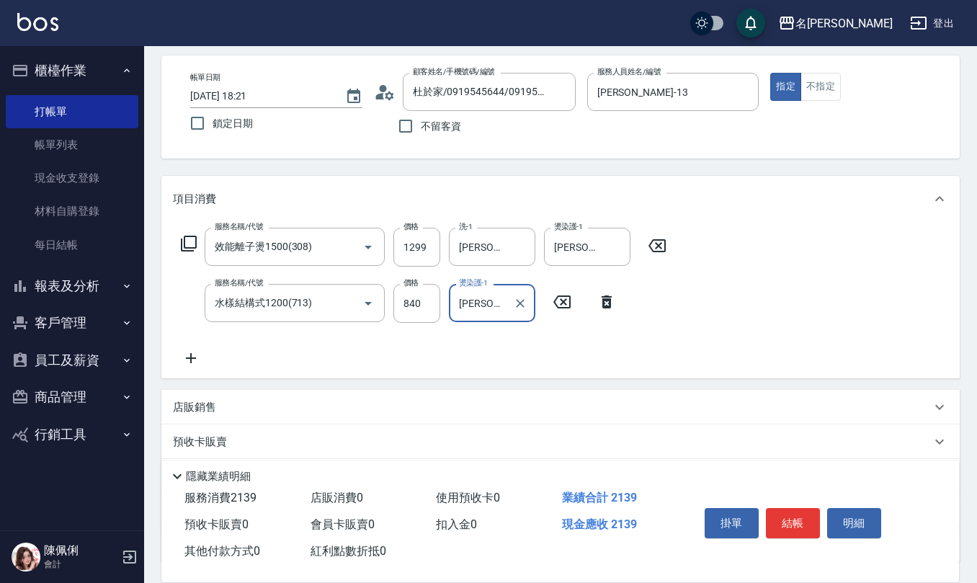
scroll to position [176, 0]
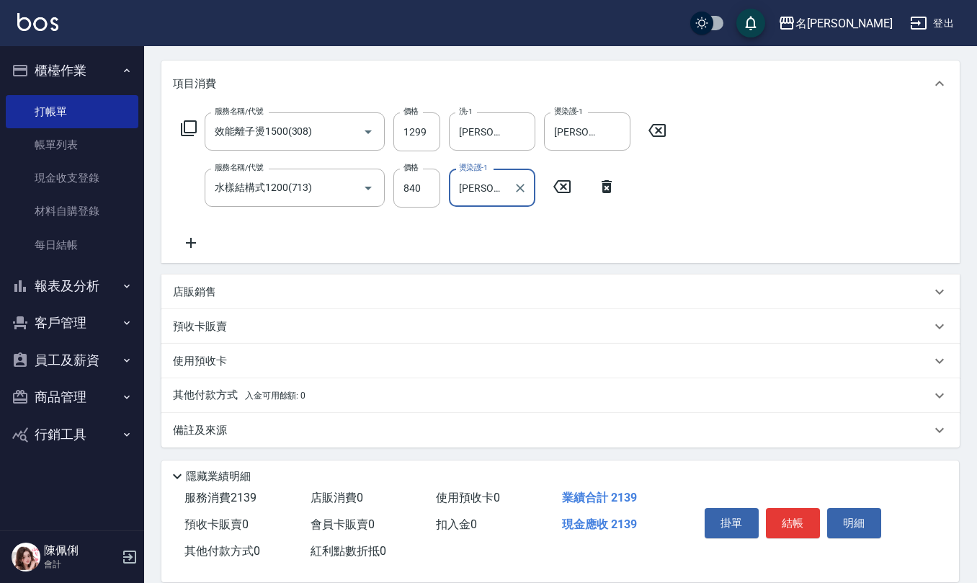
click at [251, 428] on div "備註及來源" at bounding box center [552, 430] width 758 height 15
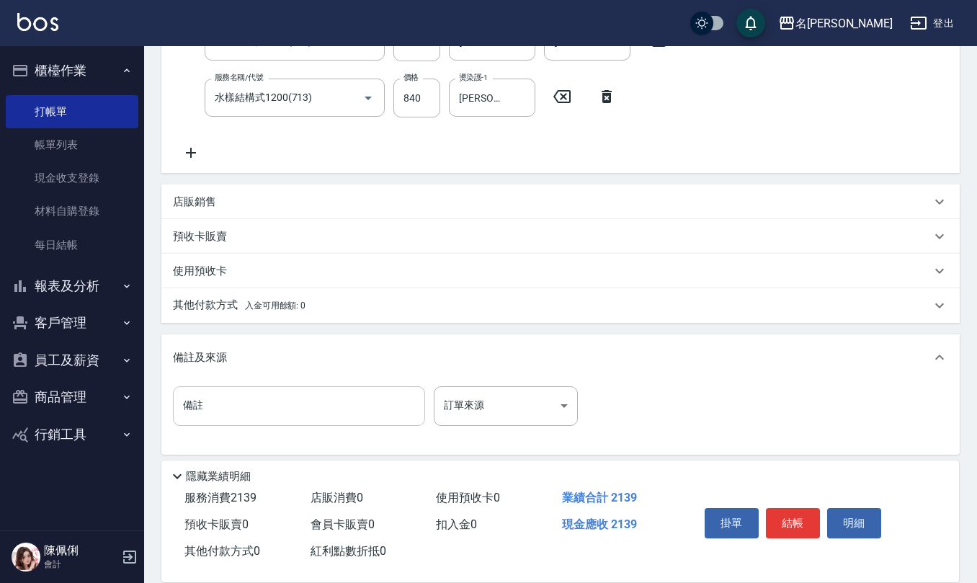
scroll to position [272, 0]
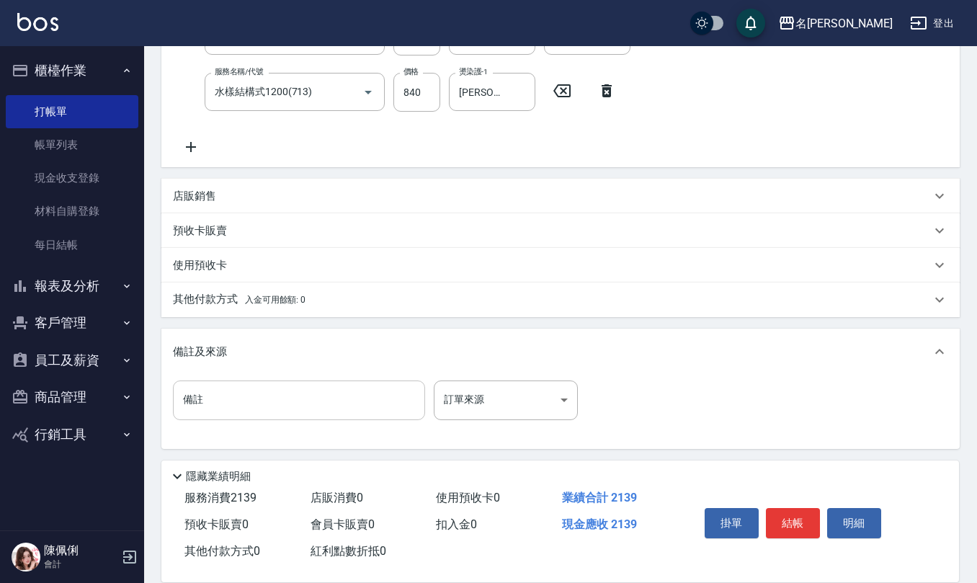
click at [297, 402] on input "備註" at bounding box center [299, 399] width 252 height 39
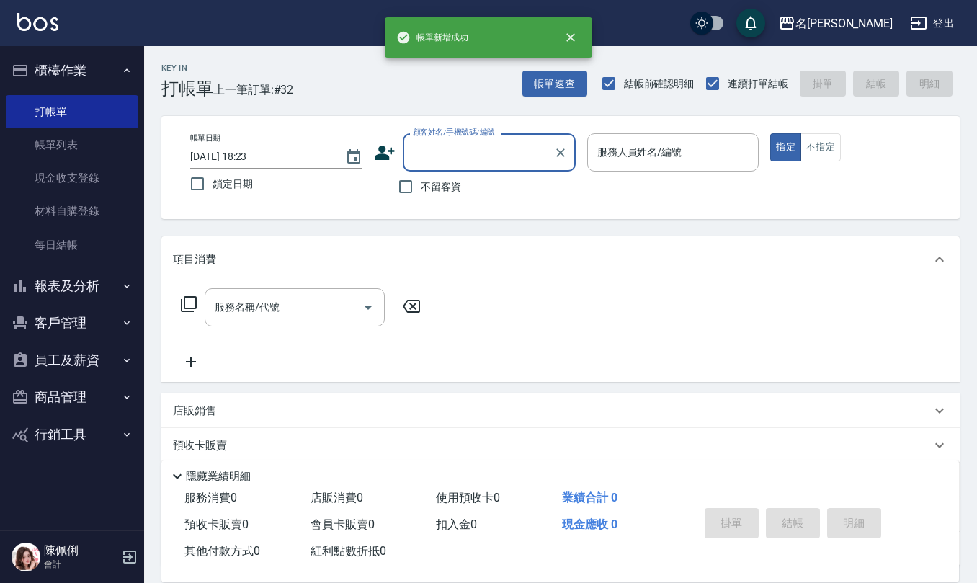
scroll to position [0, 0]
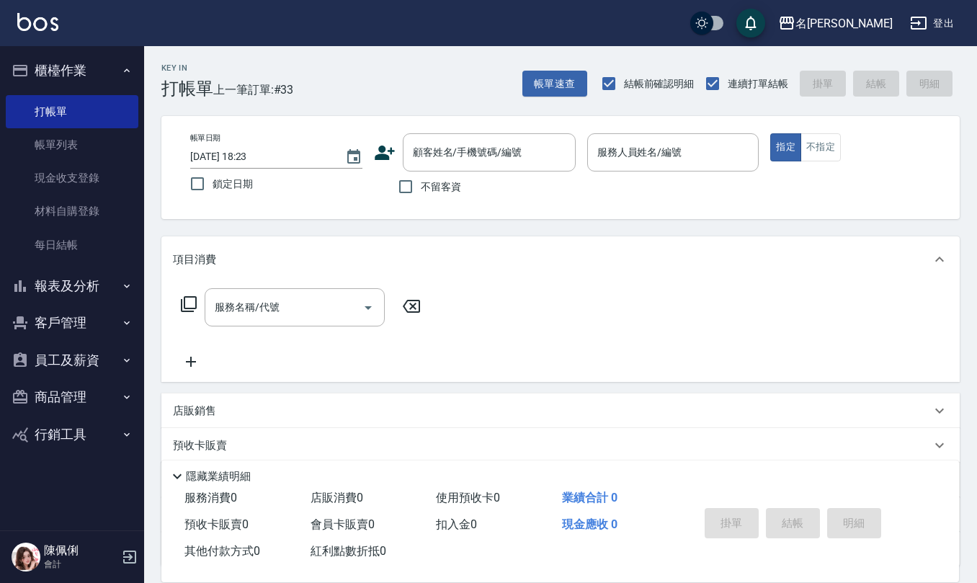
click at [441, 180] on span "不留客資" at bounding box center [441, 186] width 40 height 15
click at [421, 180] on input "不留客資" at bounding box center [405, 186] width 30 height 30
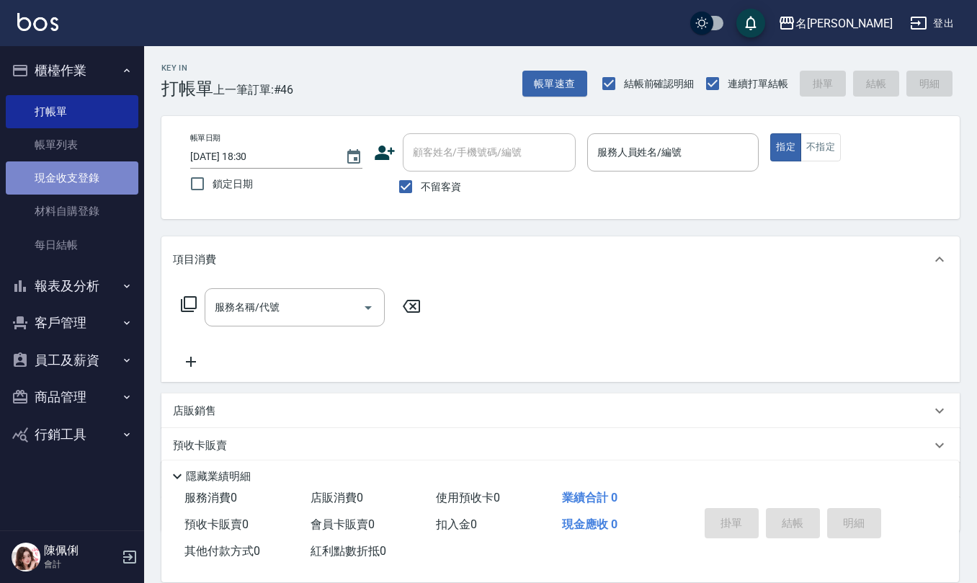
click at [86, 179] on link "現金收支登錄" at bounding box center [72, 177] width 133 height 33
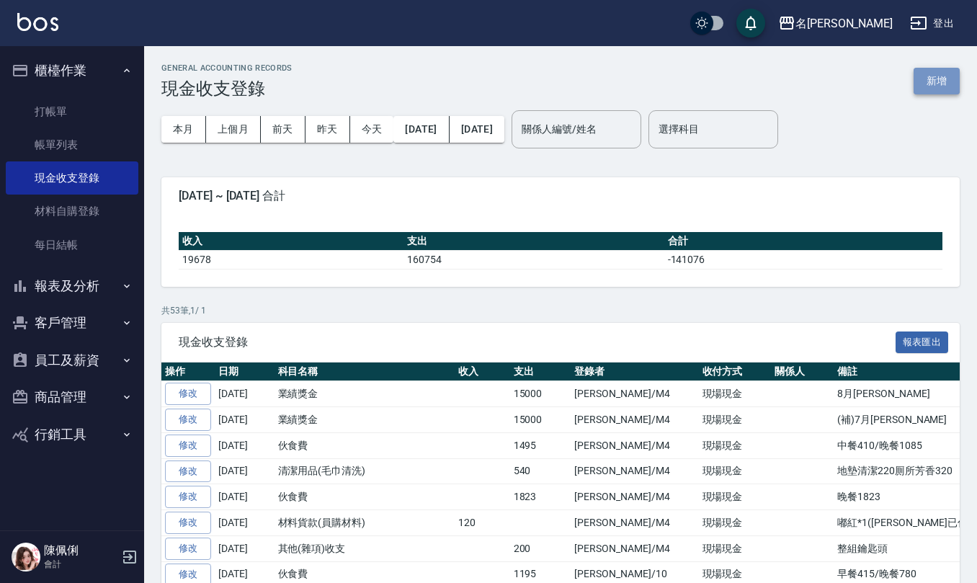
click at [940, 86] on button "新增" at bounding box center [936, 81] width 46 height 27
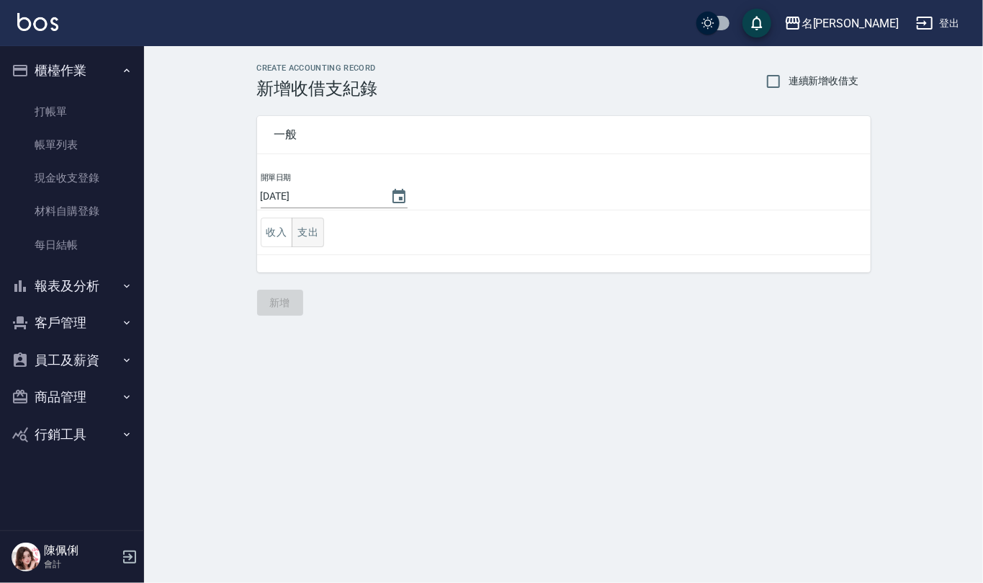
drag, startPoint x: 313, startPoint y: 229, endPoint x: 312, endPoint y: 240, distance: 10.8
click at [313, 234] on button "支出" at bounding box center [308, 233] width 32 height 30
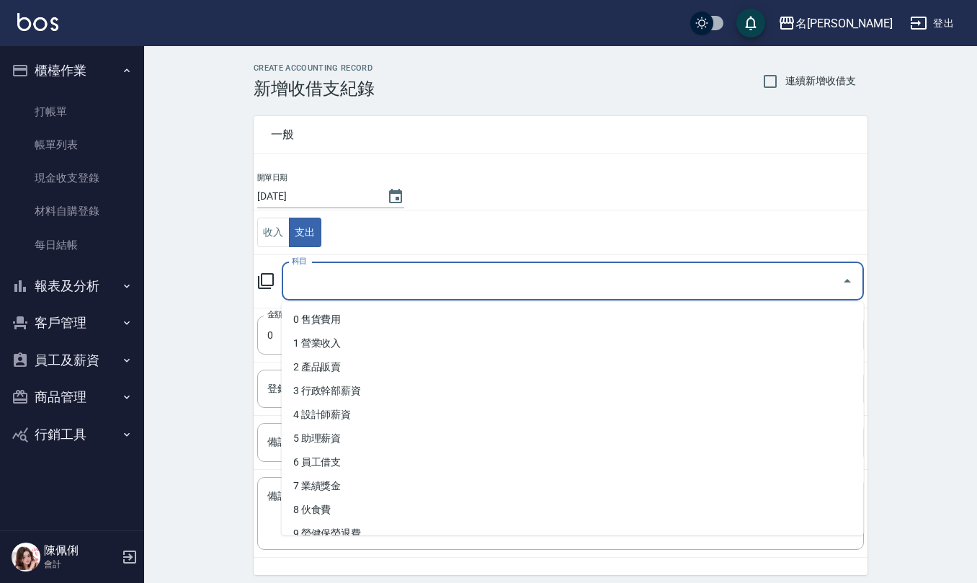
click at [317, 288] on input "科目" at bounding box center [561, 281] width 547 height 25
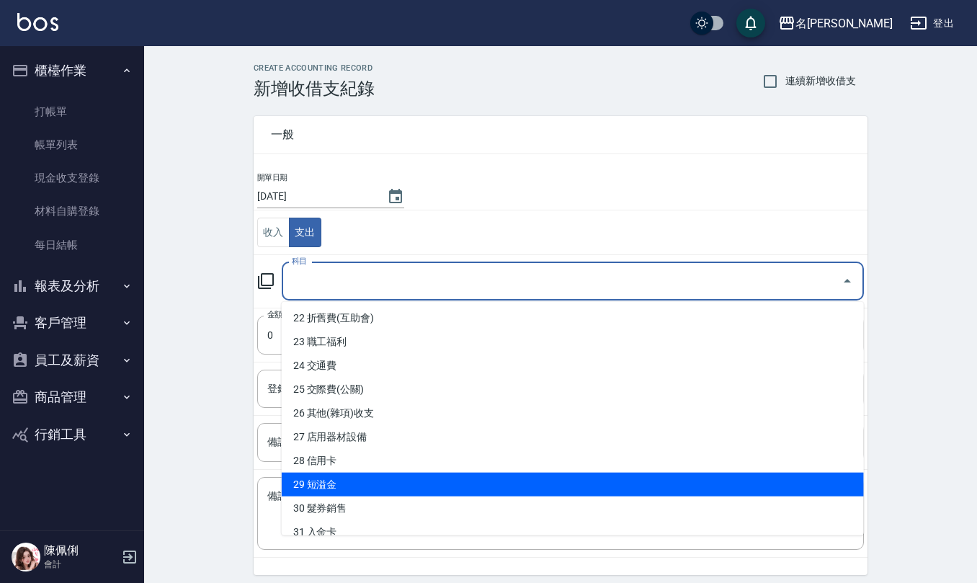
scroll to position [490, 0]
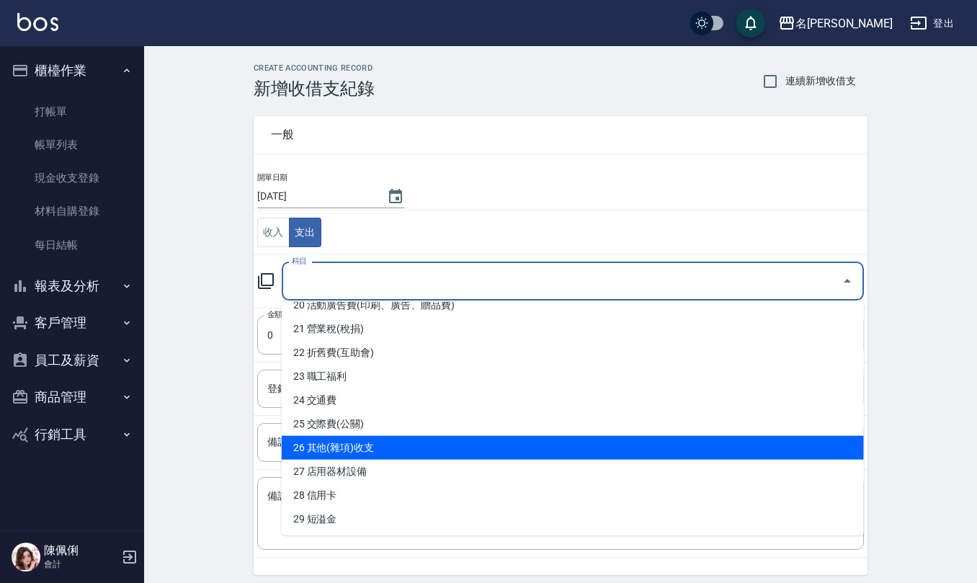
click at [393, 441] on li "26 其他(雜項)收支" at bounding box center [573, 448] width 582 height 24
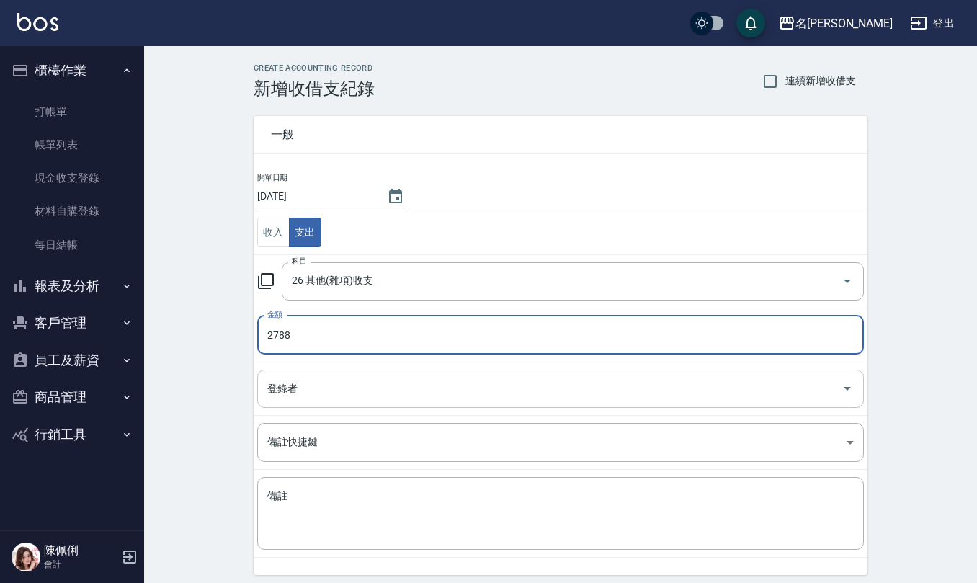
click at [401, 384] on input "登錄者" at bounding box center [550, 388] width 572 height 25
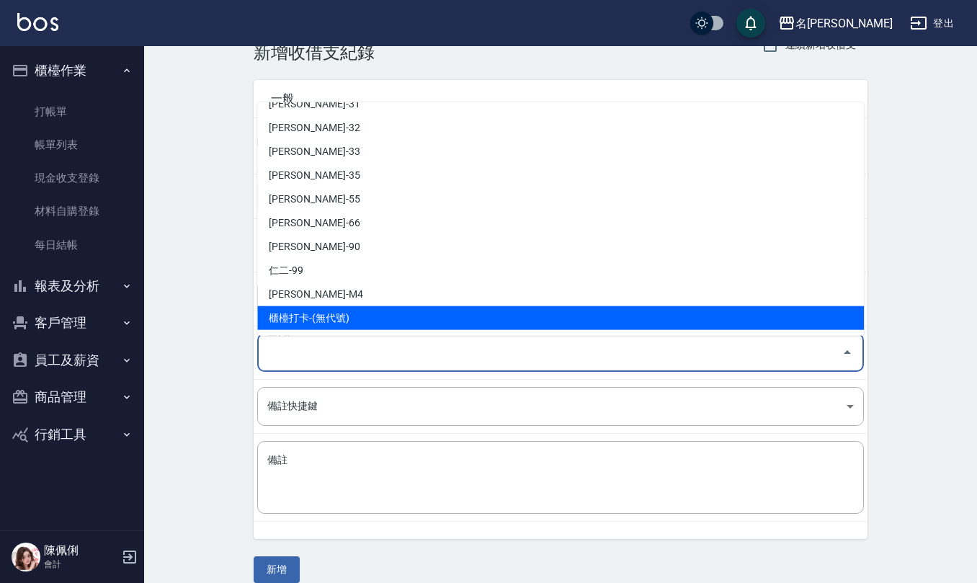
scroll to position [55, 0]
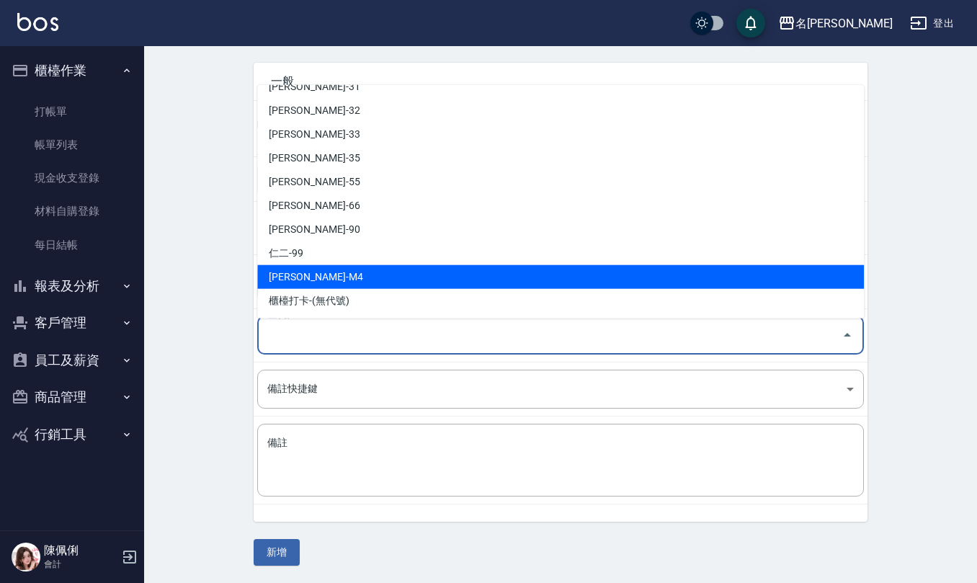
click at [350, 274] on li "陳佩俐-M4" at bounding box center [560, 277] width 606 height 24
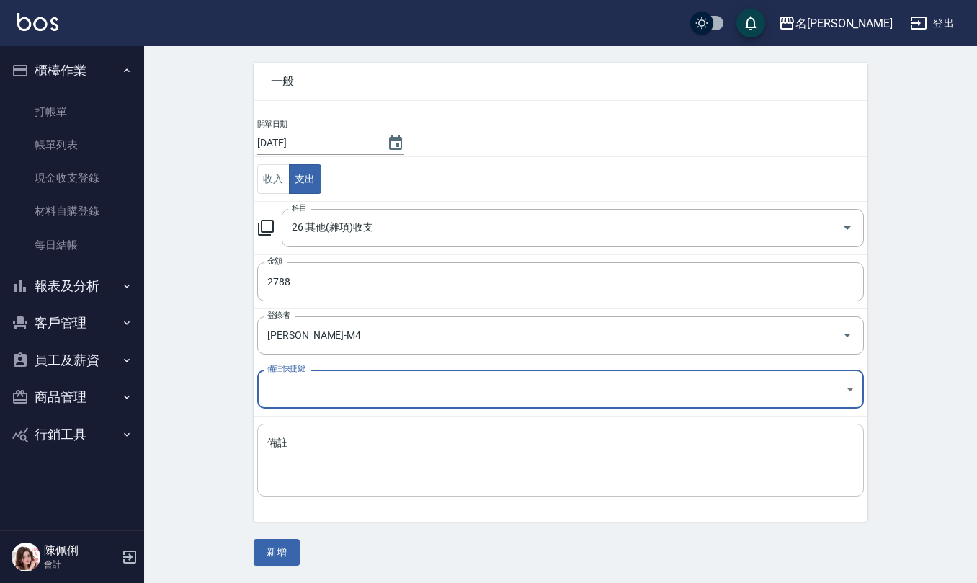
drag, startPoint x: 363, startPoint y: 444, endPoint x: 367, endPoint y: 465, distance: 20.5
click at [360, 447] on textarea "備註" at bounding box center [560, 460] width 586 height 49
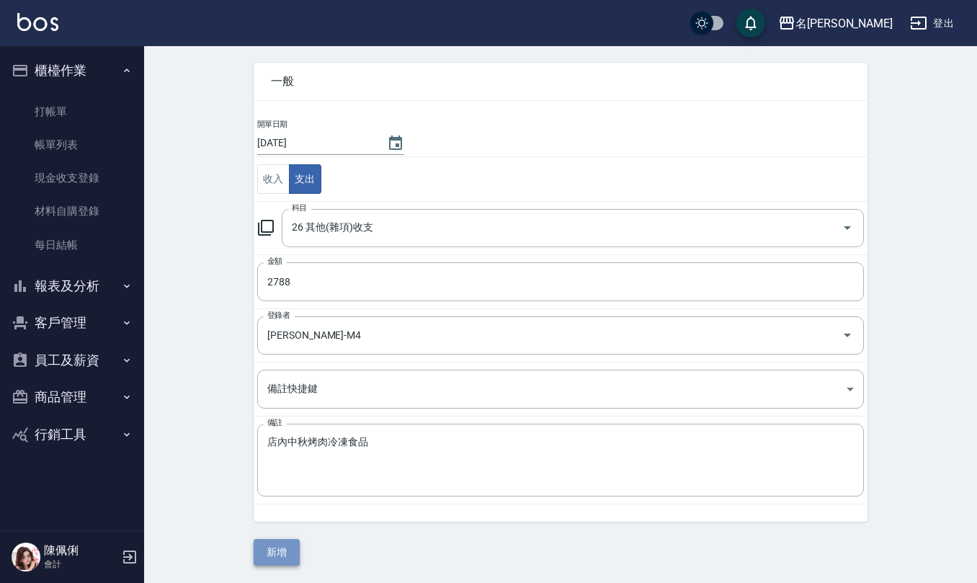
click at [269, 549] on button "新增" at bounding box center [277, 552] width 46 height 27
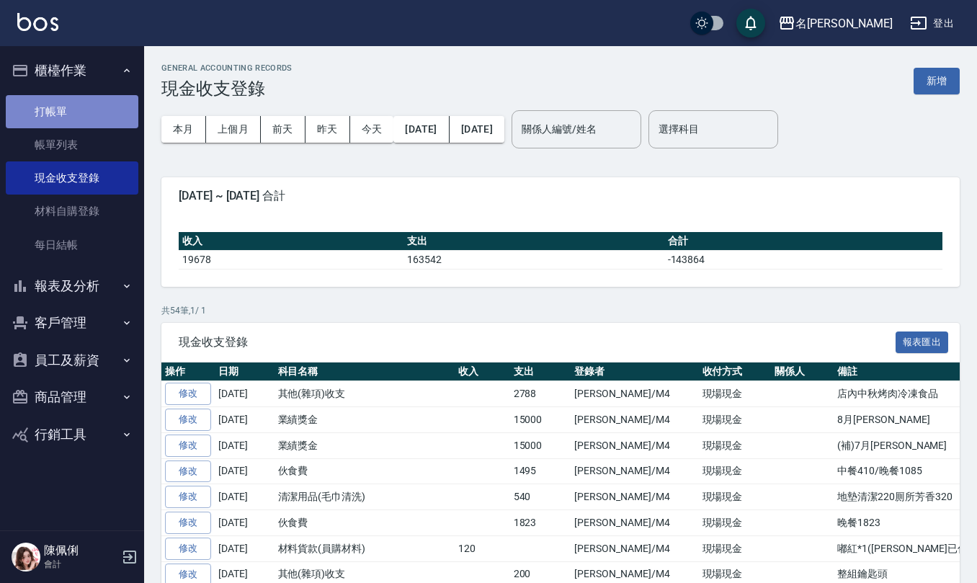
click at [90, 107] on link "打帳單" at bounding box center [72, 111] width 133 height 33
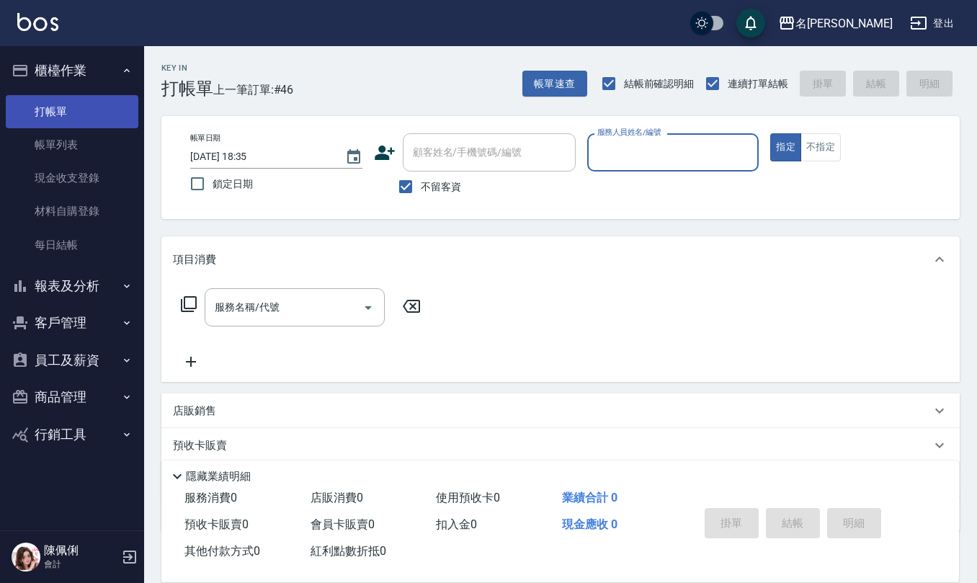
click at [770, 133] on button "指定" at bounding box center [785, 147] width 31 height 28
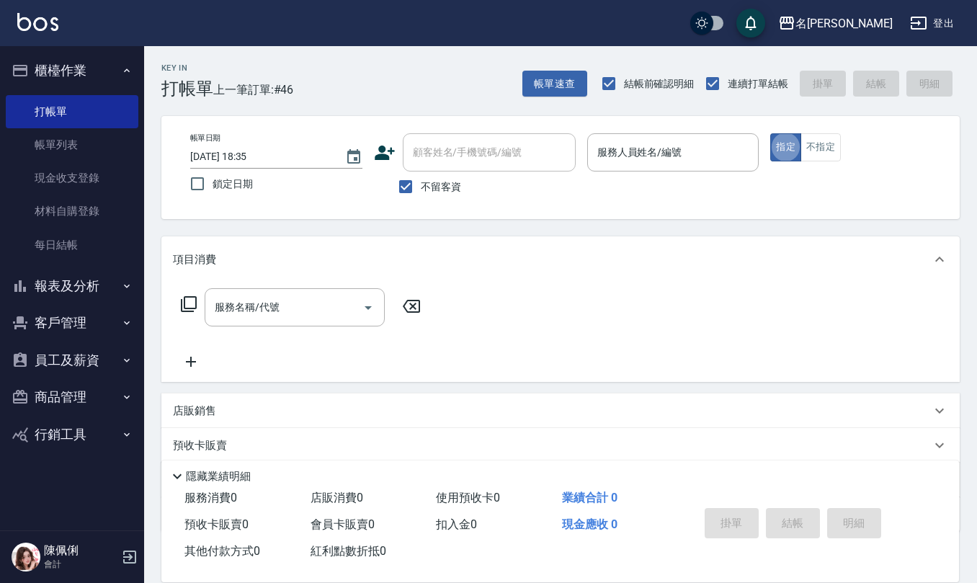
click at [632, 151] on input "服務人員姓名/編號" at bounding box center [672, 152] width 159 height 25
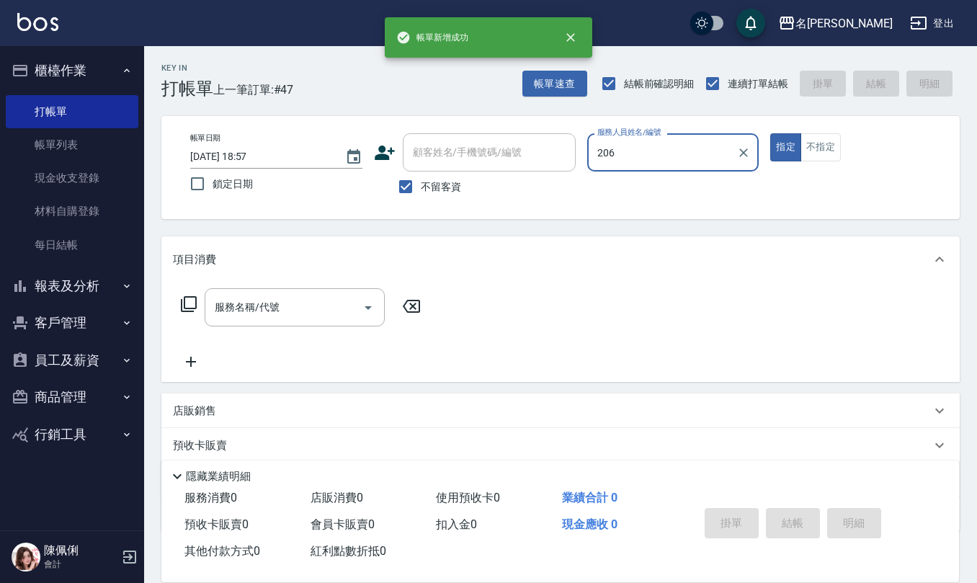
click at [770, 133] on button "指定" at bounding box center [785, 147] width 31 height 28
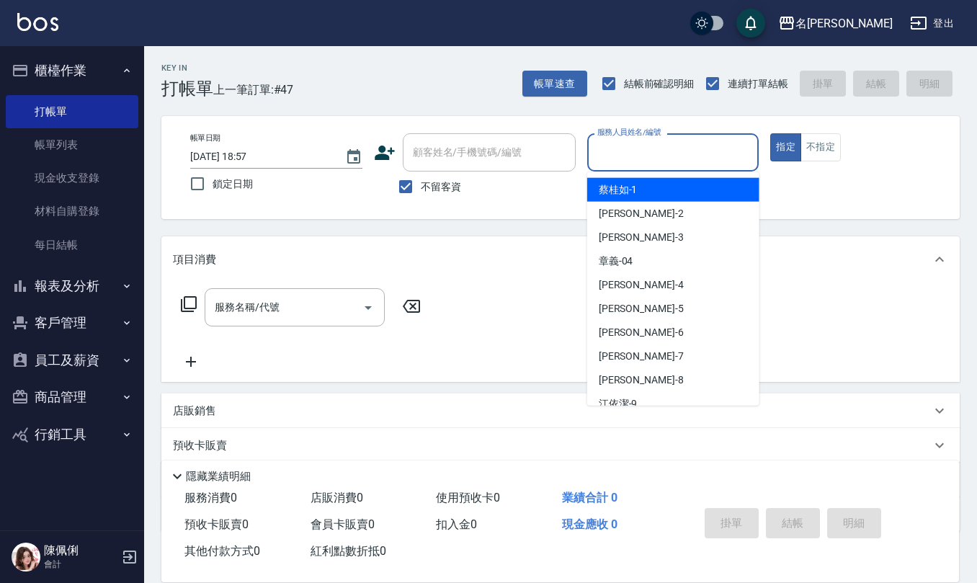
click at [634, 156] on input "服務人員姓名/編號" at bounding box center [672, 152] width 159 height 25
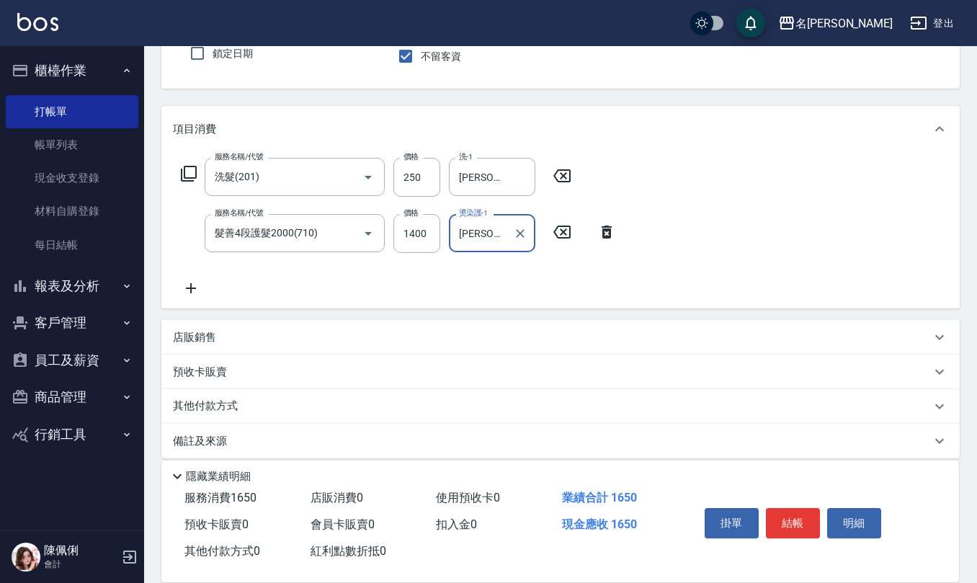
scroll to position [141, 0]
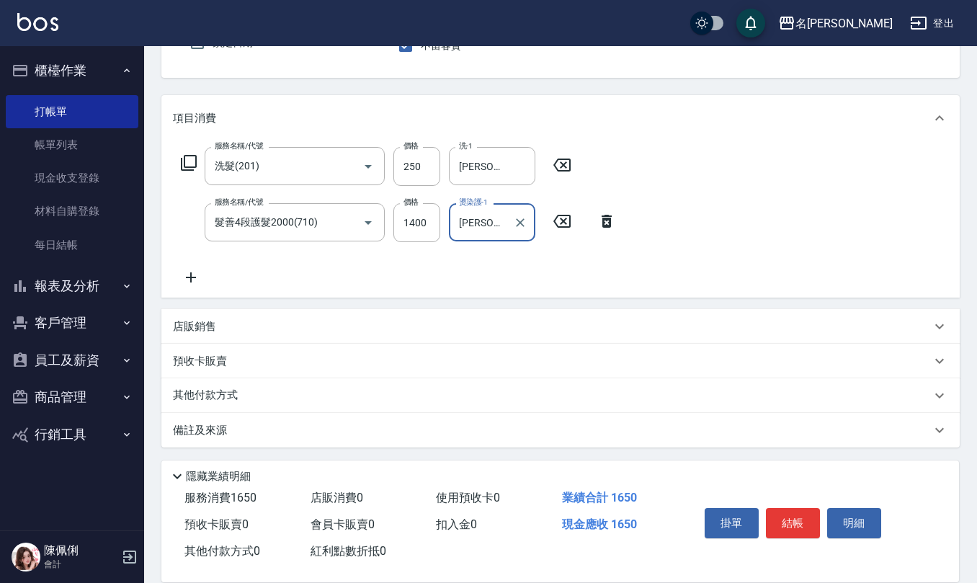
click at [258, 306] on div "項目消費 服務名稱/代號 洗髮(201) 服務名稱/代號 價格 250 價格 洗-1 陳柏暽-28 洗-1 服務名稱/代號 髮善4段護髮2000(710) 服…" at bounding box center [560, 271] width 798 height 352
click at [258, 332] on div "店販銷售" at bounding box center [552, 326] width 758 height 15
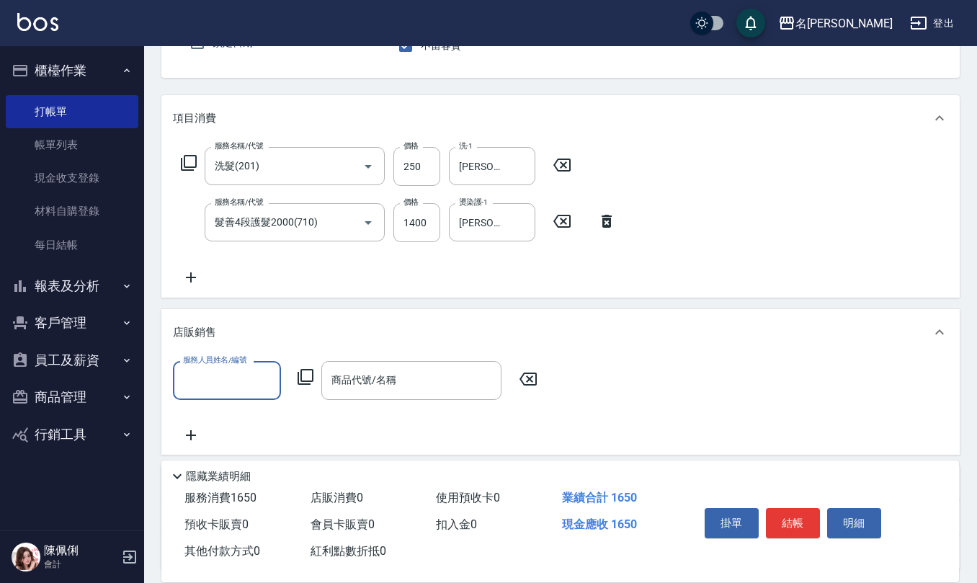
scroll to position [1, 0]
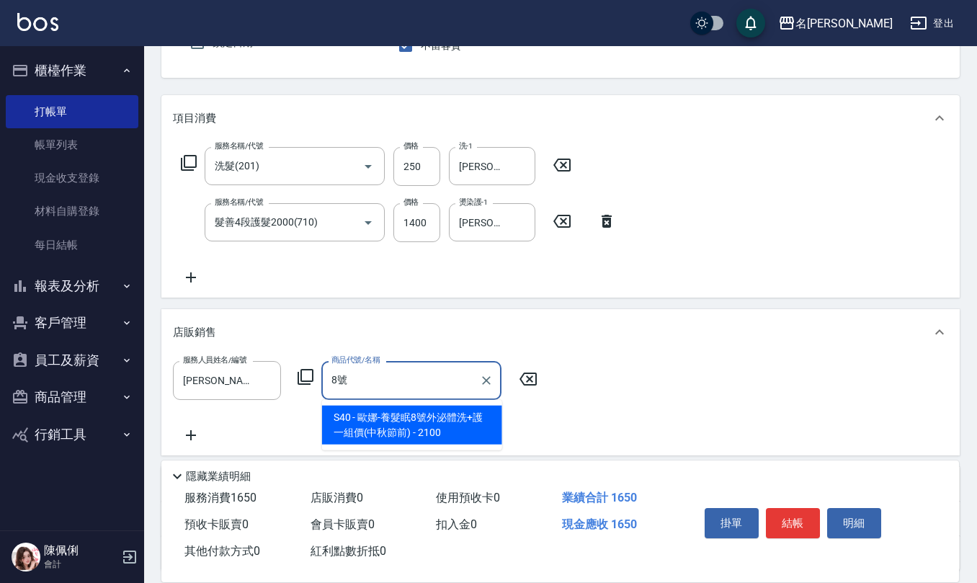
click at [424, 422] on span "S40 - 歐娜-養髮眠8號外泌體洗+護一組價(中秋節前) - 2100" at bounding box center [412, 424] width 180 height 39
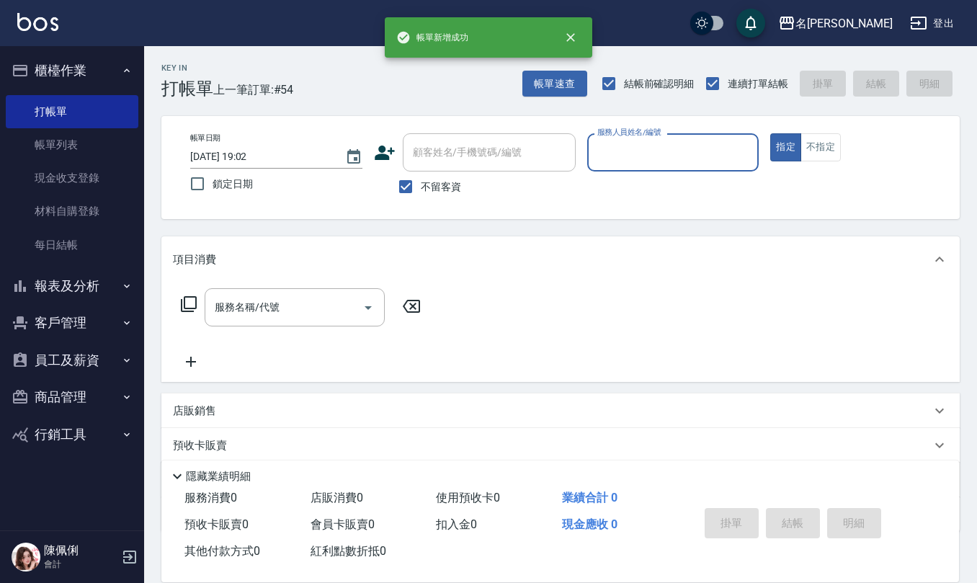
scroll to position [0, 0]
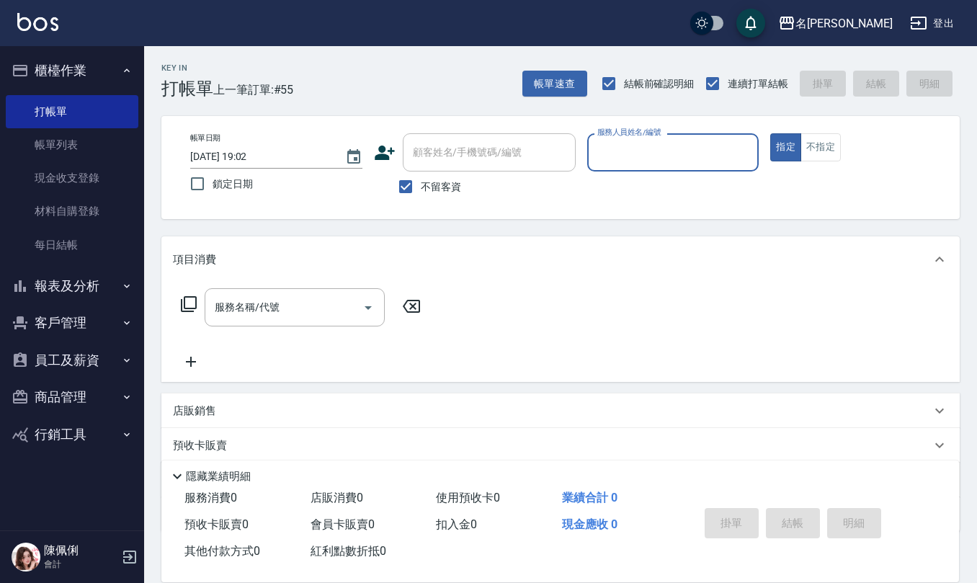
click at [90, 292] on button "報表及分析" at bounding box center [72, 285] width 133 height 37
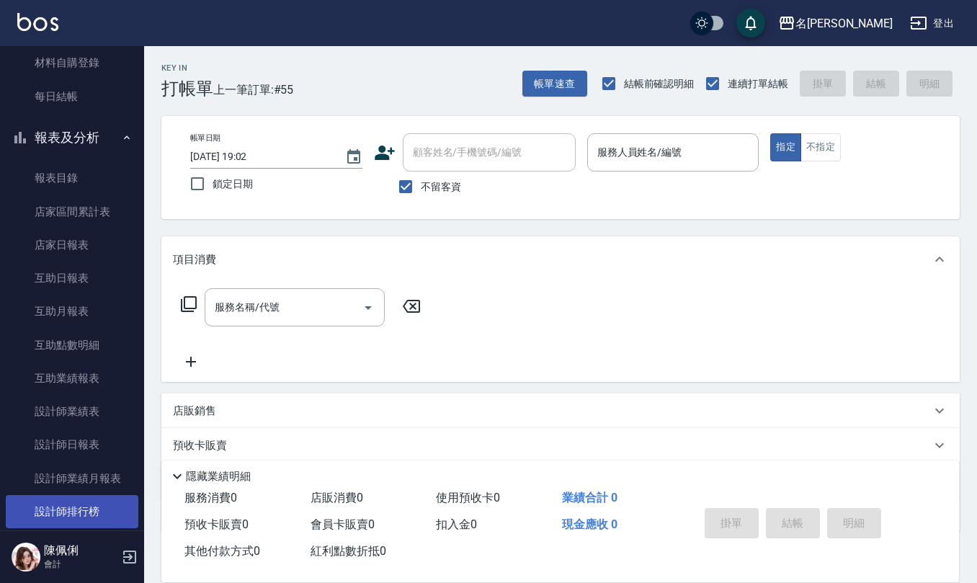
scroll to position [192, 0]
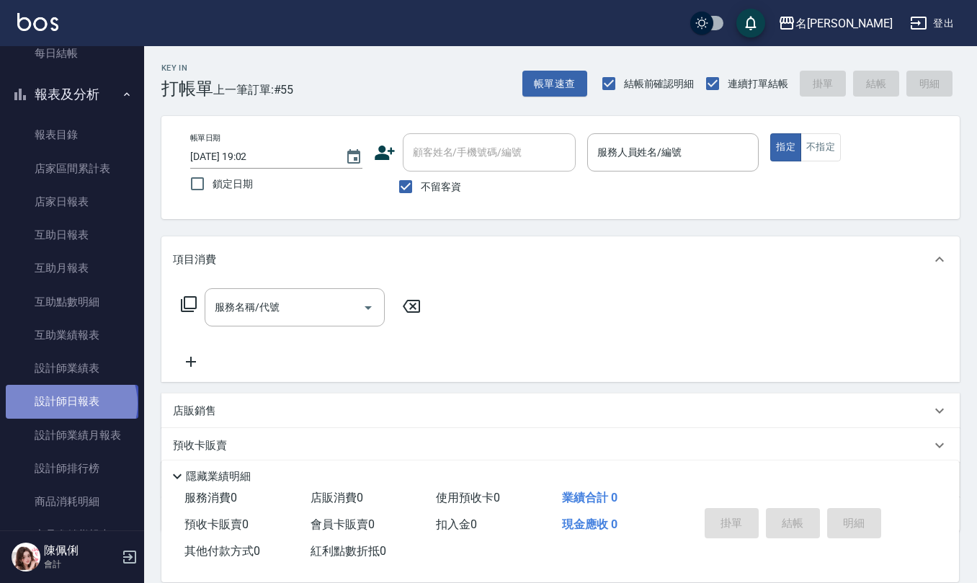
click at [70, 403] on link "設計師日報表" at bounding box center [72, 401] width 133 height 33
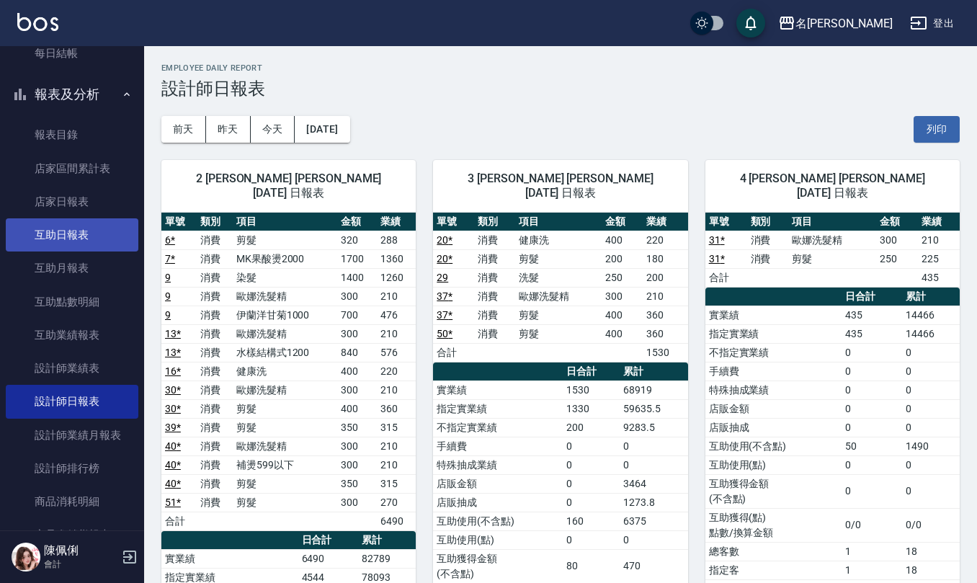
click at [99, 243] on link "互助日報表" at bounding box center [72, 234] width 133 height 33
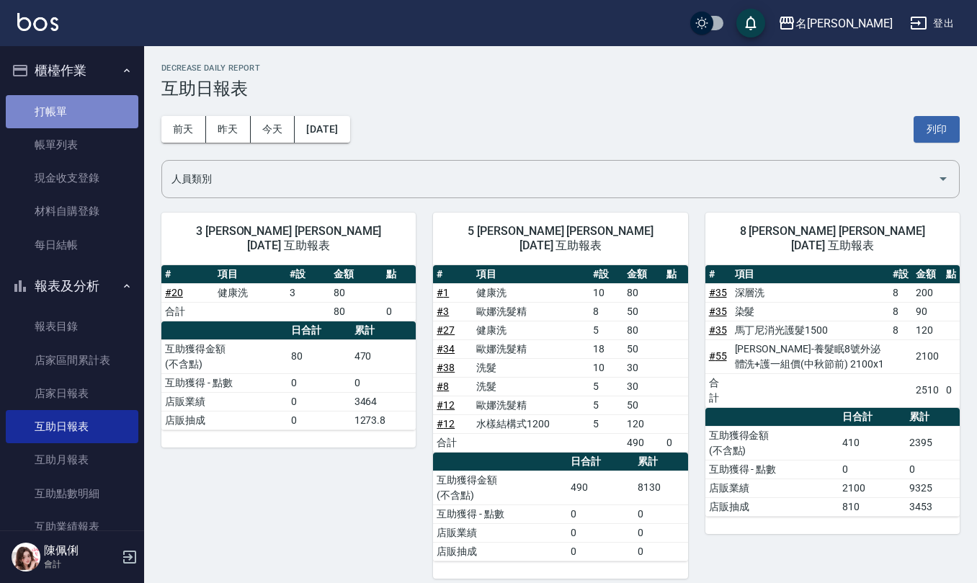
click at [73, 99] on link "打帳單" at bounding box center [72, 111] width 133 height 33
